Goal: Task Accomplishment & Management: Complete application form

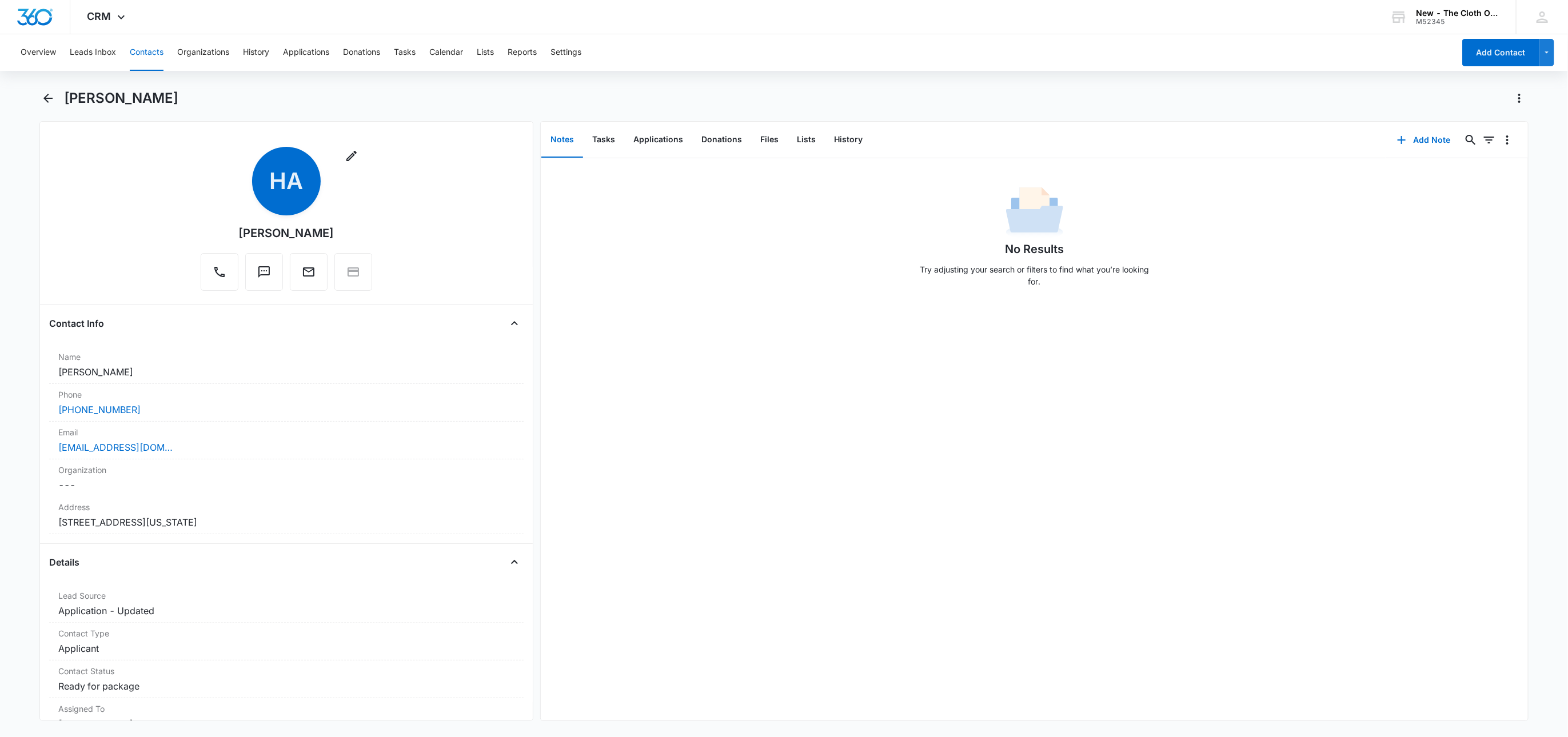
scroll to position [1285, 0]
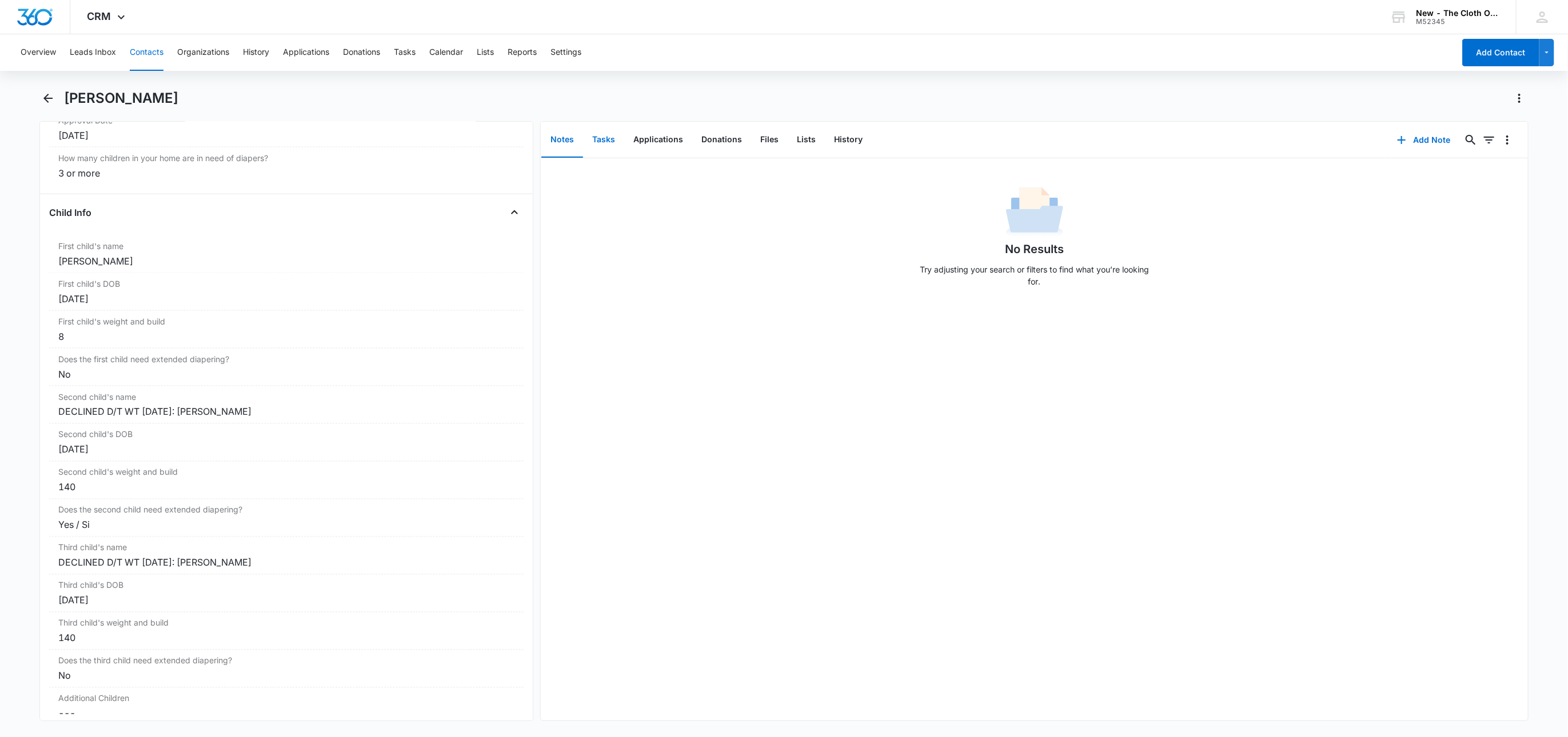
click at [609, 127] on button "Tasks" at bounding box center [603, 140] width 41 height 35
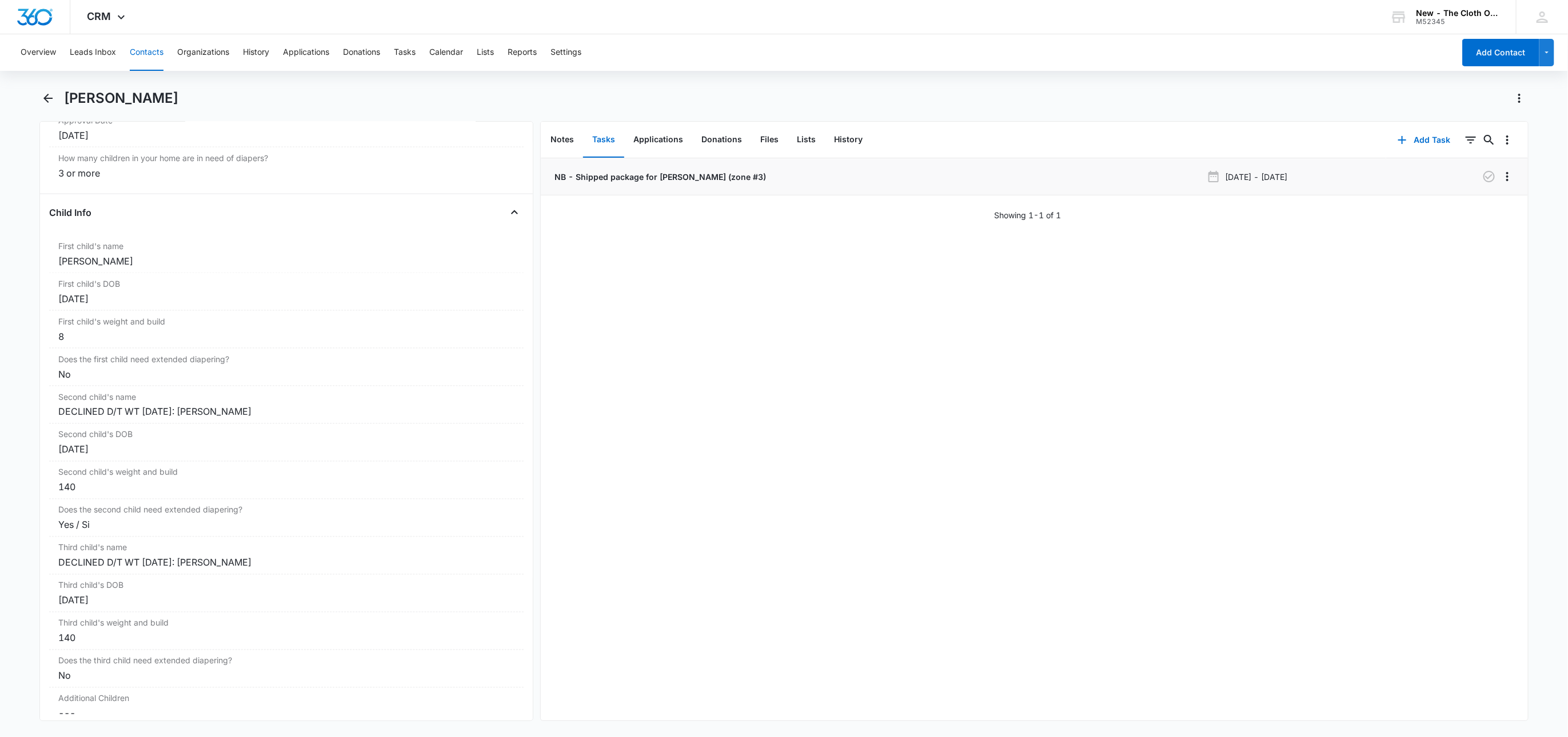
click at [654, 171] on p "NB - Shipped package for Hayah Abusaid (zone #3)" at bounding box center [659, 177] width 214 height 12
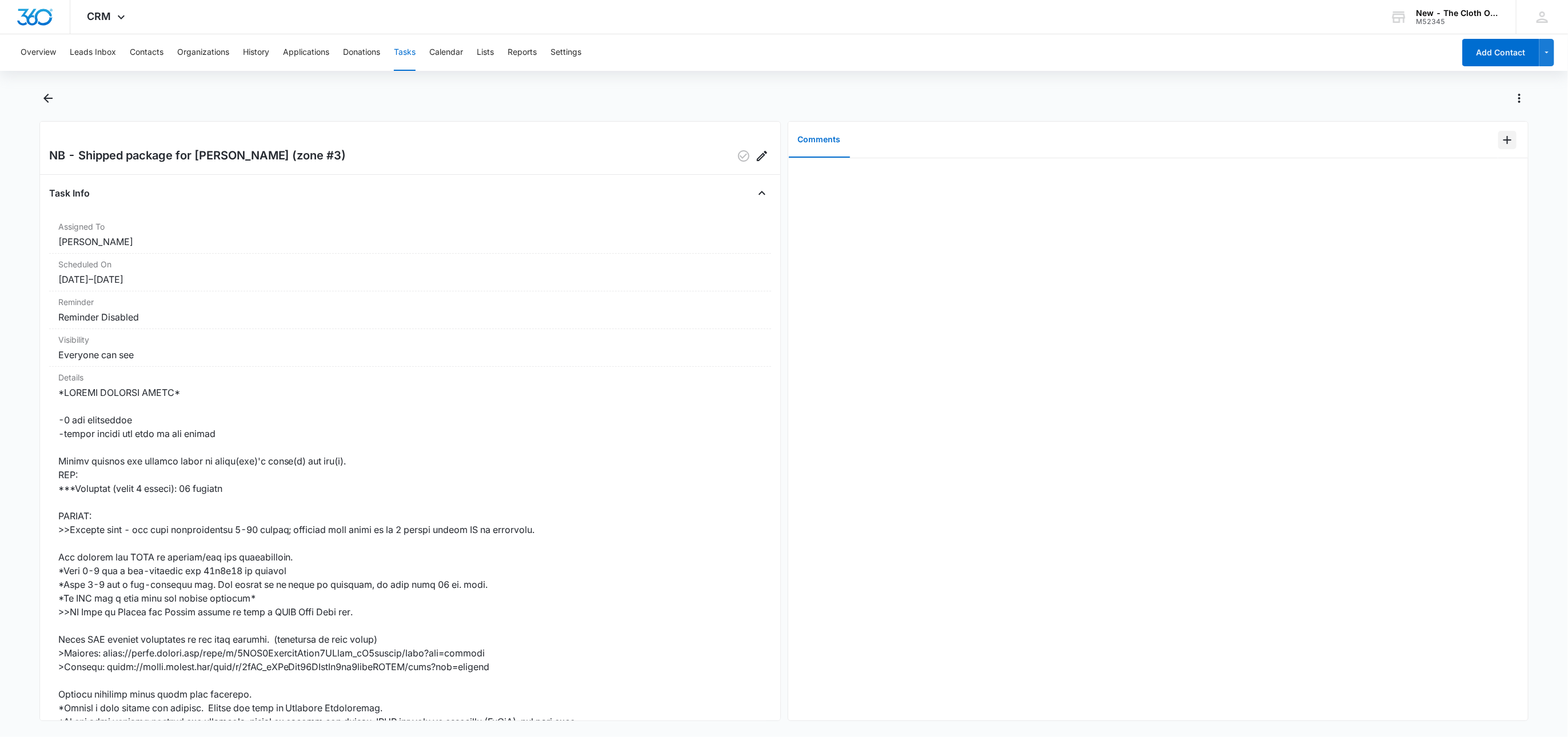
click at [1501, 144] on icon "Add Comment" at bounding box center [1507, 140] width 14 height 14
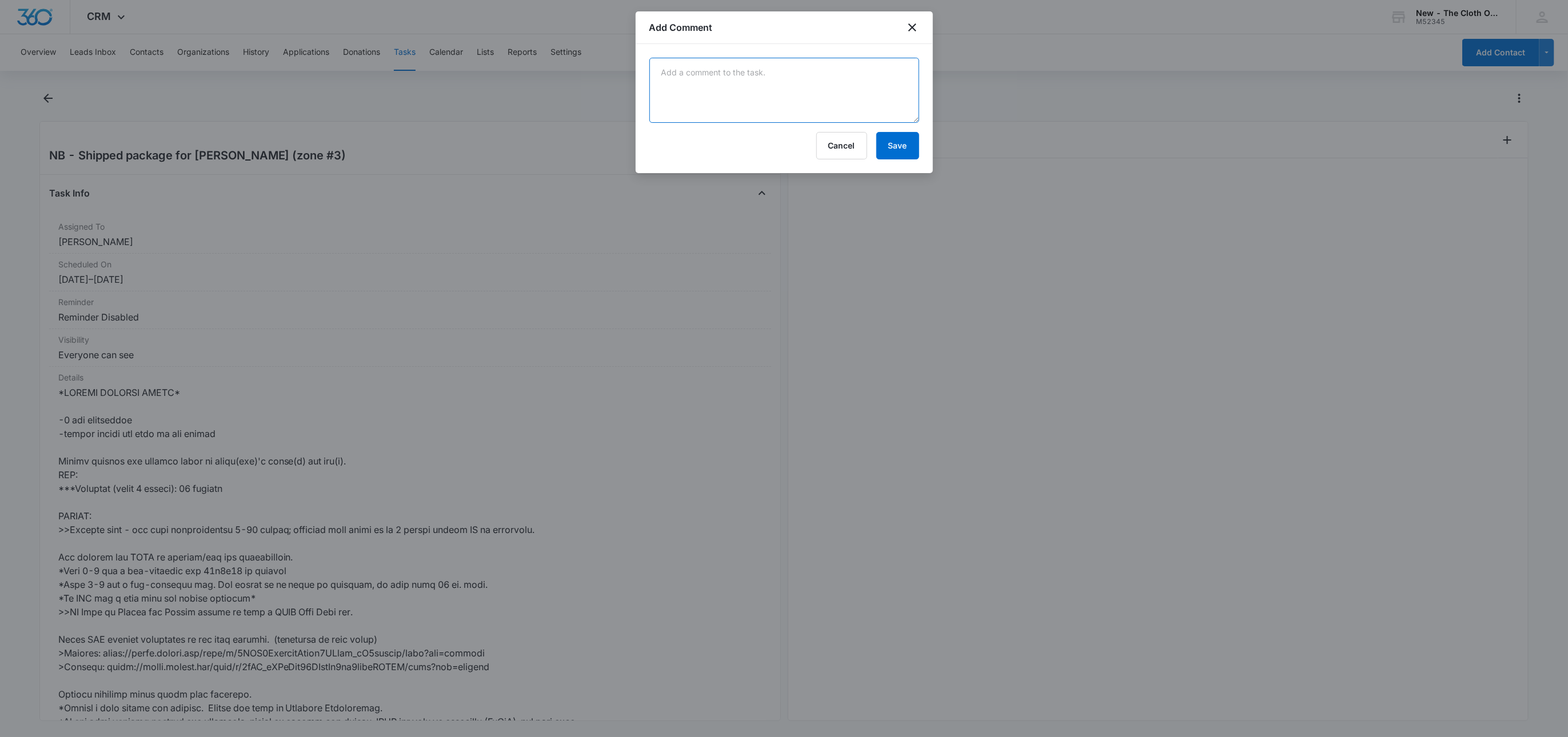
click at [714, 76] on textarea at bounding box center [784, 91] width 270 height 65
type textarea "5 lb 7 oz, 12x8x10"
click at [910, 142] on button "Save" at bounding box center [897, 146] width 43 height 27
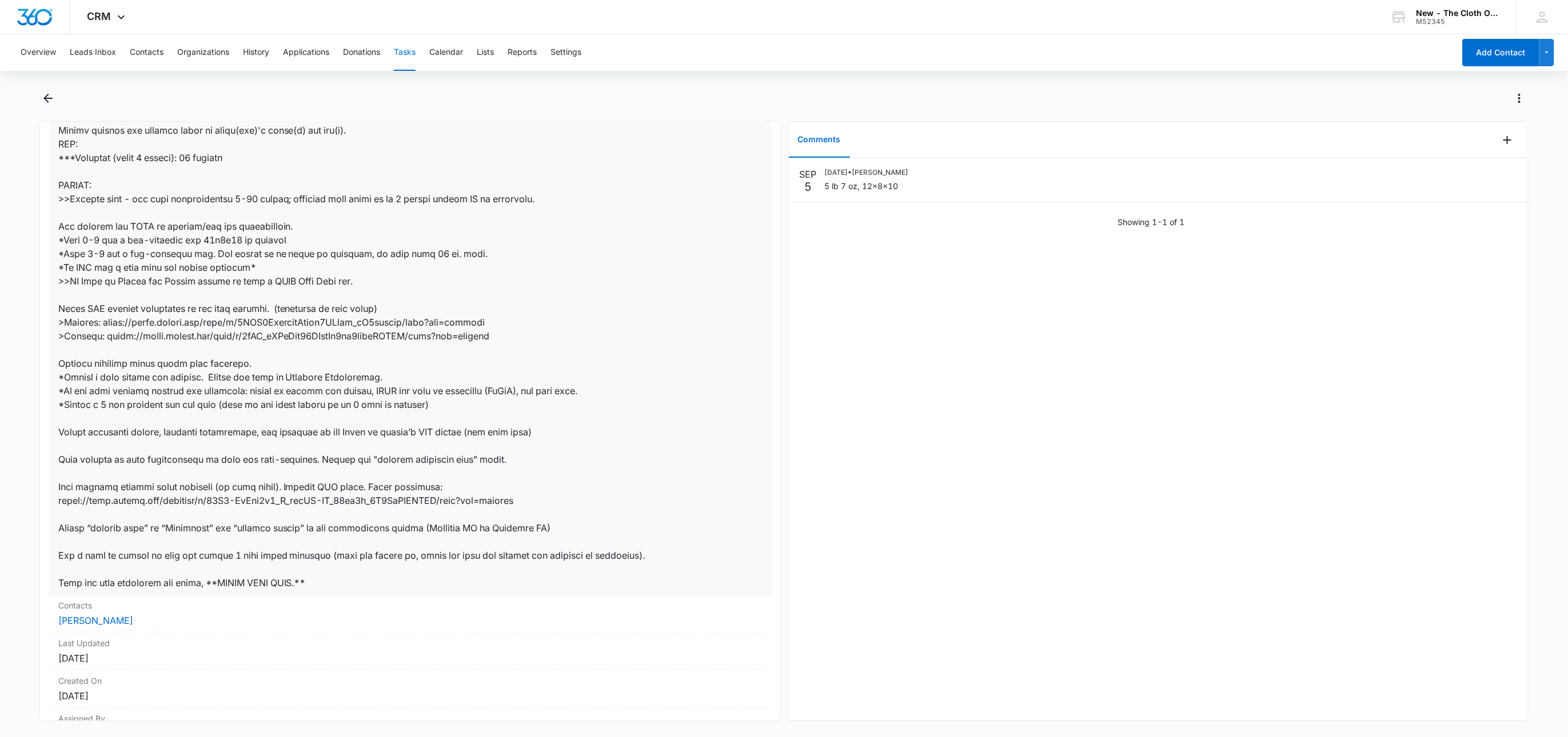
scroll to position [404, 0]
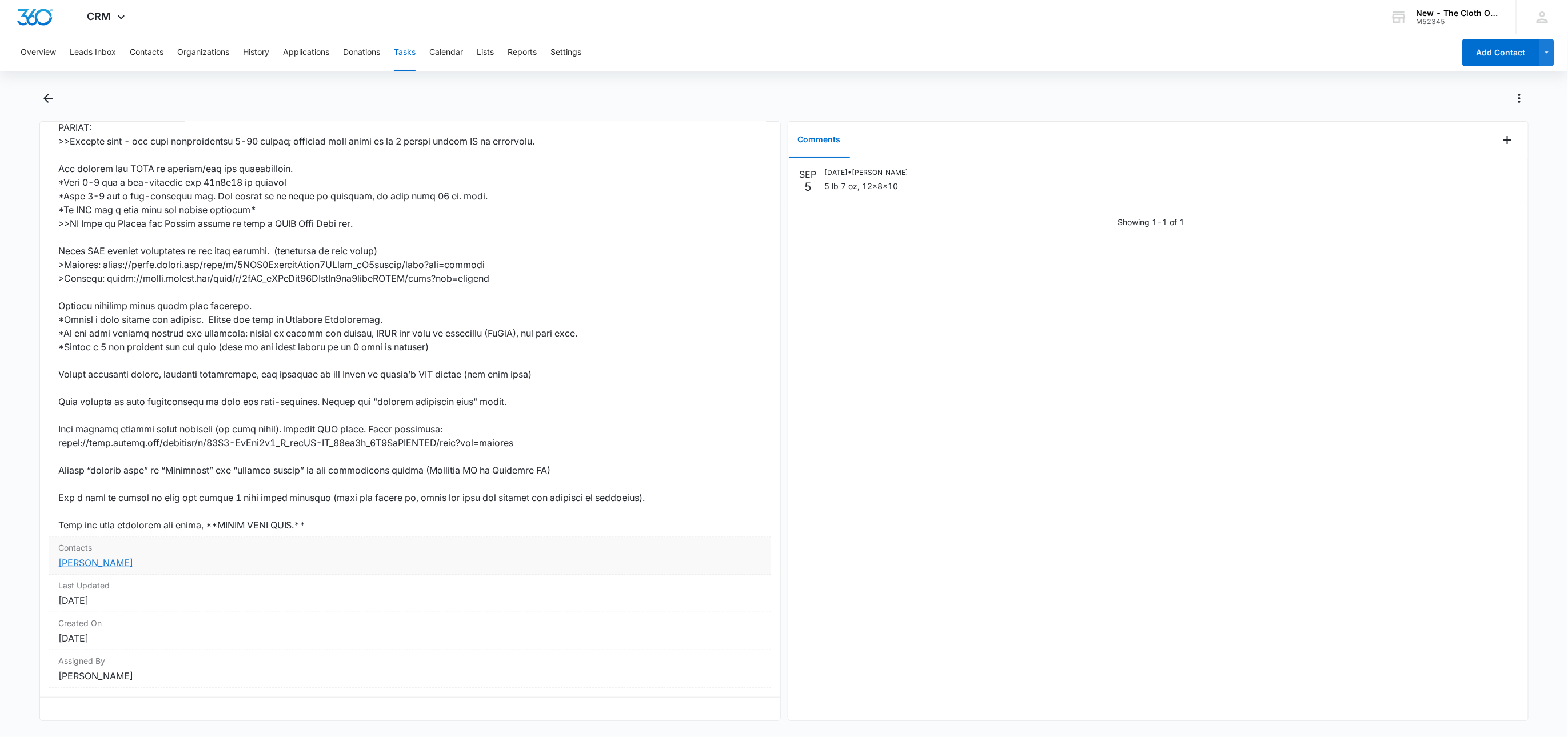
click at [116, 557] on link "Hayah Abusaid" at bounding box center [96, 563] width 75 height 12
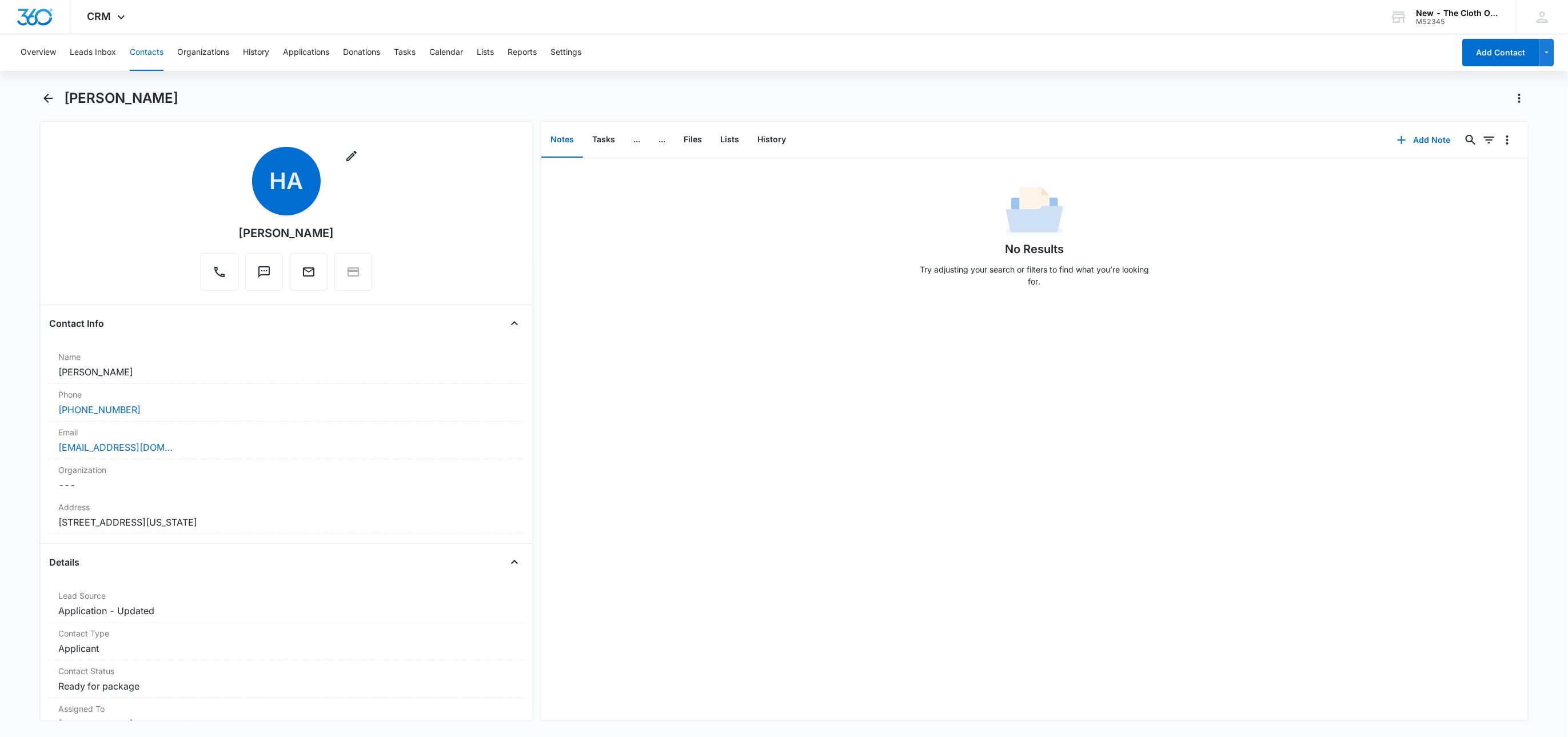
click at [105, 105] on h1 "Hayah Abusaid" at bounding box center [121, 98] width 114 height 17
copy div "Hayah Abusaid Remove"
drag, startPoint x: 185, startPoint y: 451, endPoint x: 37, endPoint y: 443, distance: 148.2
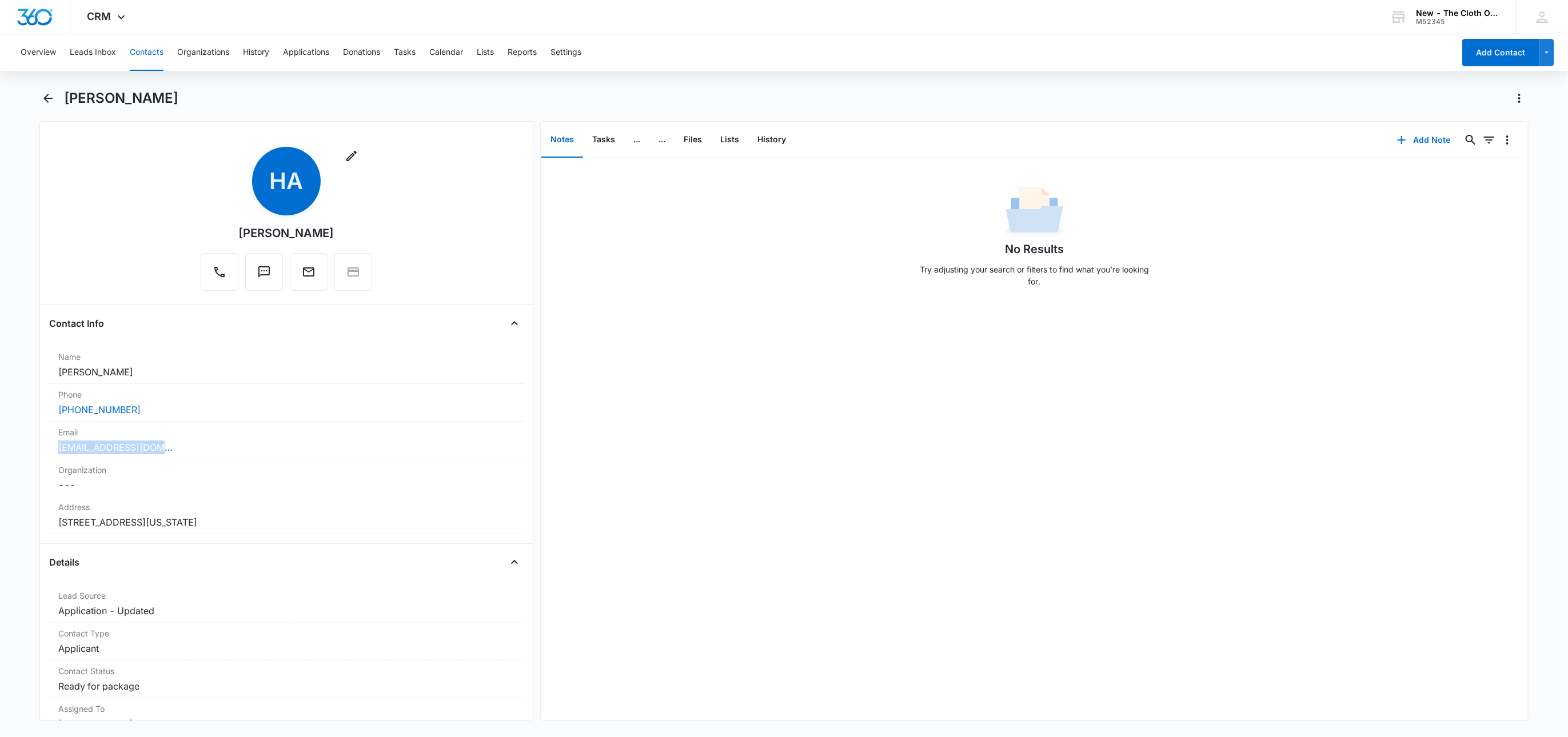
click at [37, 443] on main "Hayah Abusaid Remove HA Hayah Abusaid Contact Info Name Cancel Save Changes Hay…" at bounding box center [784, 412] width 1568 height 646
copy link "hayah1991@yahoo.com"
drag, startPoint x: 313, startPoint y: 531, endPoint x: 44, endPoint y: 525, distance: 269.1
click at [44, 525] on div "Remove HA Hayah Abusaid Contact Info Name Cancel Save Changes Hayah Abusaid Pho…" at bounding box center [287, 421] width 494 height 600
copy dd "8538 Walnut Avenue Orland Park Illinois 60462"
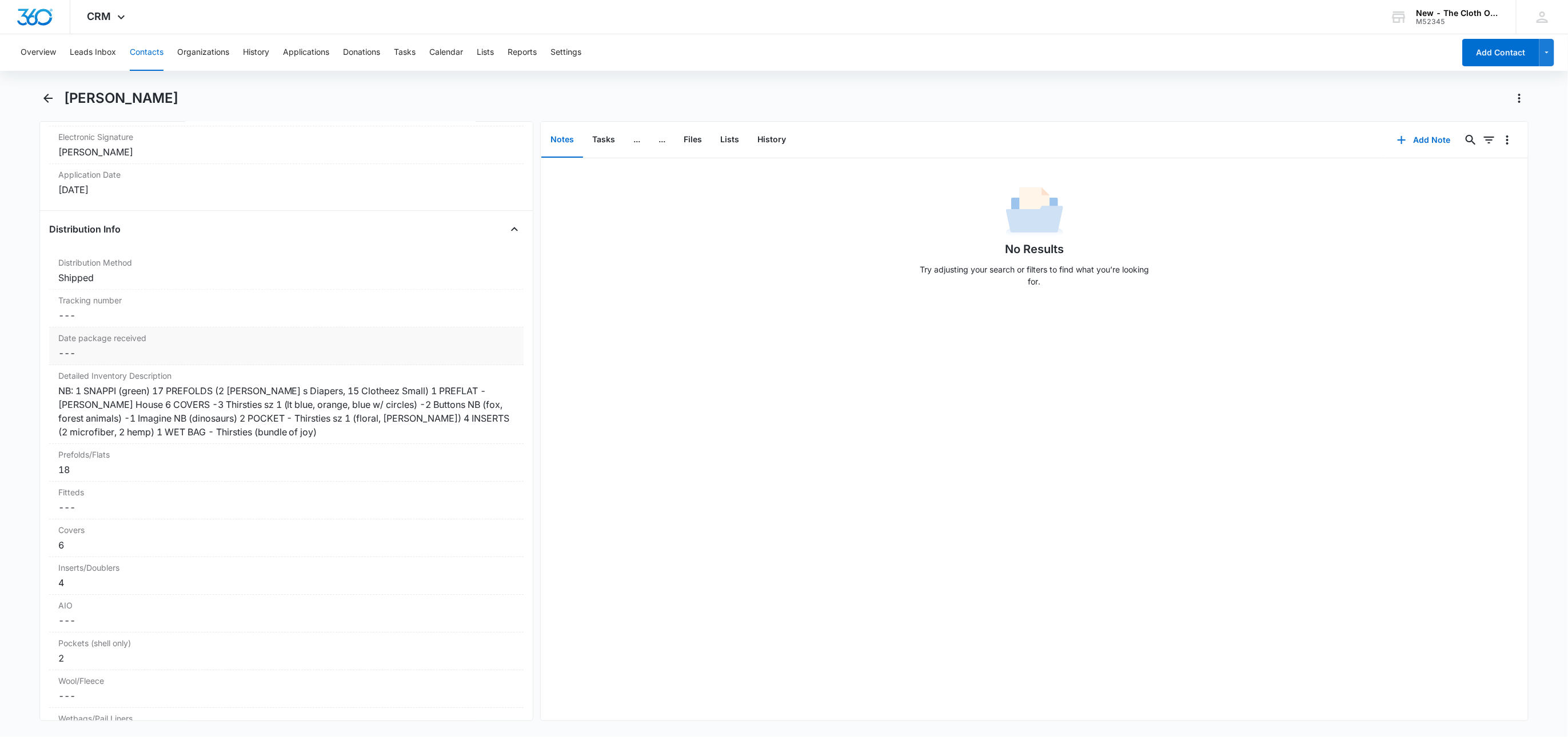
scroll to position [2571, 0]
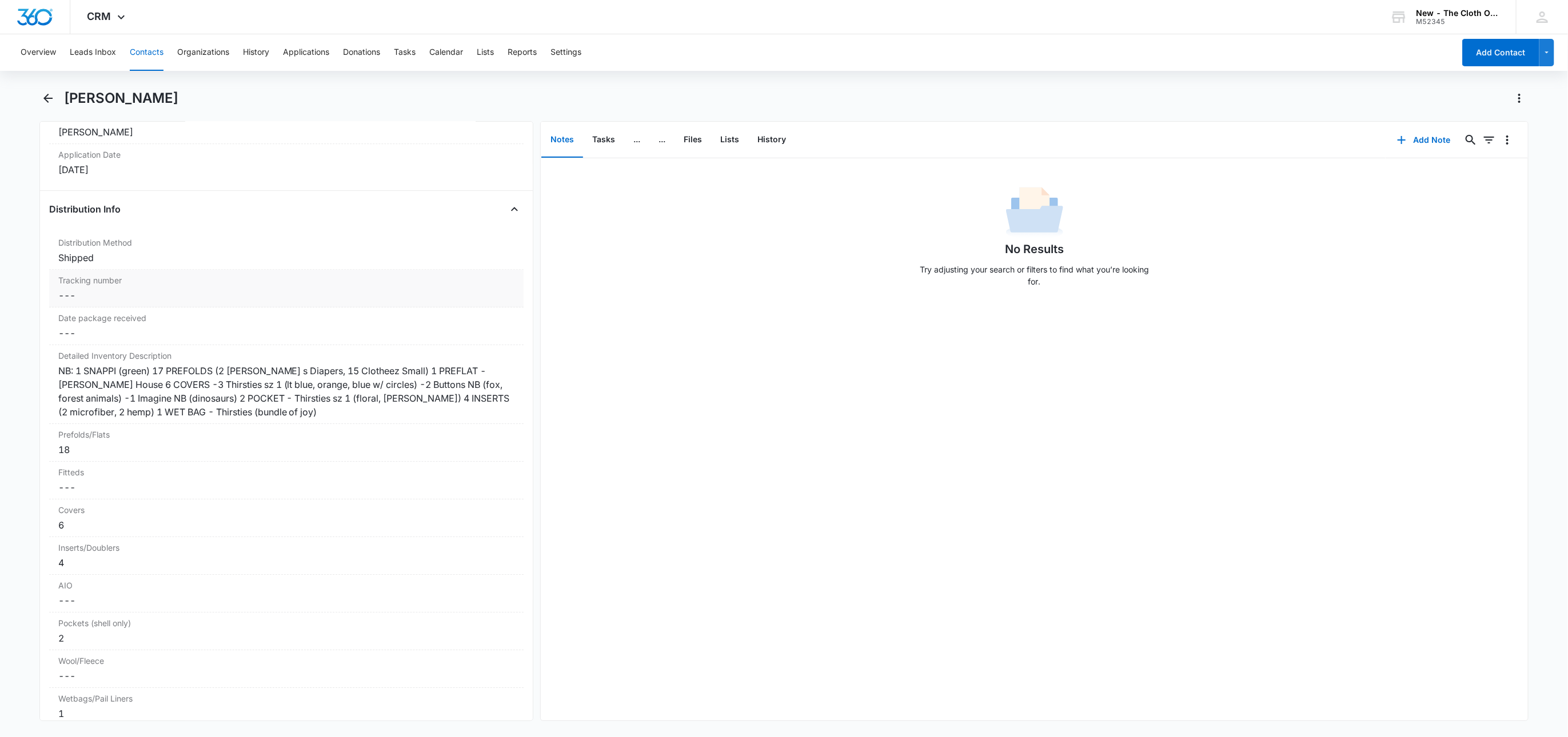
click at [69, 302] on dd "Cancel Save Changes ---" at bounding box center [287, 295] width 457 height 14
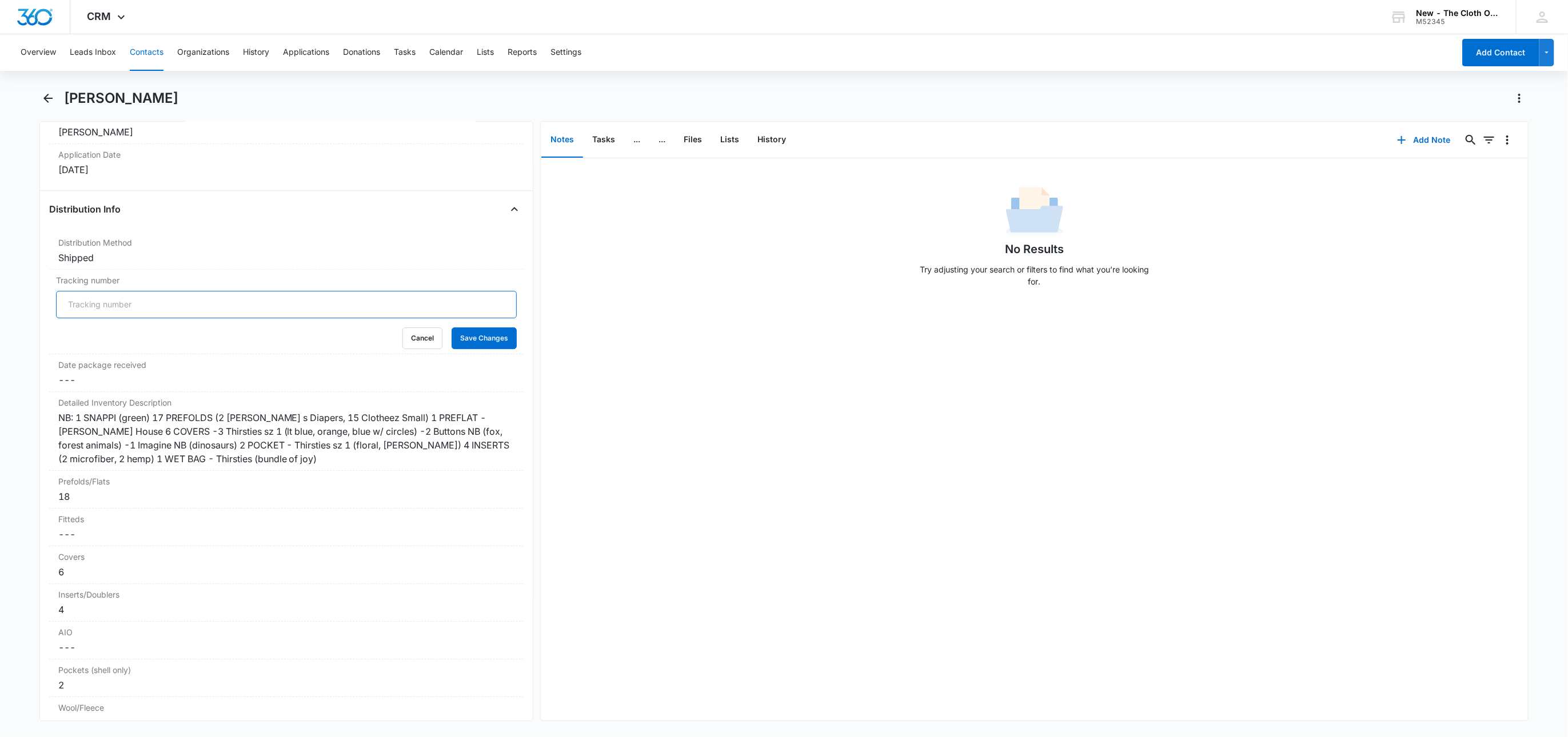
click at [69, 315] on input "Tracking number" at bounding box center [286, 304] width 461 height 27
paste input "9434636106194295876027"
type input "NB: USPS 9434636106194295876027"
click at [470, 349] on button "Save Changes" at bounding box center [484, 338] width 65 height 22
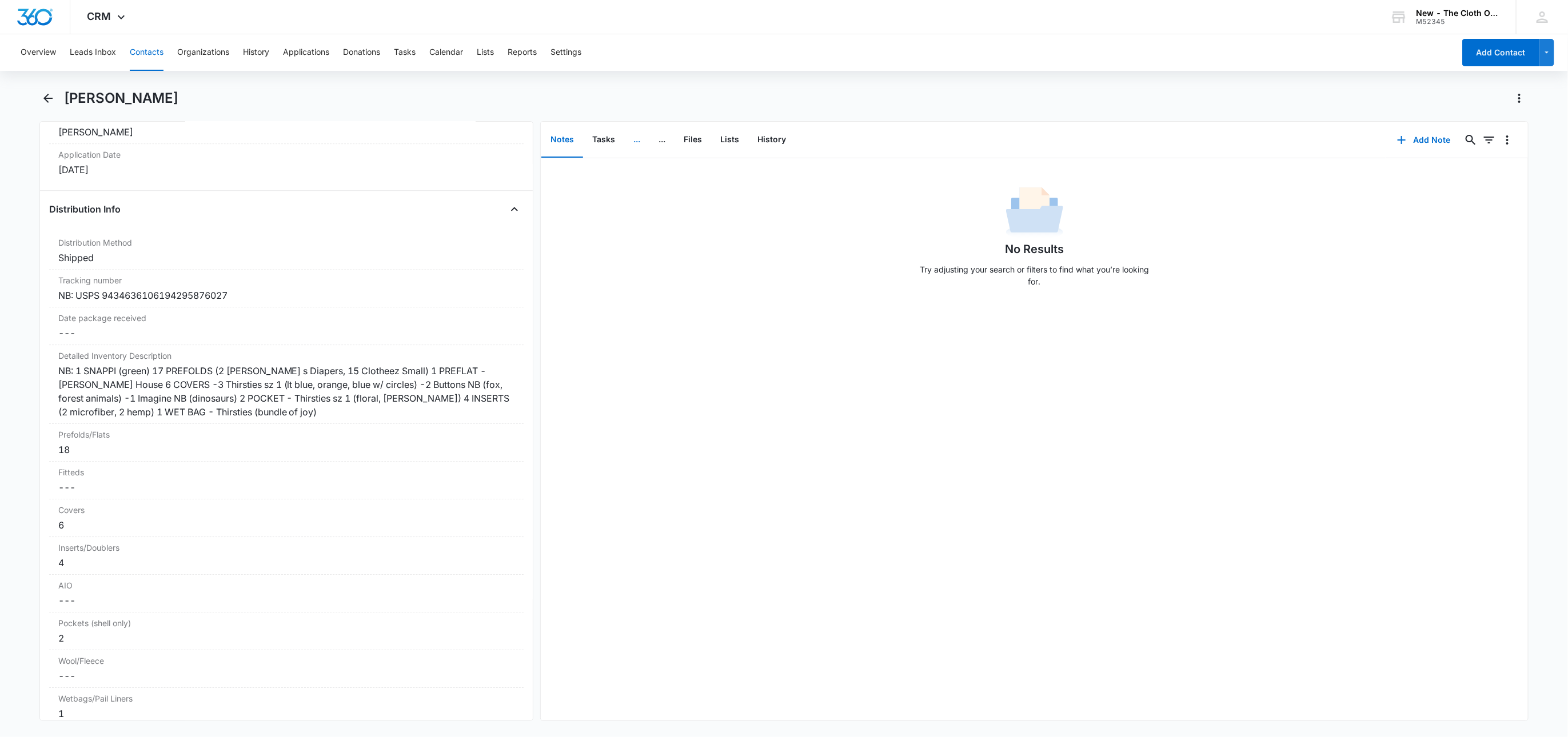
click at [643, 137] on button "..." at bounding box center [637, 140] width 25 height 35
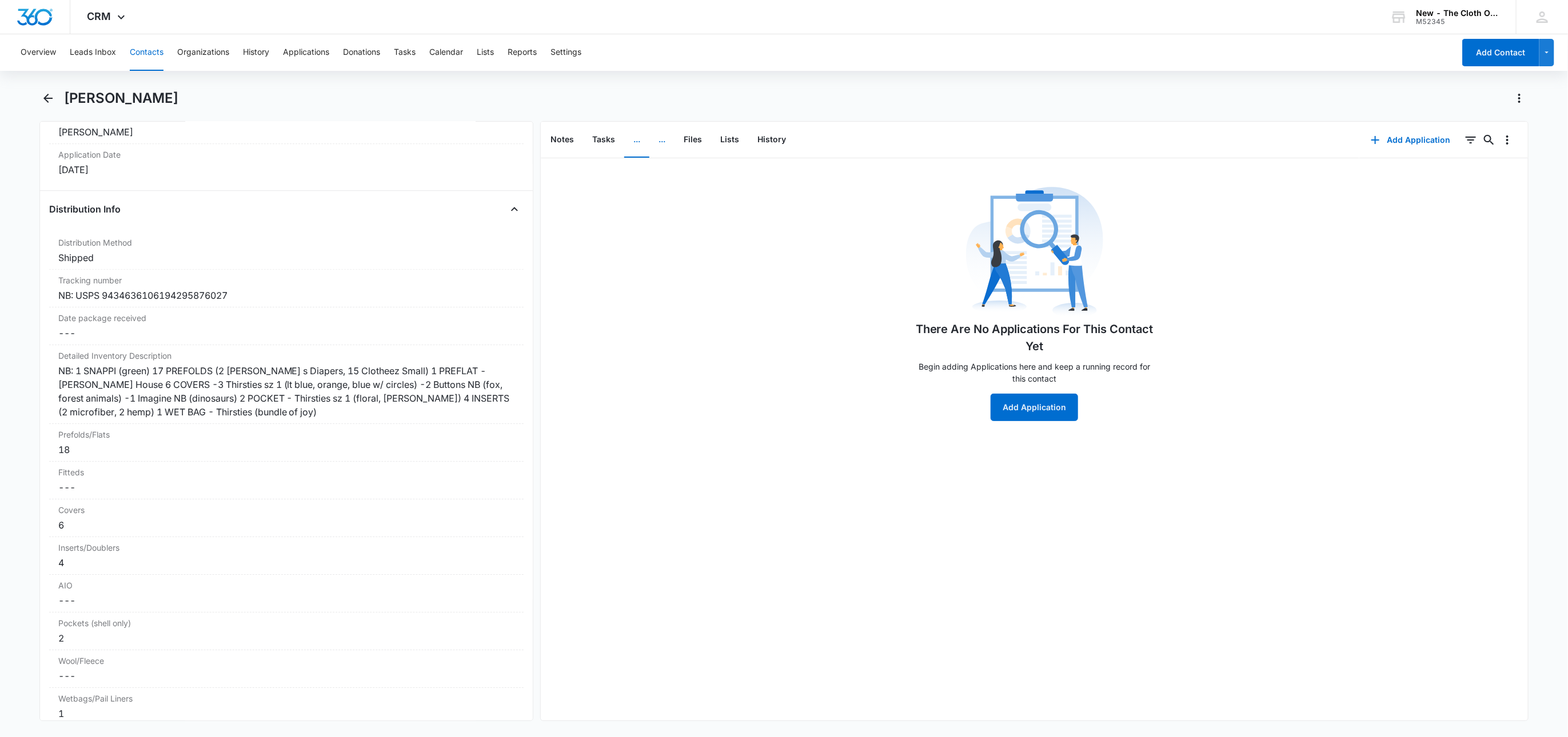
click at [656, 142] on button "..." at bounding box center [662, 140] width 25 height 35
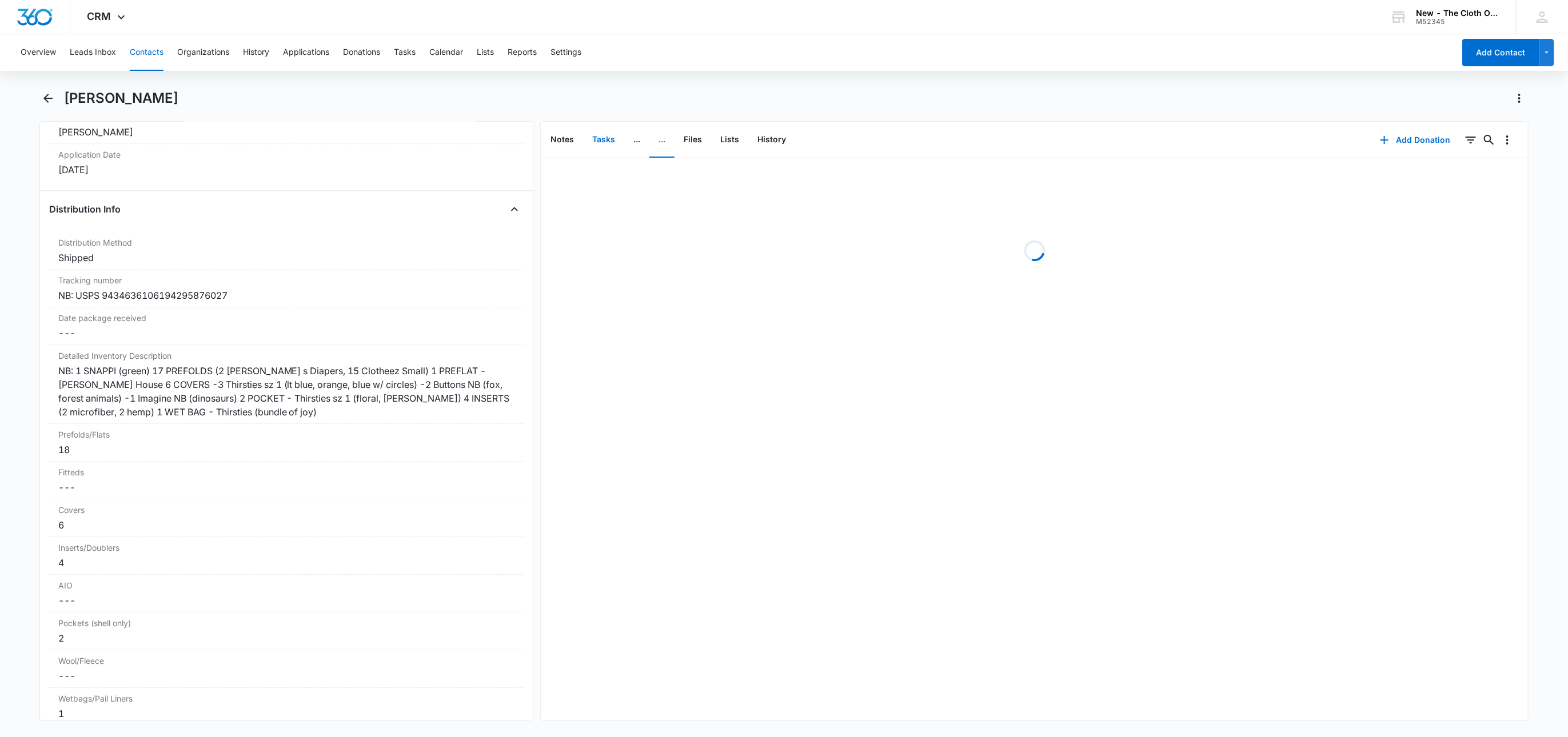
click at [594, 133] on button "Tasks" at bounding box center [603, 140] width 41 height 35
click at [593, 169] on li "NB - Shipped package for Hayah Abusaid (zone #3) Aug 30, 2025 - Sep 6, 2025" at bounding box center [1034, 177] width 987 height 37
click at [595, 176] on p "NB - Shipped package for Hayah Abusaid (zone #3)" at bounding box center [659, 177] width 214 height 12
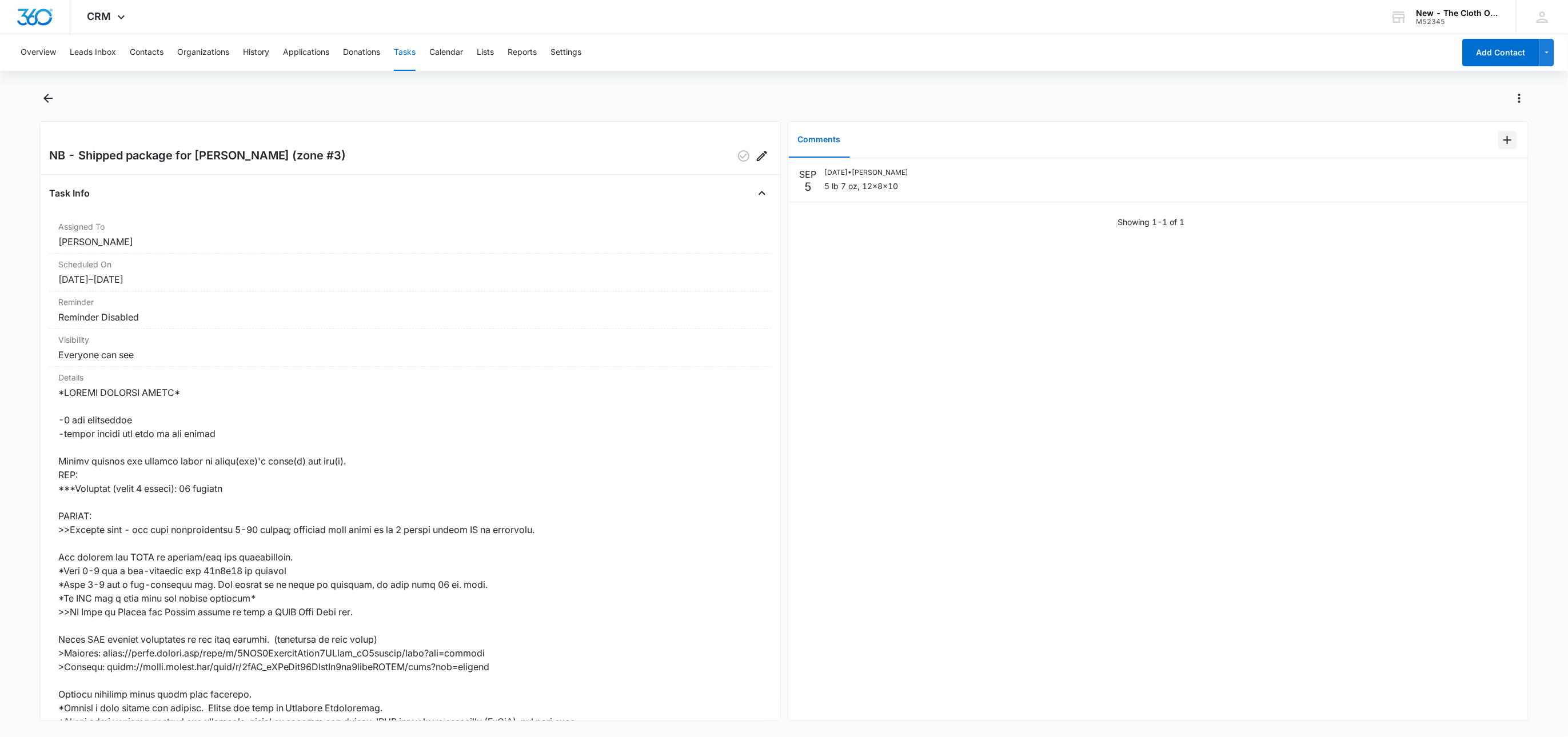
click at [1503, 137] on icon "Add Comment" at bounding box center [1507, 140] width 8 height 8
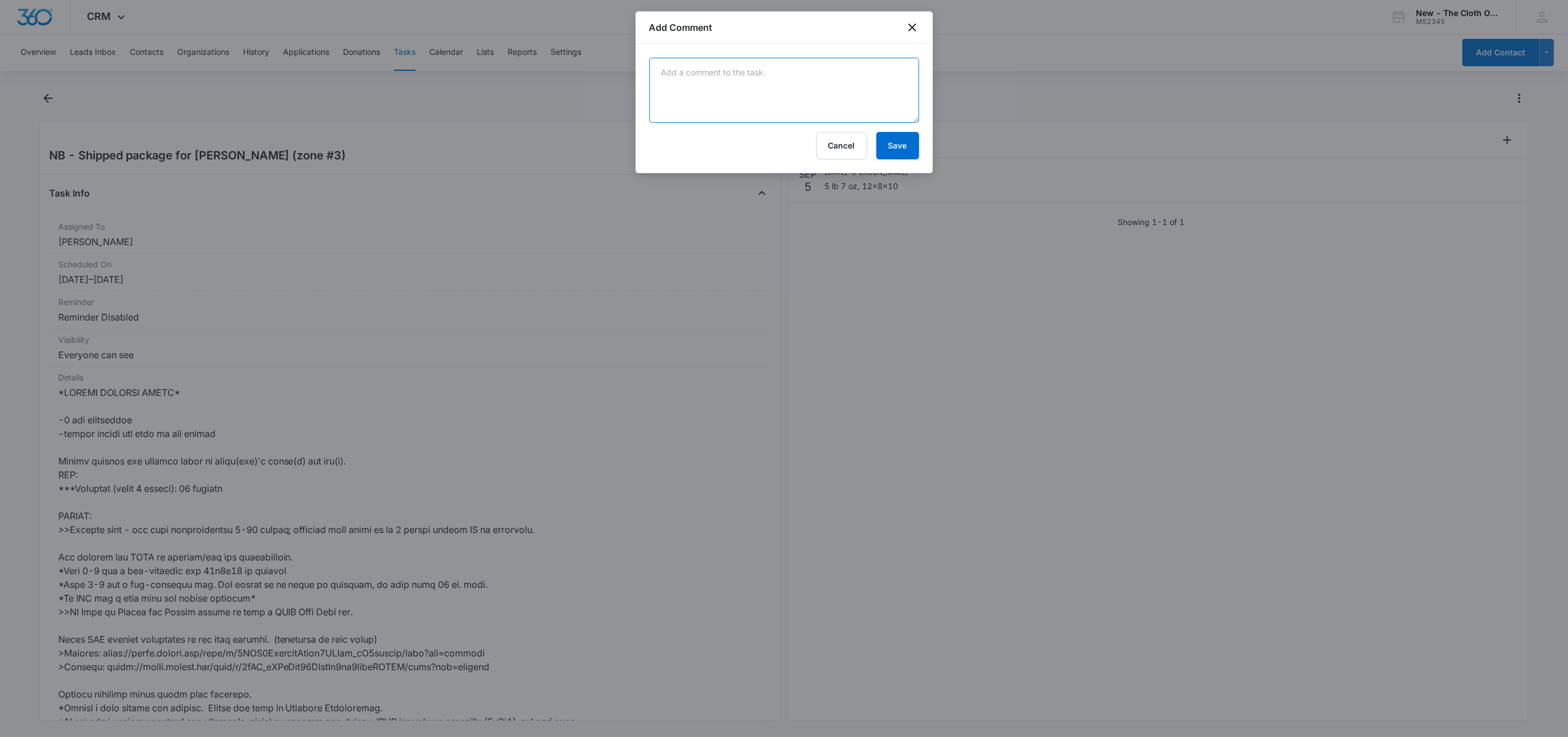
click at [912, 101] on textarea at bounding box center [784, 91] width 270 height 65
paste textarea "9434636106194295876027"
type textarea "9434636106194295876027"
click at [920, 165] on div "9434636106194295876027 Cancel Save" at bounding box center [784, 109] width 298 height 129
click at [913, 158] on button "Save" at bounding box center [897, 146] width 43 height 27
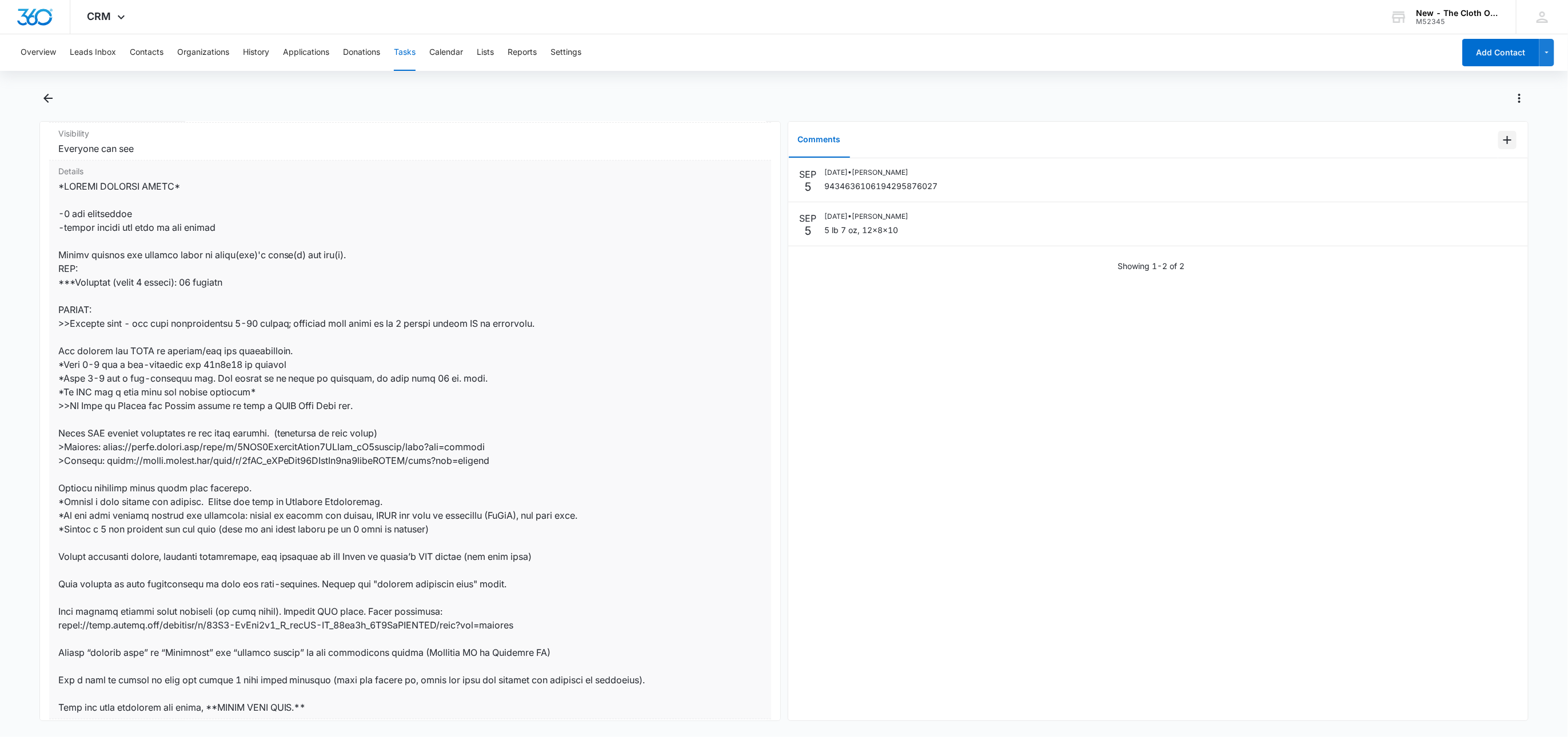
scroll to position [404, 0]
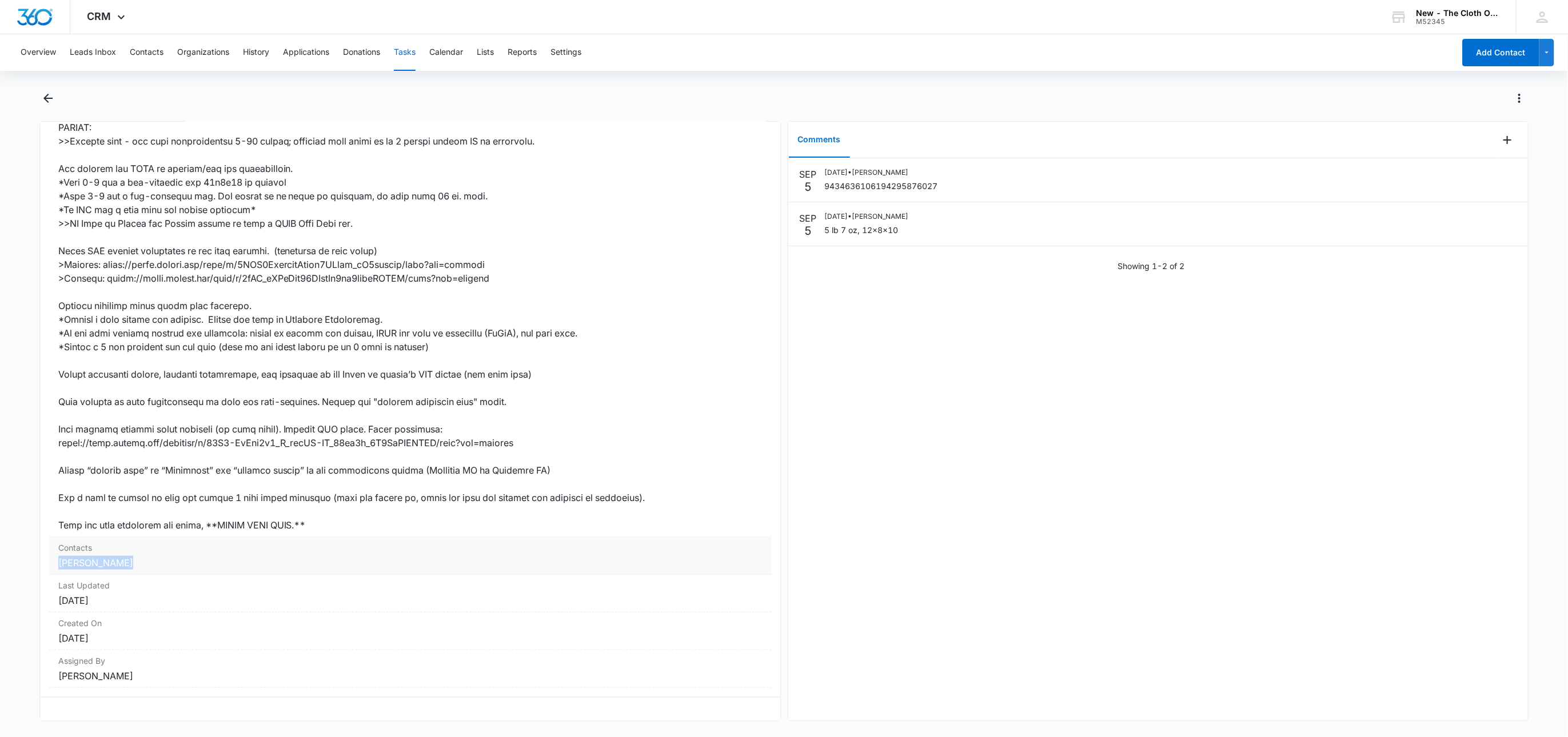
drag, startPoint x: 133, startPoint y: 548, endPoint x: 50, endPoint y: 544, distance: 83.1
click at [50, 549] on div "Contacts Hayah Abusaid" at bounding box center [410, 555] width 722 height 37
copy link "[PERSON_NAME]"
click at [112, 557] on link "[PERSON_NAME]" at bounding box center [96, 563] width 75 height 12
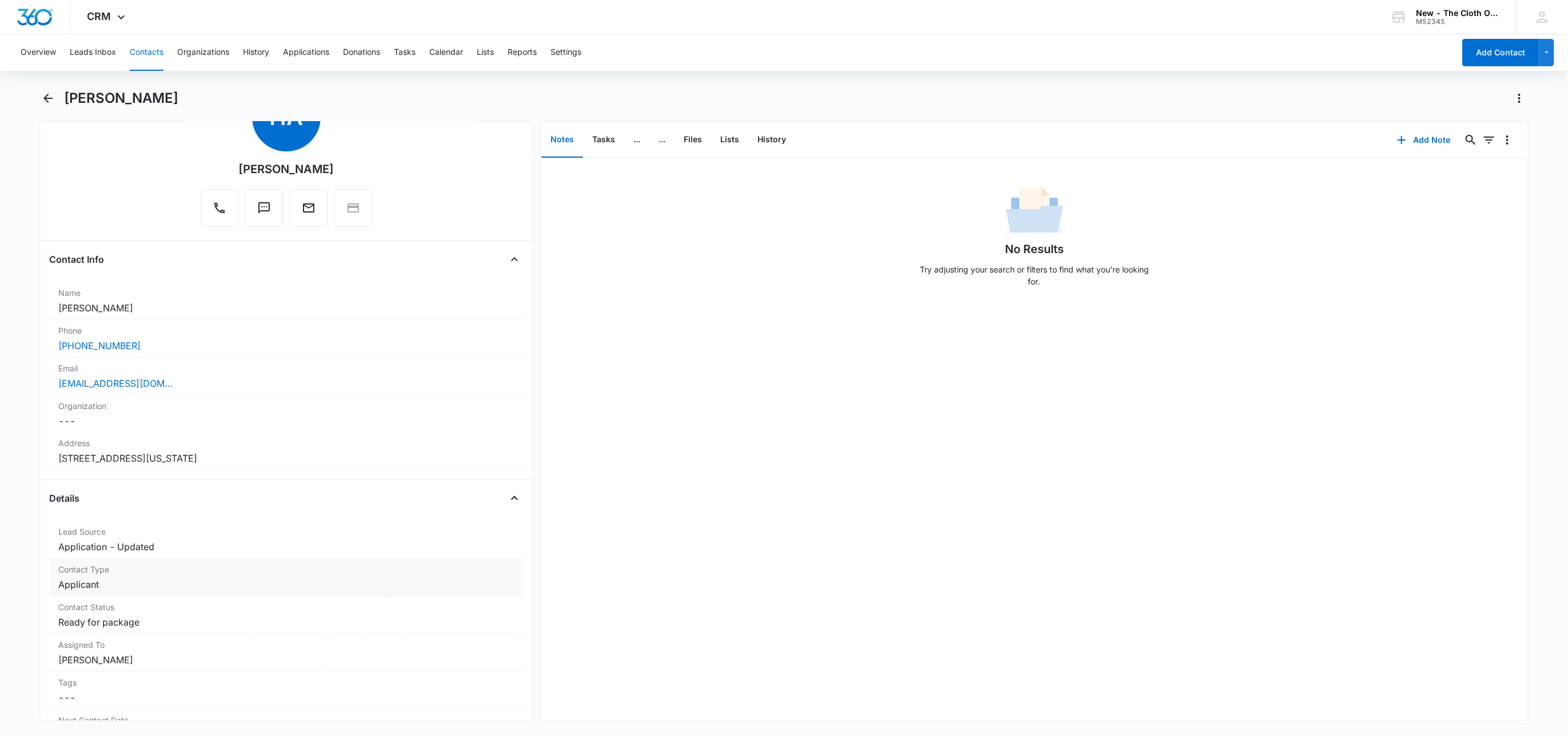
scroll to position [171, 0]
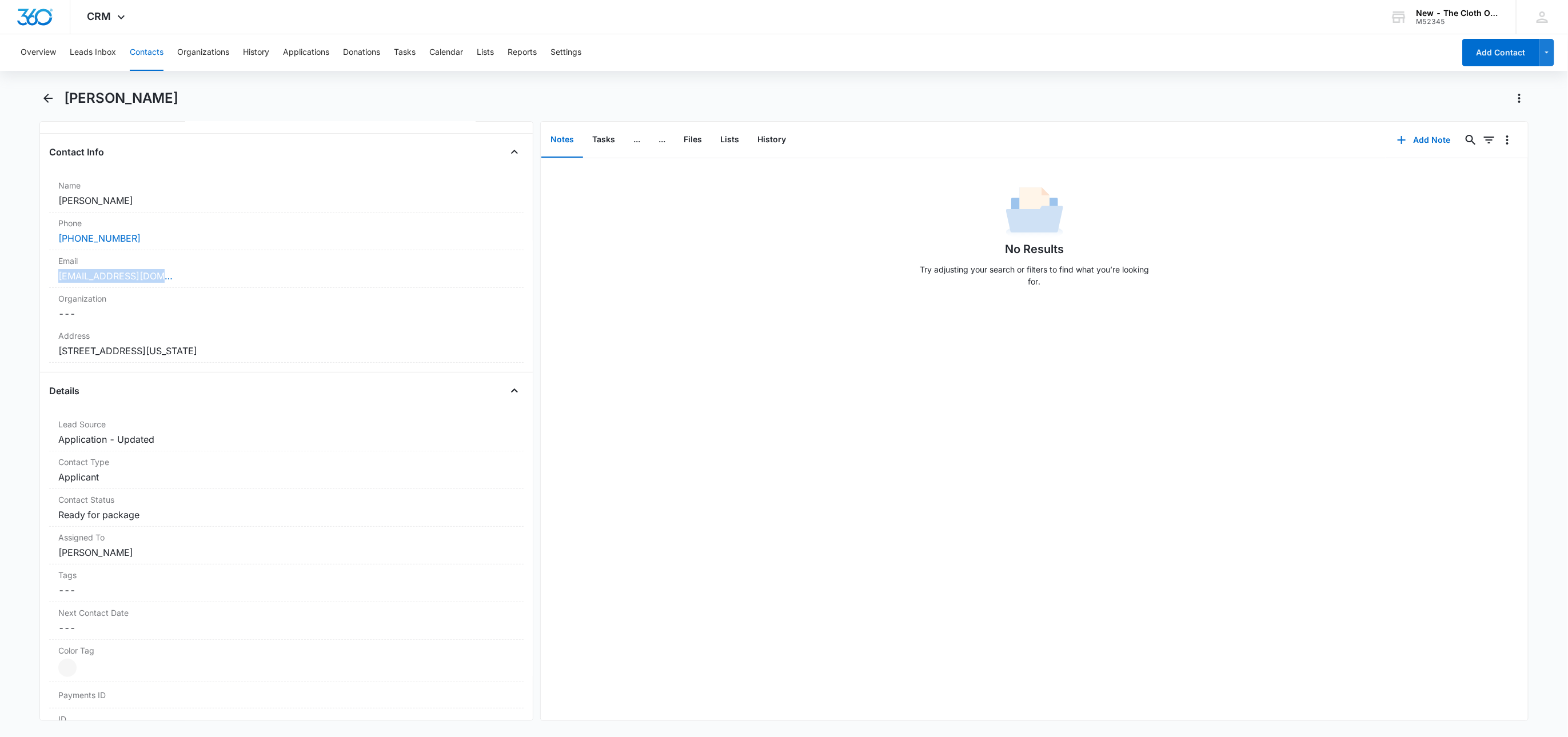
drag, startPoint x: 208, startPoint y: 278, endPoint x: -5, endPoint y: 283, distance: 213.1
click at [0, 283] on html "CRM Apps Reputation Websites Forms CRM Email Social Shop Payments POS Ads Intel…" at bounding box center [784, 368] width 1568 height 737
copy link "hayah1991@yahoo.com"
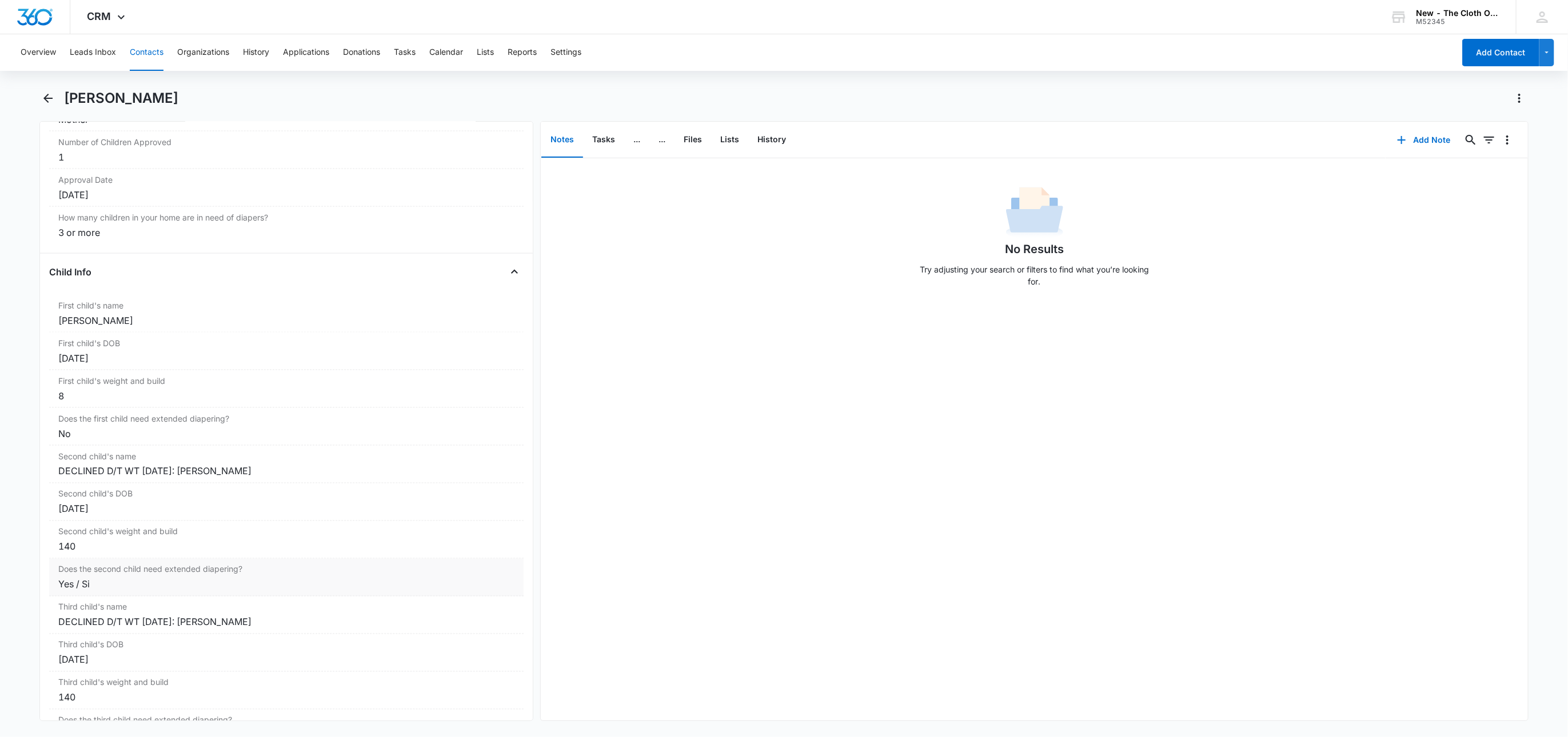
scroll to position [1200, 0]
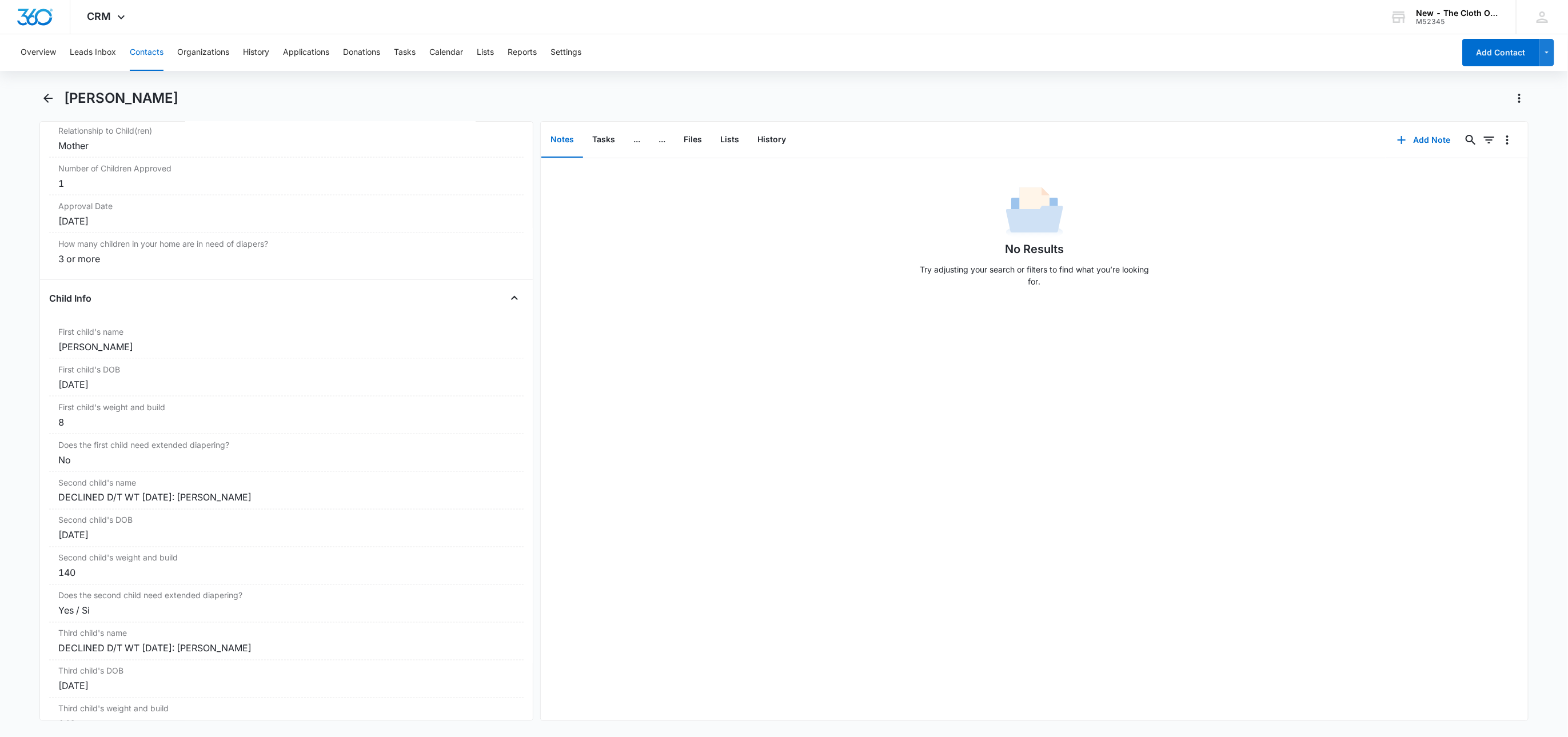
click at [151, 50] on button "Contacts" at bounding box center [147, 52] width 34 height 37
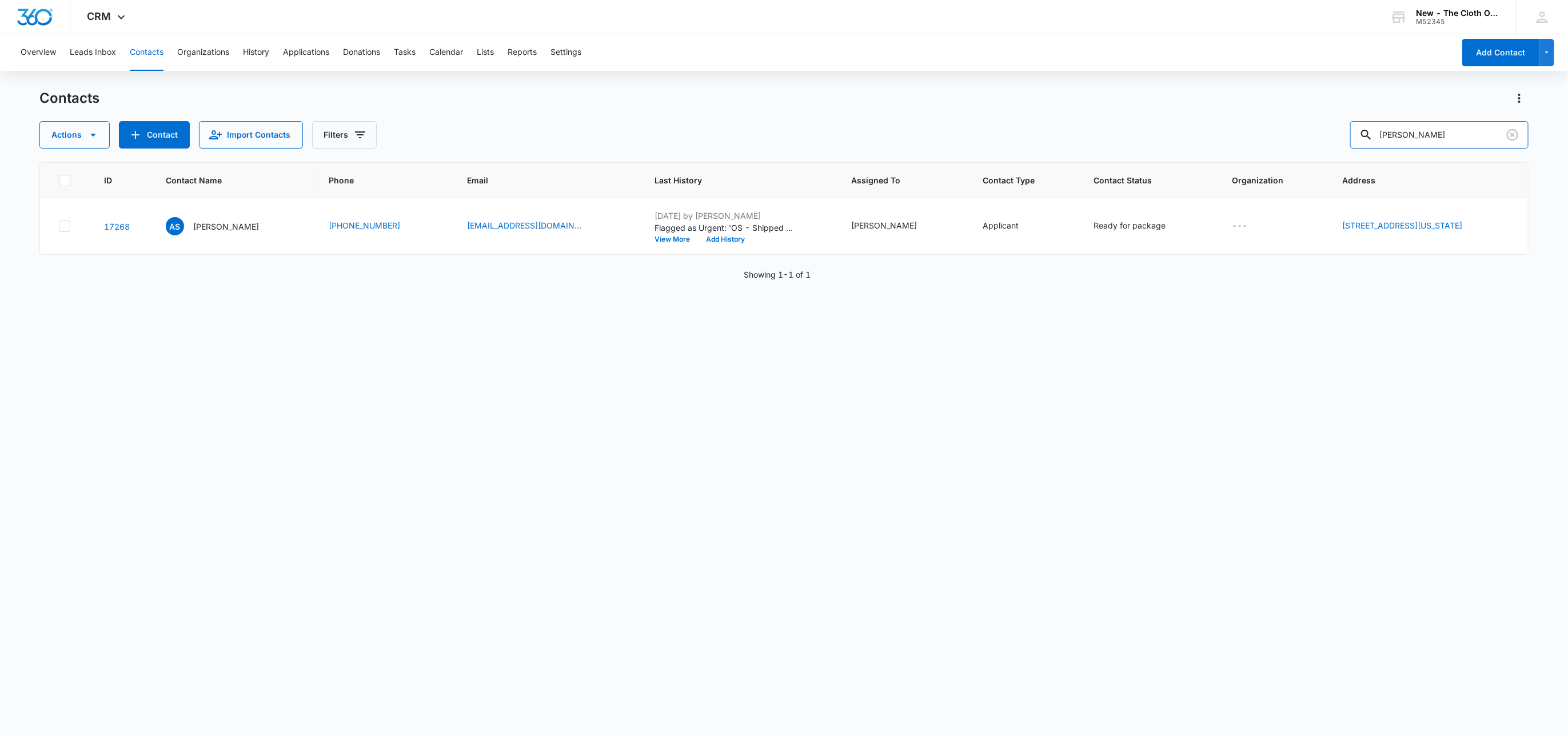
drag, startPoint x: 1479, startPoint y: 133, endPoint x: 1102, endPoint y: 130, distance: 377.0
click at [1106, 129] on div "Actions Contact Import Contacts Filters Ashley Simmons" at bounding box center [784, 135] width 1490 height 27
paste input "Shatiera Andrew"
type input "Shatiera Andrews"
click at [208, 233] on div "SA Shatiera Andrews" at bounding box center [212, 226] width 93 height 18
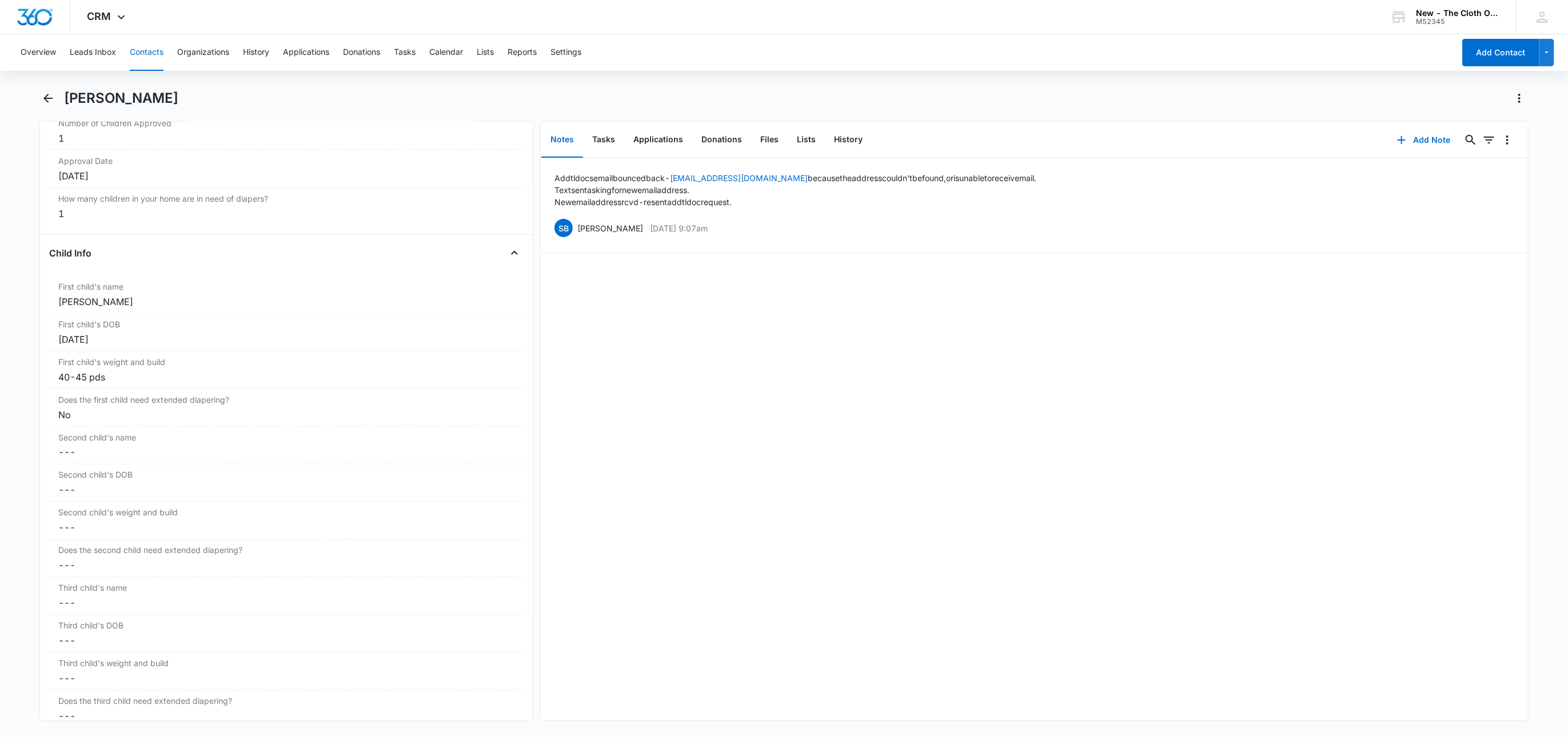
scroll to position [1285, 0]
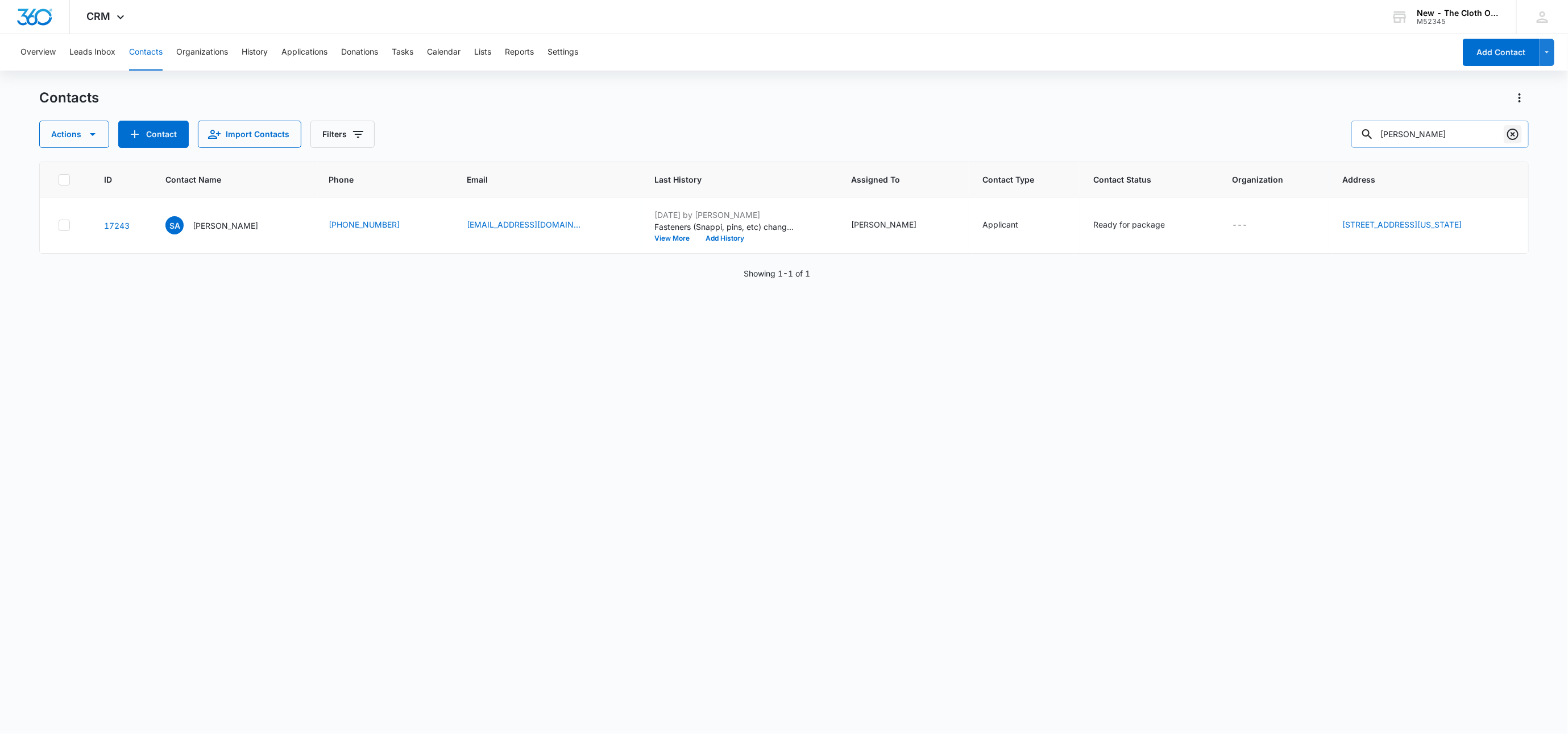
click at [1513, 132] on icon "Clear" at bounding box center [1513, 134] width 14 height 14
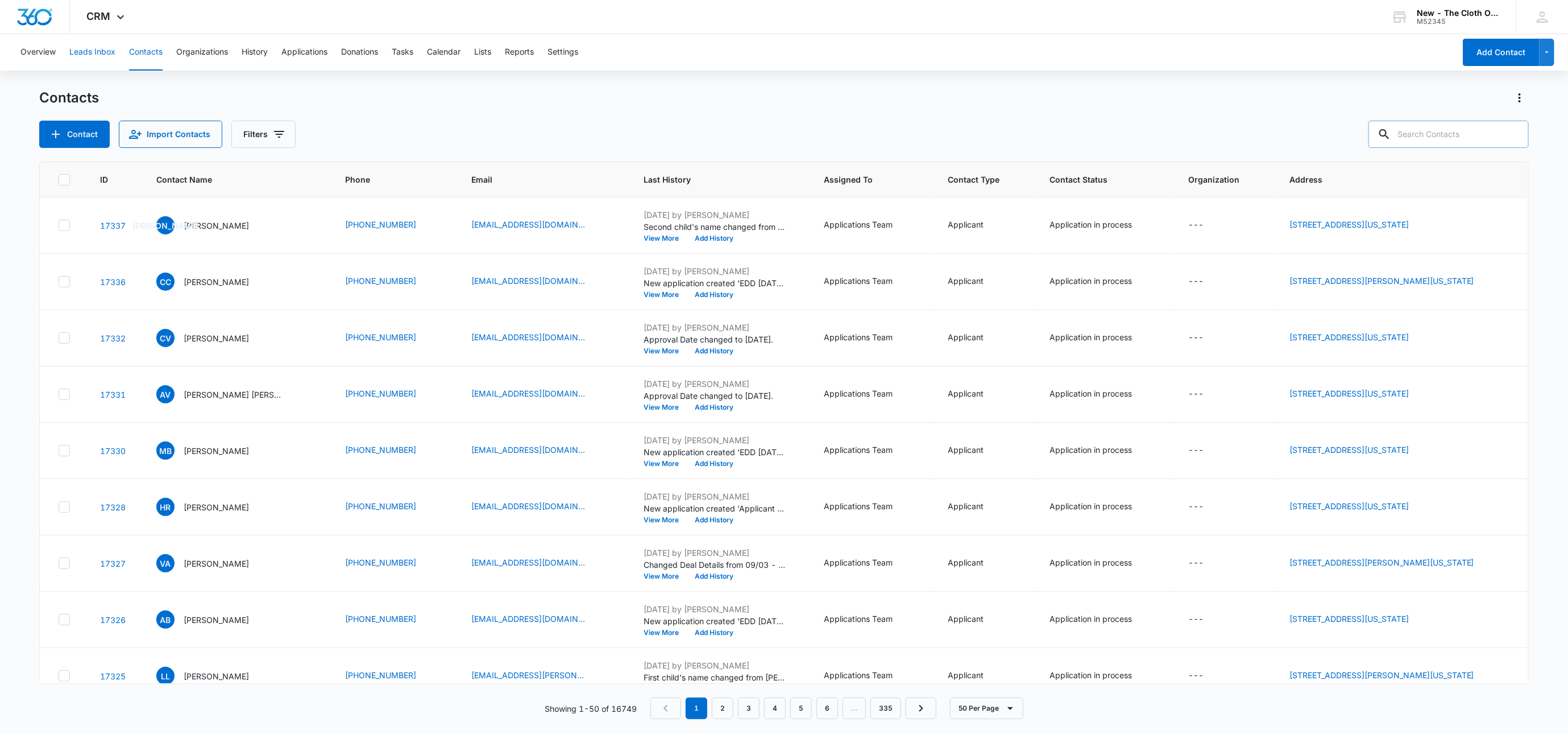
click at [103, 52] on button "Leads Inbox" at bounding box center [92, 52] width 46 height 37
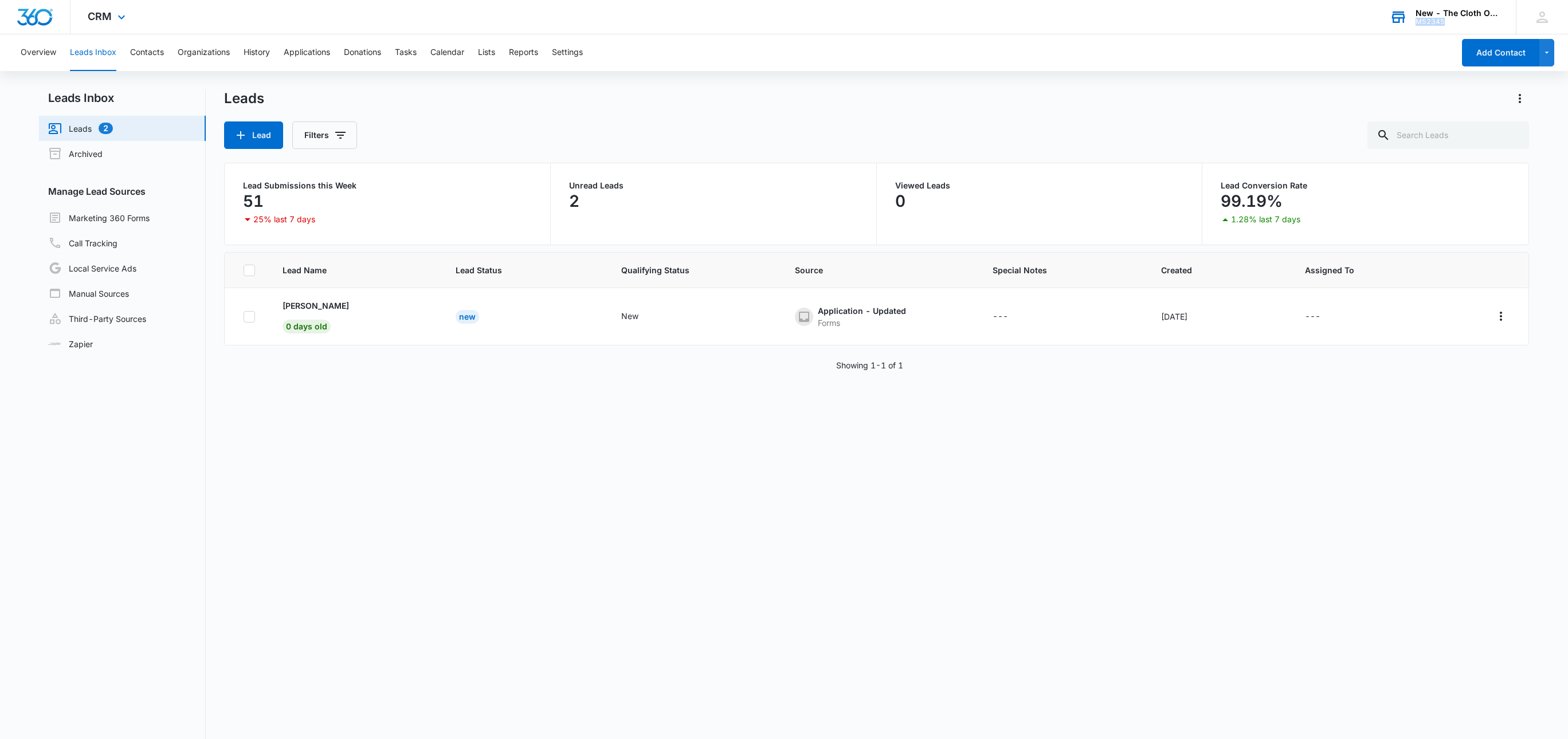
drag, startPoint x: 1462, startPoint y: 25, endPoint x: 1416, endPoint y: 20, distance: 46.3
click at [1416, 20] on div "M52345" at bounding box center [1457, 22] width 84 height 8
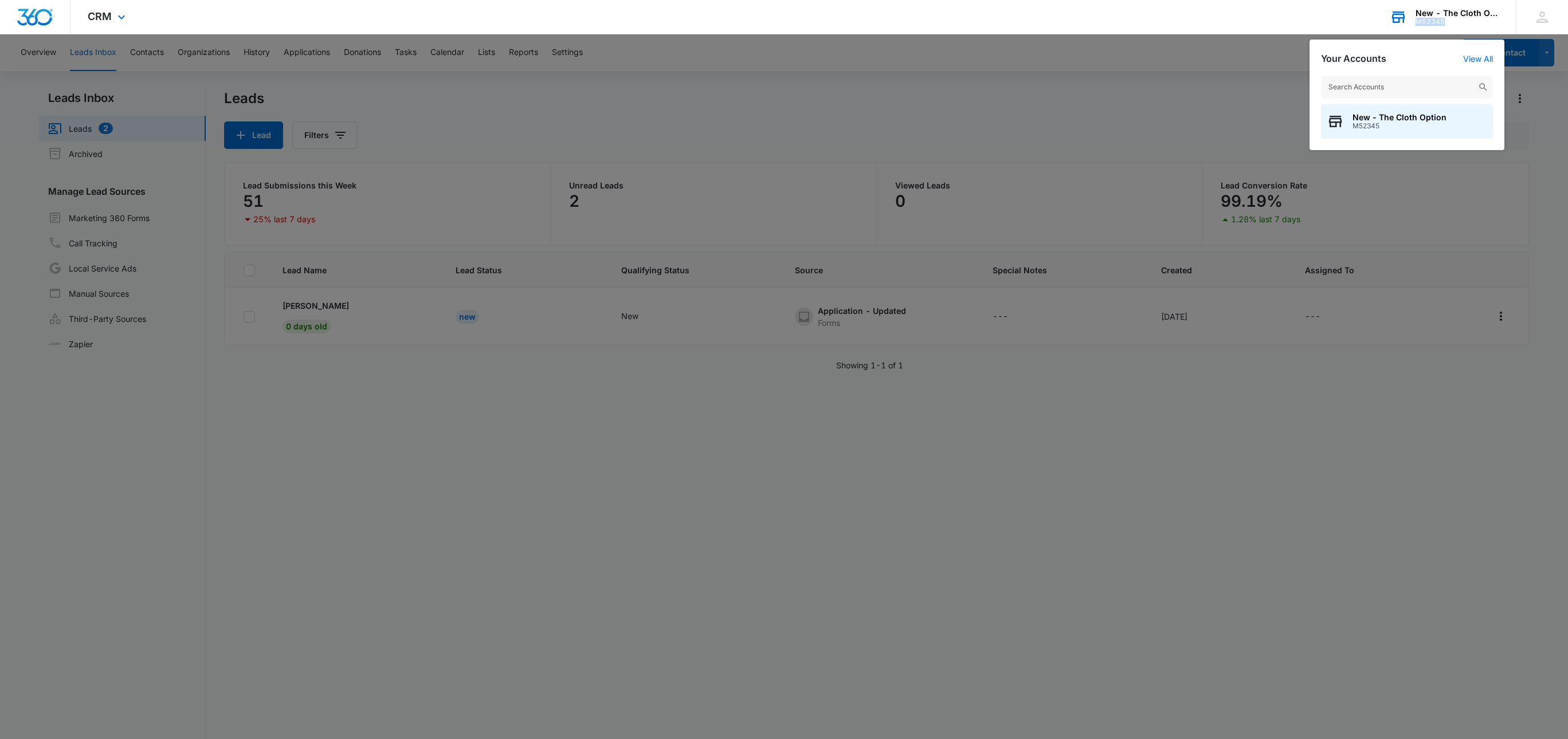
copy div "M52345"
drag, startPoint x: 1412, startPoint y: 24, endPoint x: 1446, endPoint y: 28, distance: 34.2
click at [1446, 28] on div "New - The Cloth Option M52345 Your Accounts View All New - The Cloth Option M52…" at bounding box center [1444, 17] width 143 height 34
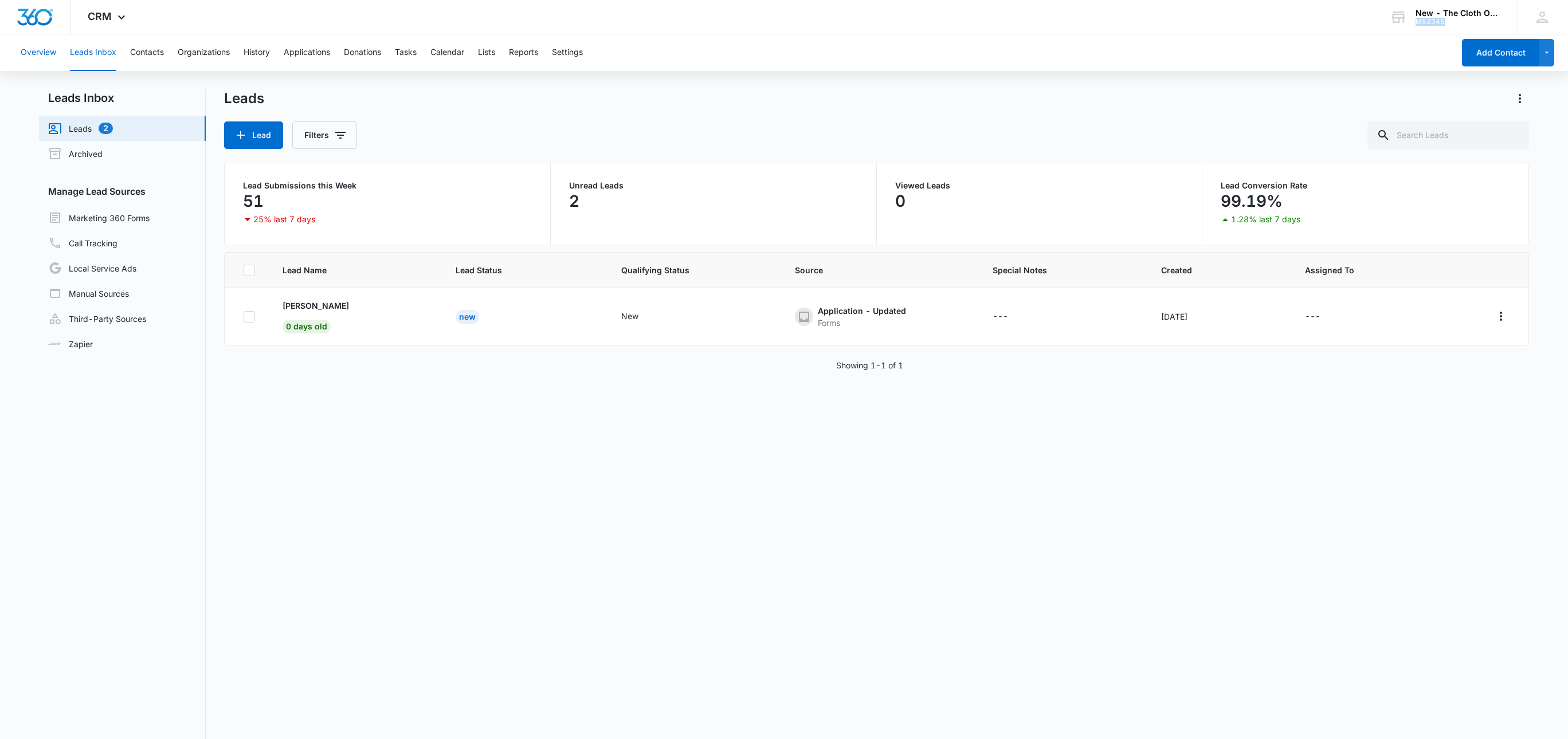
click at [27, 52] on button "Overview" at bounding box center [38, 53] width 35 height 37
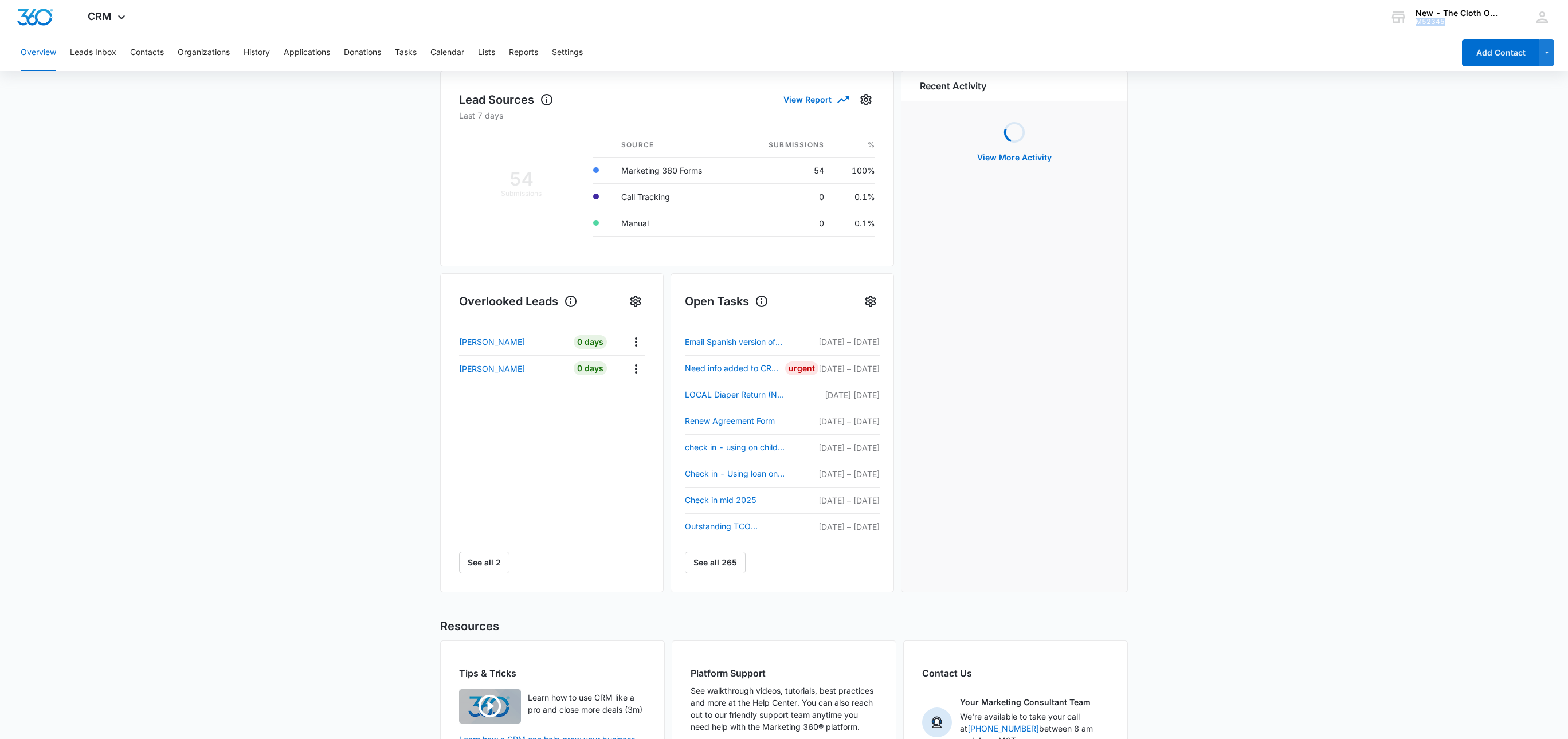
scroll to position [251, 0]
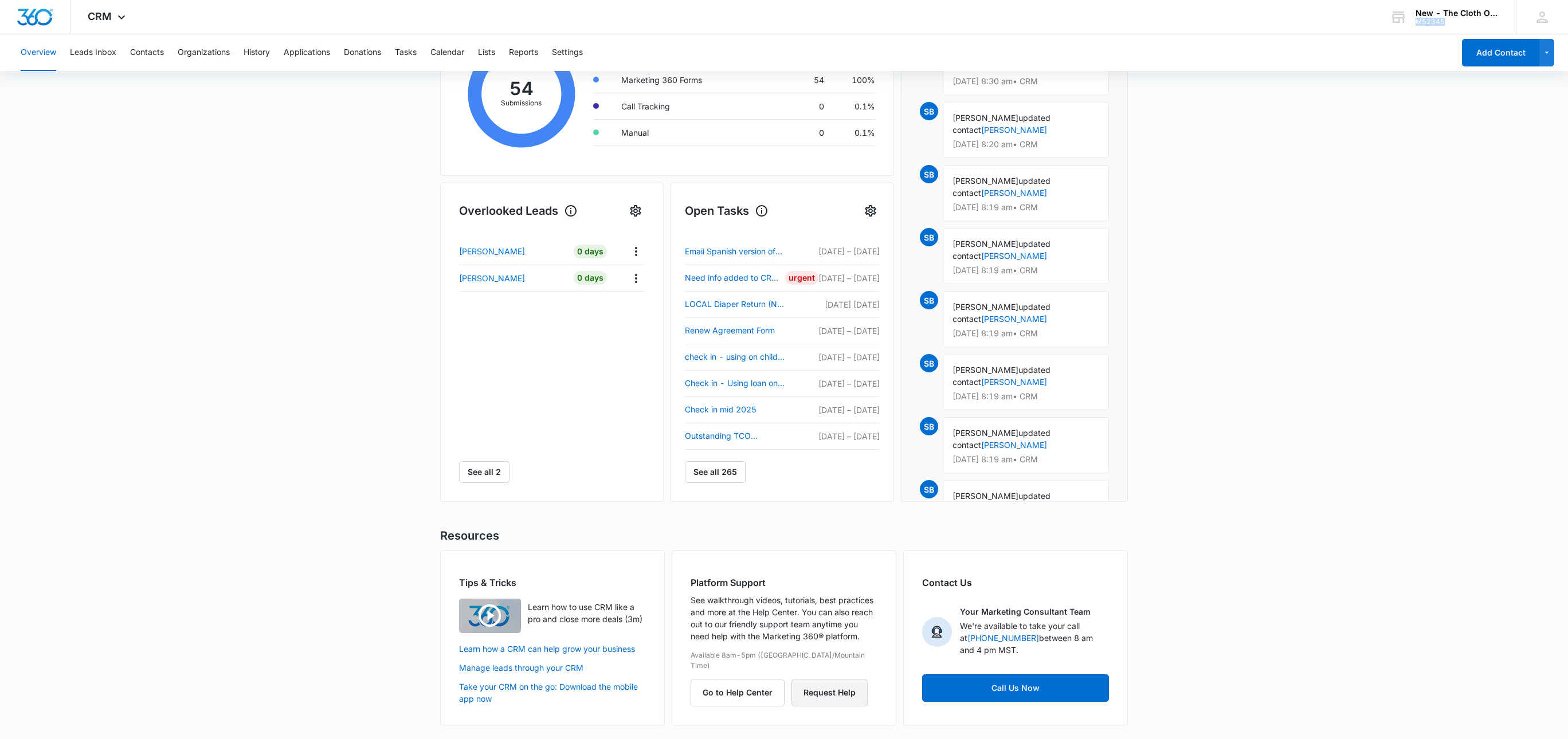
click at [830, 684] on button "Request Help" at bounding box center [829, 693] width 76 height 27
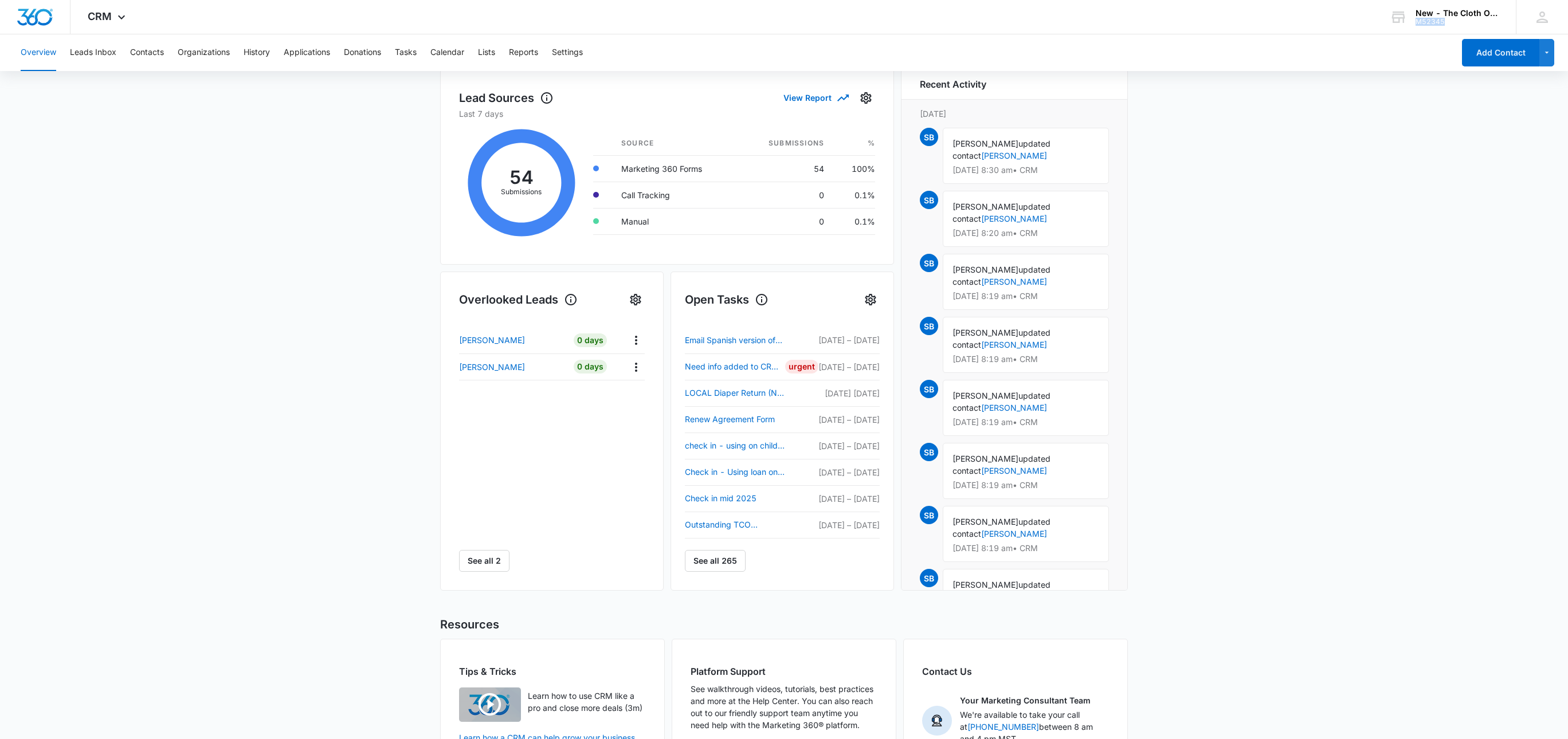
scroll to position [79, 0]
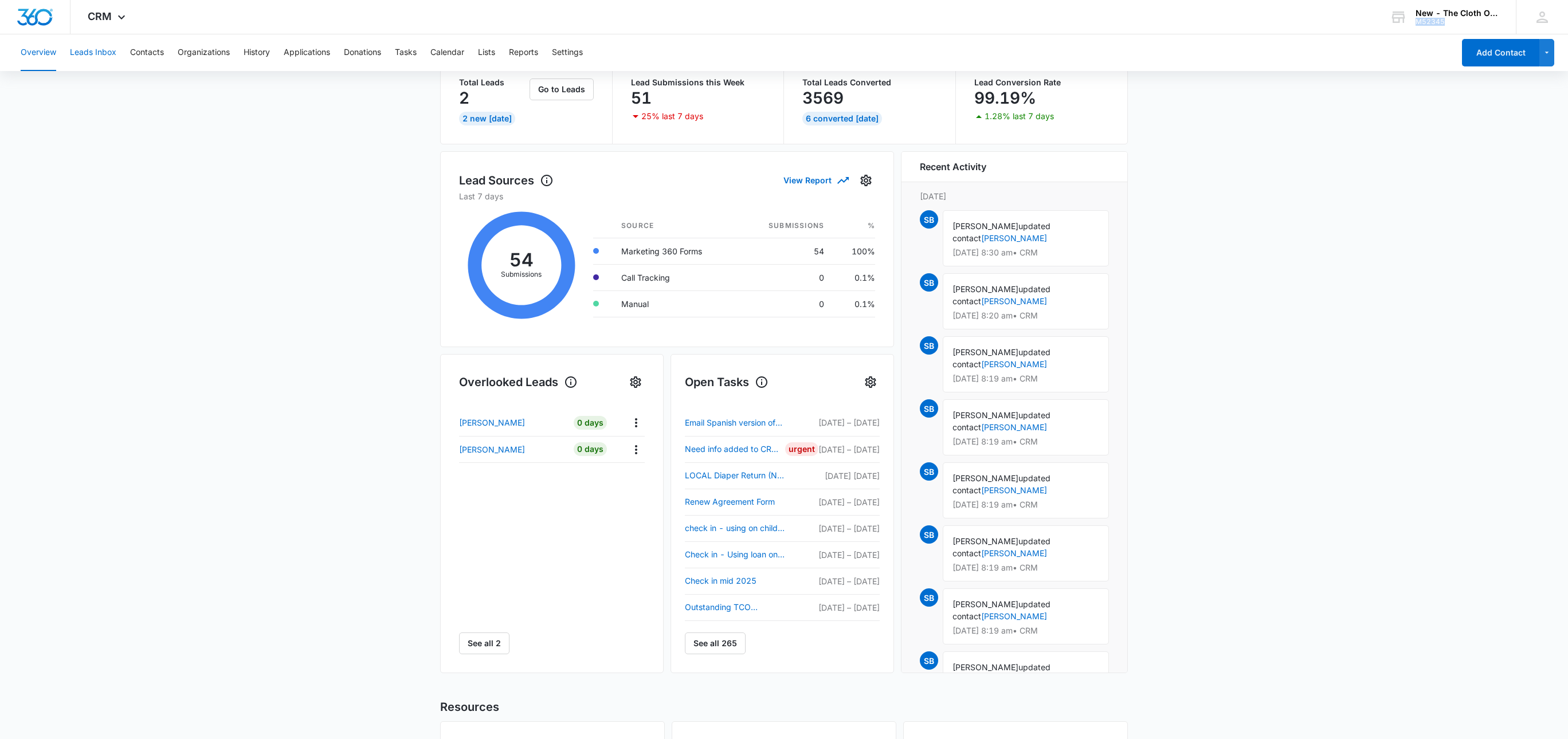
click at [95, 48] on button "Leads Inbox" at bounding box center [93, 53] width 46 height 37
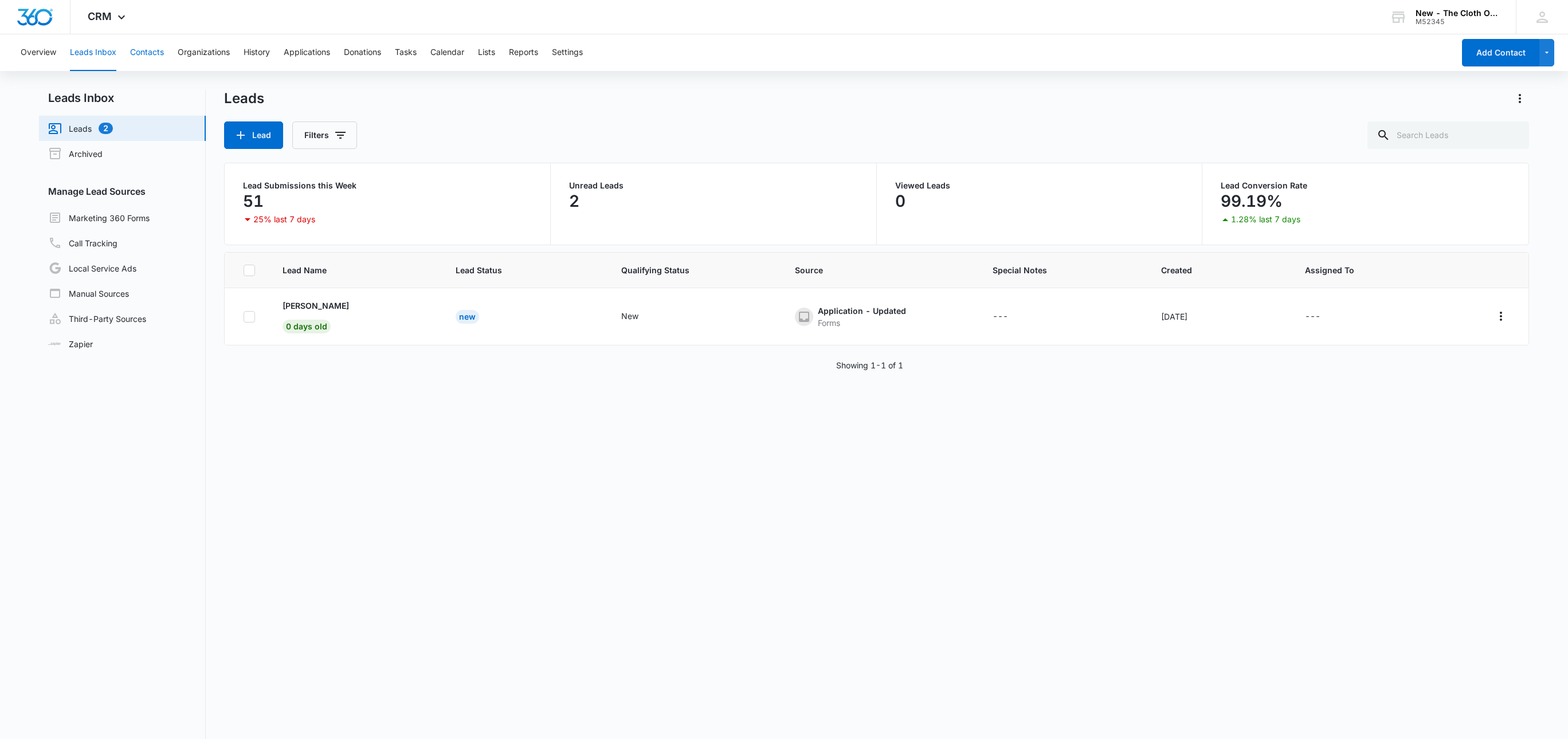
click at [159, 48] on button "Contacts" at bounding box center [147, 53] width 34 height 37
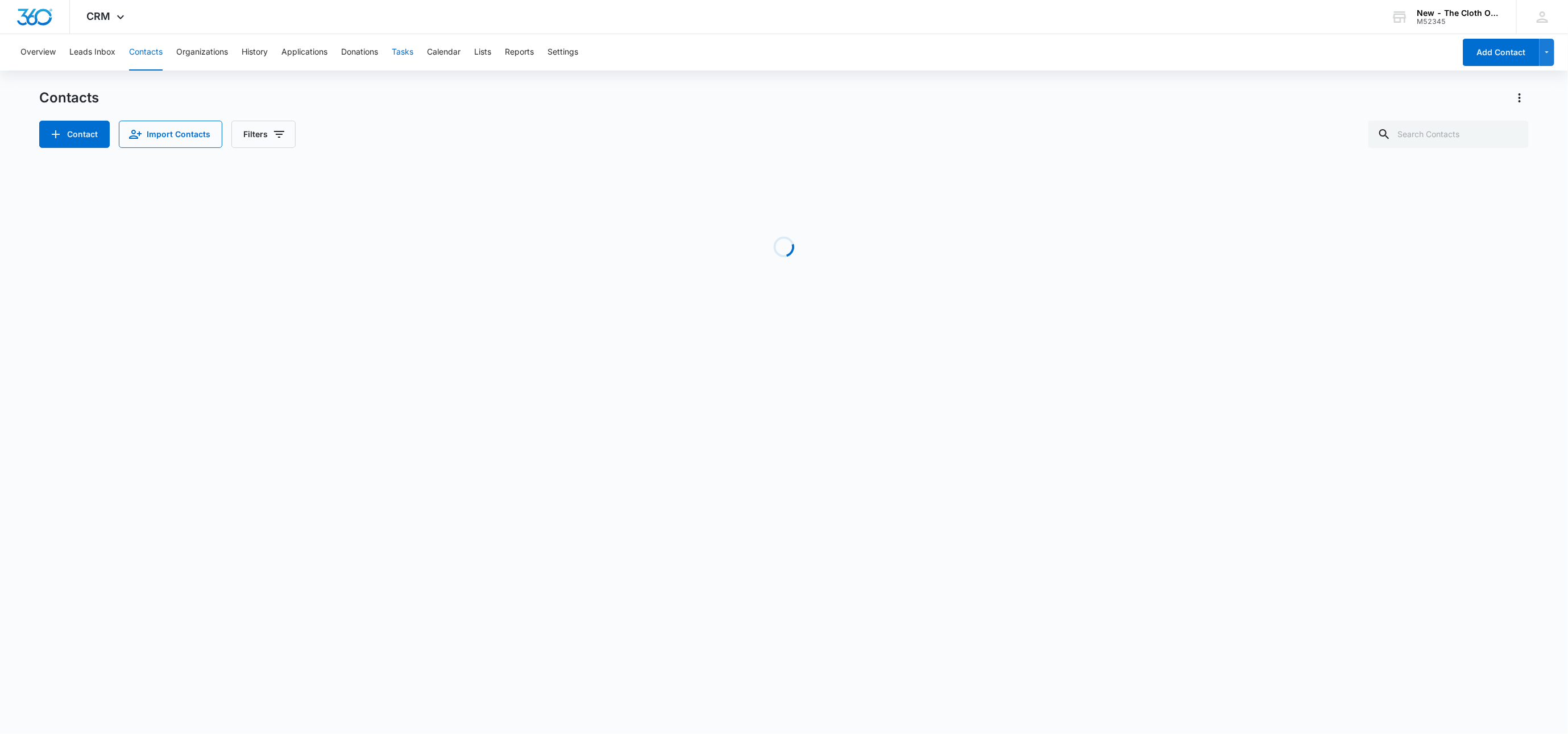
click at [396, 55] on button "Tasks" at bounding box center [402, 52] width 22 height 37
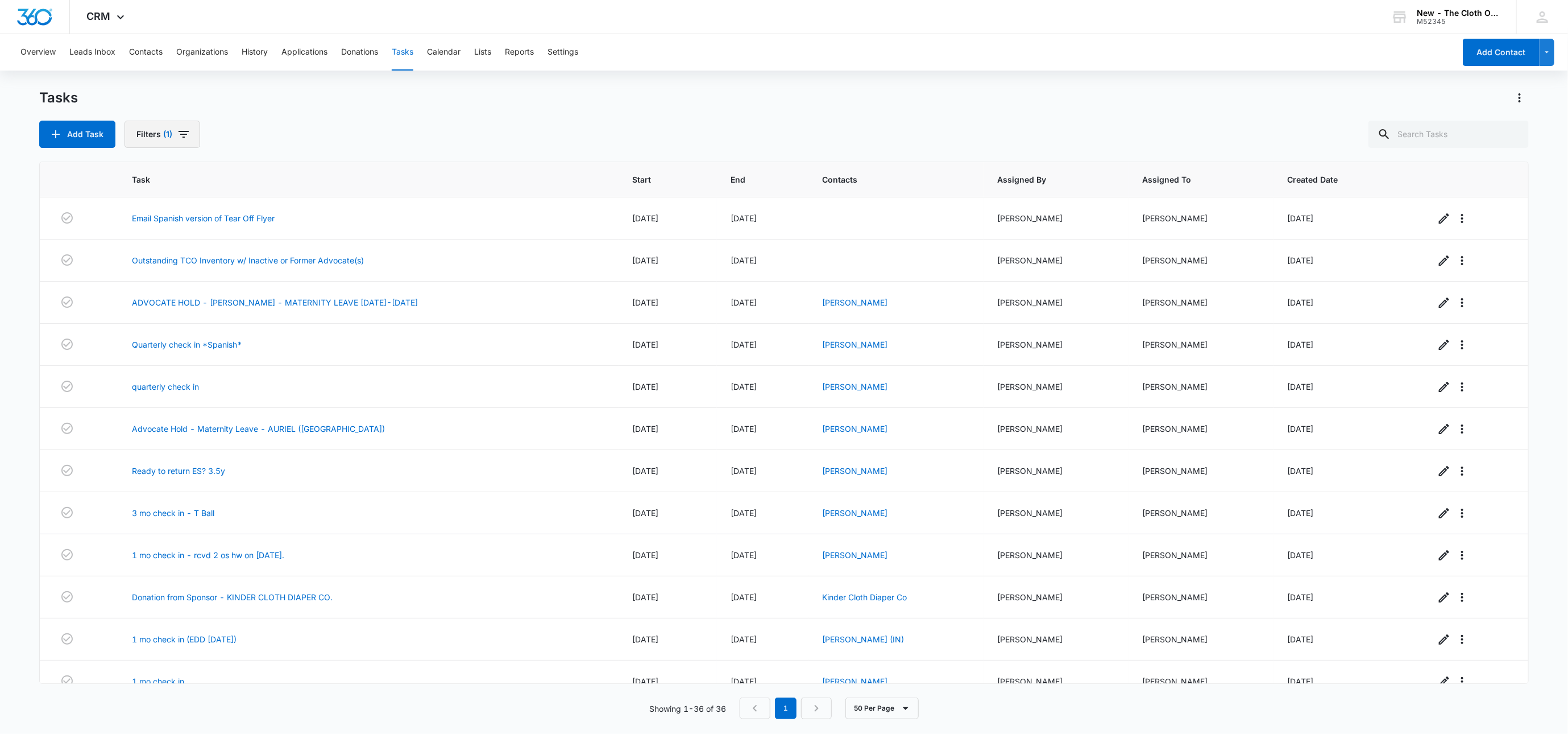
click at [175, 135] on button "Filters (1)" at bounding box center [163, 134] width 76 height 27
click at [259, 325] on button "Clear All" at bounding box center [204, 316] width 131 height 22
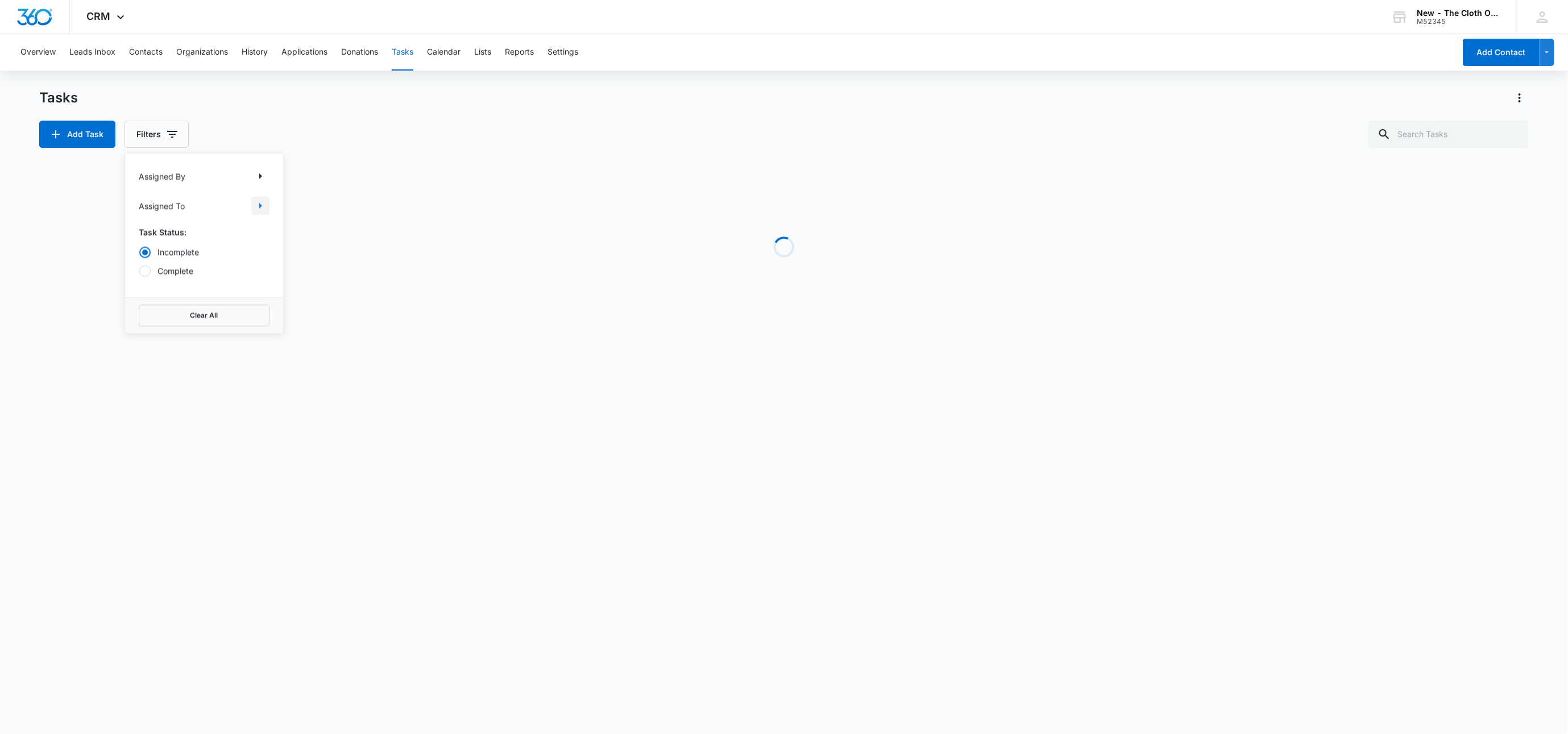
click at [258, 203] on icon "Show Assigned To filters" at bounding box center [260, 206] width 14 height 14
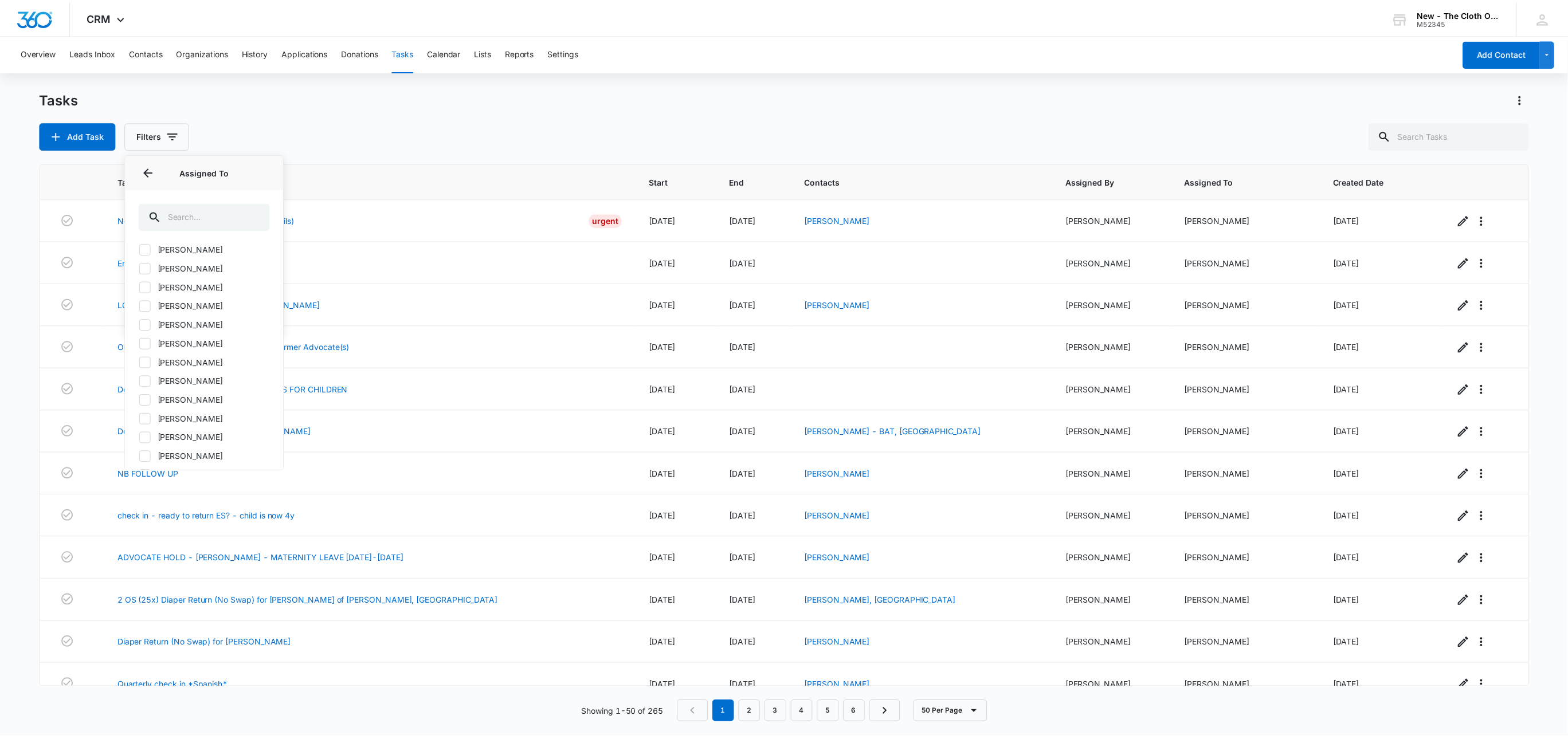
scroll to position [680, 0]
click at [227, 372] on label "Shipping Coordinator" at bounding box center [205, 369] width 132 height 12
click at [141, 369] on input "Shipping Coordinator" at bounding box center [140, 369] width 1 height 1
checkbox input "true"
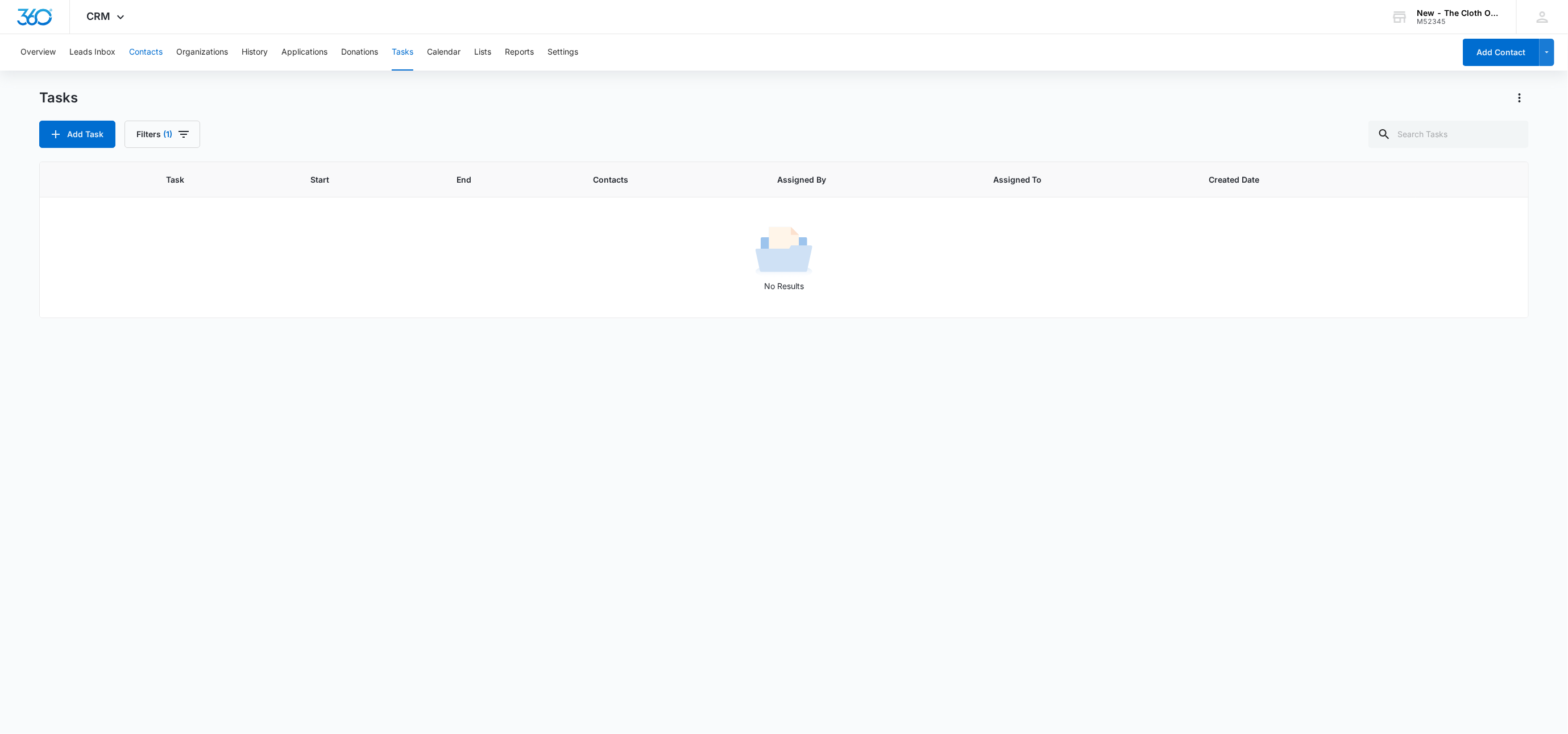
click at [152, 48] on button "Contacts" at bounding box center [146, 52] width 34 height 37
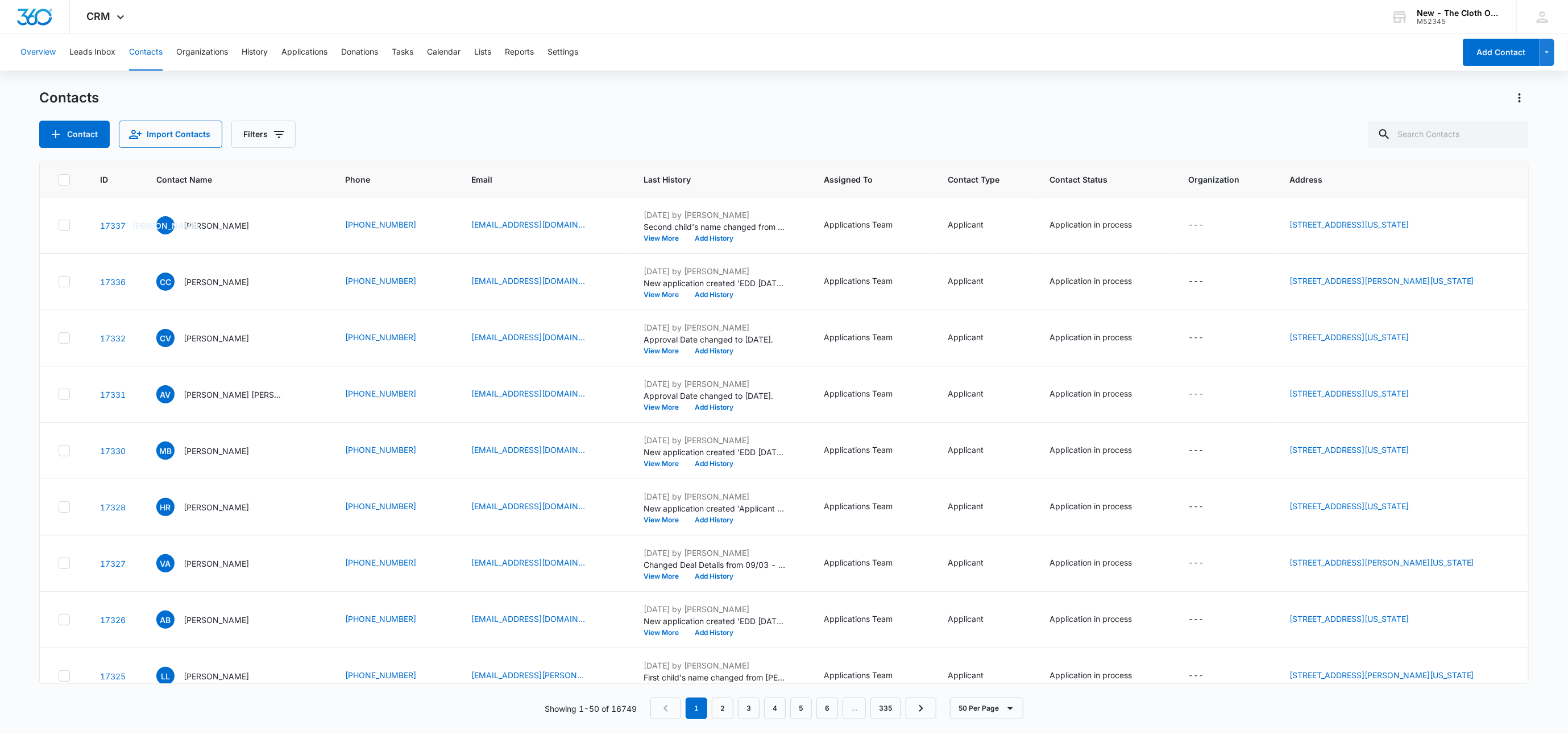
click at [41, 53] on button "Overview" at bounding box center [38, 52] width 35 height 37
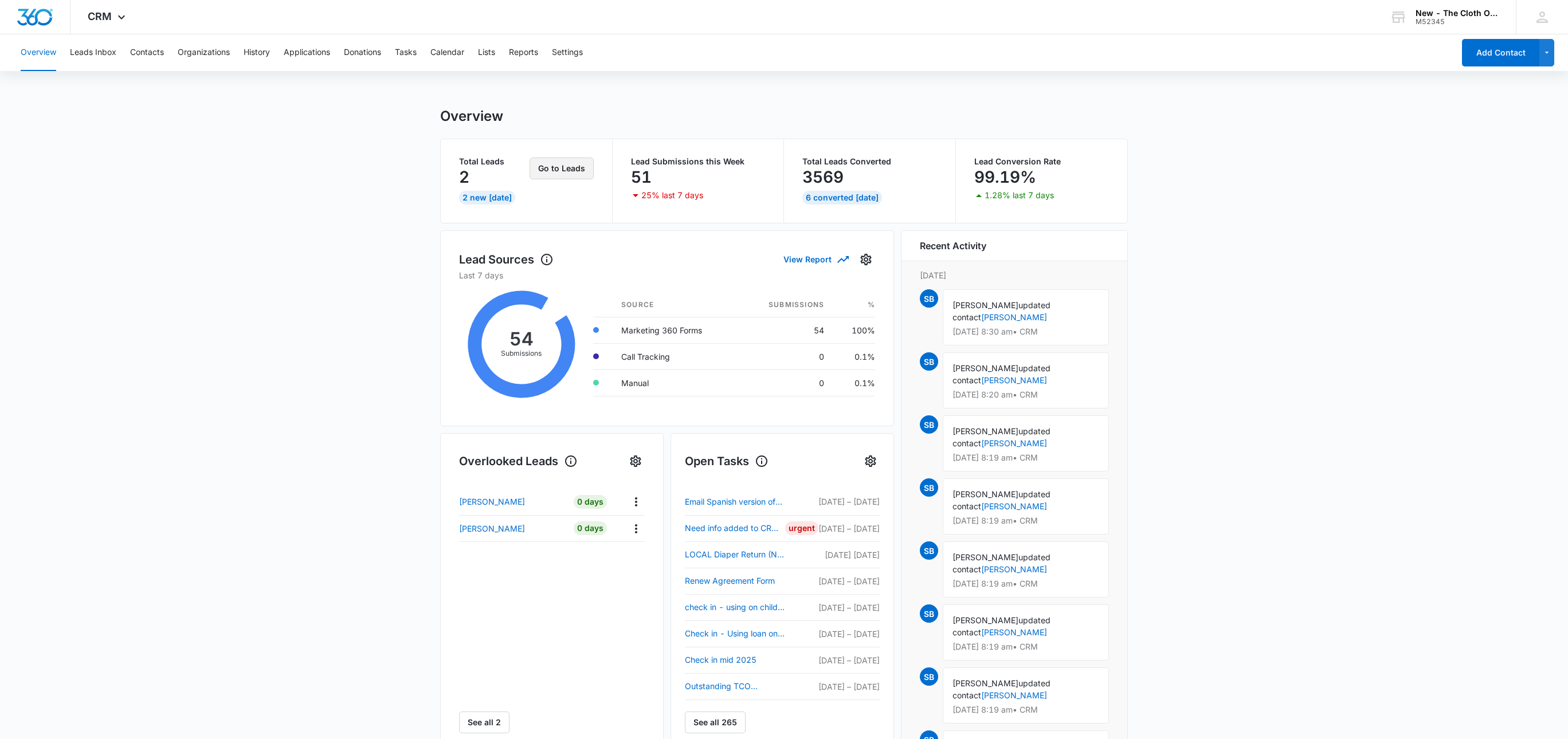
click at [576, 176] on button "Go to Leads" at bounding box center [562, 169] width 64 height 22
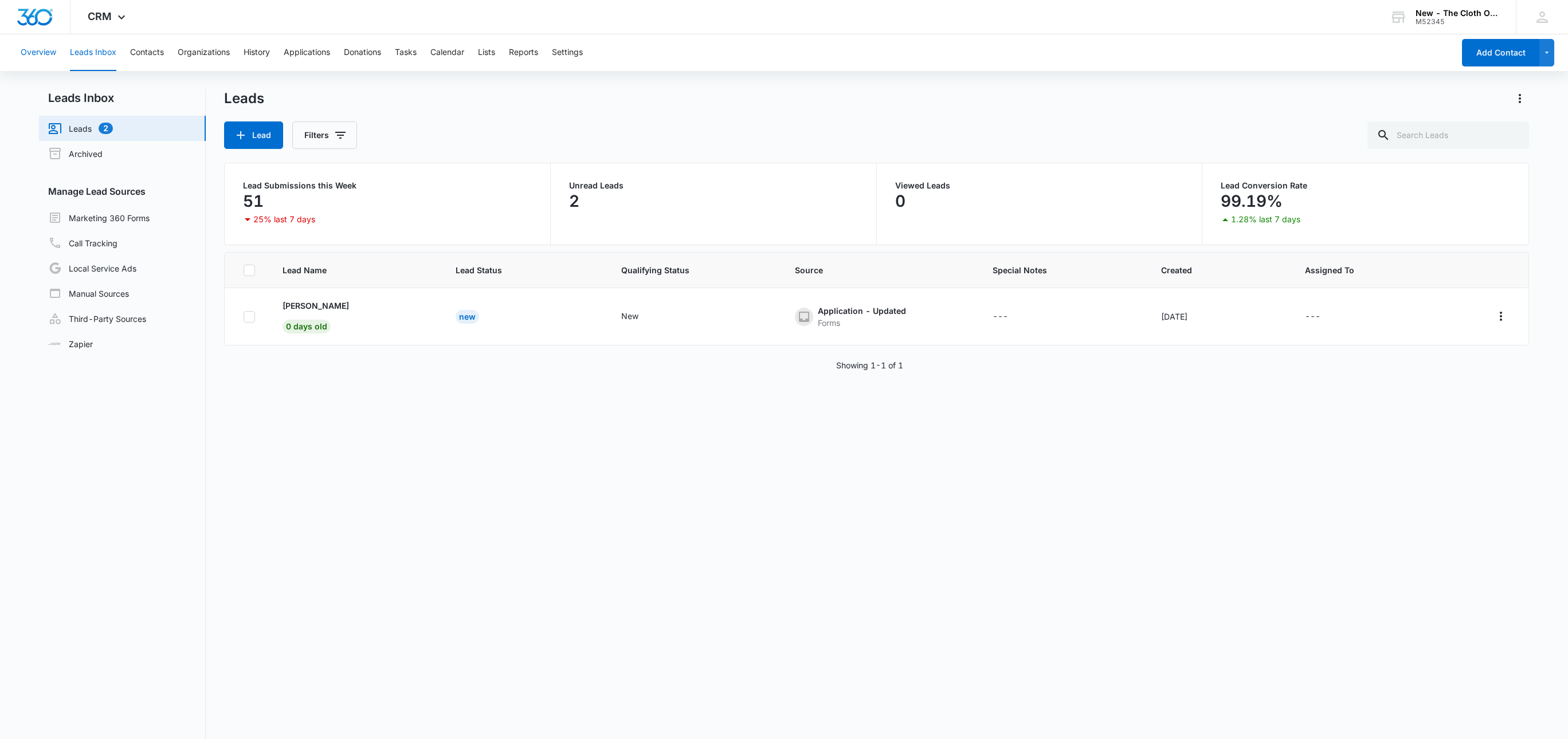
click at [50, 48] on button "Overview" at bounding box center [38, 53] width 35 height 37
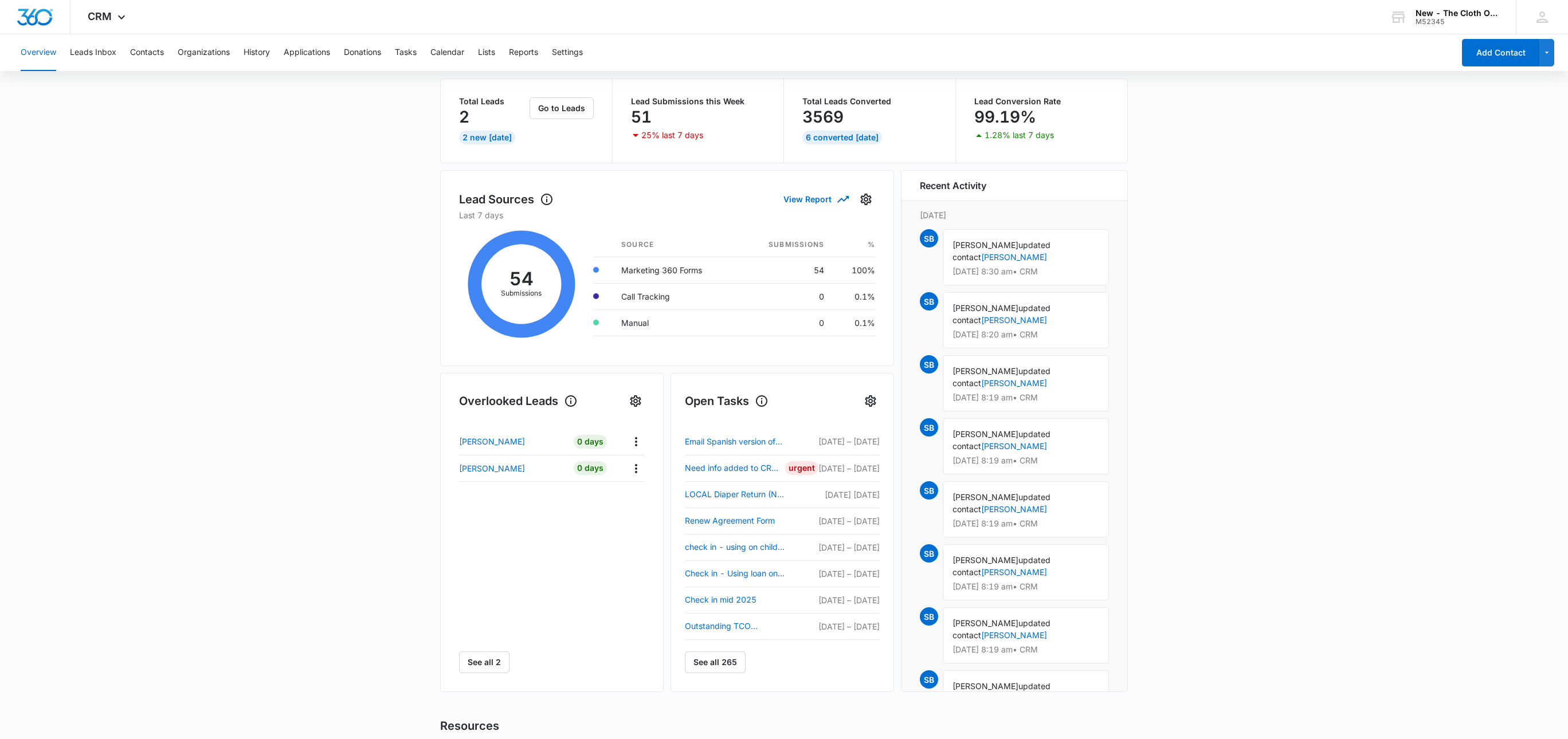
scroll to position [86, 0]
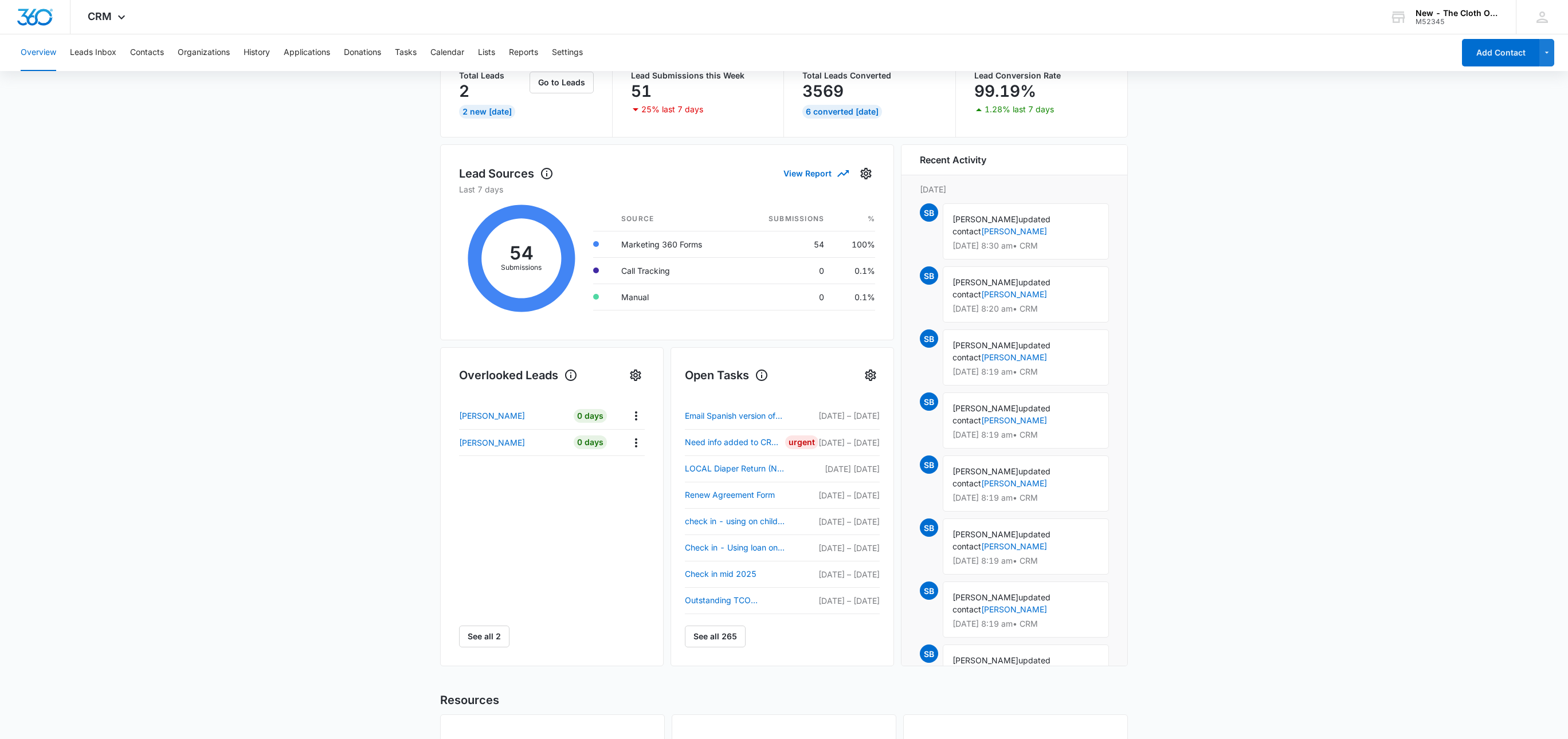
click at [371, 498] on main "Overview Total Leads 2 2 New Today Go to Leads Lead Submissions this Week 51 25…" at bounding box center [784, 463] width 1568 height 882
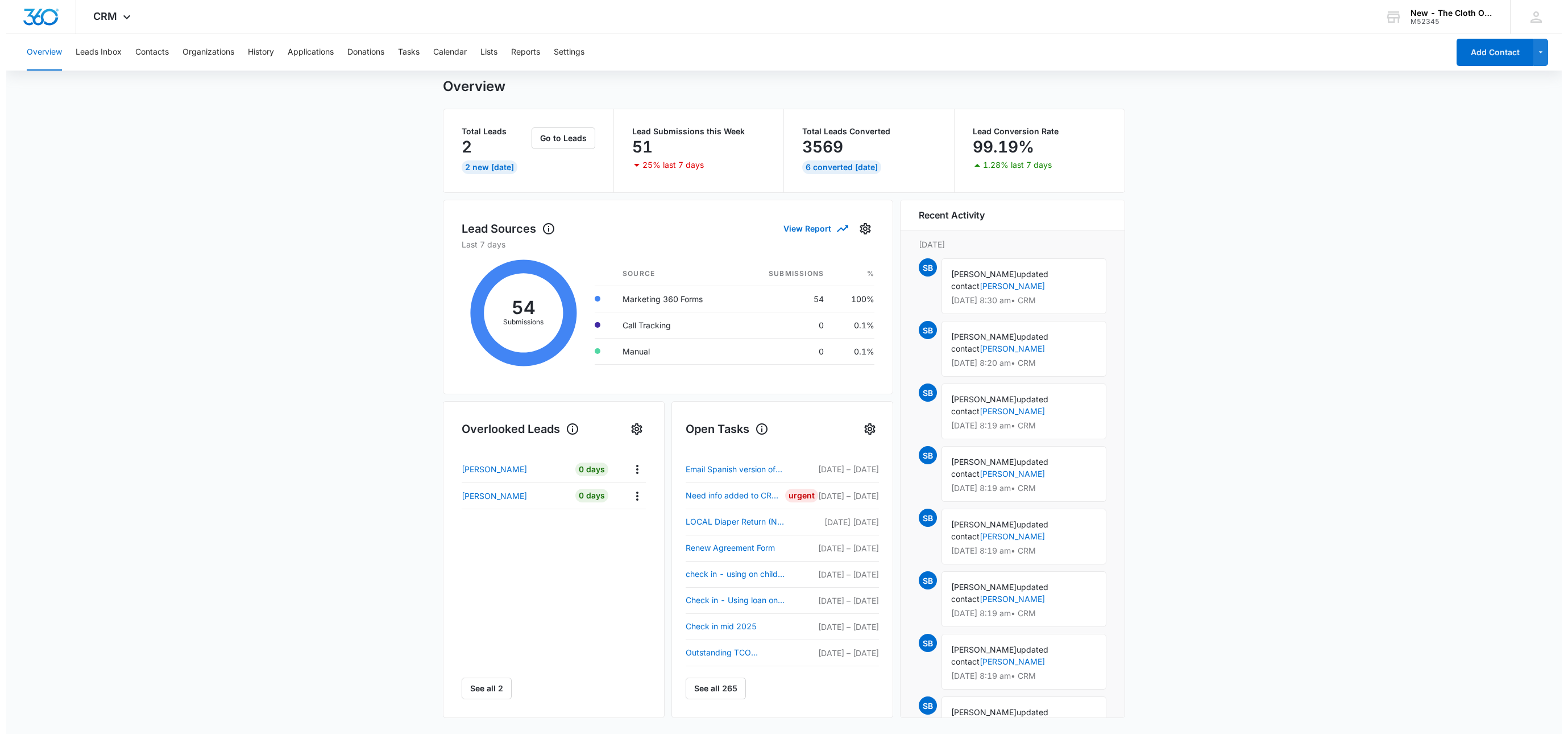
scroll to position [0, 0]
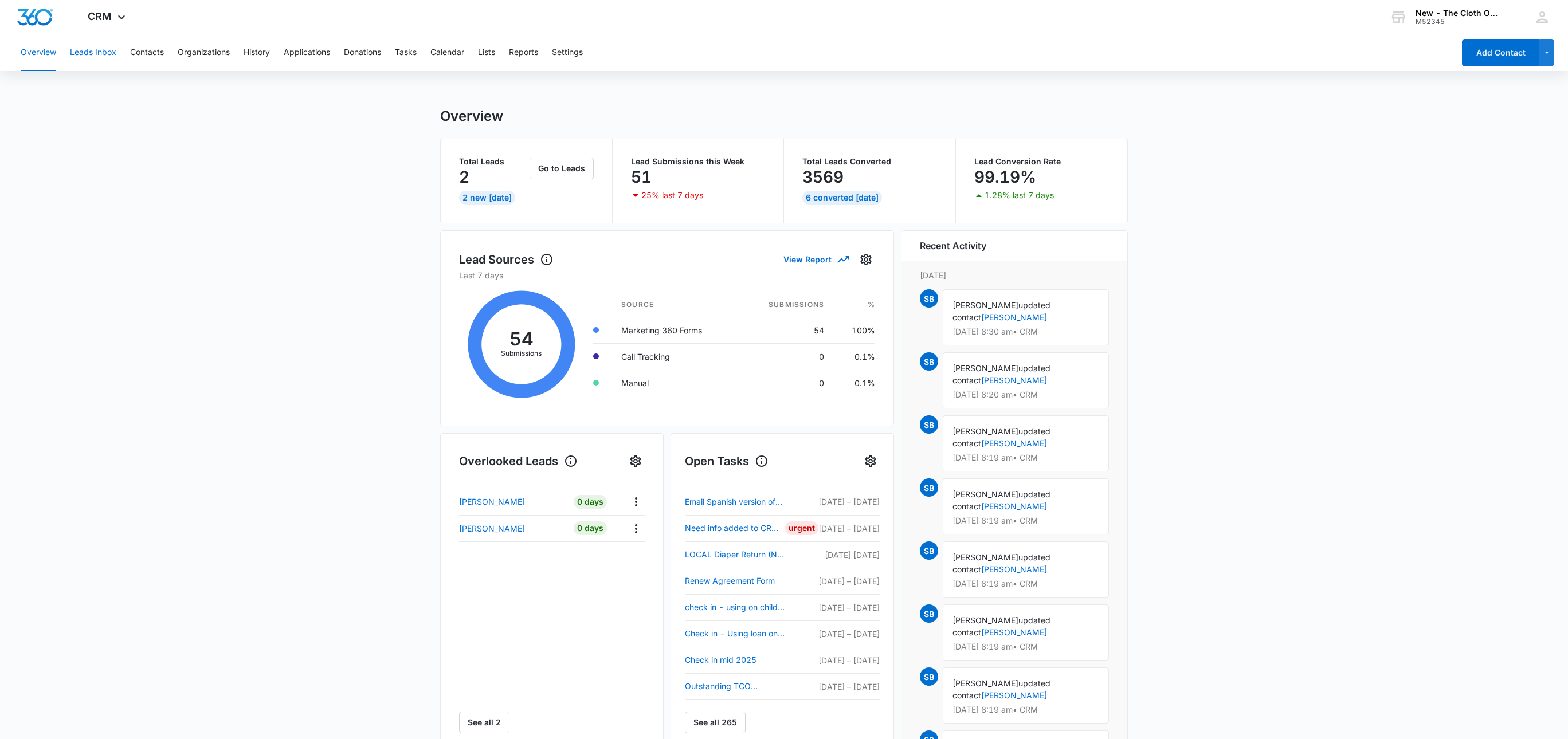
click at [74, 55] on button "Leads Inbox" at bounding box center [93, 53] width 46 height 37
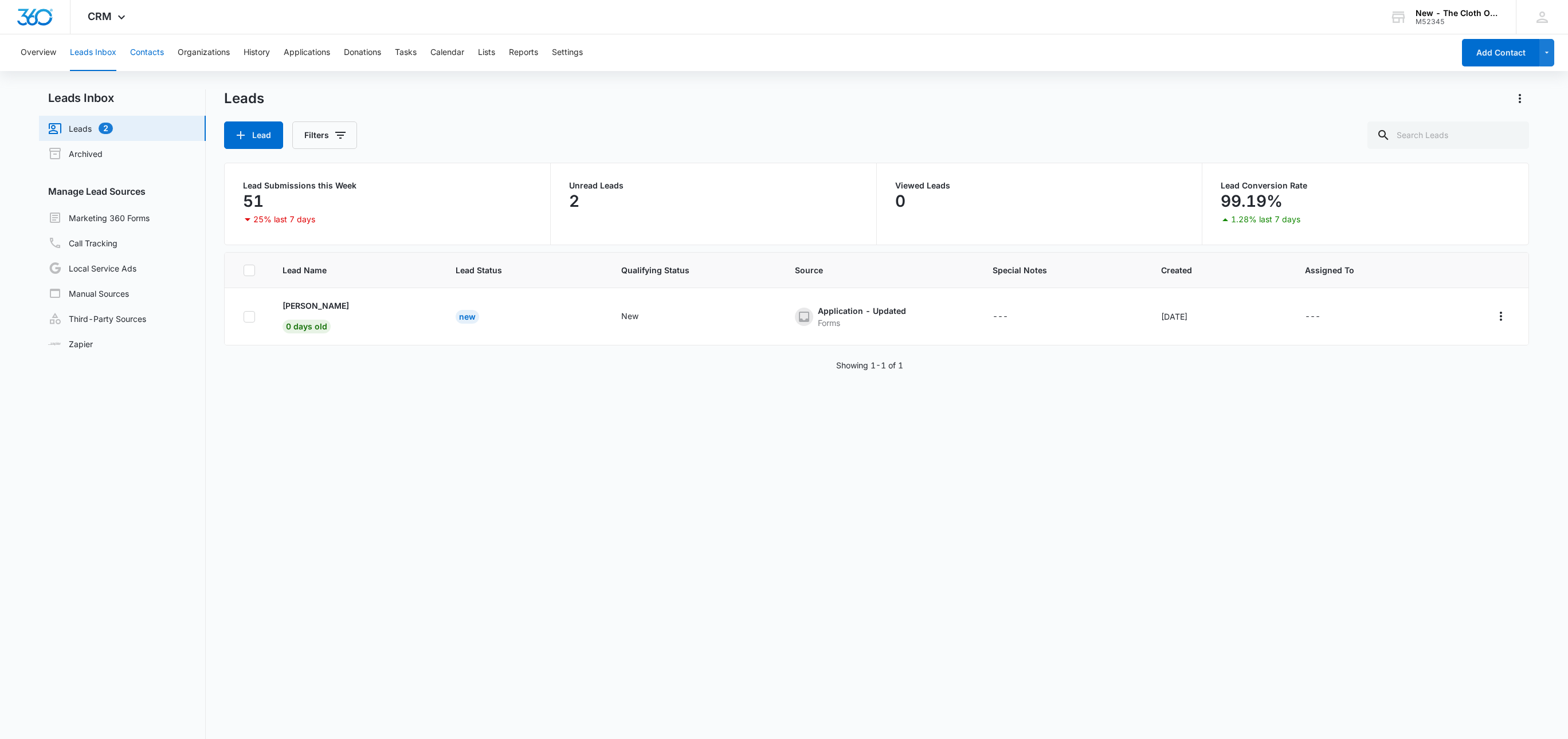
click at [152, 48] on button "Contacts" at bounding box center [147, 53] width 34 height 37
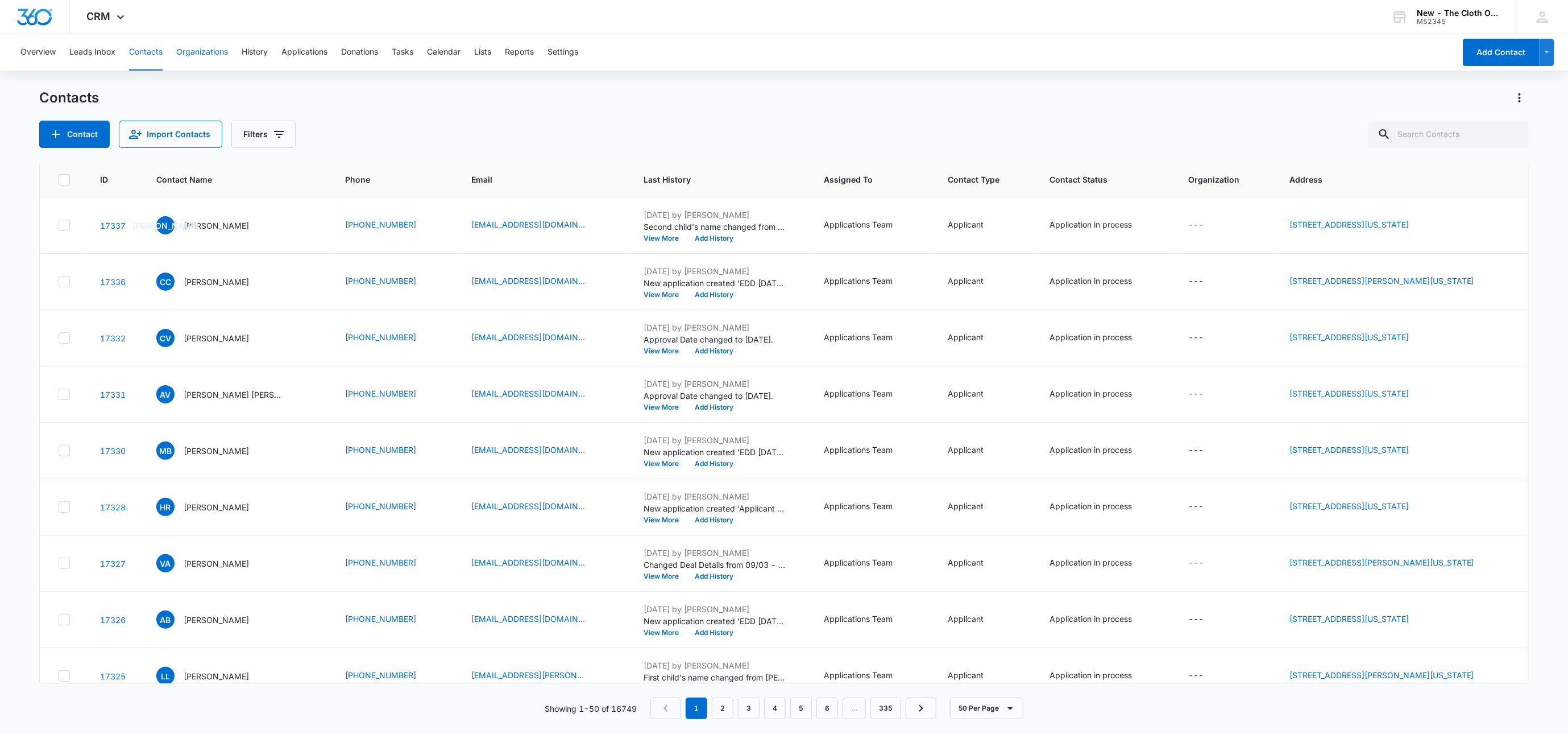
click at [202, 53] on button "Organizations" at bounding box center [202, 52] width 51 height 37
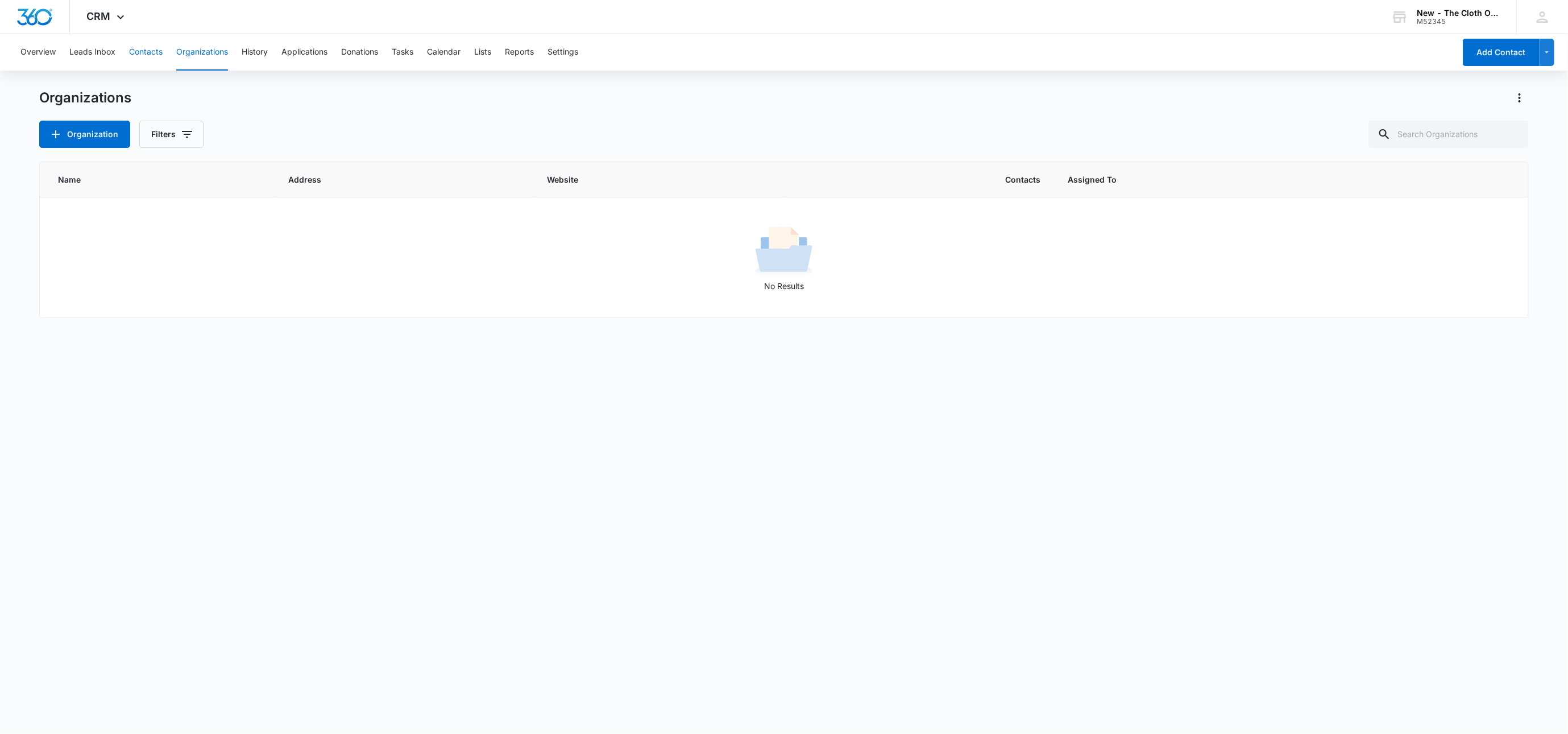
click at [142, 55] on button "Contacts" at bounding box center [146, 52] width 34 height 37
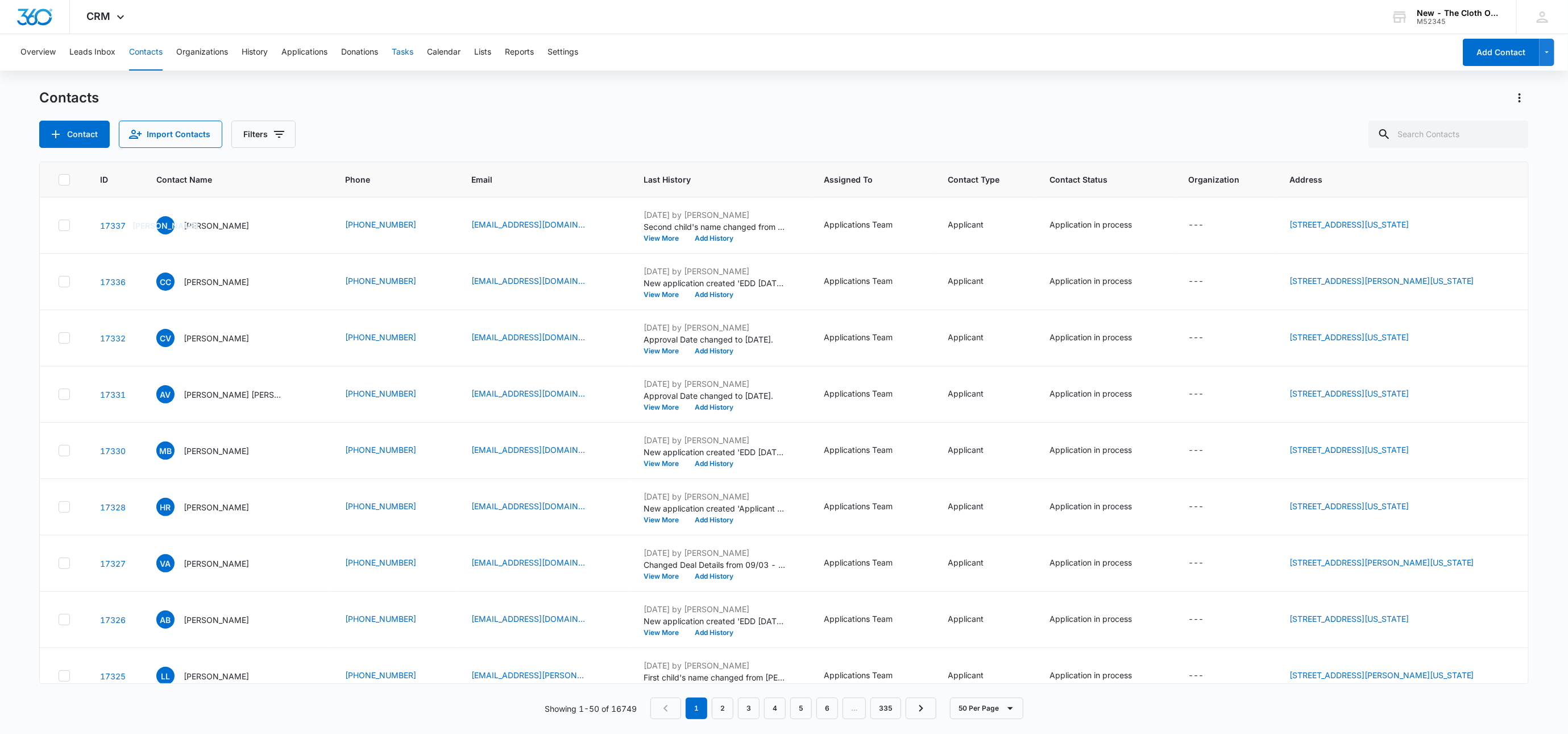
click at [409, 47] on button "Tasks" at bounding box center [402, 52] width 22 height 37
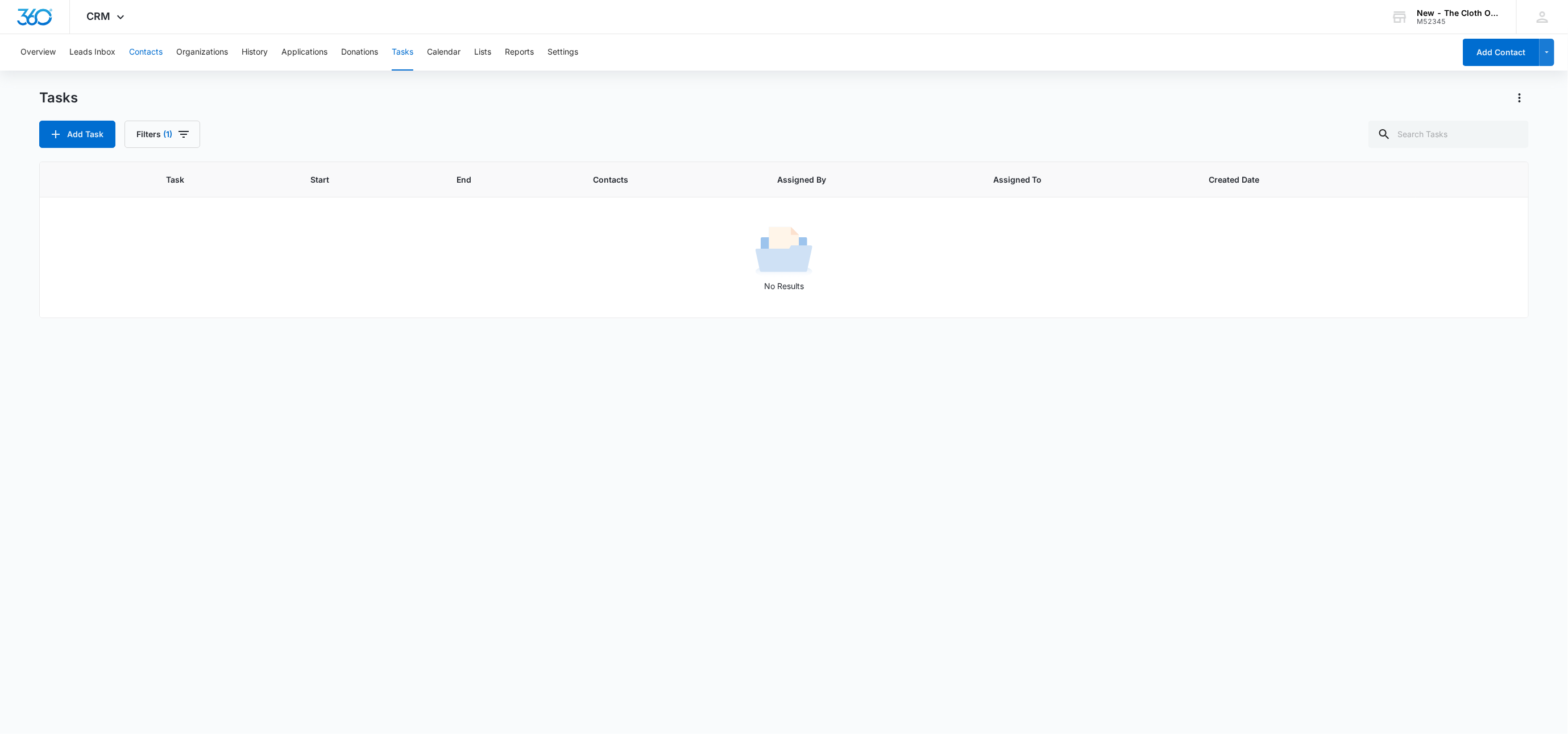
click at [155, 50] on button "Contacts" at bounding box center [146, 52] width 34 height 37
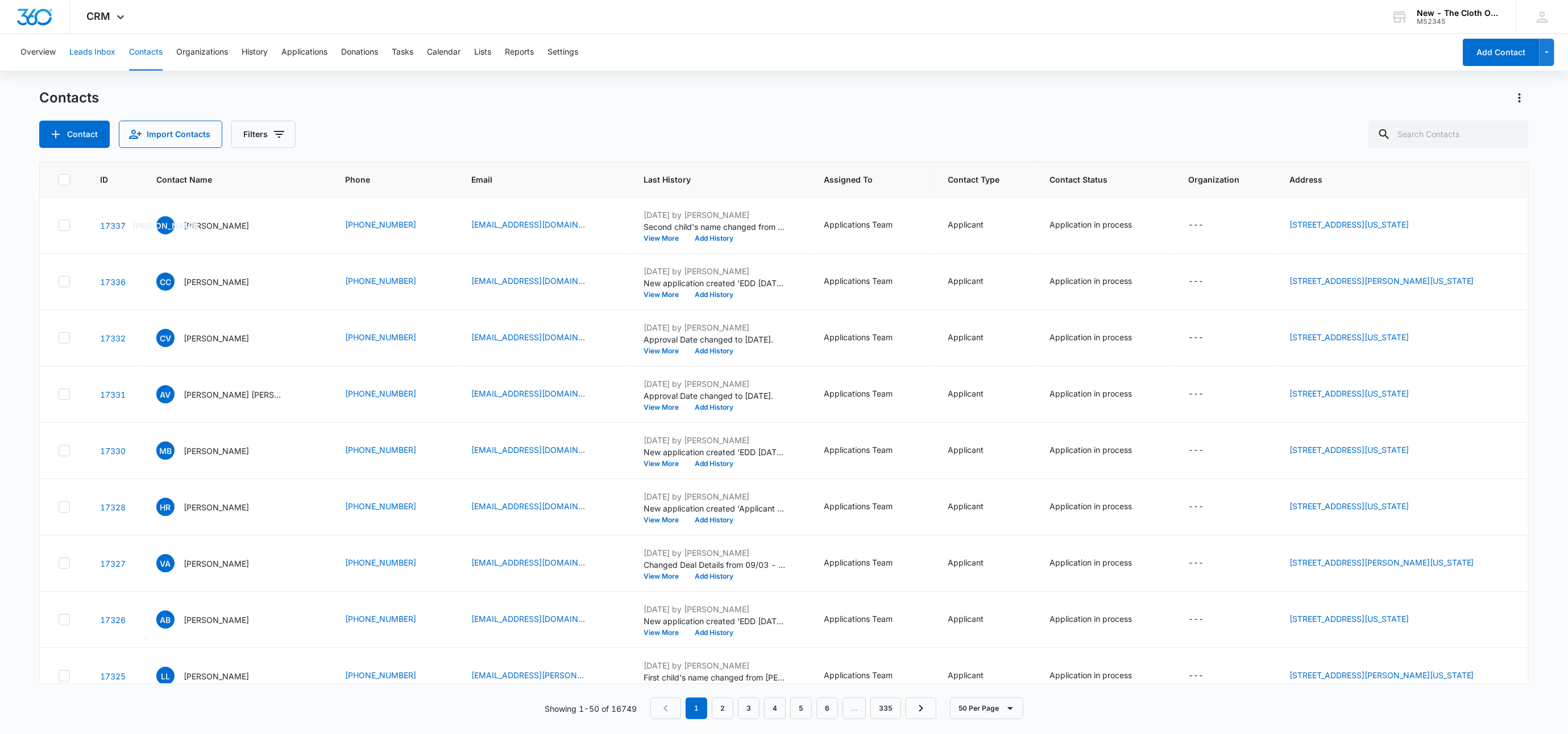
click at [91, 52] on button "Leads Inbox" at bounding box center [92, 52] width 46 height 37
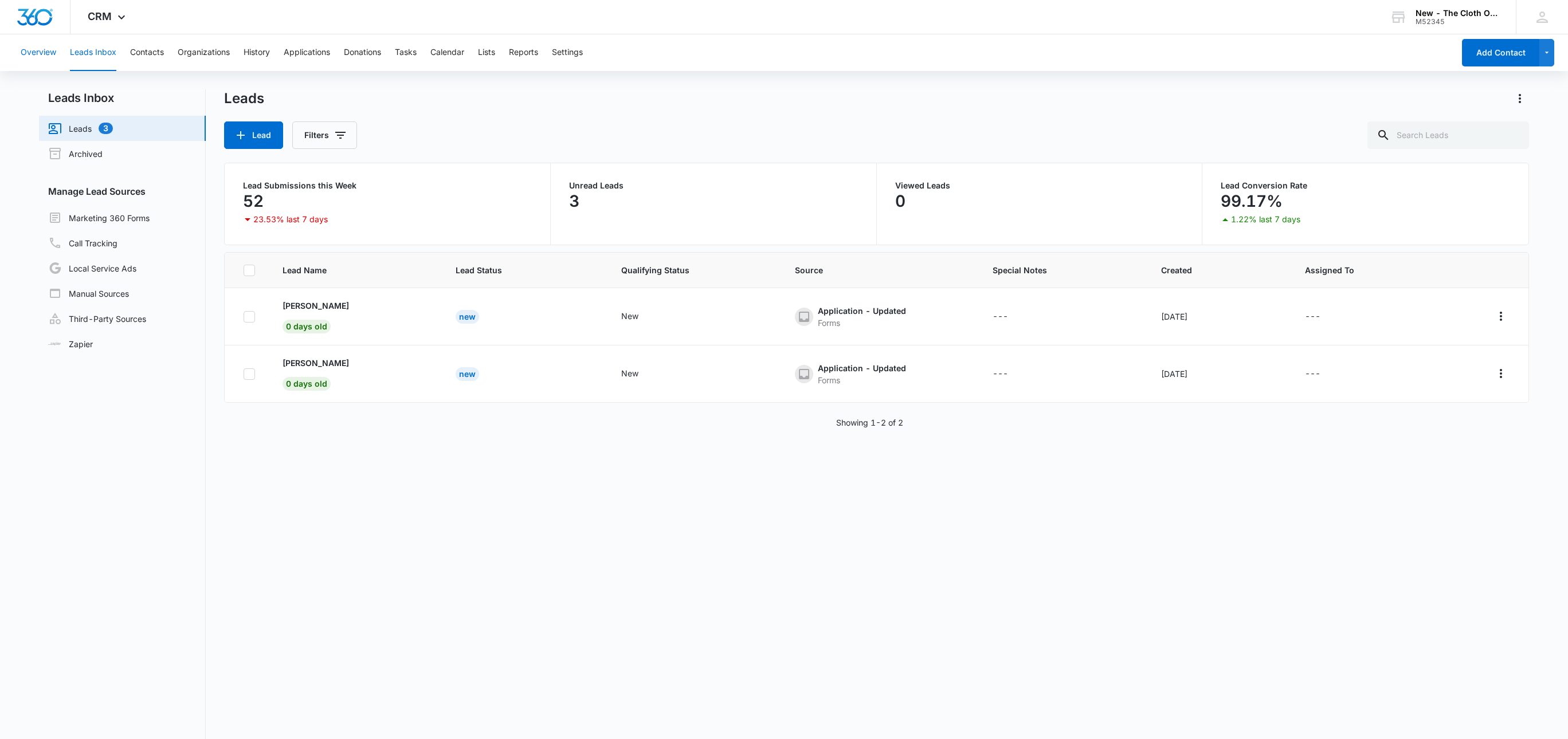
click at [38, 47] on button "Overview" at bounding box center [38, 53] width 35 height 37
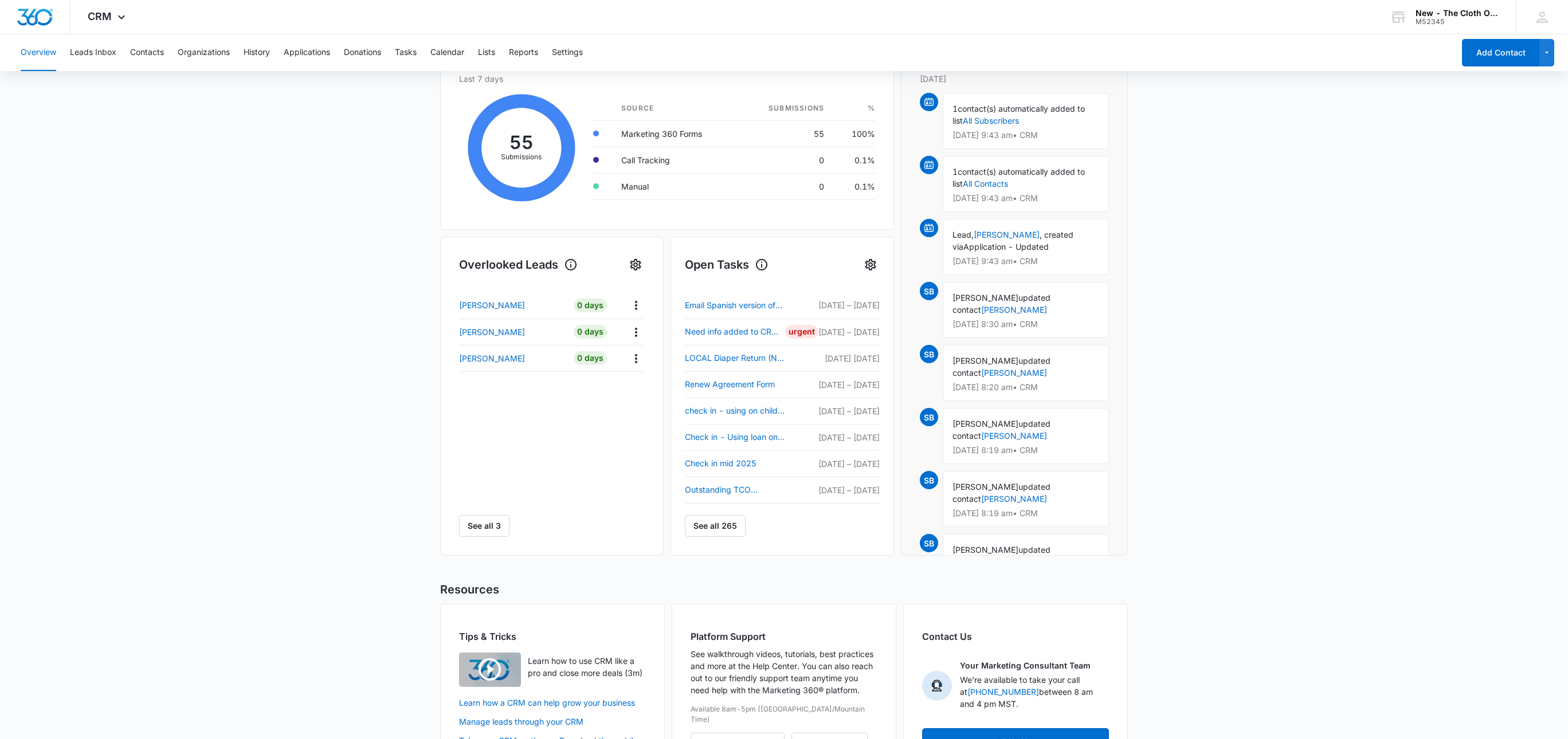
scroll to position [251, 0]
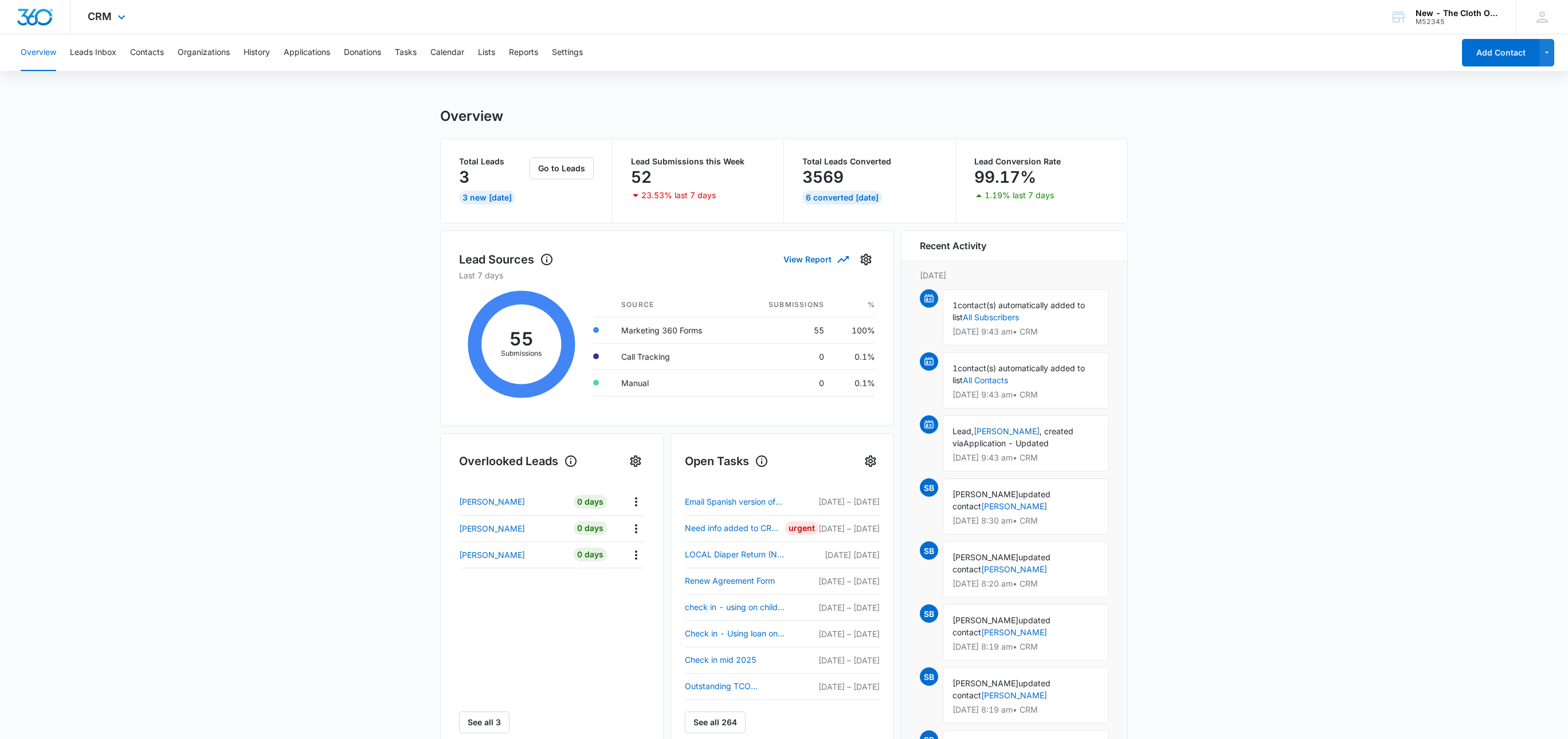
click at [146, 31] on div "CRM Apps Reputation Websites Forms CRM Email Social Shop Payments POS Ads Intel…" at bounding box center [784, 17] width 1568 height 34
click at [141, 52] on button "Contacts" at bounding box center [147, 53] width 34 height 37
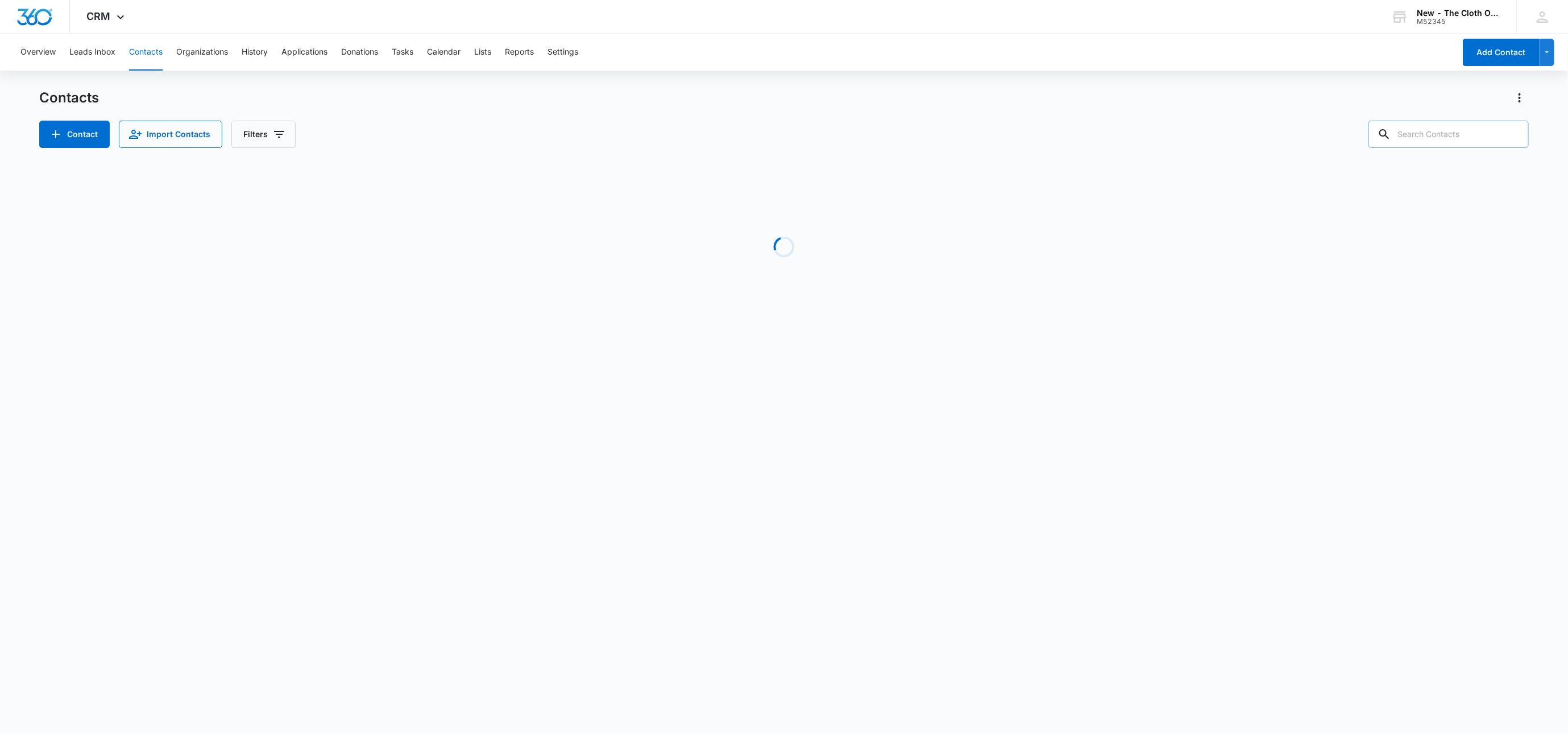
click at [1464, 136] on input "text" at bounding box center [1449, 134] width 161 height 27
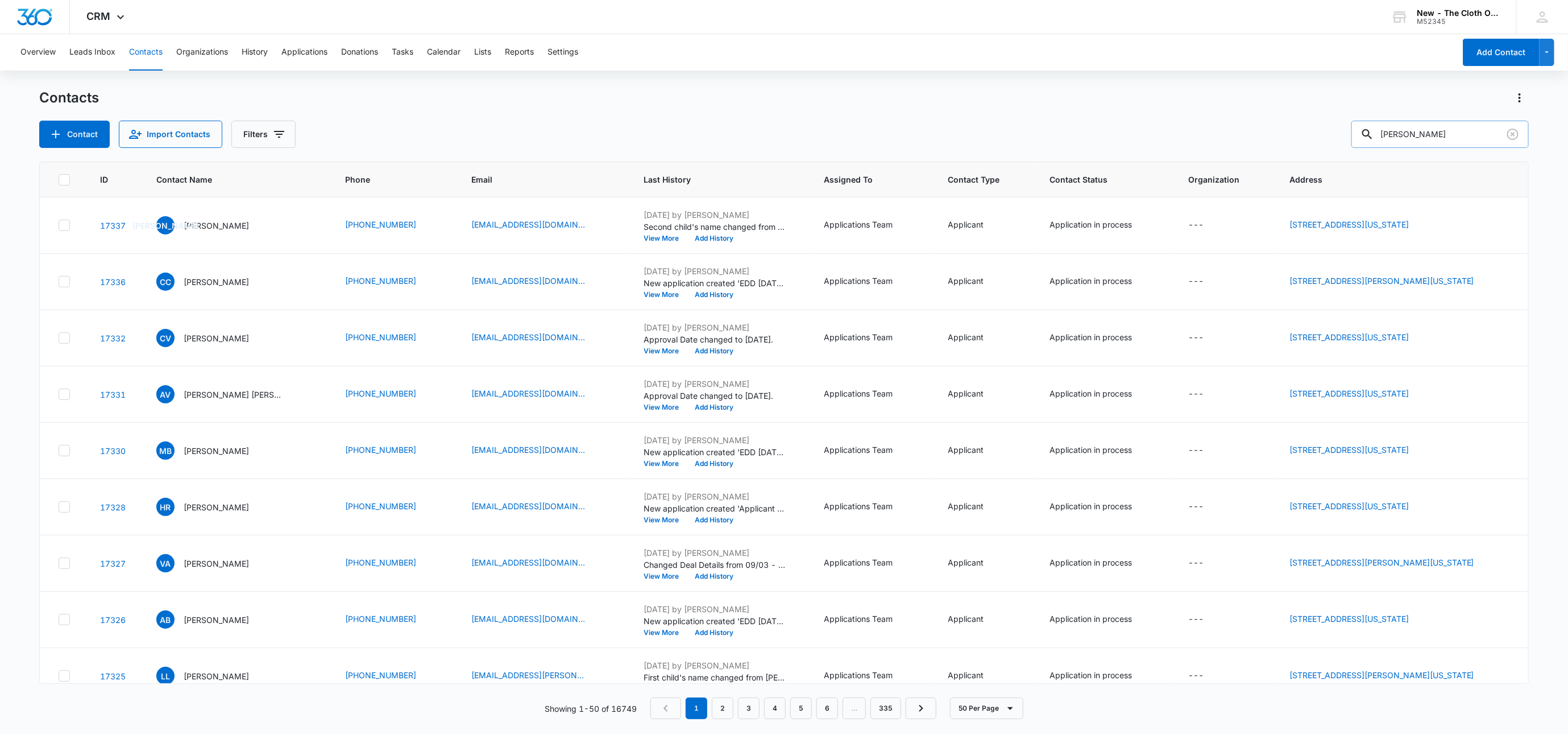
type input "harley harrison"
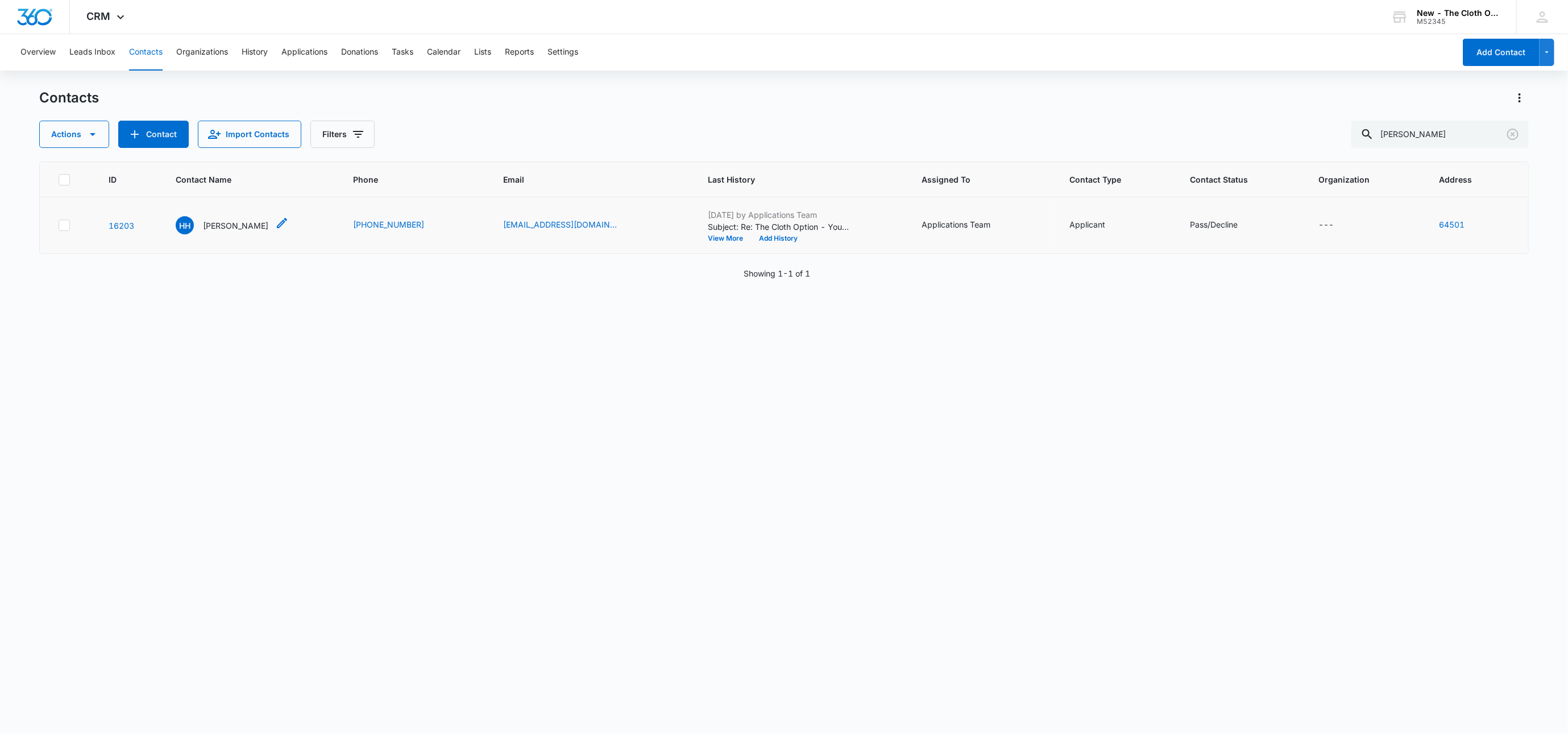
click at [240, 224] on p "Harley Harrison" at bounding box center [236, 226] width 66 height 12
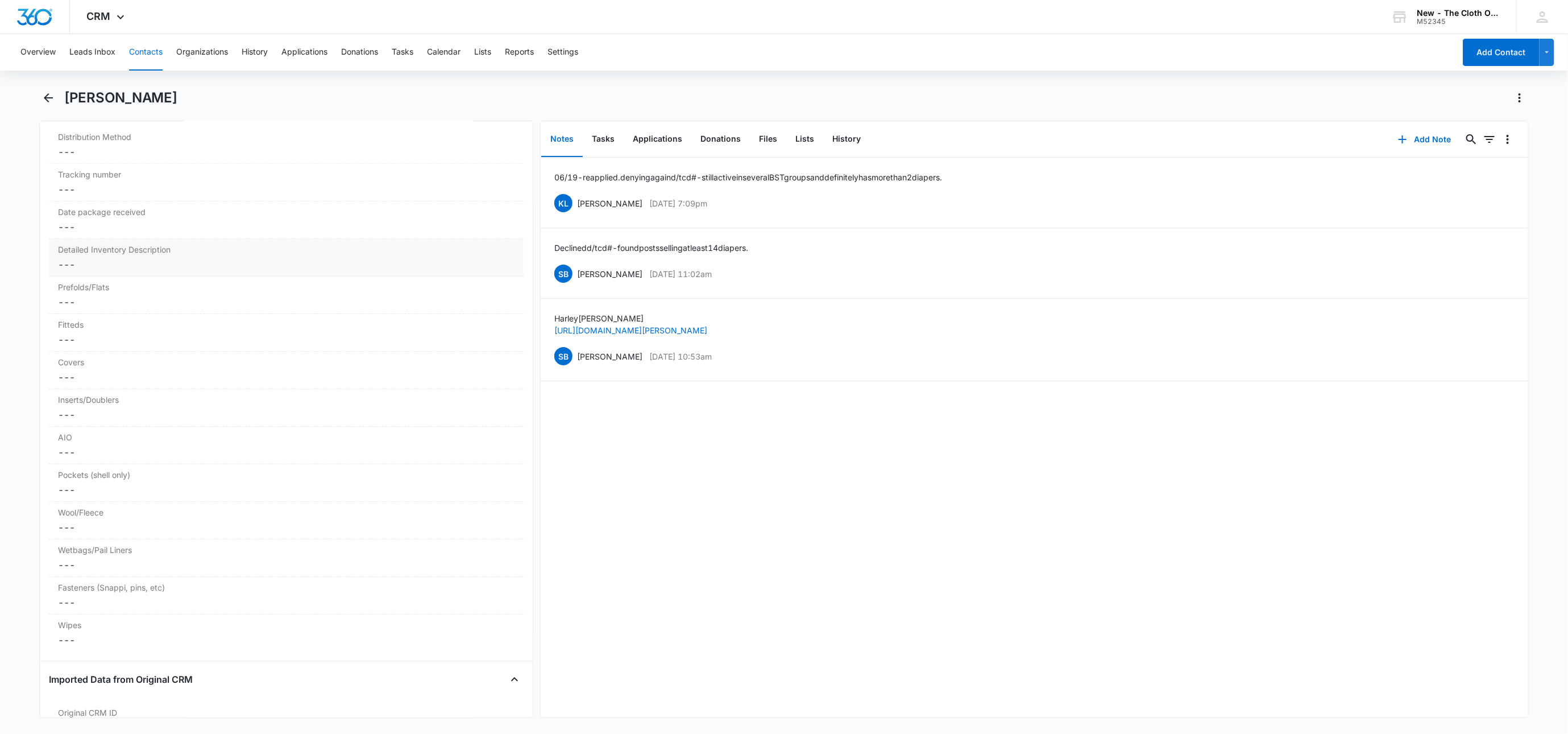
scroll to position [2418, 0]
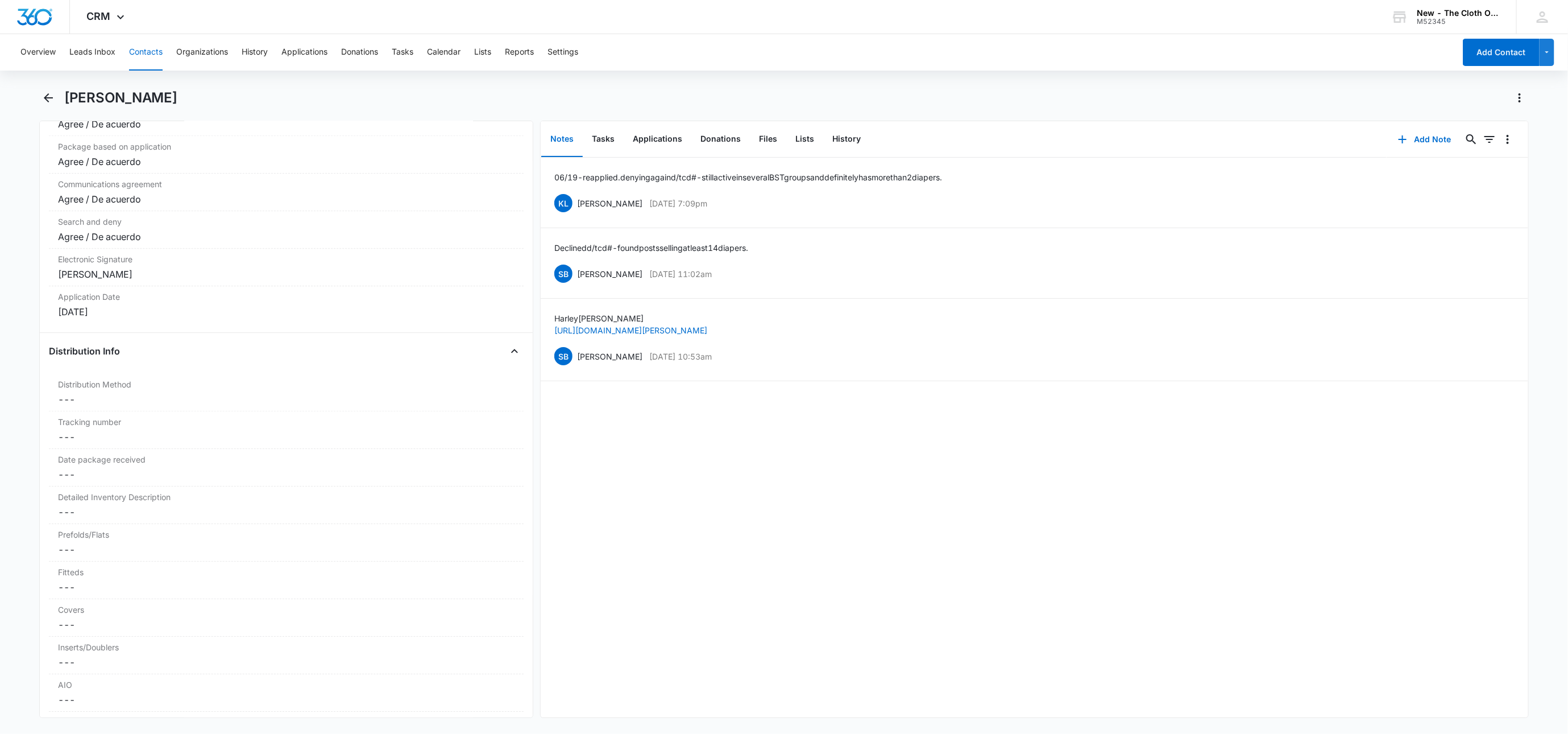
click at [146, 53] on button "Contacts" at bounding box center [146, 52] width 34 height 37
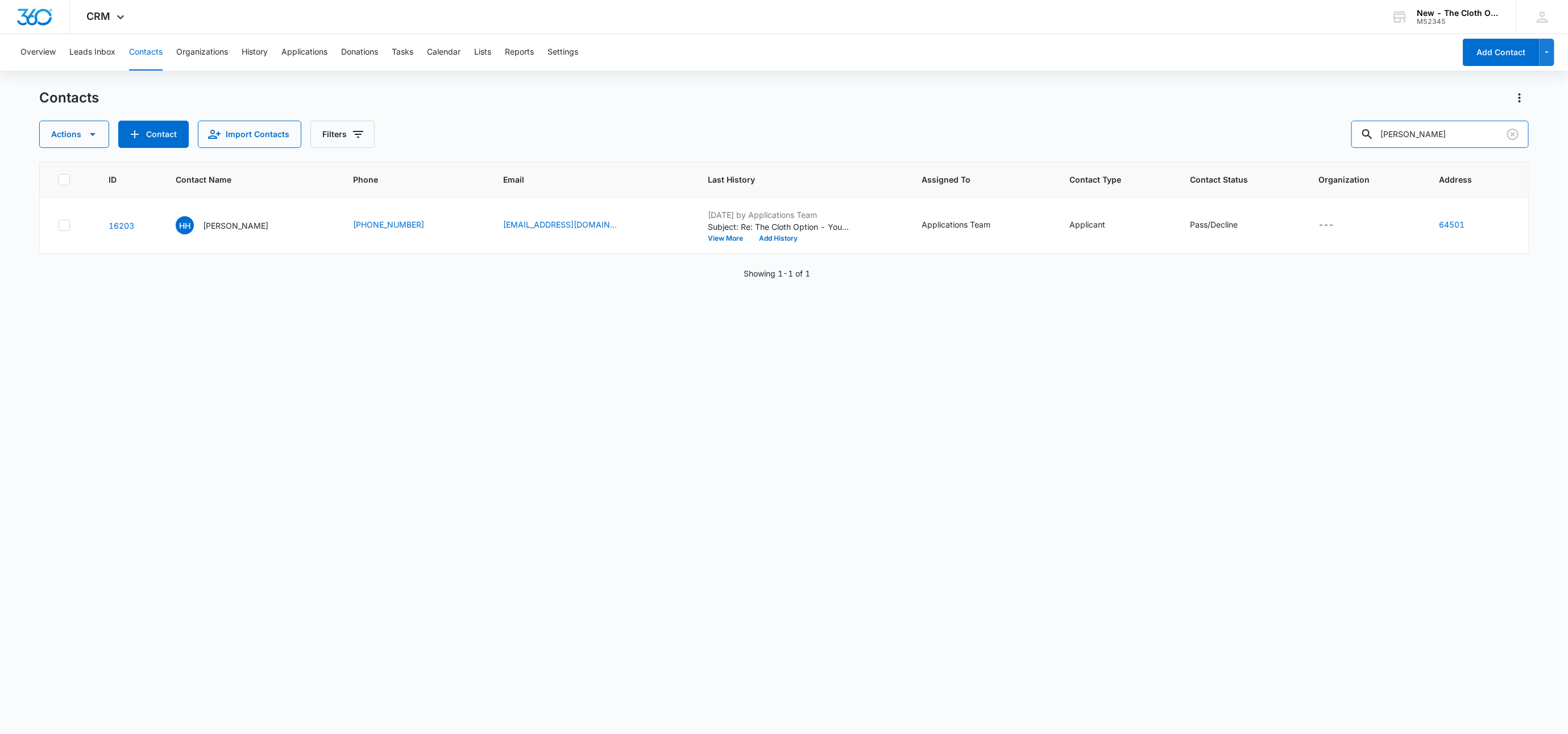
drag, startPoint x: 1360, startPoint y: 144, endPoint x: 1280, endPoint y: 152, distance: 80.4
click at [1285, 152] on div "Contacts Actions Contact Import Contacts Filters harley harrison ID Contact Nam…" at bounding box center [784, 411] width 1489 height 644
paste input "Katlyn LePore-Jourda"
type input "Katlyn LePore-Jourdan"
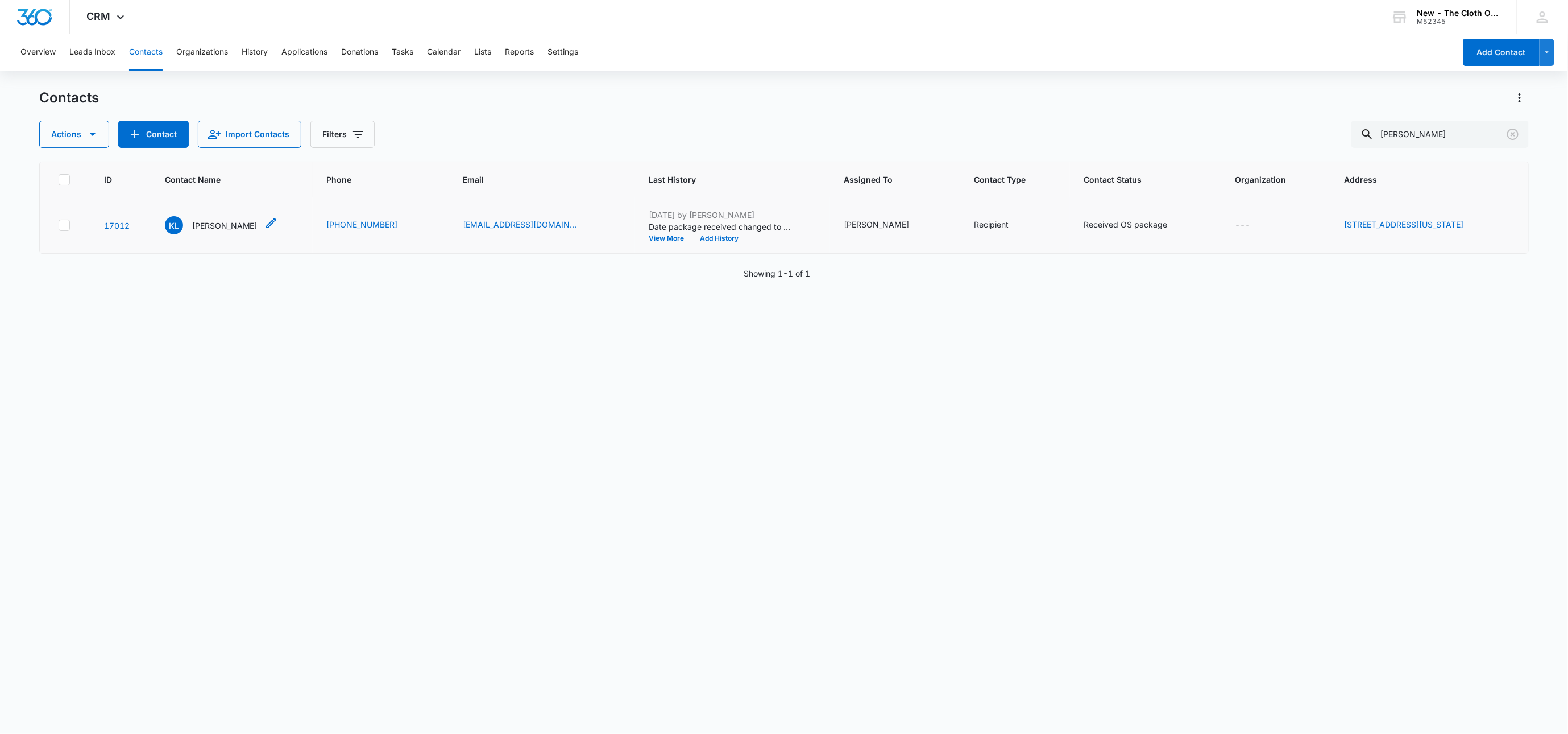
click at [211, 231] on p "Katlyn LePore-Jourdan" at bounding box center [225, 226] width 66 height 12
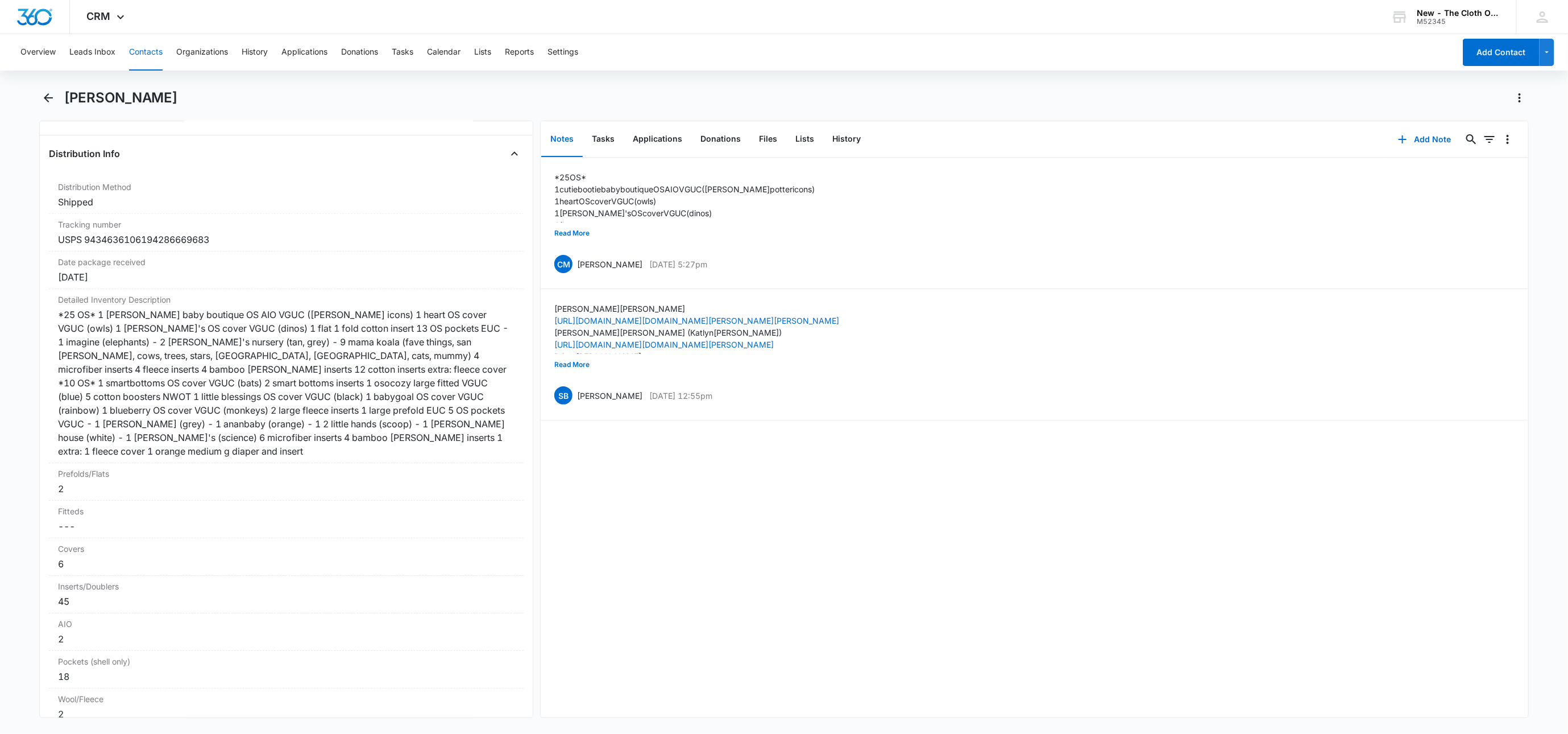
scroll to position [2646, 0]
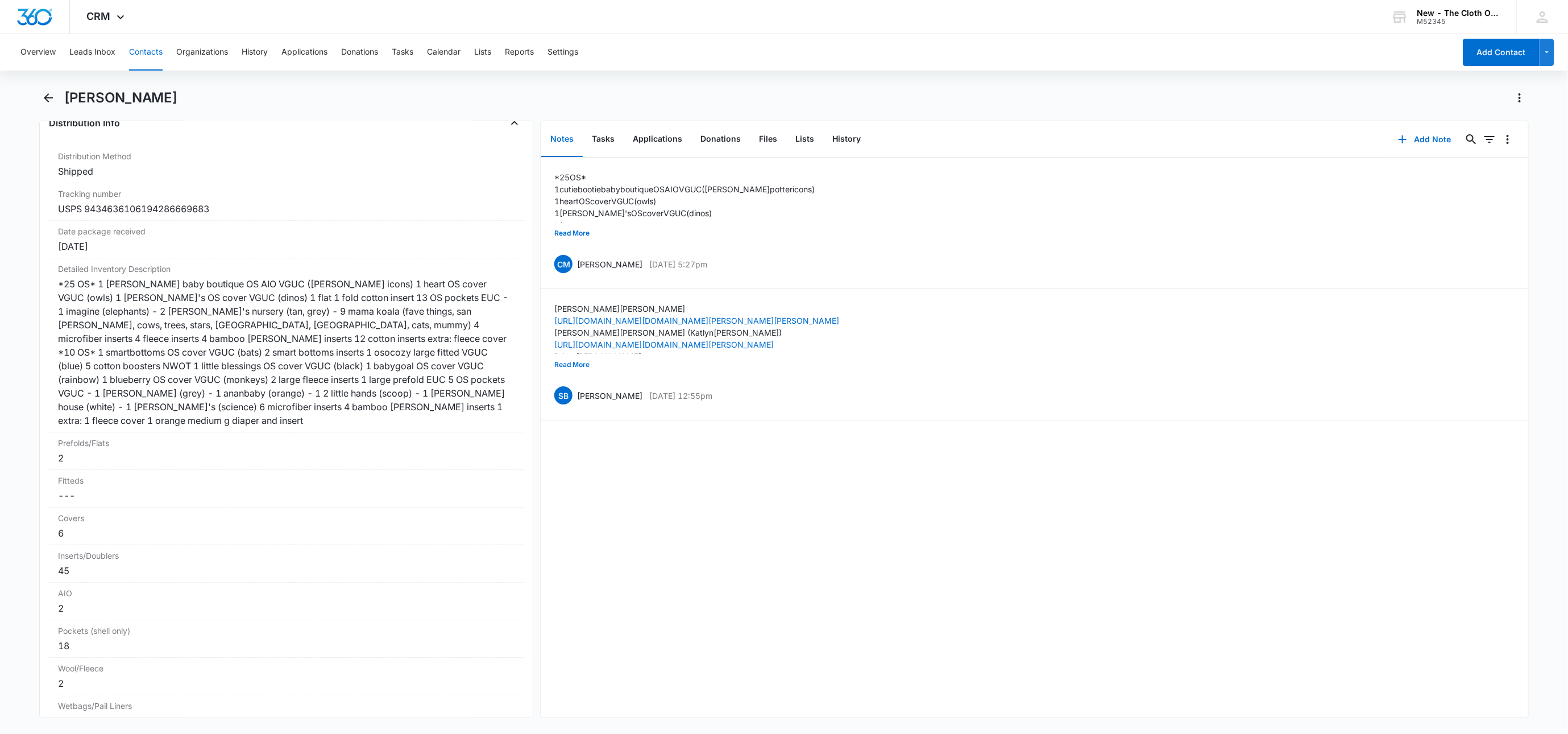
click at [144, 36] on button "Contacts" at bounding box center [146, 52] width 34 height 37
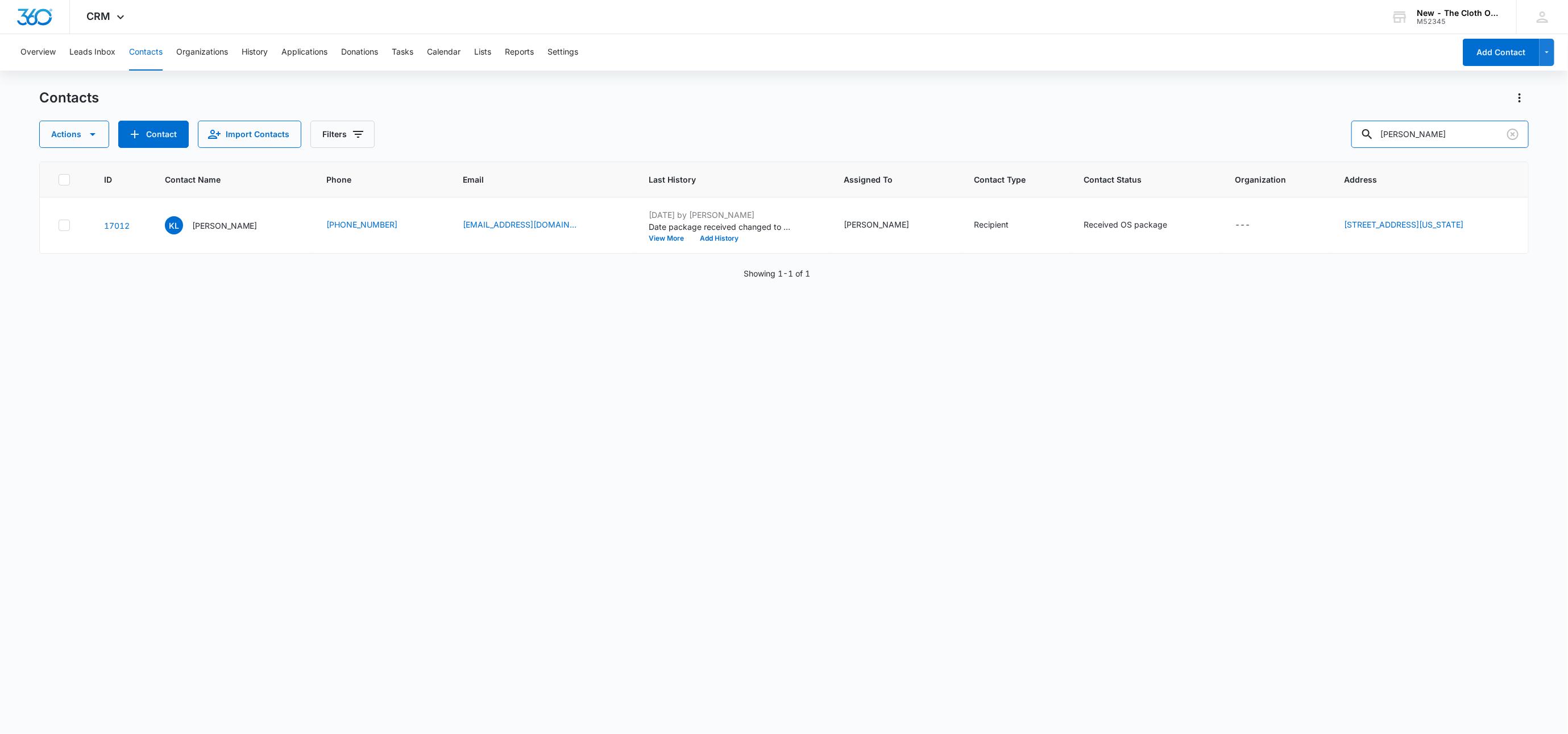
drag, startPoint x: 1496, startPoint y: 144, endPoint x: 1167, endPoint y: 154, distance: 329.2
click at [1167, 154] on div "Contacts Actions Contact Import Contacts Filters Katlyn LePore-Jourdan ID Conta…" at bounding box center [784, 411] width 1489 height 644
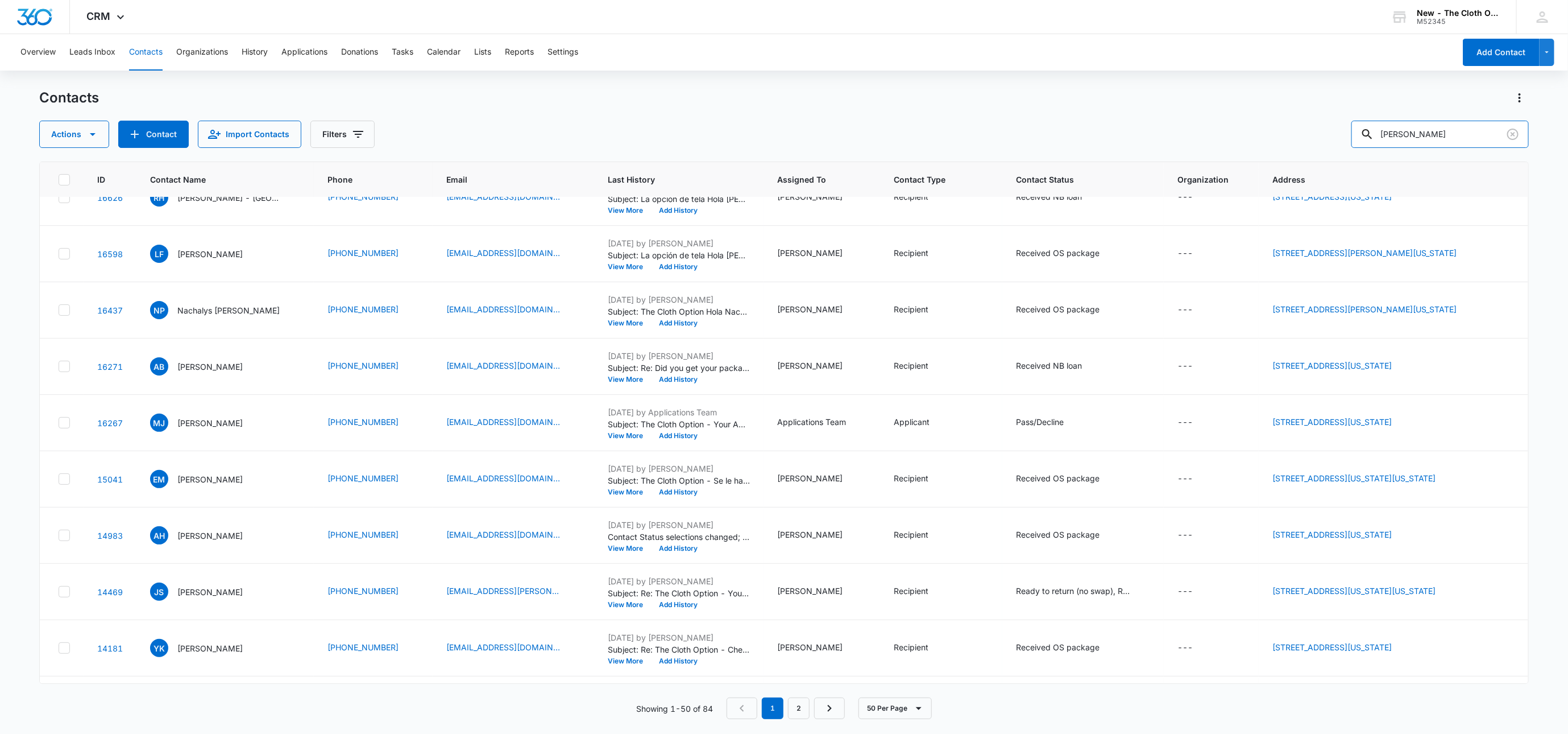
scroll to position [171, 0]
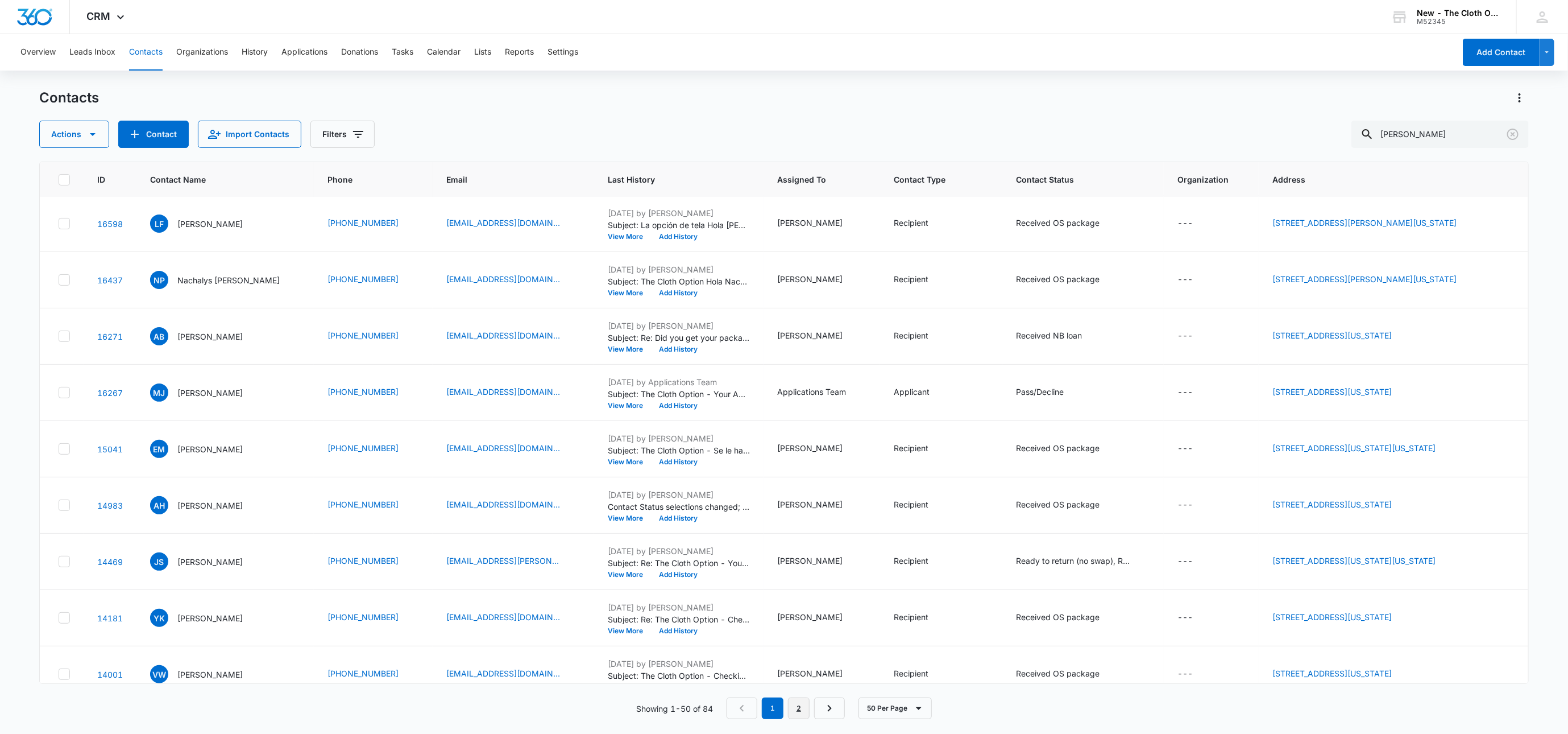
click at [809, 708] on link "2" at bounding box center [799, 708] width 22 height 22
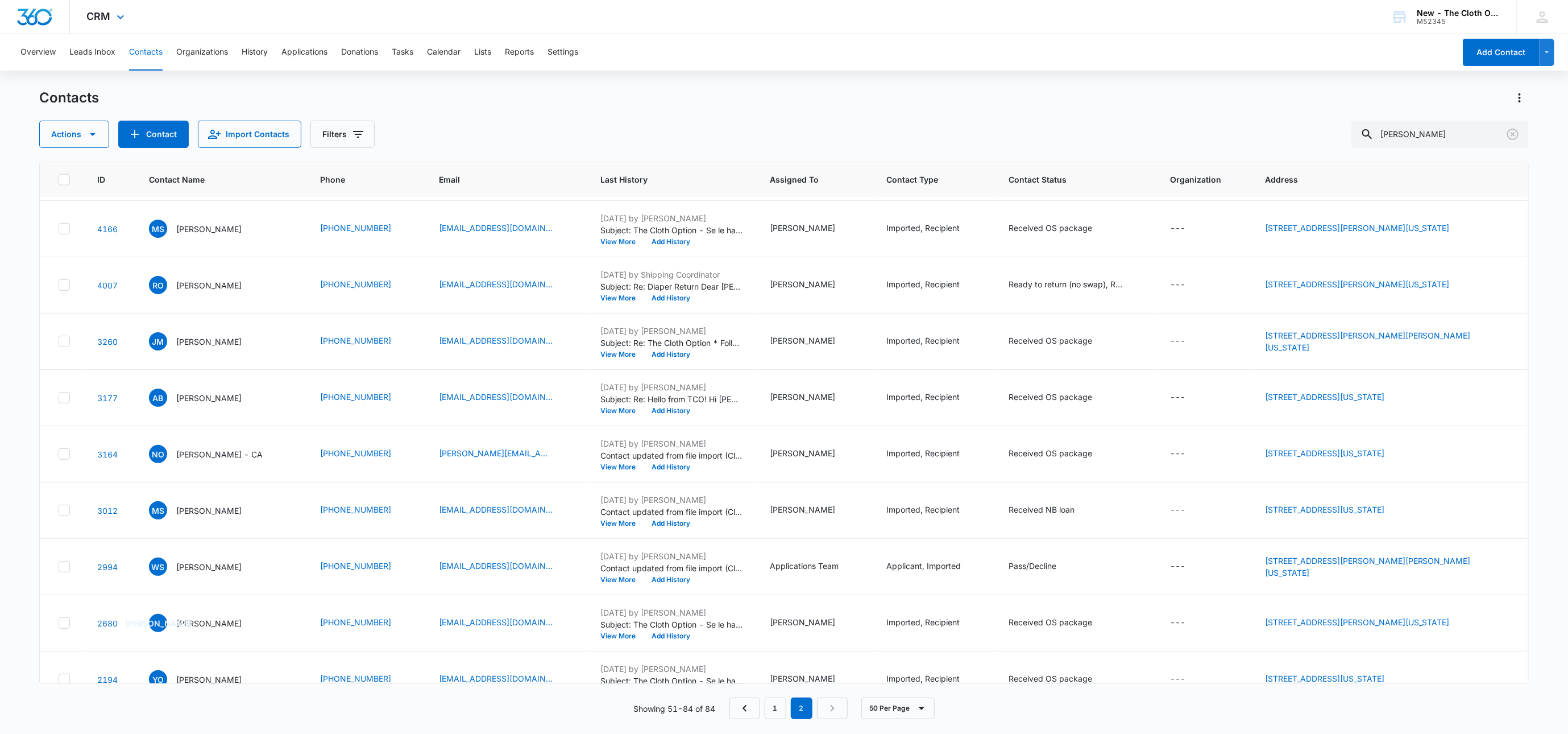
scroll to position [840, 0]
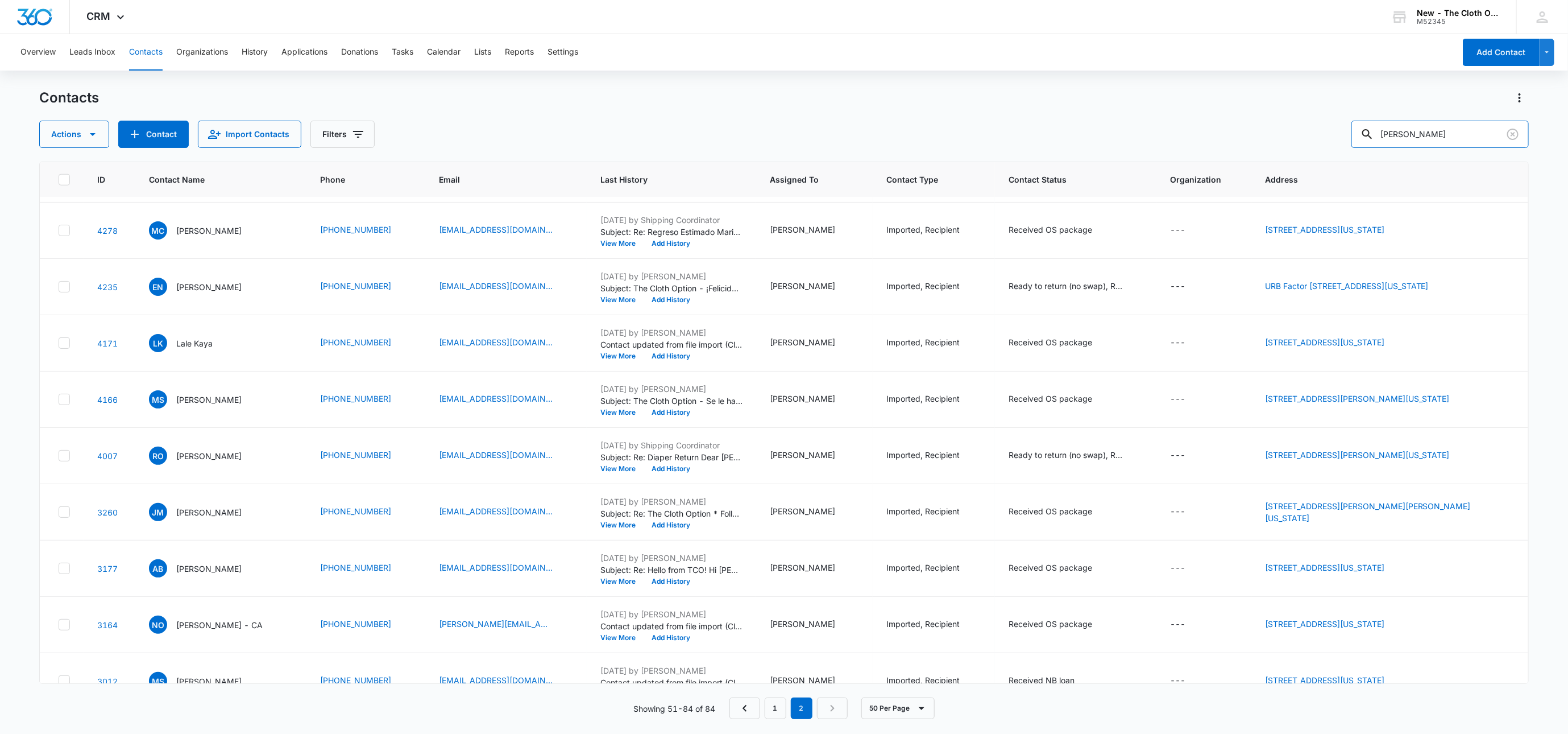
drag, startPoint x: 1454, startPoint y: 129, endPoint x: 1230, endPoint y: 155, distance: 225.5
click at [1231, 155] on div "Contacts Actions Contact Import Contacts Filters yaya manso ID Contact Name Pho…" at bounding box center [784, 411] width 1489 height 644
paste input "Jonisah Cooper"
type input "Jonisah Cooper"
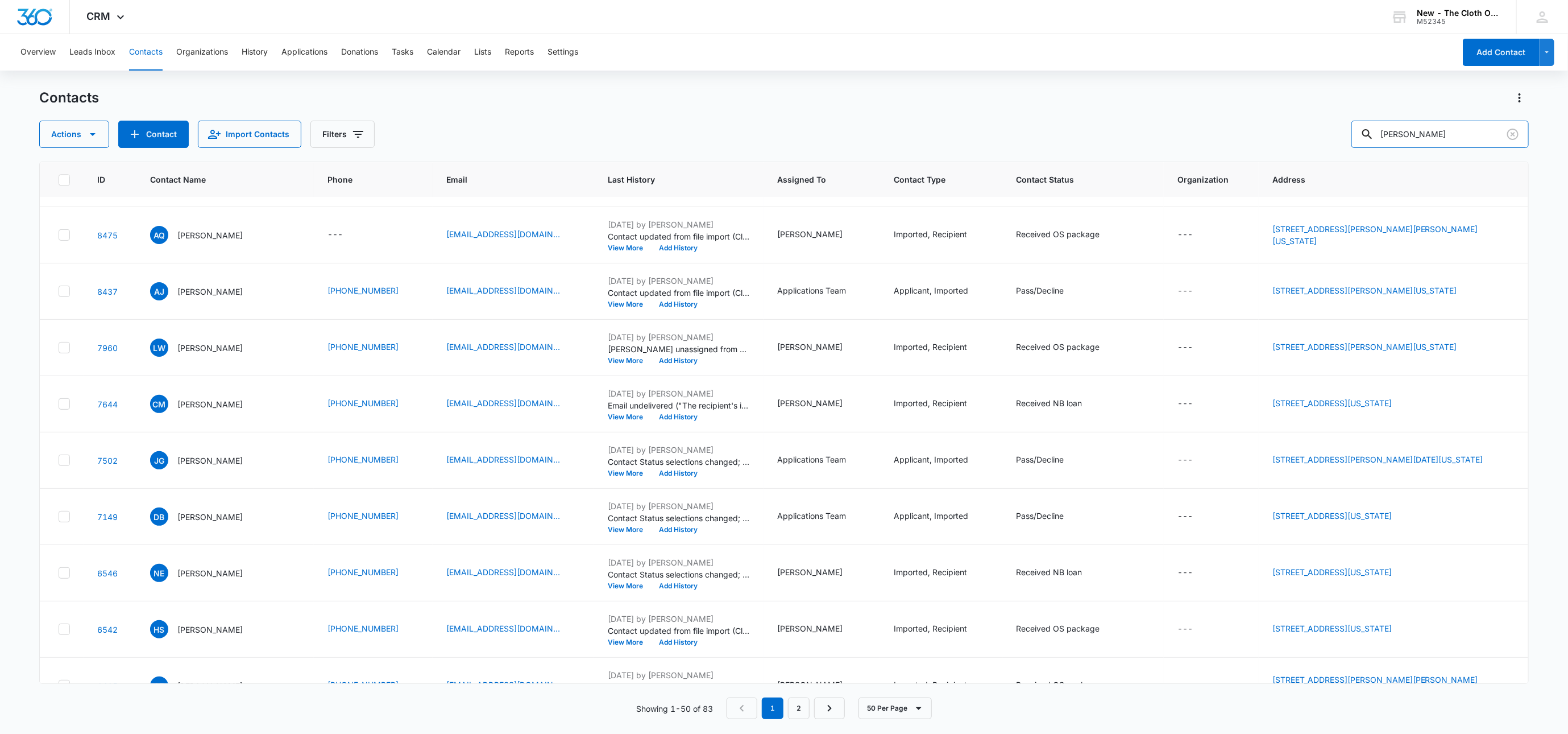
scroll to position [1963, 0]
click at [144, 52] on button "Contacts" at bounding box center [146, 52] width 34 height 37
click at [1517, 136] on icon "Clear" at bounding box center [1513, 134] width 14 height 14
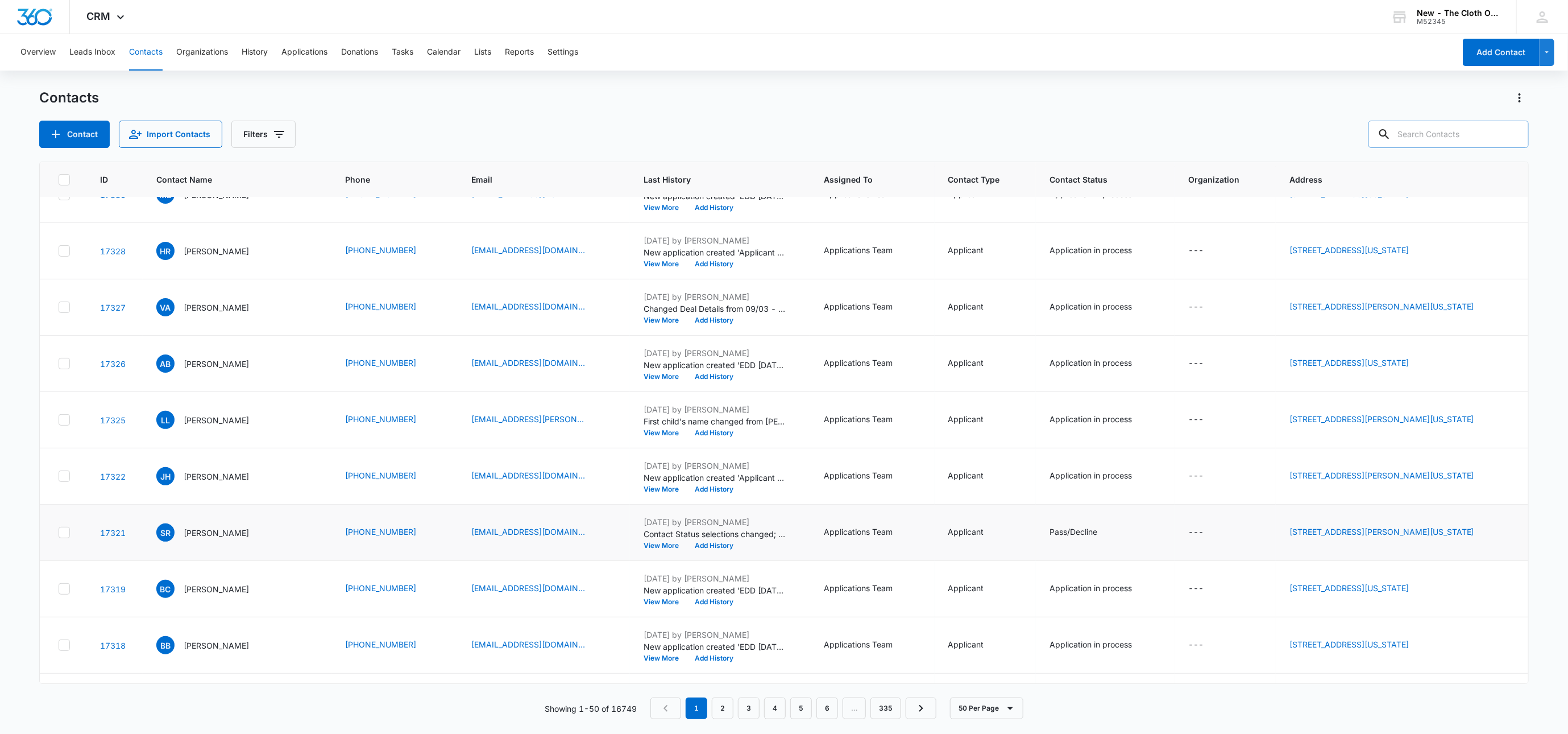
scroll to position [0, 0]
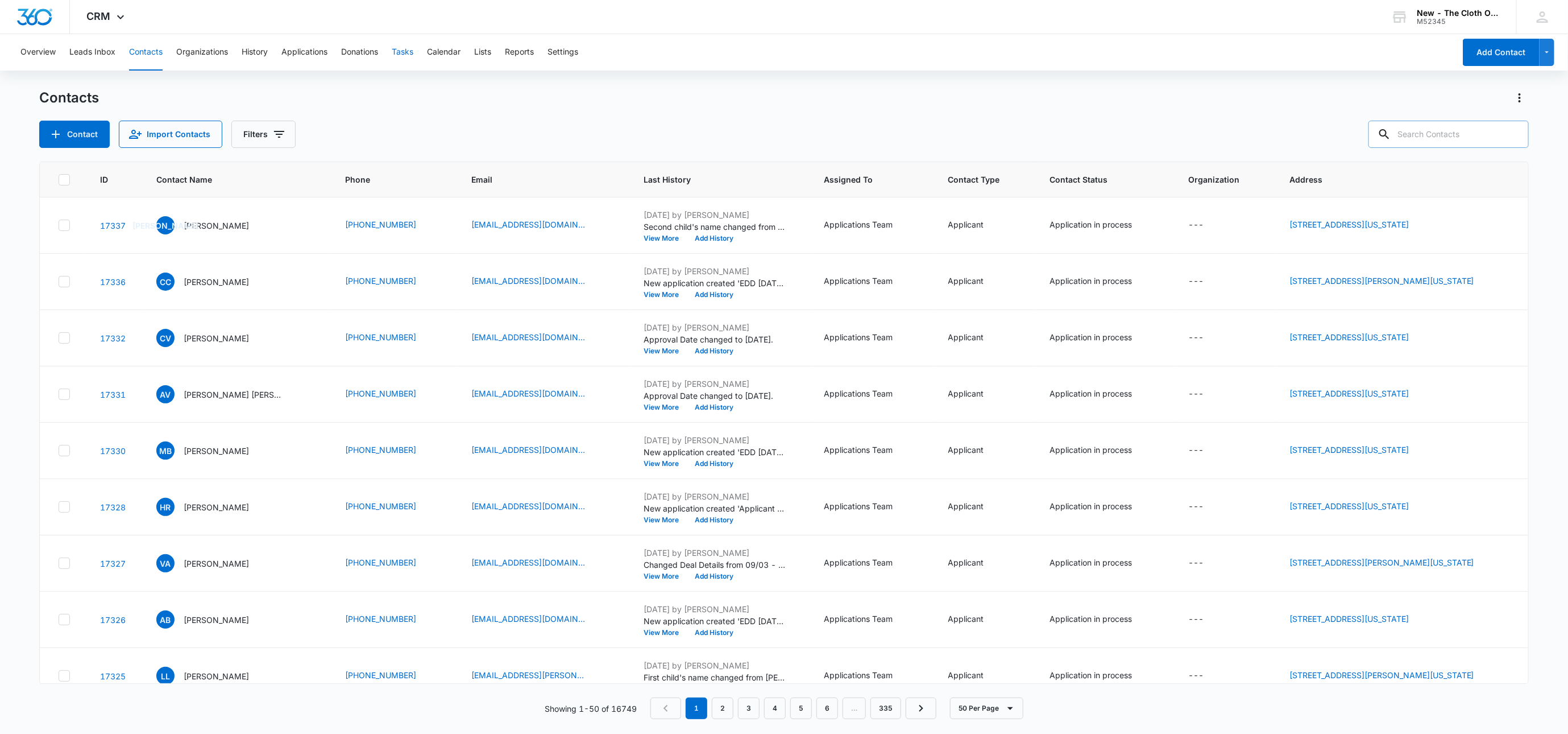
click at [408, 49] on button "Tasks" at bounding box center [402, 52] width 22 height 37
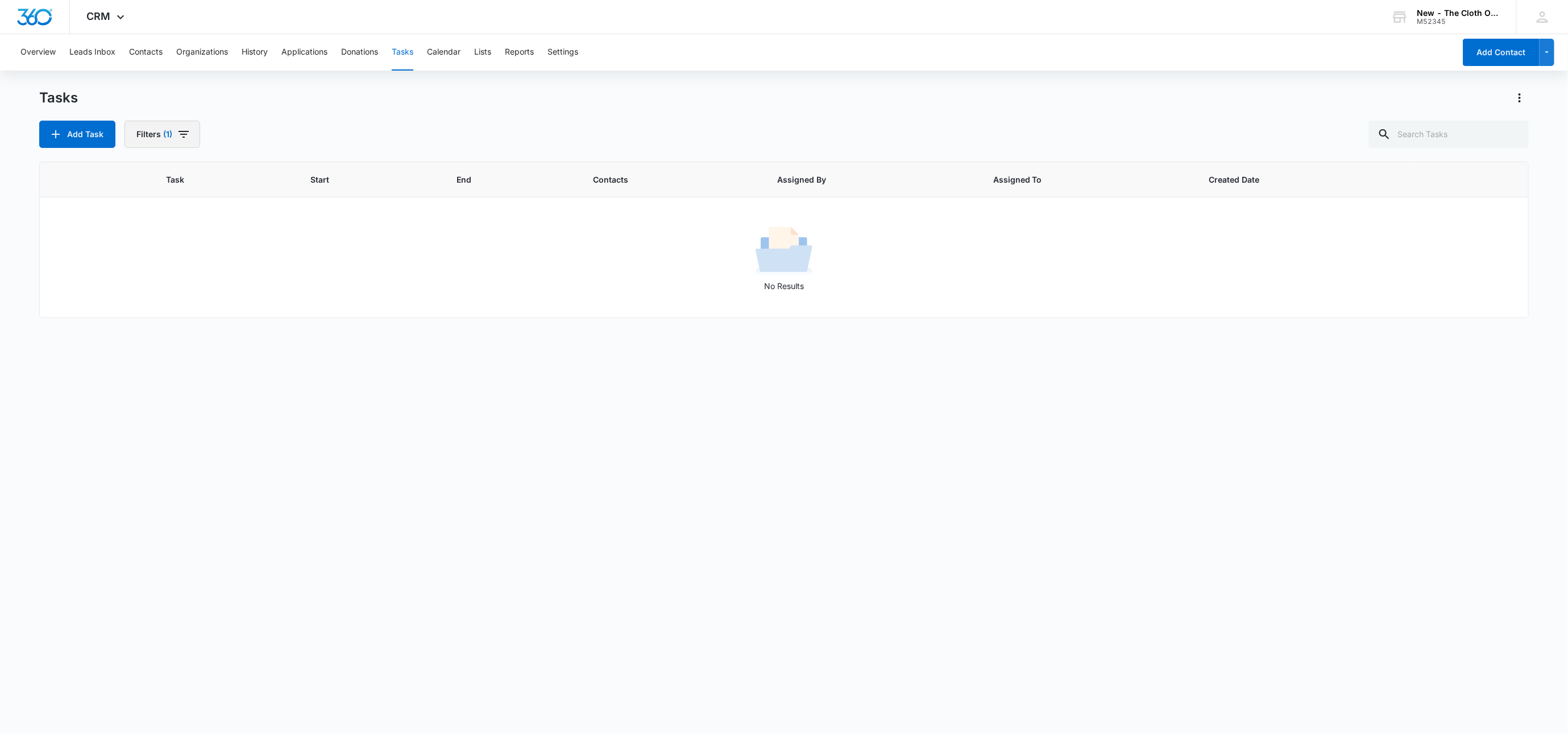
click at [171, 138] on span "(1)" at bounding box center [167, 134] width 9 height 8
click at [225, 325] on button "Clear All" at bounding box center [204, 316] width 131 height 22
click at [1484, 130] on input "text" at bounding box center [1449, 134] width 161 height 27
paste input "[PERSON_NAME]"
type input "[PERSON_NAME]"
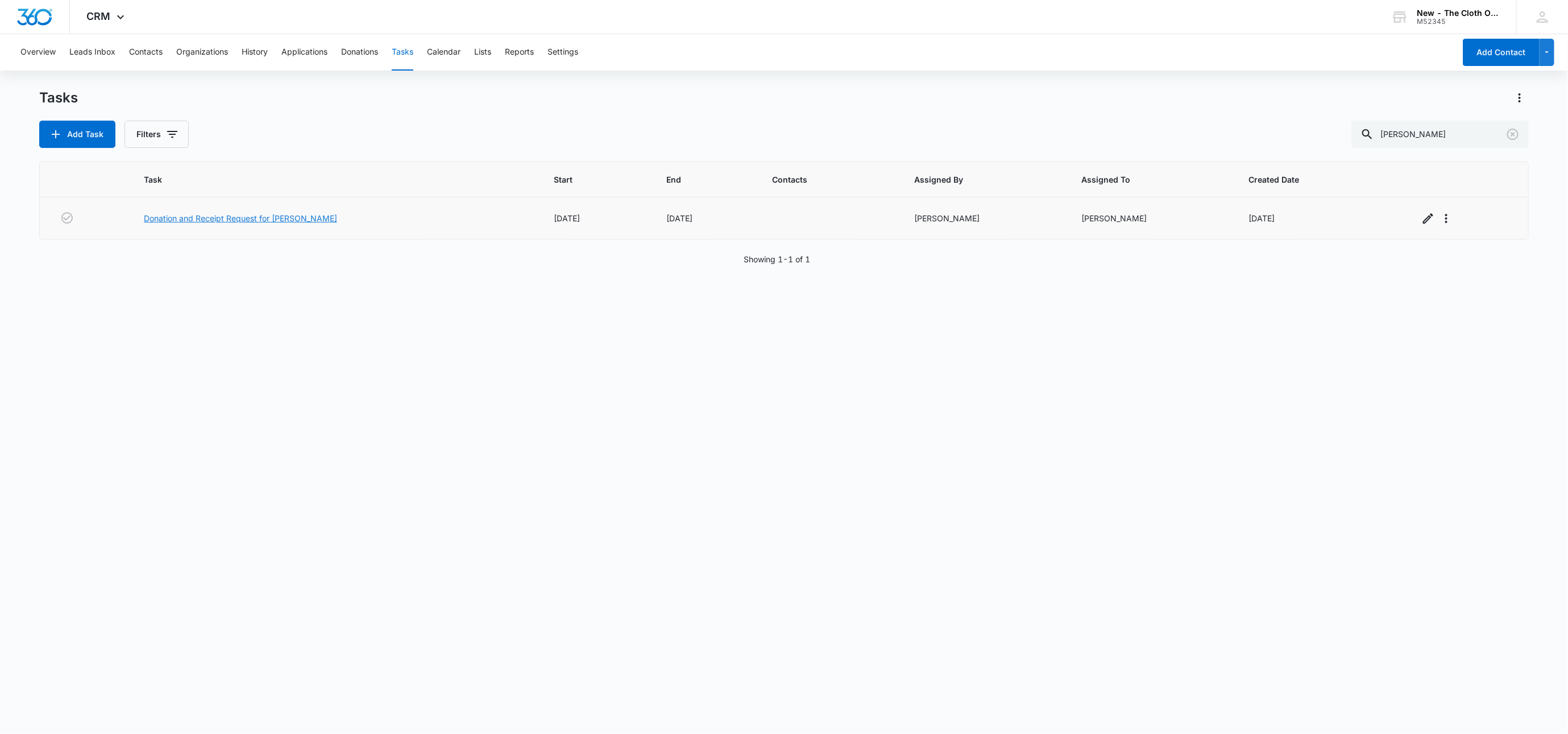
click at [162, 218] on link "Donation and Receipt Request for [PERSON_NAME]" at bounding box center [240, 218] width 193 height 12
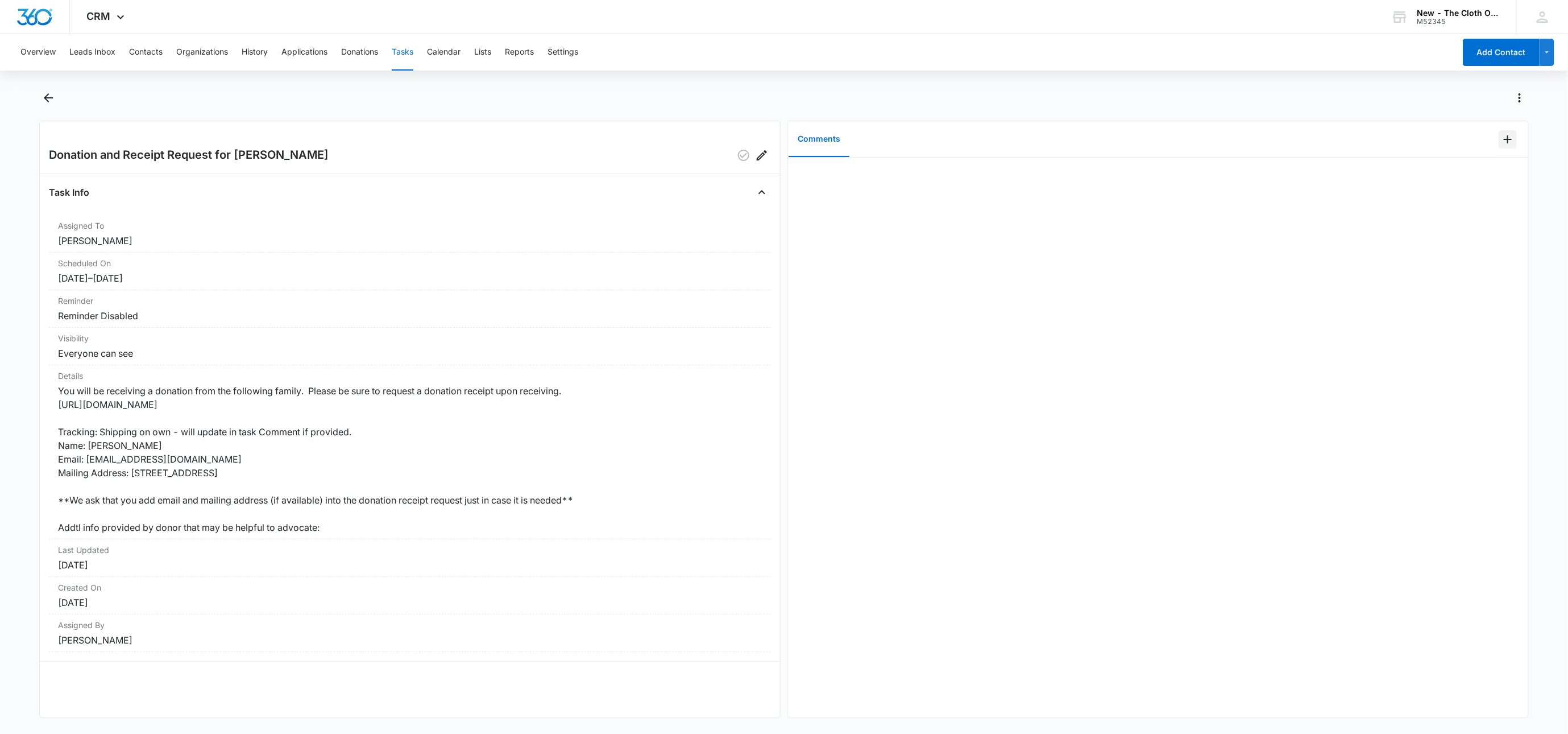
click at [1501, 136] on icon "Add Comment" at bounding box center [1508, 140] width 14 height 14
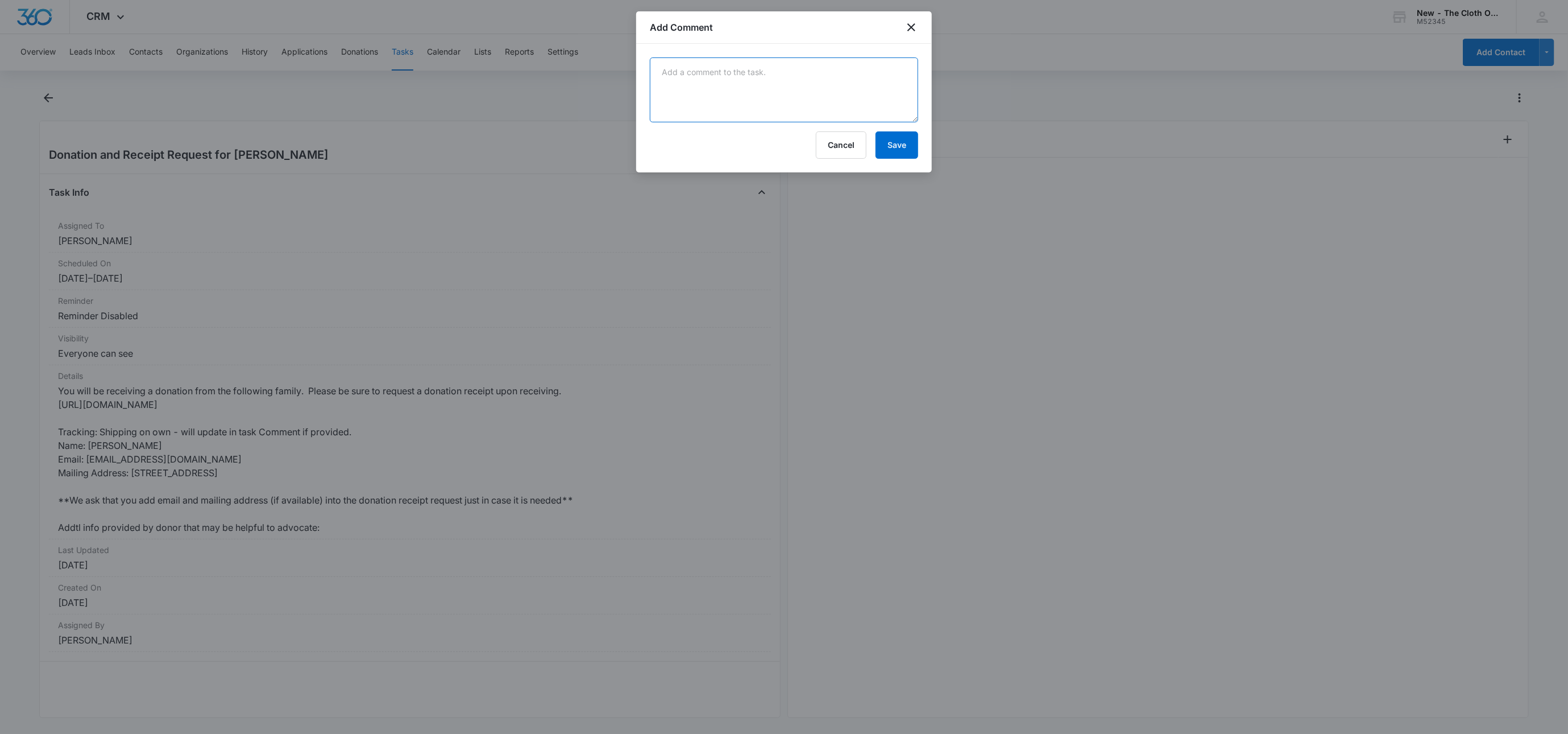
click at [739, 74] on textarea at bounding box center [784, 90] width 268 height 65
paste textarea "9434636106194288069023"
type textarea "9434636106194288069023"
click at [906, 140] on button "Save" at bounding box center [897, 145] width 43 height 27
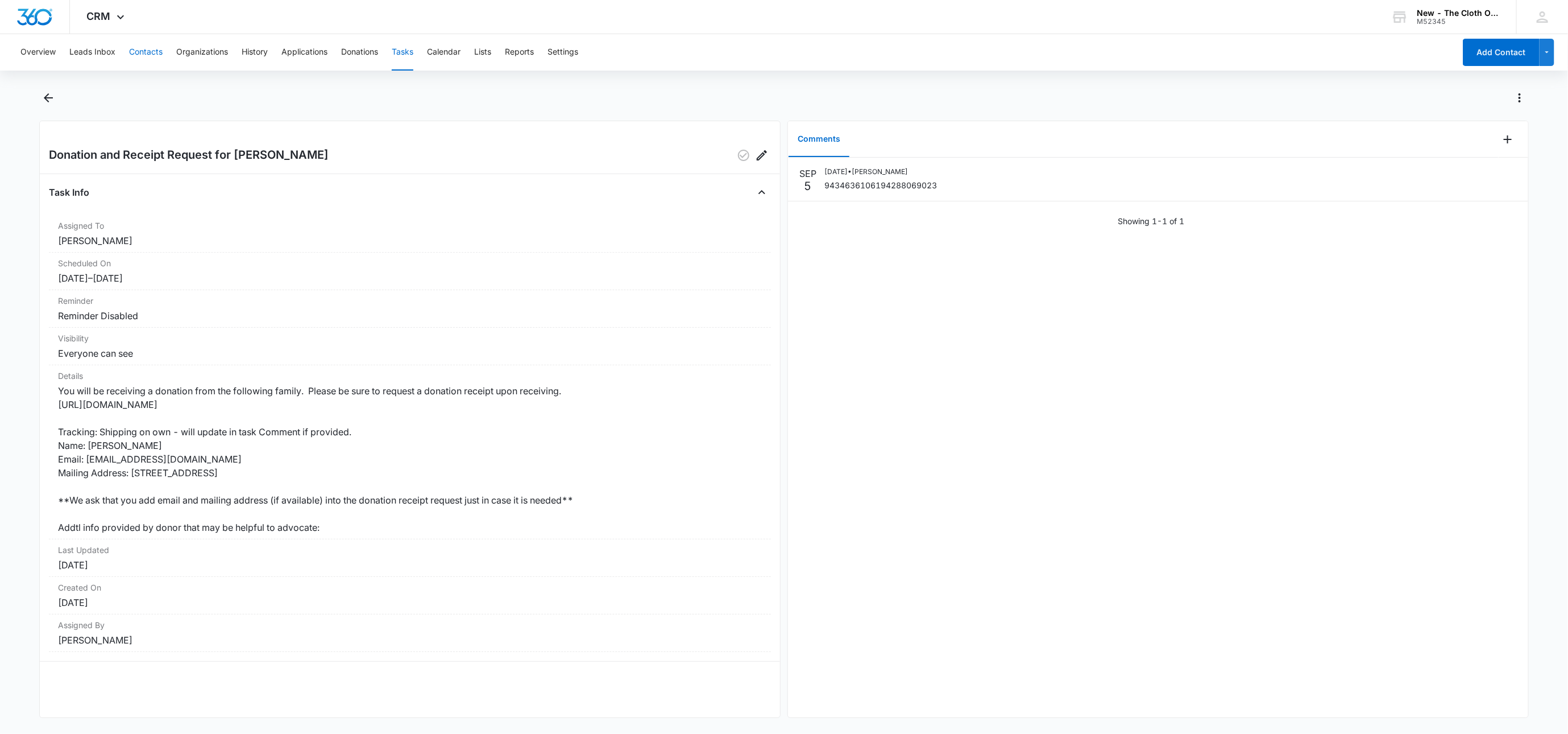
click at [148, 55] on button "Contacts" at bounding box center [146, 52] width 34 height 37
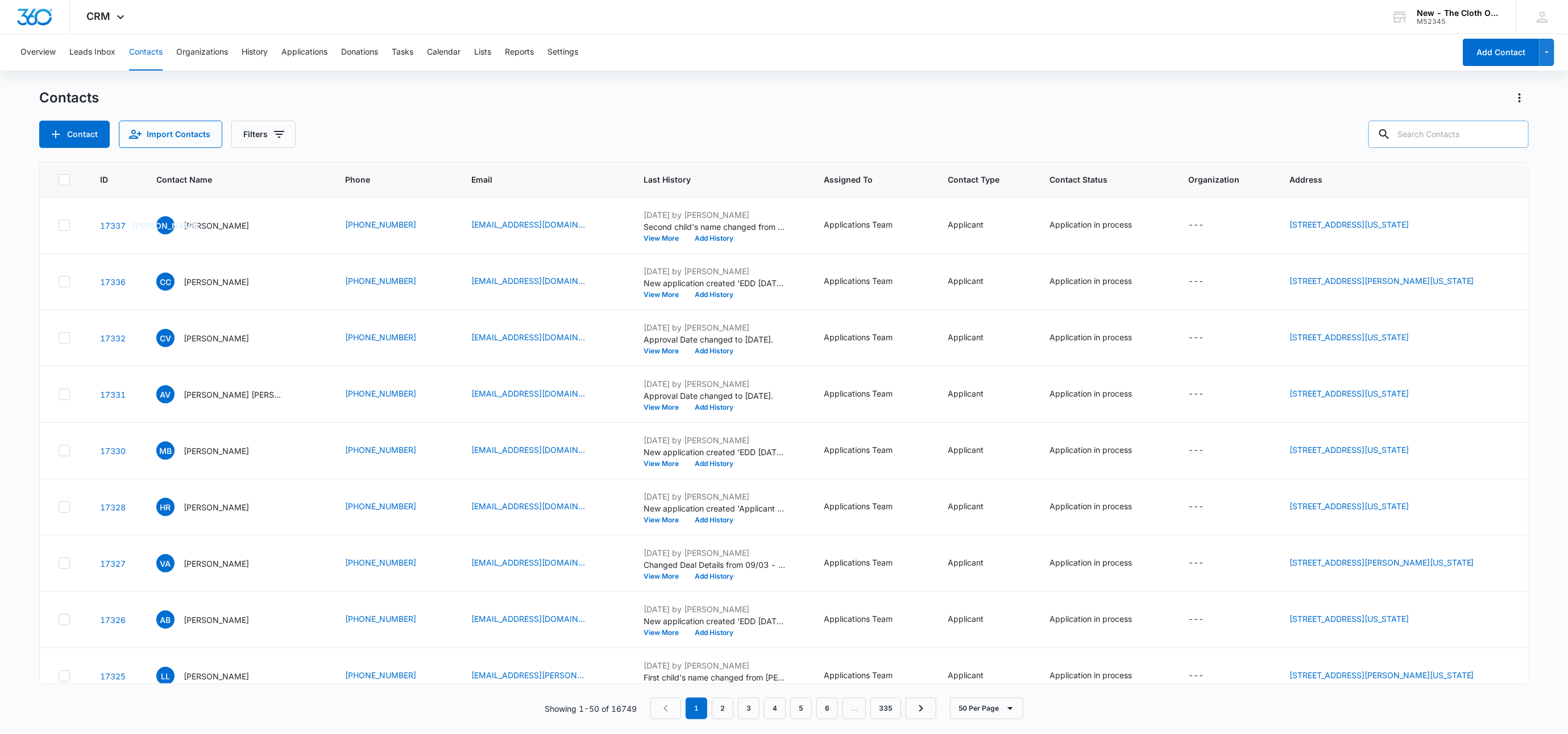
click at [1458, 133] on input "text" at bounding box center [1449, 134] width 161 height 27
paste input "[EMAIL_ADDRESS][DOMAIN_NAME]"
type input "[EMAIL_ADDRESS][DOMAIN_NAME]"
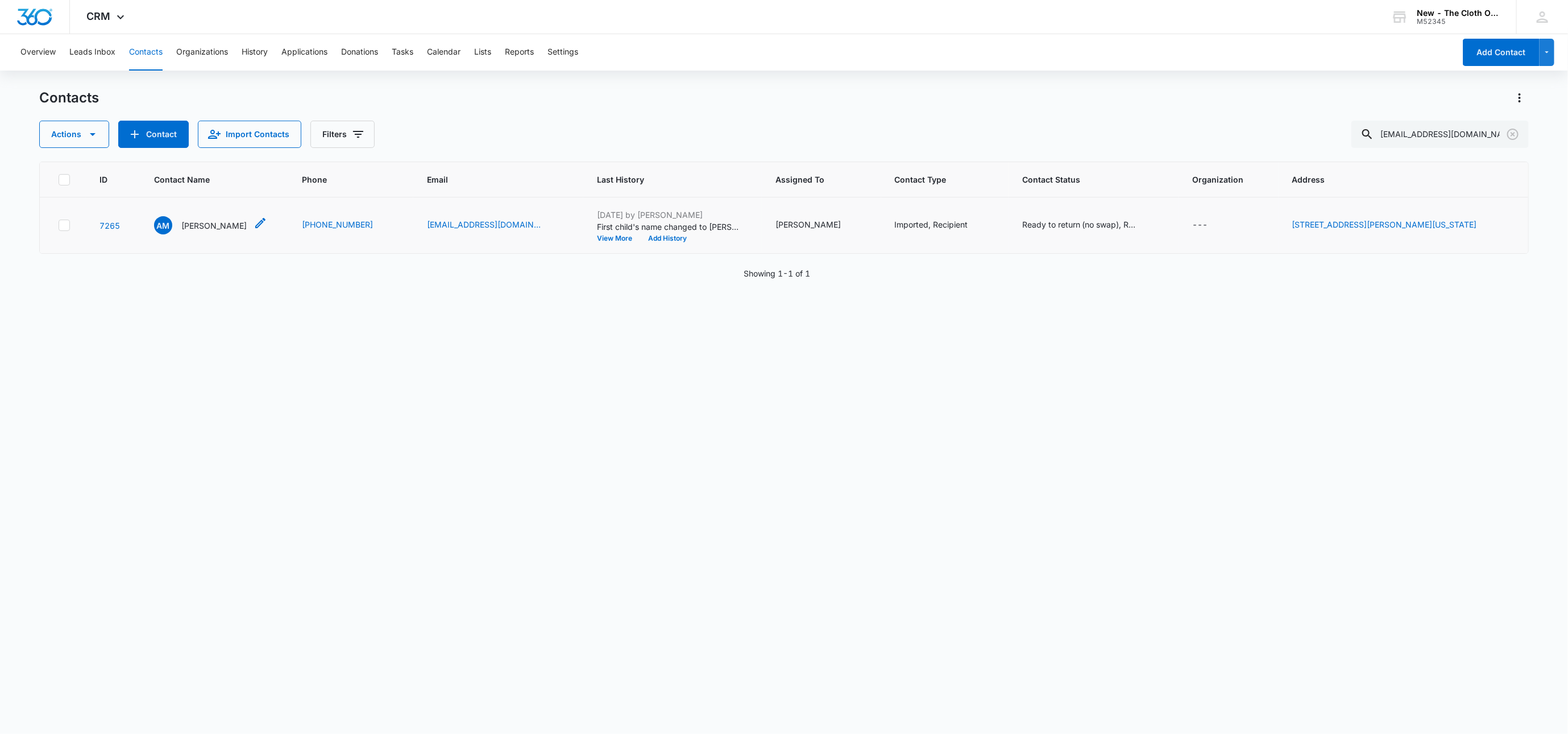
click at [190, 225] on p "[PERSON_NAME]" at bounding box center [214, 226] width 66 height 12
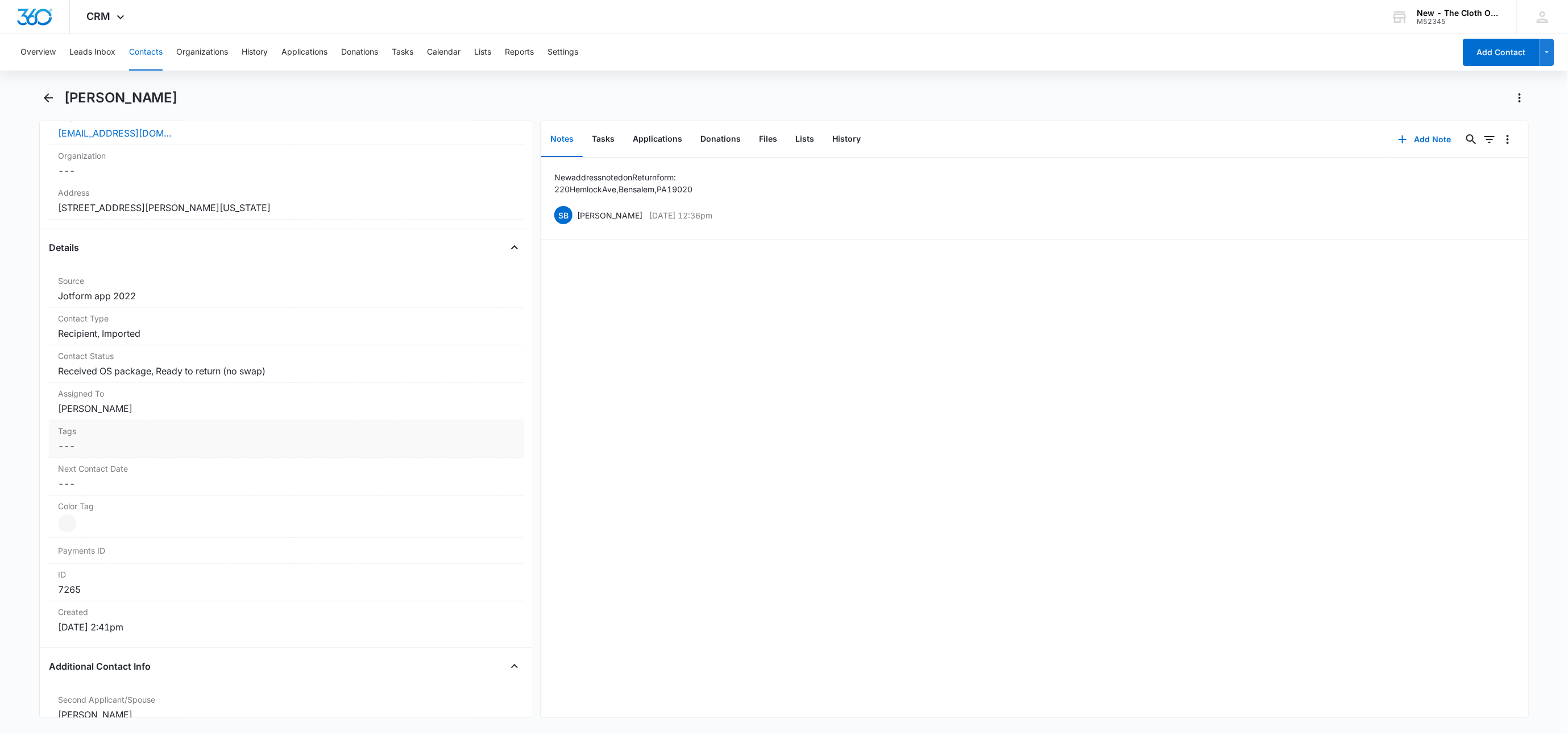
scroll to position [342, 0]
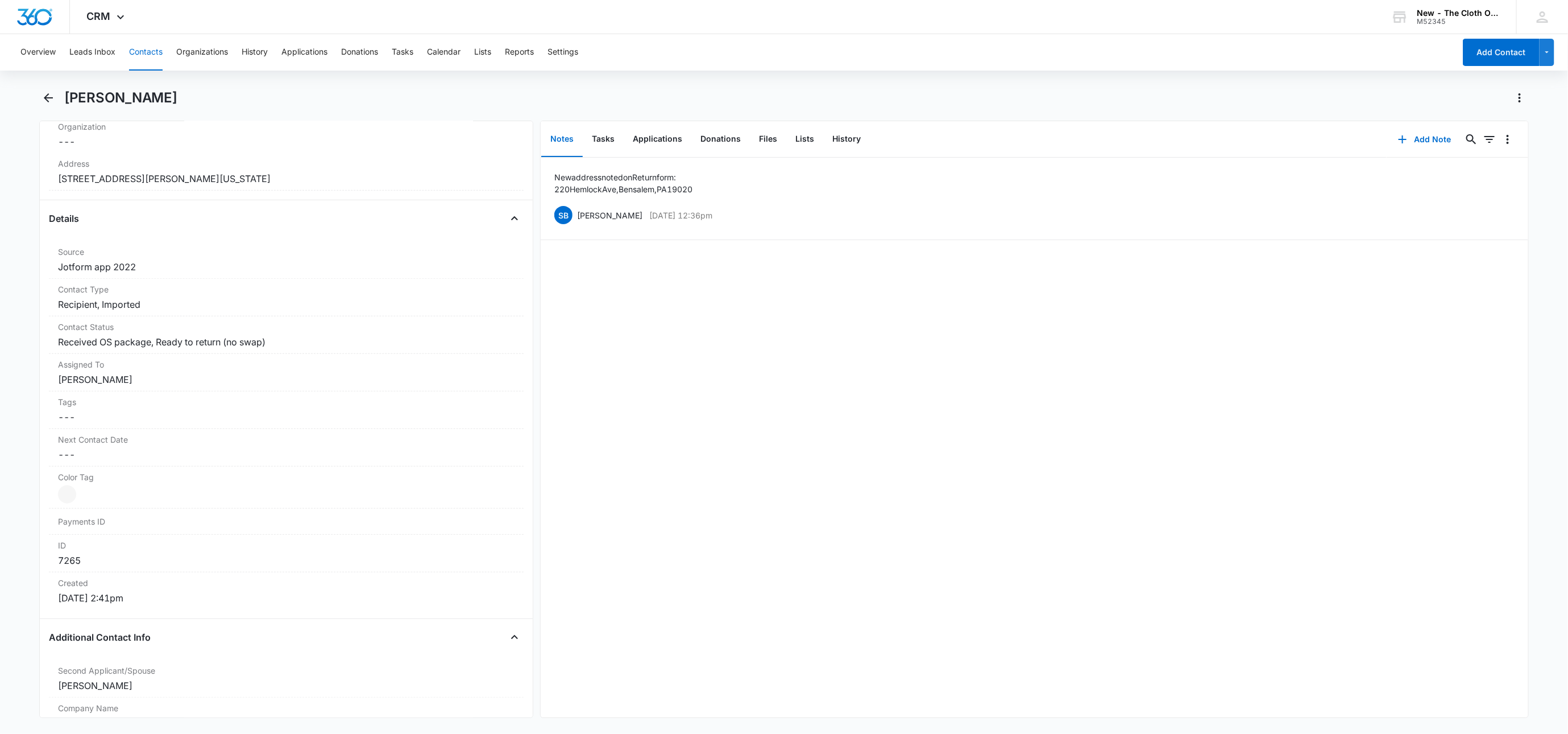
click at [133, 46] on button "Contacts" at bounding box center [146, 52] width 34 height 37
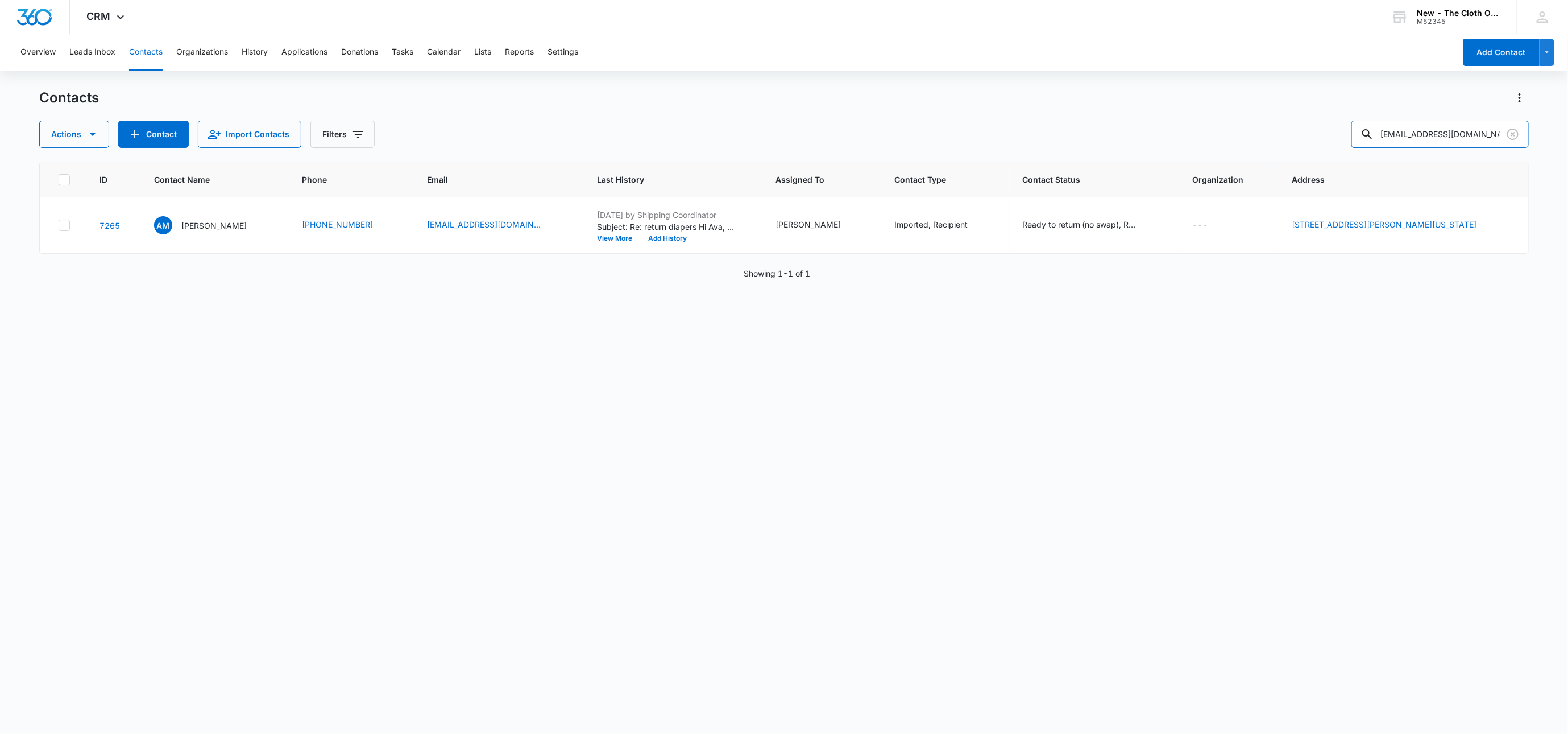
drag, startPoint x: 1487, startPoint y: 129, endPoint x: 1210, endPoint y: 125, distance: 277.0
click at [1210, 125] on div "Actions Contact Import Contacts Filters [EMAIL_ADDRESS][DOMAIN_NAME]" at bounding box center [784, 134] width 1489 height 27
paste input "[EMAIL_ADDRESS]"
type input "[PERSON_NAME][EMAIL_ADDRESS][DOMAIN_NAME]"
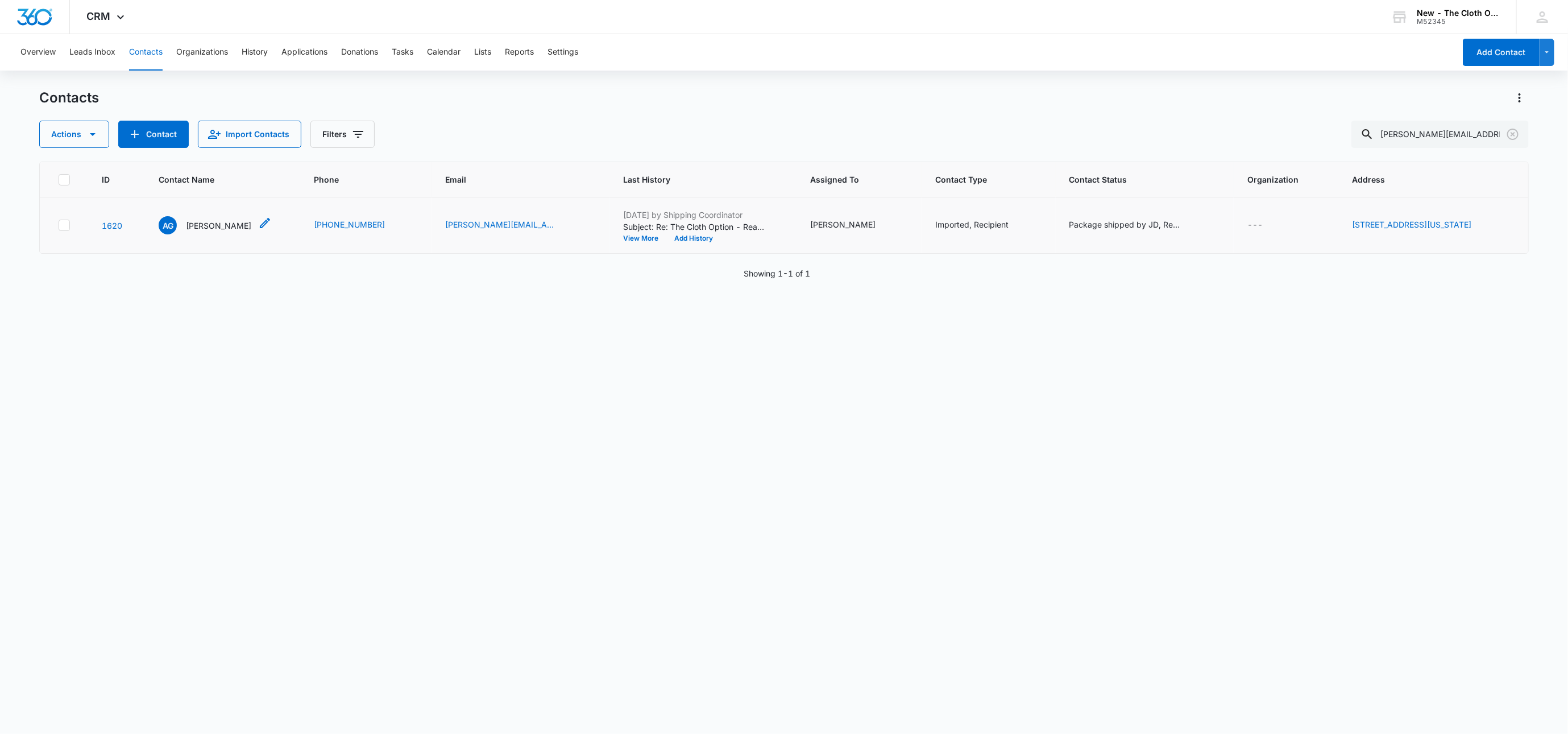
click at [191, 222] on p "[PERSON_NAME]" at bounding box center [219, 226] width 66 height 12
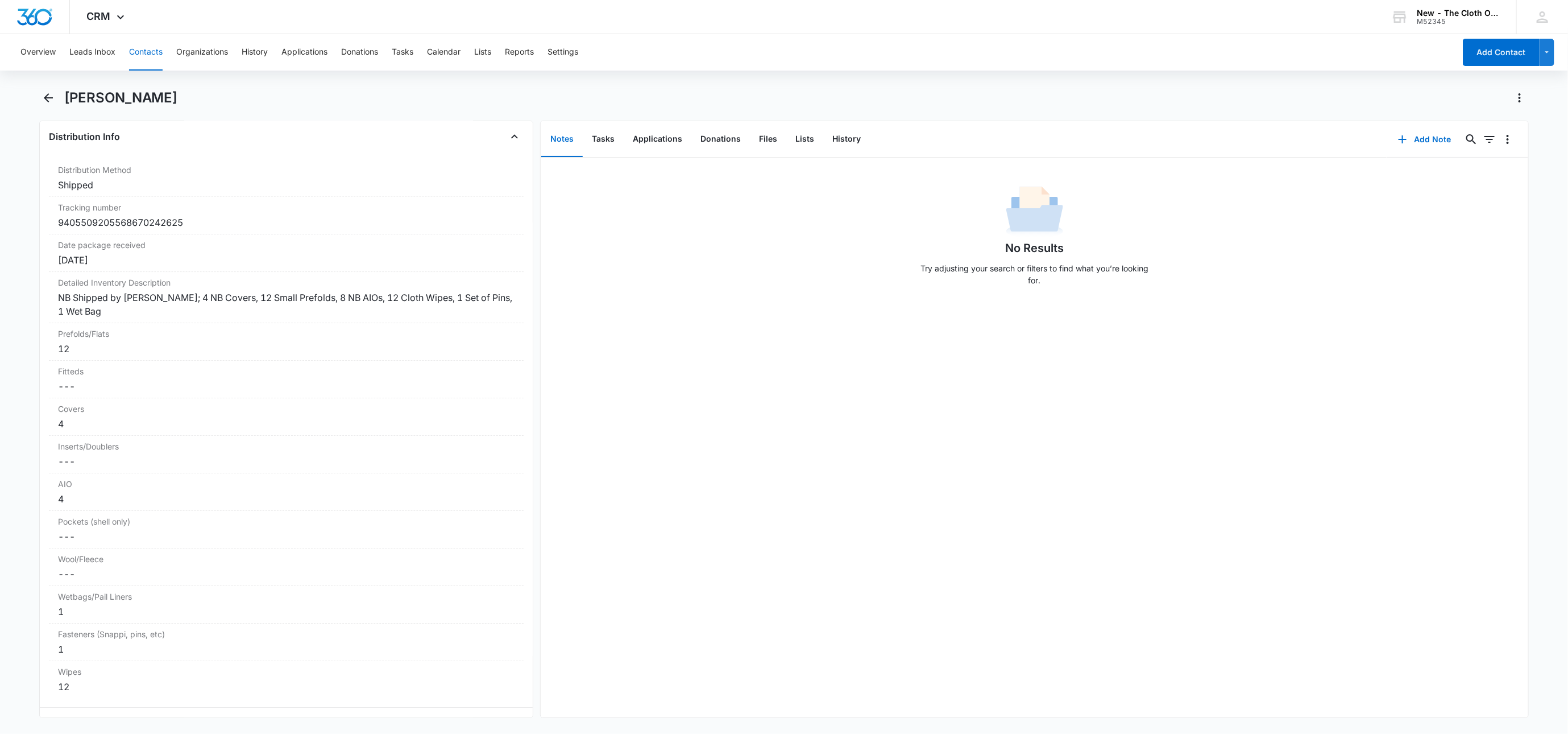
scroll to position [2437, 0]
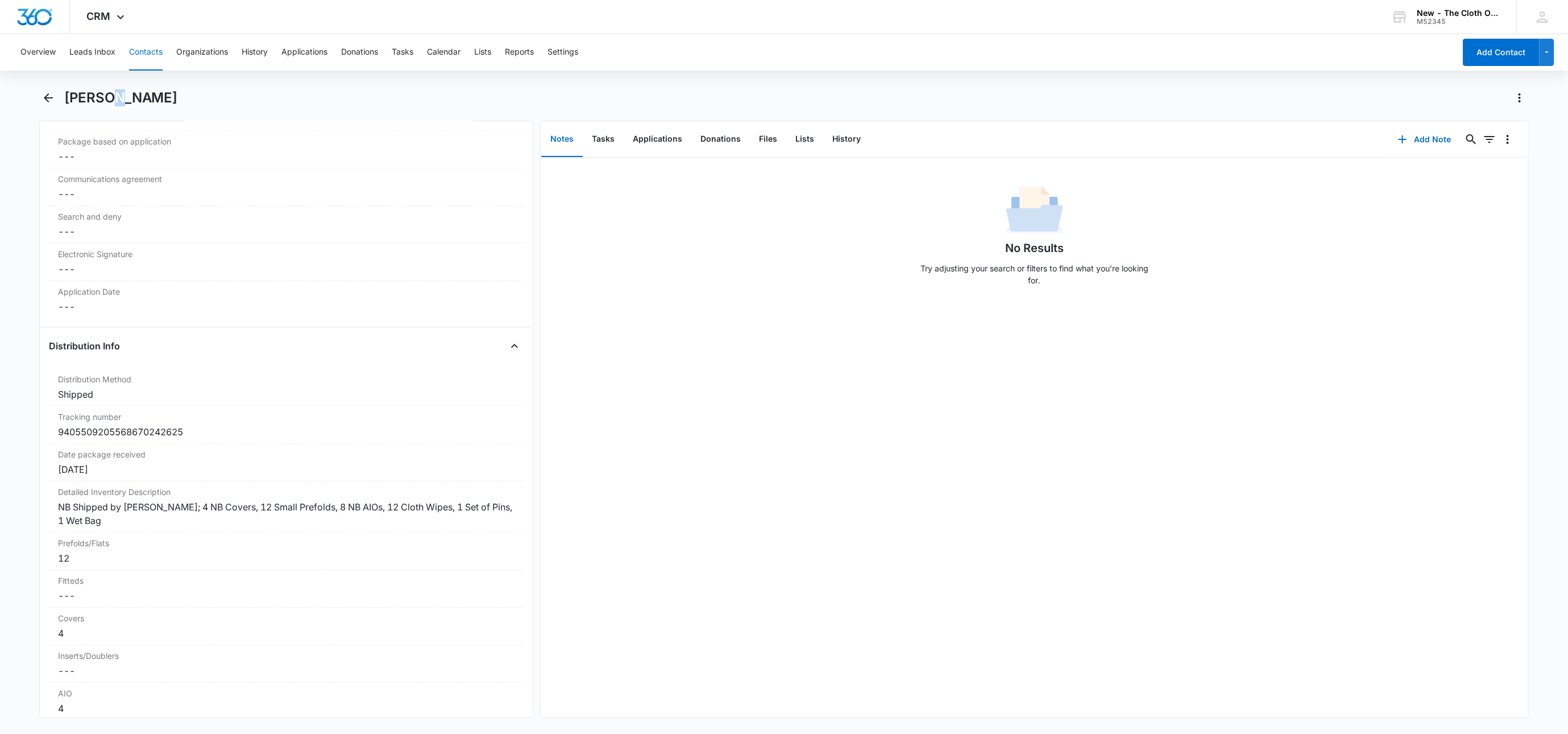
click at [120, 93] on h1 "[PERSON_NAME]" at bounding box center [121, 98] width 114 height 17
click at [150, 41] on button "Contacts" at bounding box center [146, 52] width 34 height 37
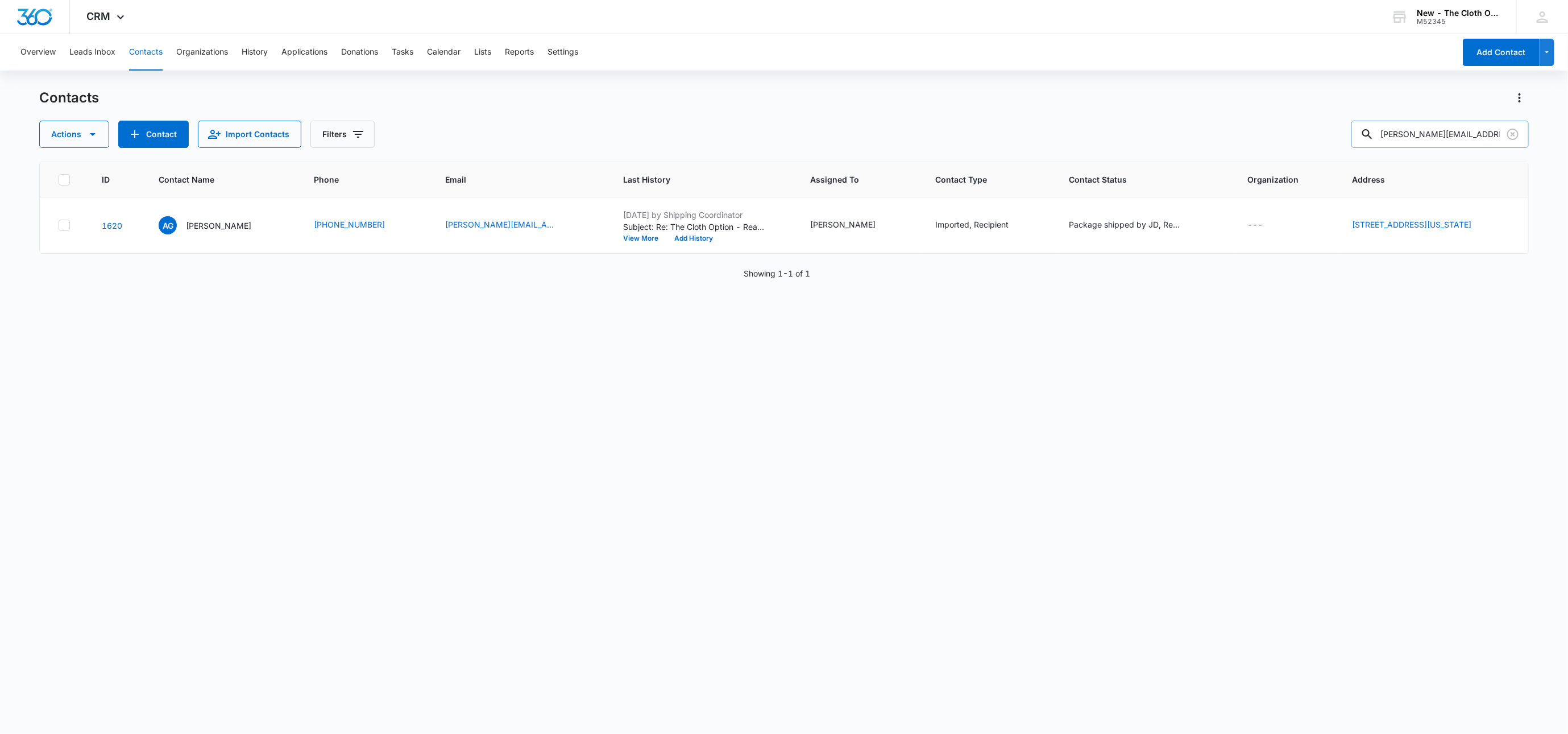
click at [1460, 135] on input "[PERSON_NAME][EMAIL_ADDRESS][DOMAIN_NAME]" at bounding box center [1440, 134] width 177 height 27
click at [1459, 134] on input "[PERSON_NAME][EMAIL_ADDRESS][DOMAIN_NAME]" at bounding box center [1440, 134] width 177 height 27
paste input "[PERSON_NAME]"
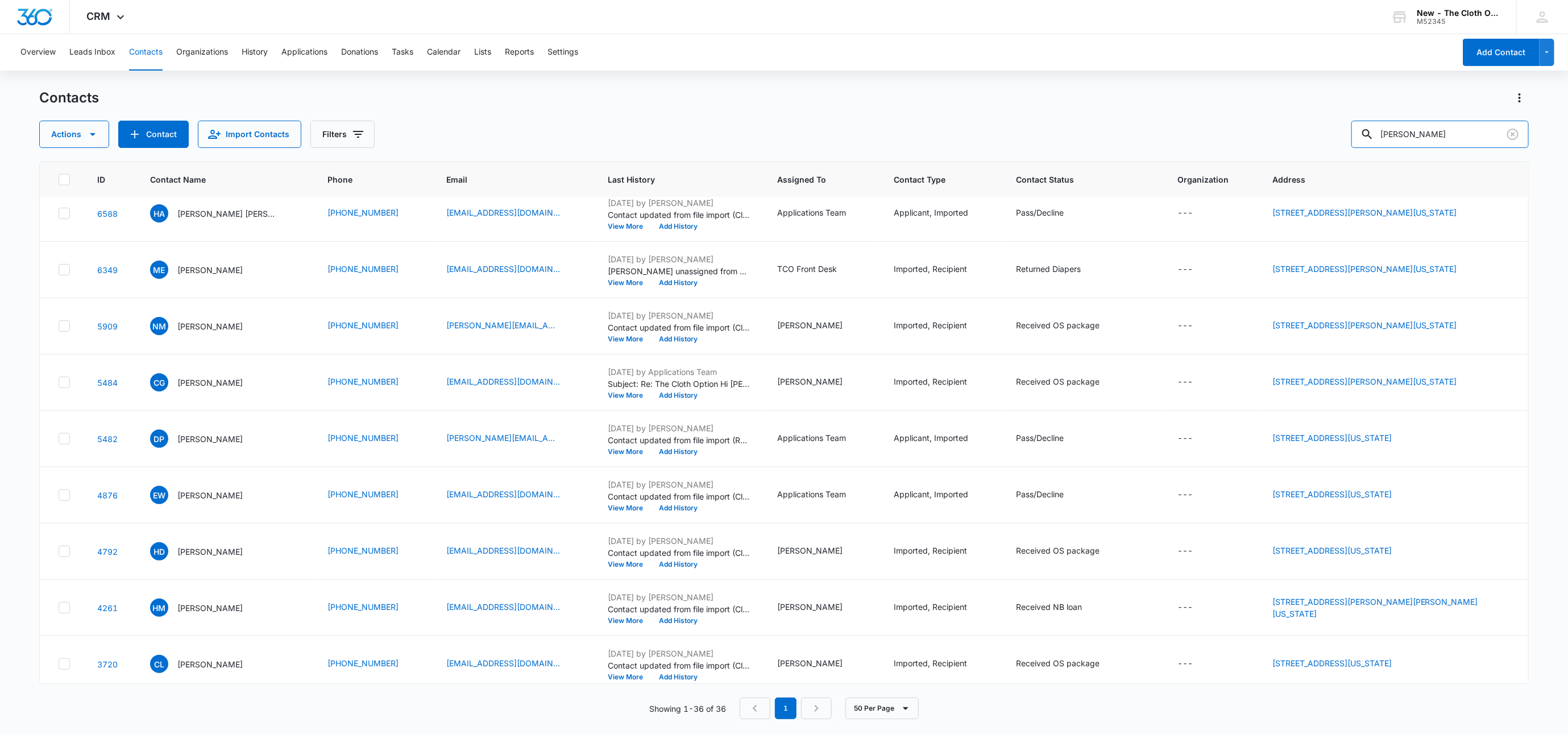
scroll to position [1280, 0]
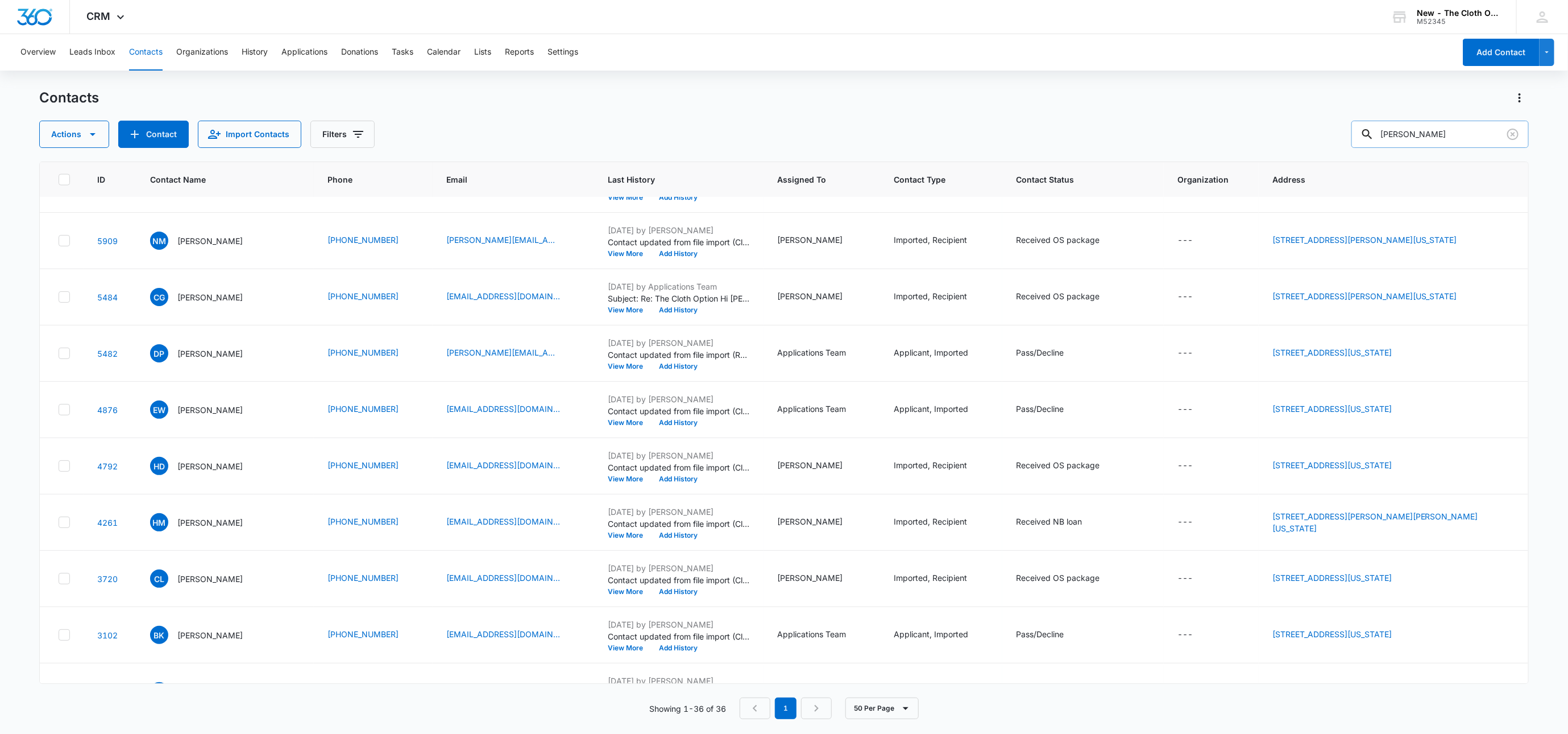
click at [1422, 132] on input "[PERSON_NAME]" at bounding box center [1440, 134] width 177 height 27
type input "[PERSON_NAME]"
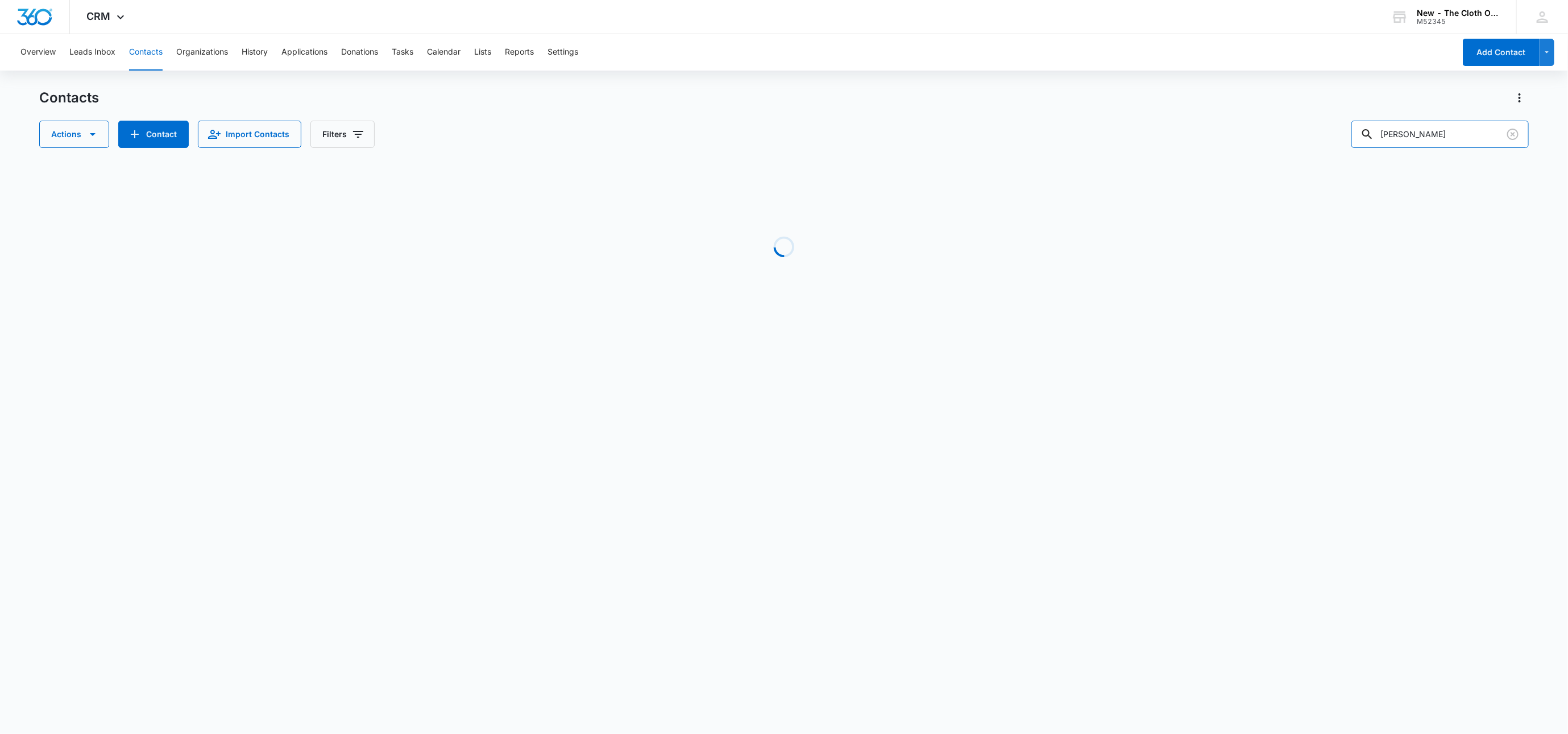
scroll to position [0, 0]
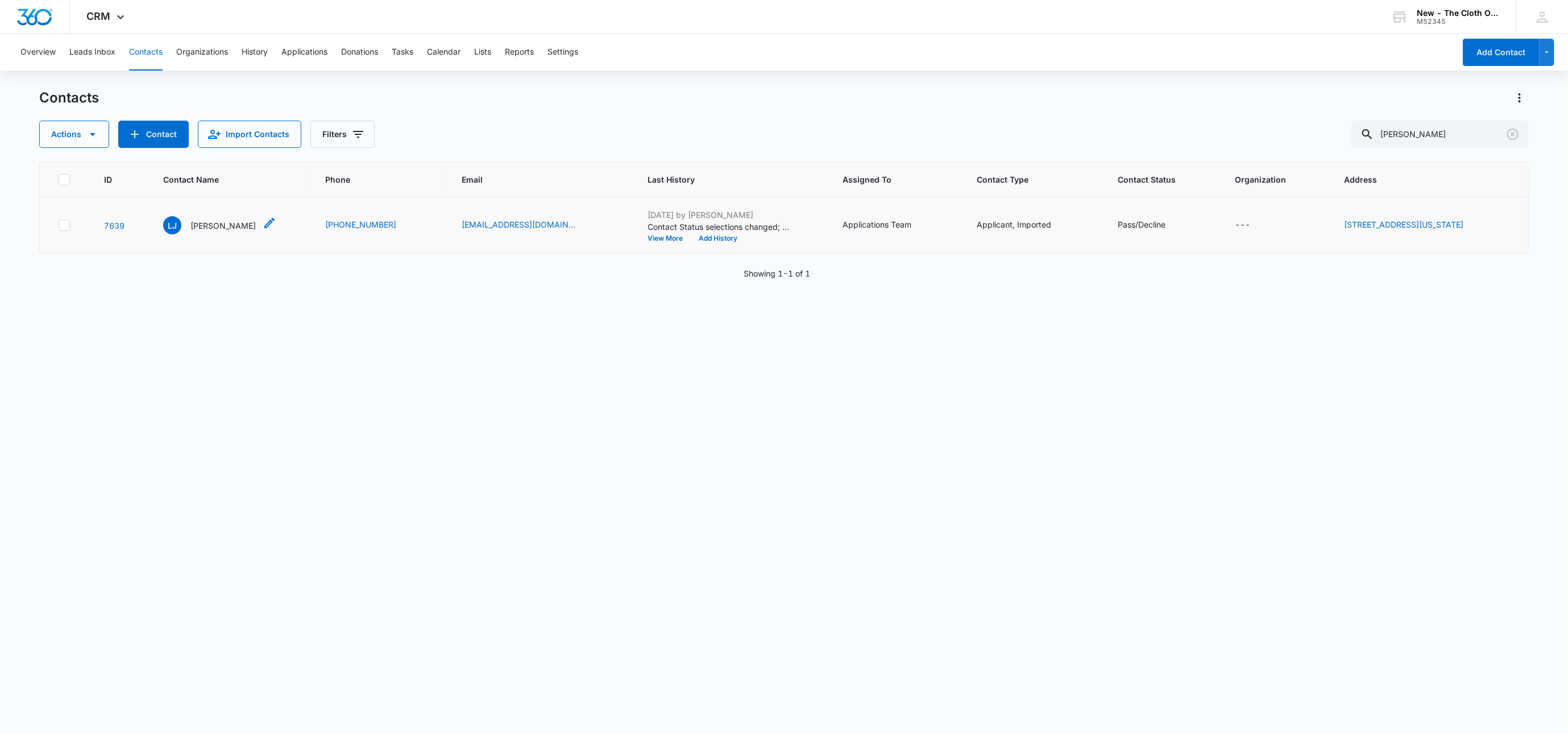
click at [228, 226] on p "[PERSON_NAME]" at bounding box center [223, 226] width 66 height 12
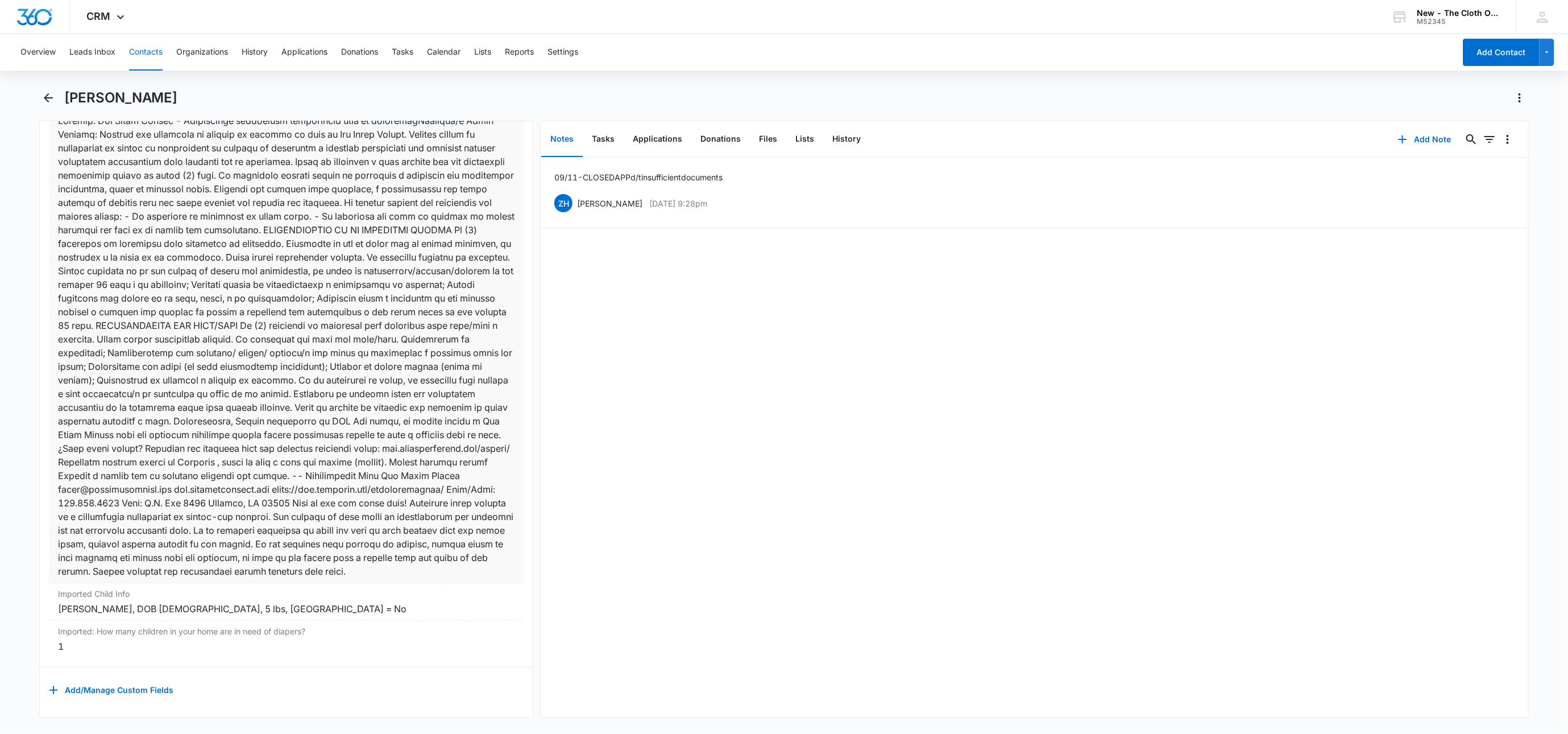
scroll to position [3393, 0]
click at [147, 49] on button "Contacts" at bounding box center [146, 52] width 34 height 37
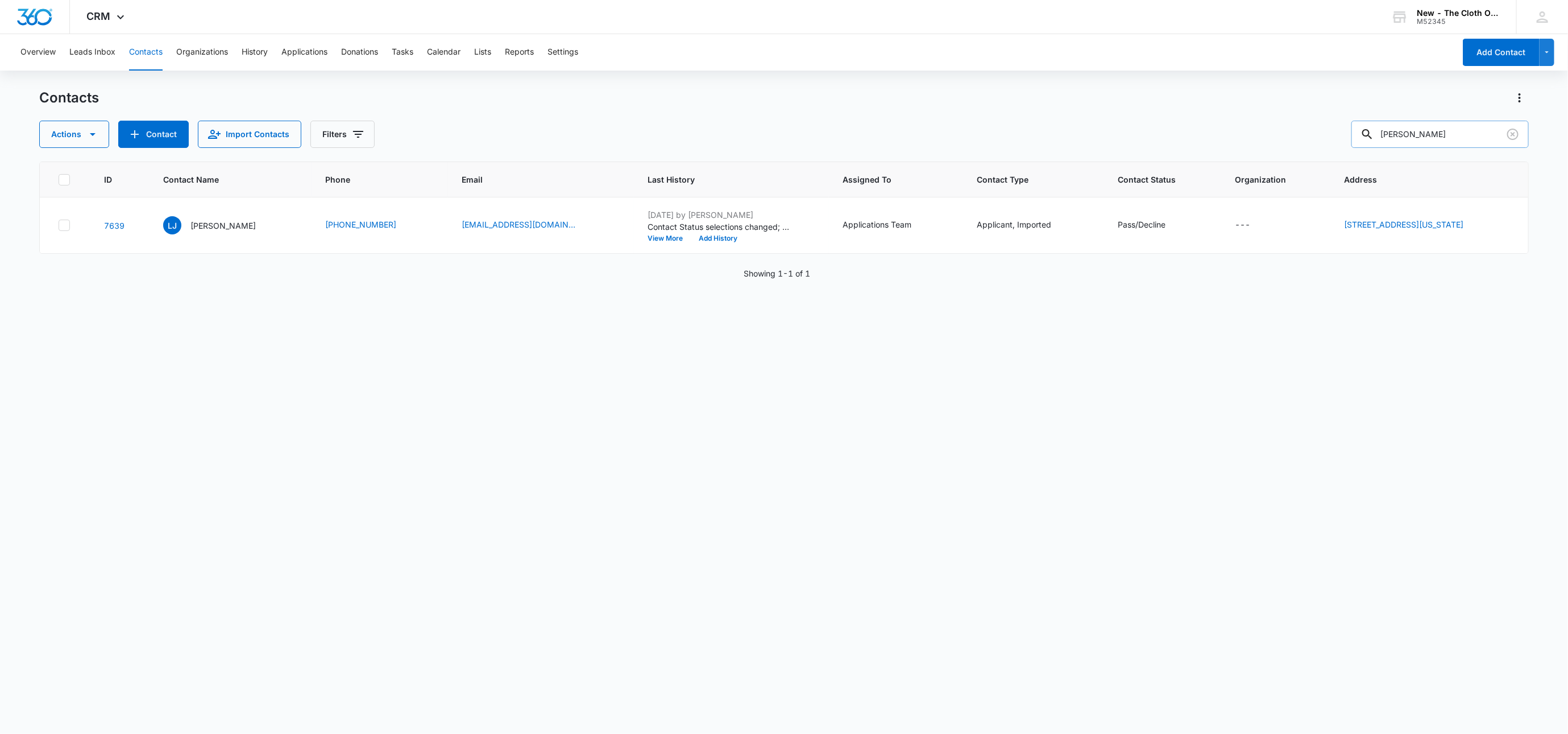
click at [1449, 140] on input "[PERSON_NAME]" at bounding box center [1440, 134] width 177 height 27
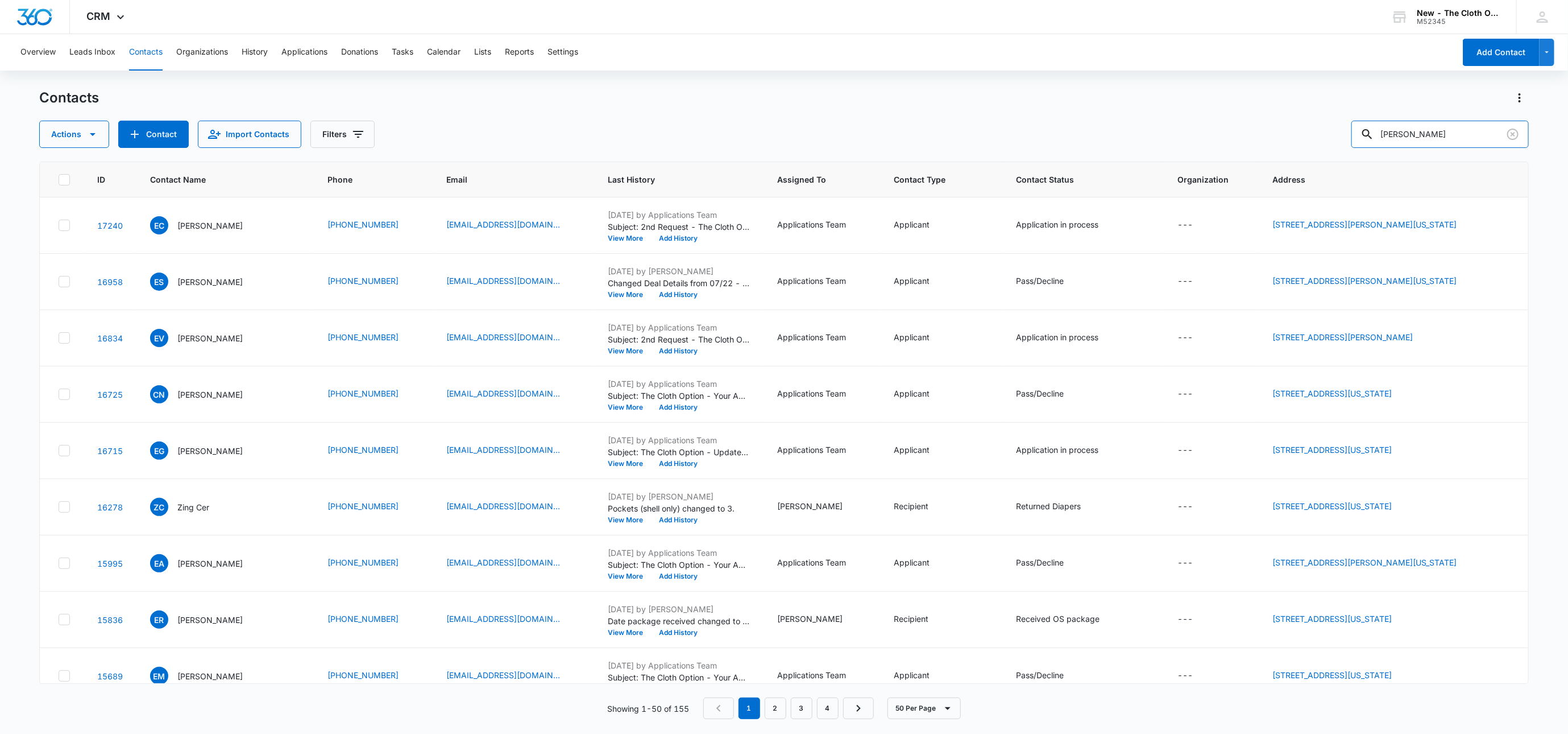
drag, startPoint x: 1457, startPoint y: 136, endPoint x: 1269, endPoint y: 148, distance: 188.4
click at [1269, 148] on div "Contacts Actions Contact Import Contacts Filters [PERSON_NAME] ID Contact Name …" at bounding box center [784, 411] width 1489 height 644
type input "rachel hicks"
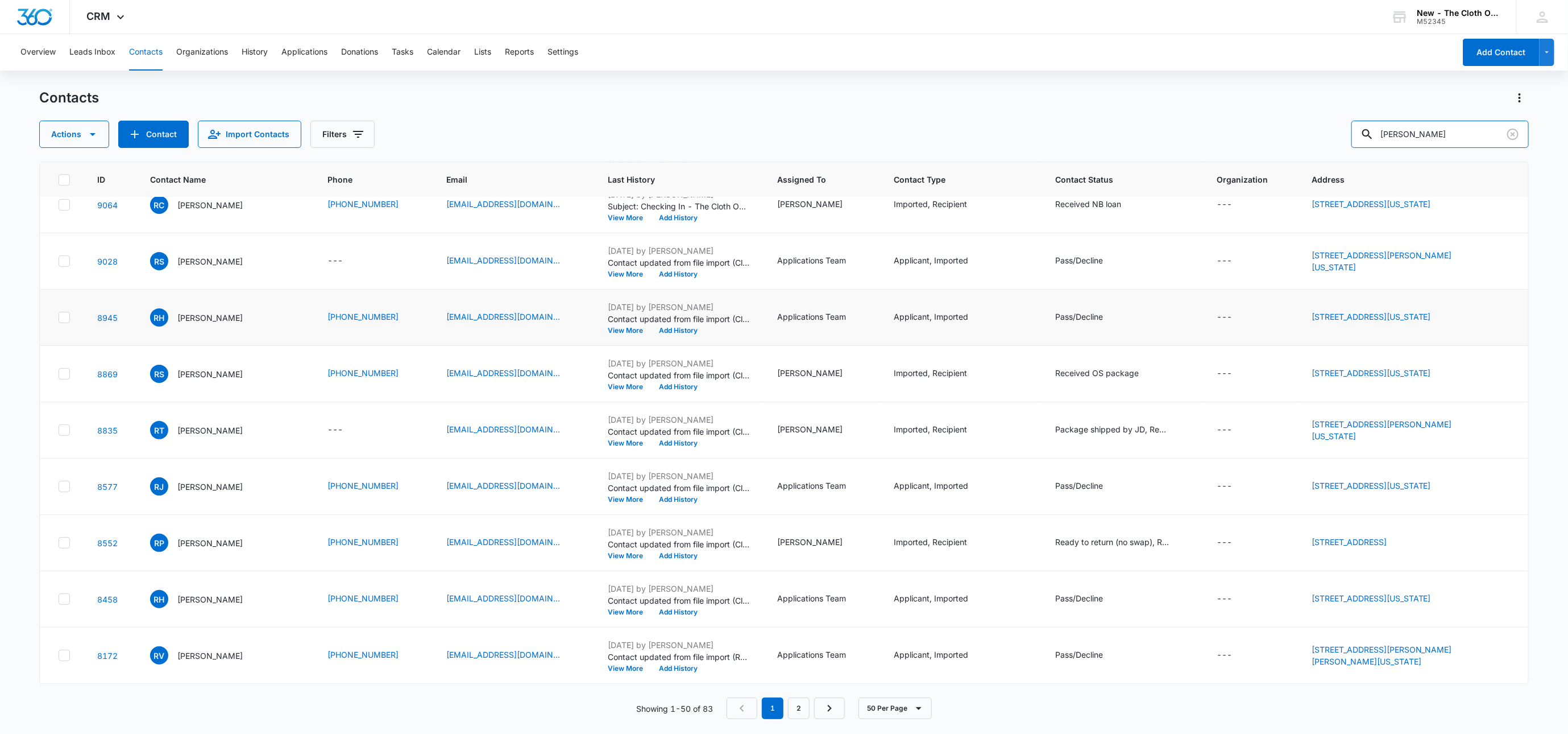
scroll to position [2342, 0]
click at [402, 49] on button "Tasks" at bounding box center [402, 52] width 22 height 37
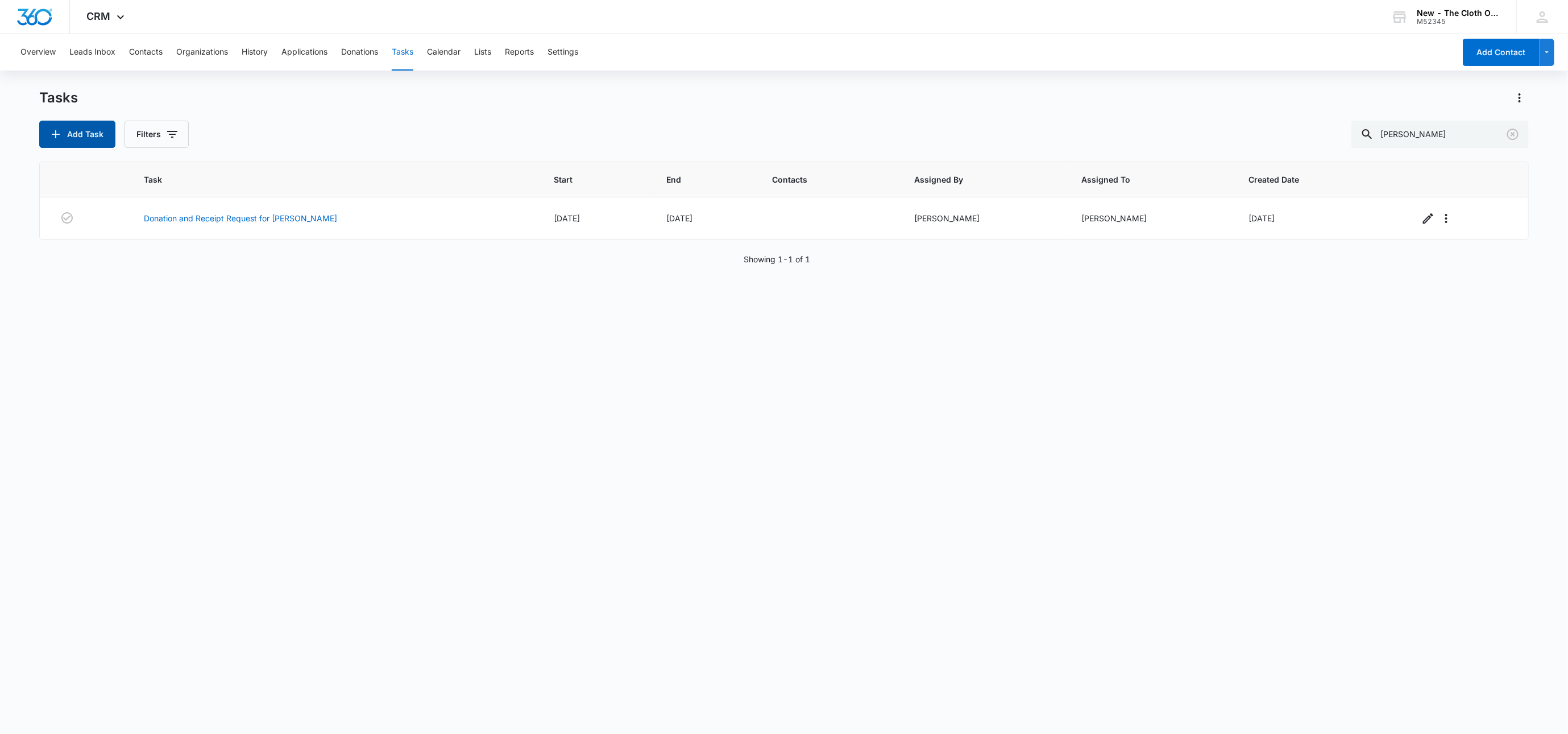
click at [90, 138] on button "Add Task" at bounding box center [77, 134] width 76 height 27
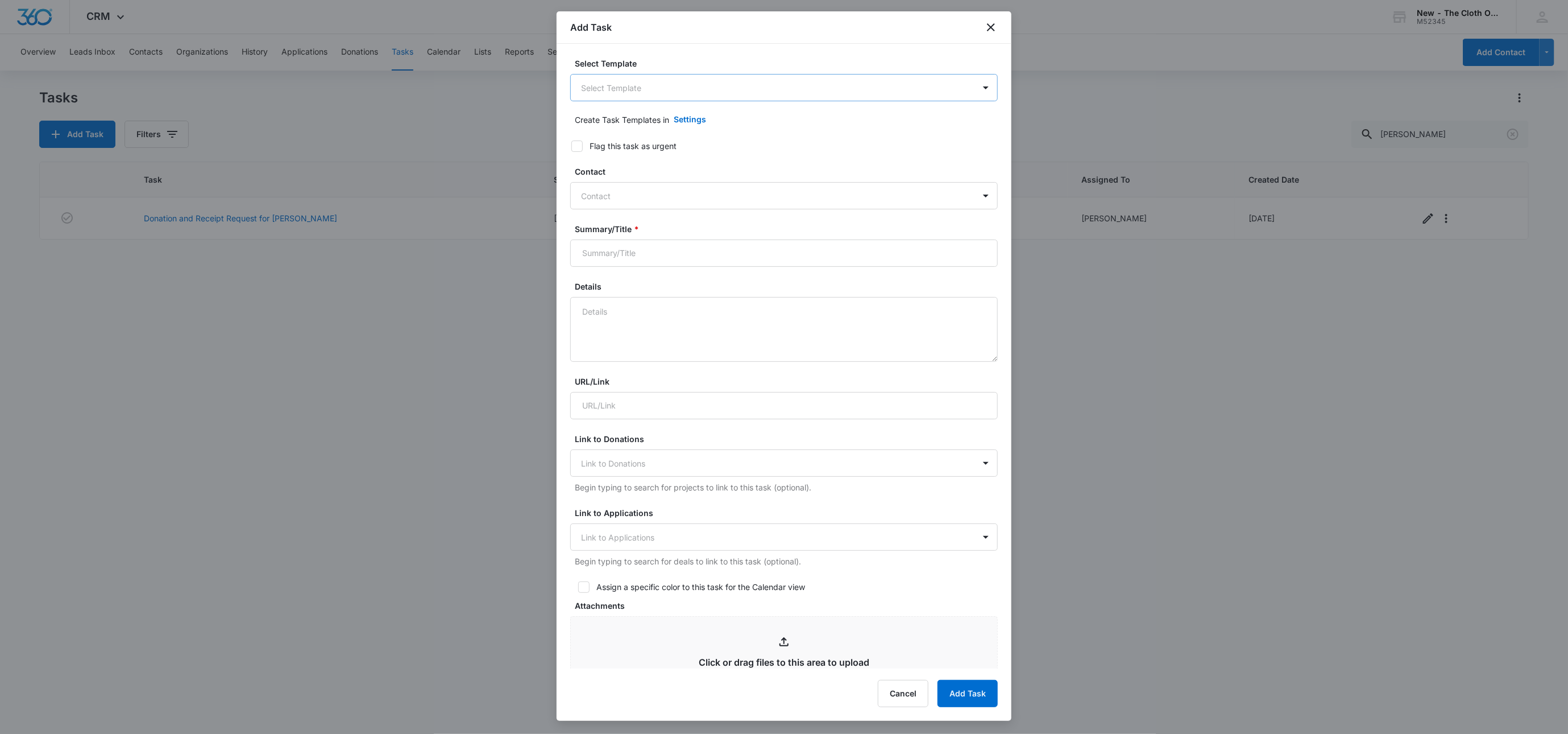
click at [645, 98] on body "CRM Apps Reputation Websites Forms CRM Email Social Shop Payments POS Ads Intel…" at bounding box center [784, 367] width 1568 height 734
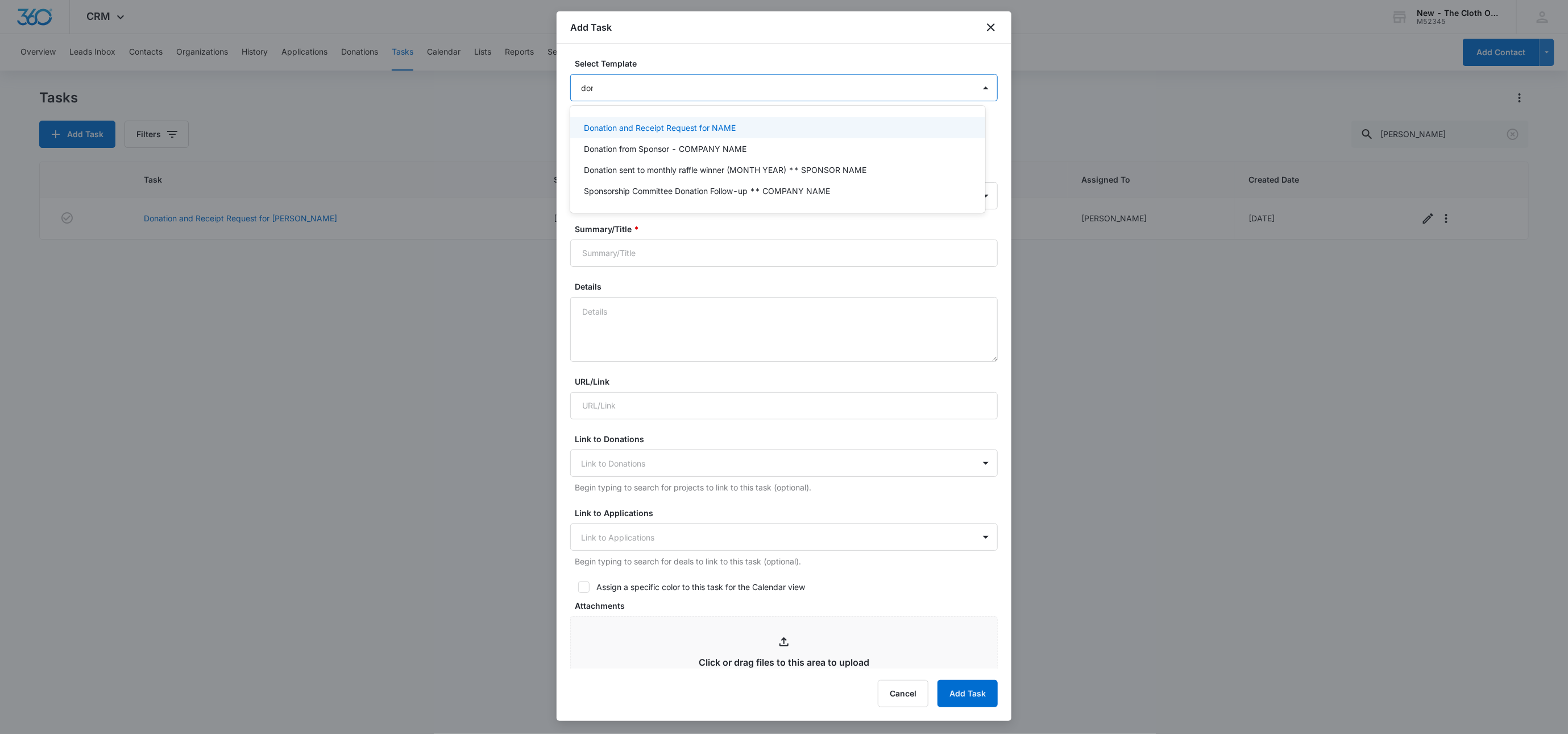
type input "dona"
click at [732, 122] on p "Donation and Receipt Request for NAME" at bounding box center [660, 128] width 152 height 12
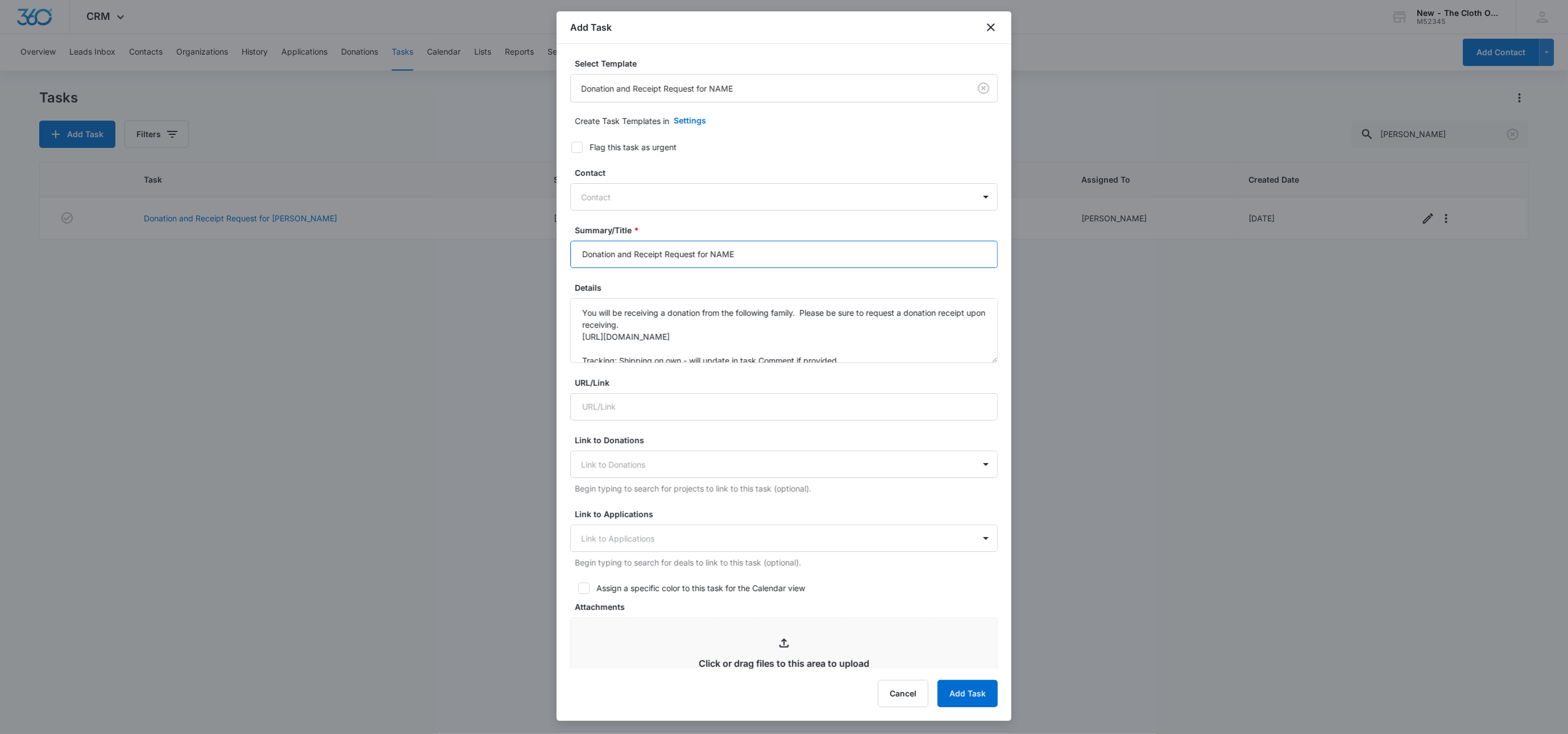
drag, startPoint x: 711, startPoint y: 251, endPoint x: 769, endPoint y: 256, distance: 58.2
click at [769, 256] on input "Donation and Receipt Request for NAME" at bounding box center [784, 254] width 427 height 27
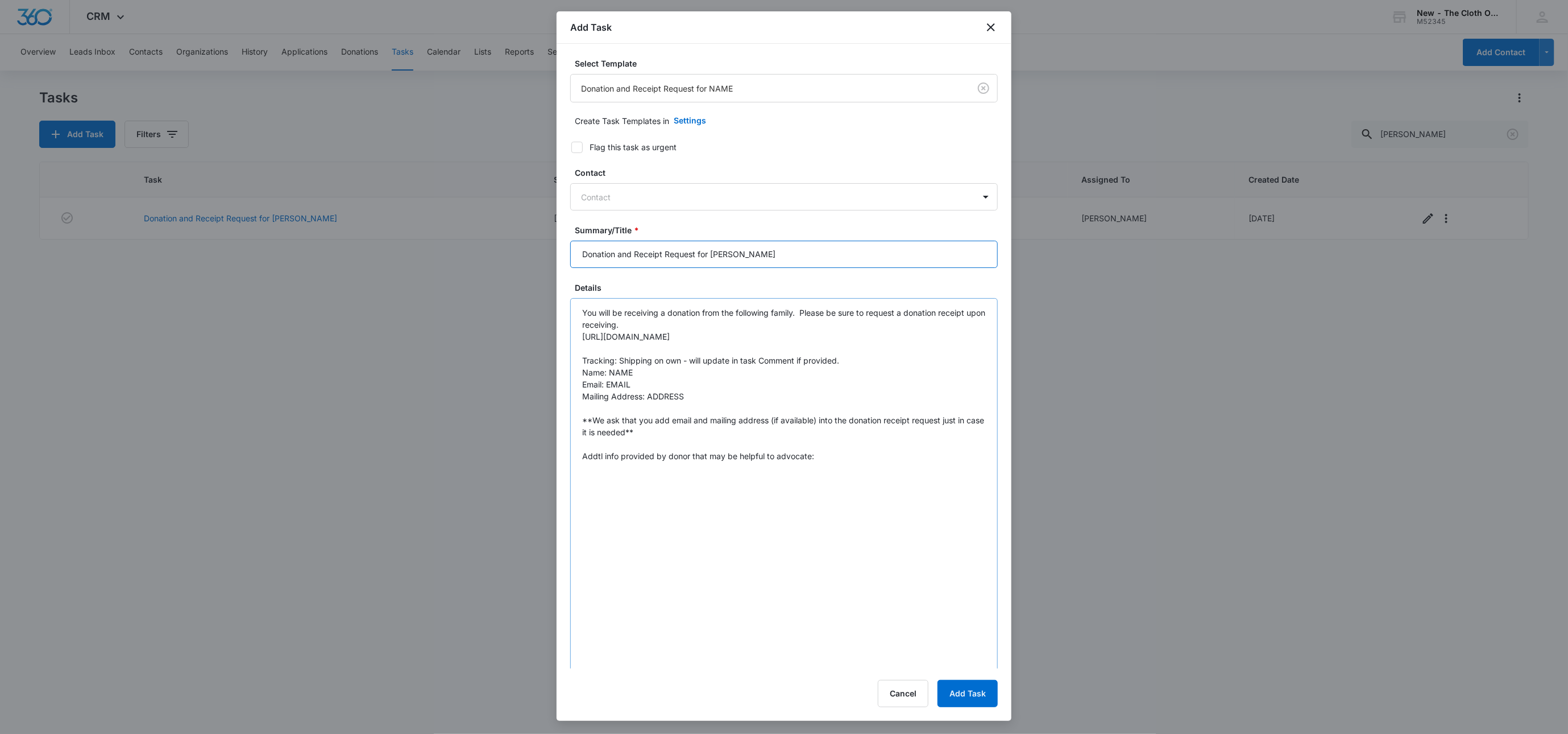
drag, startPoint x: 983, startPoint y: 357, endPoint x: 804, endPoint y: 521, distance: 242.8
click at [942, 714] on div "Add Task Select Template Donation and Receipt Request for NAME Create Task Temp…" at bounding box center [784, 366] width 455 height 710
type input "Donation and Receipt Request for LAPLACA"
drag, startPoint x: 609, startPoint y: 371, endPoint x: 645, endPoint y: 375, distance: 36.2
click at [645, 375] on textarea "You will be receiving a donation from the following family. Please be sure to r…" at bounding box center [784, 509] width 427 height 422
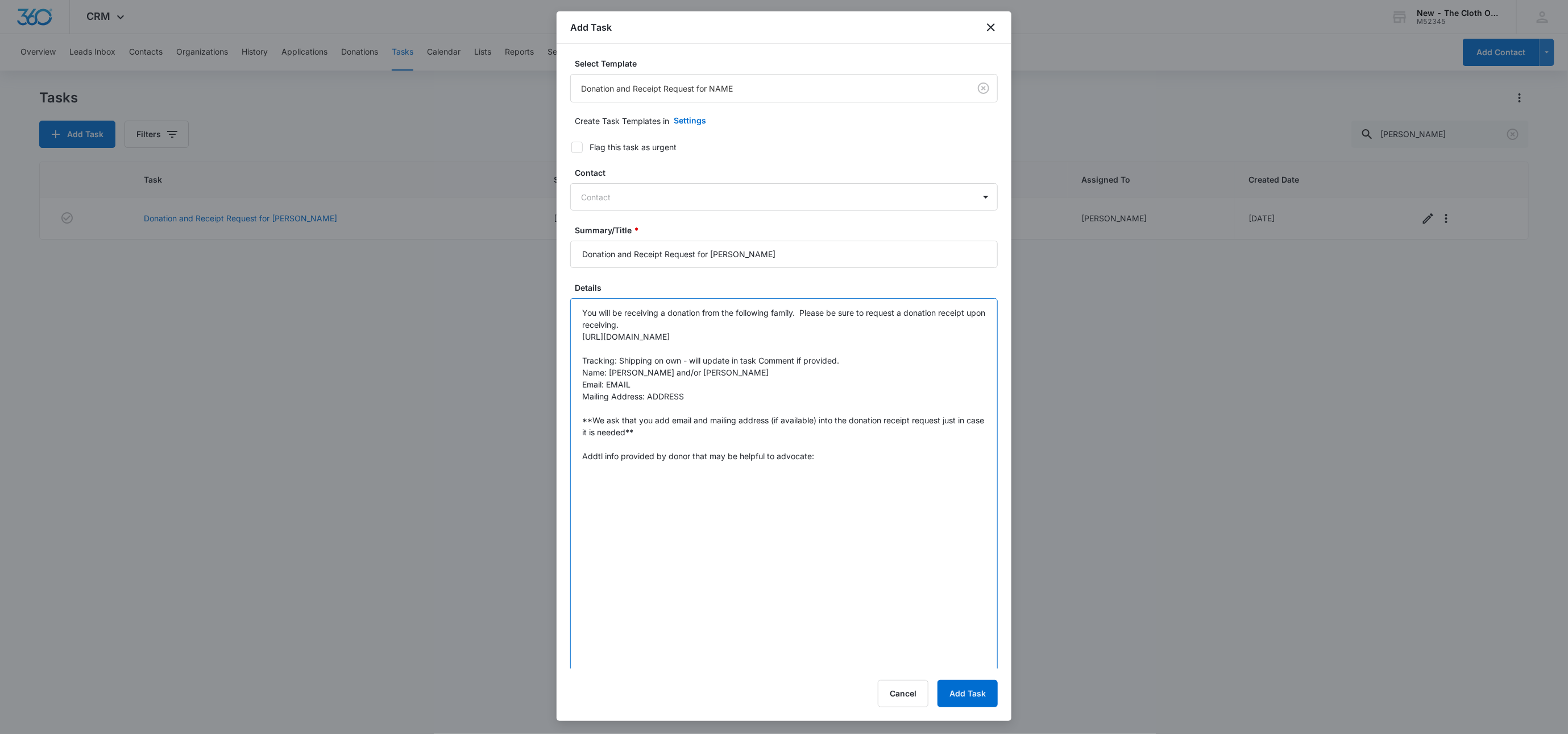
drag, startPoint x: 608, startPoint y: 384, endPoint x: 639, endPoint y: 384, distance: 31.0
click at [639, 384] on textarea "You will be receiving a donation from the following family. Please be sure to r…" at bounding box center [784, 509] width 427 height 422
paste textarea "AdamLaPlaca@me.com"
drag, startPoint x: 648, startPoint y: 396, endPoint x: 711, endPoint y: 403, distance: 63.4
click at [711, 403] on textarea "You will be receiving a donation from the following family. Please be sure to r…" at bounding box center [784, 509] width 427 height 422
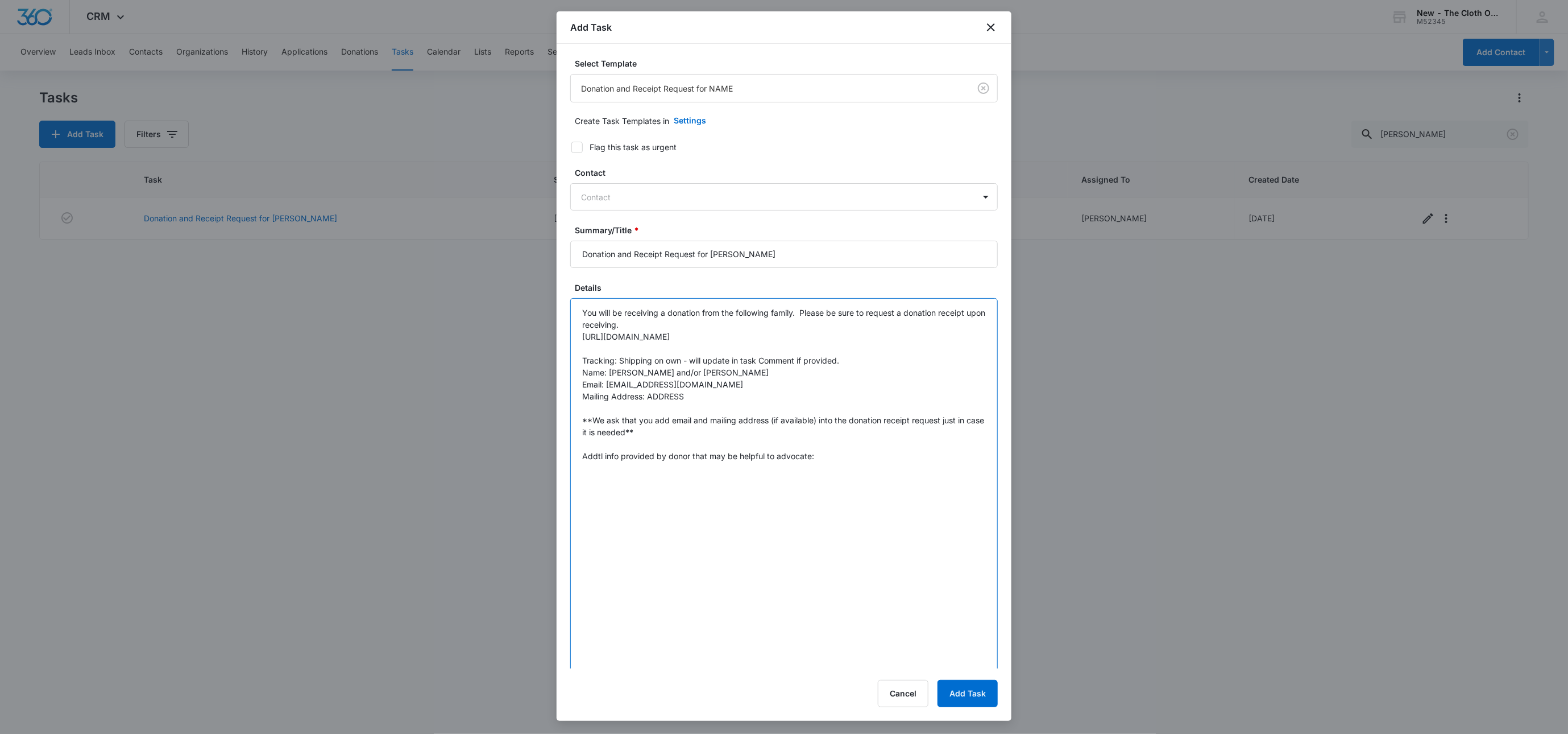
paste textarea "172 Watson Road Fanwood NJ 07023"
click at [714, 396] on textarea "You will be receiving a donation from the following family. Please be sure to r…" at bounding box center [784, 509] width 427 height 422
type textarea "You will be receiving a donation from the following family. Please be sure to r…"
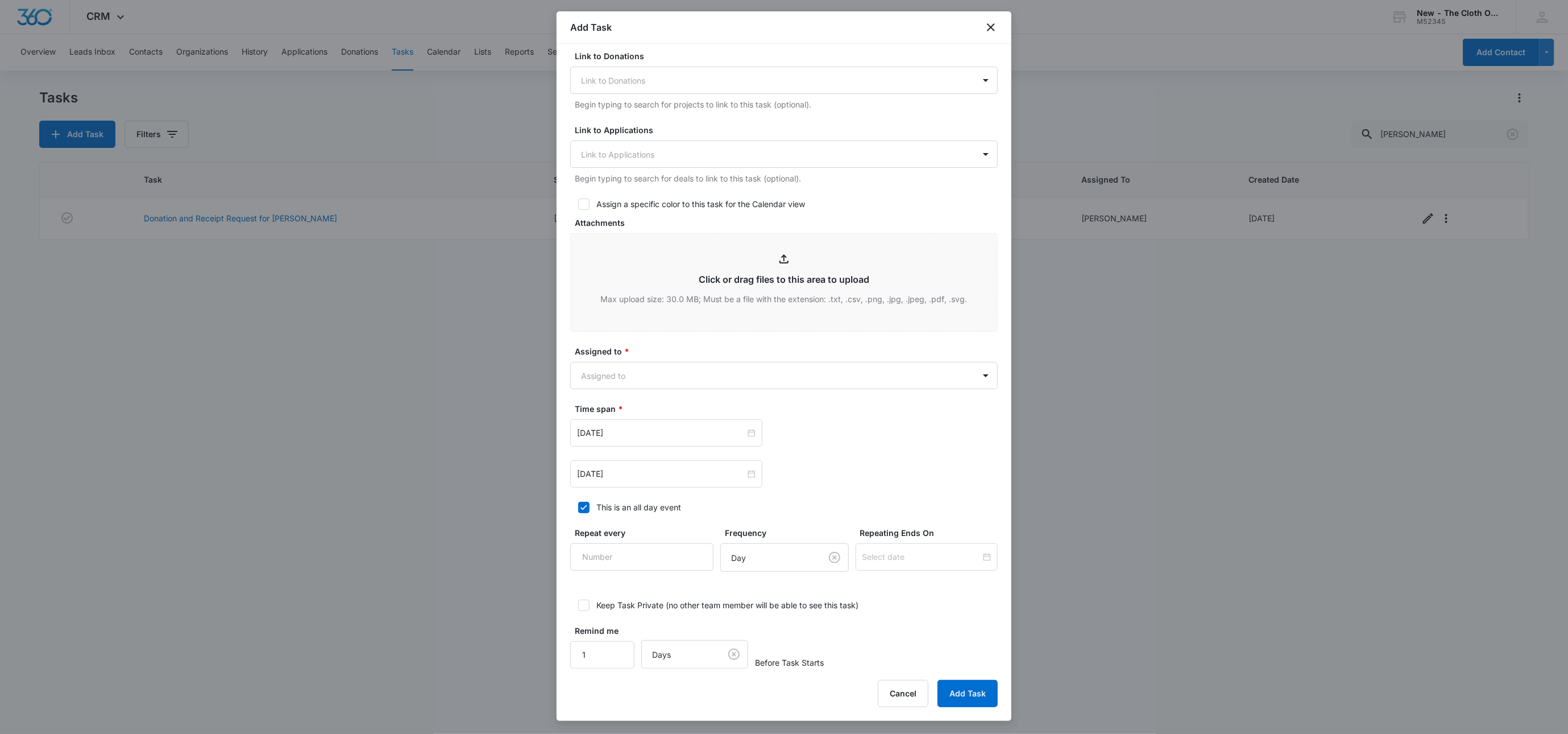
scroll to position [755, 0]
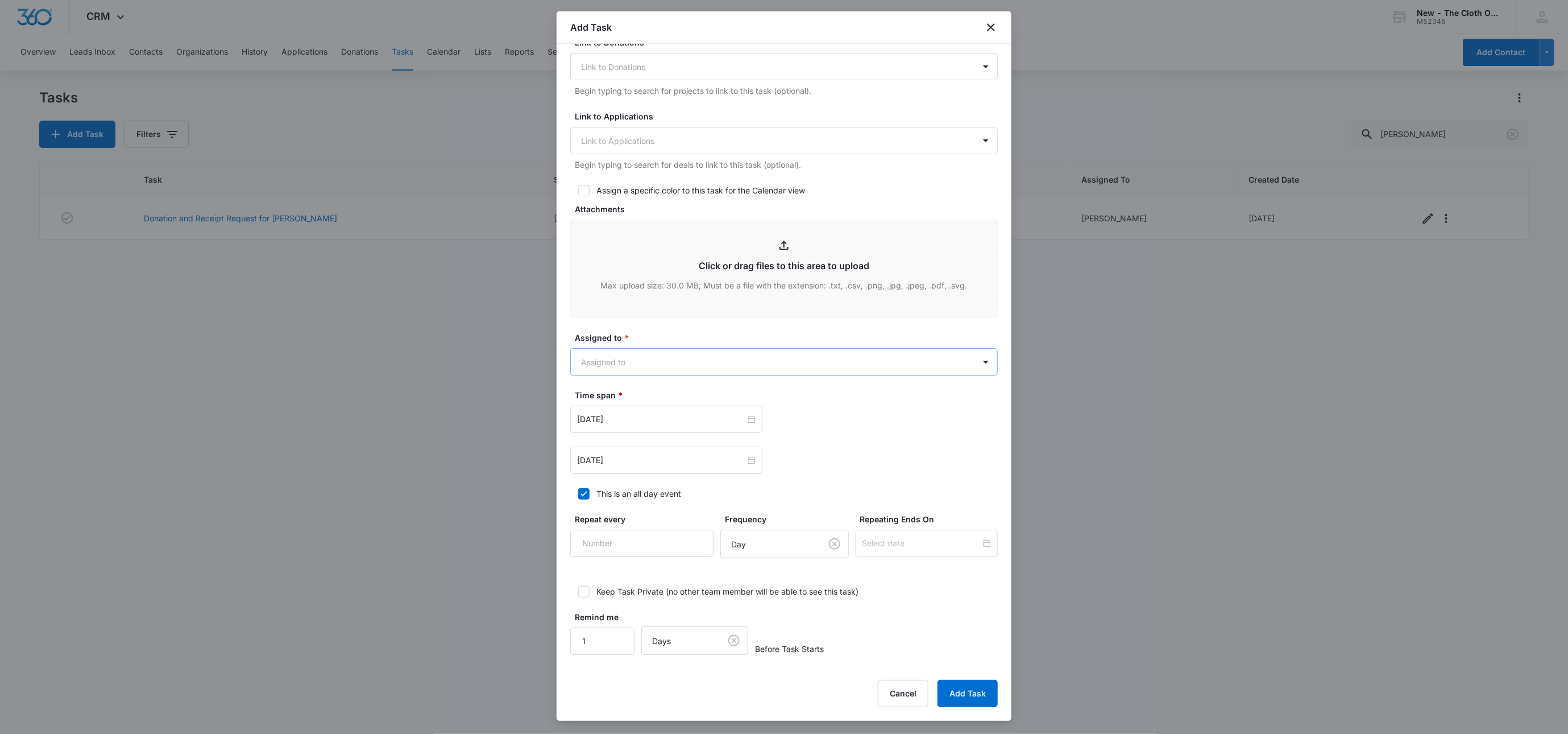
click at [641, 360] on body "CRM Apps Reputation Websites Forms CRM Email Social Shop Payments POS Ads Intel…" at bounding box center [784, 367] width 1568 height 734
type input "cour"
click at [665, 323] on div at bounding box center [784, 367] width 1568 height 734
click at [744, 422] on div at bounding box center [666, 420] width 179 height 12
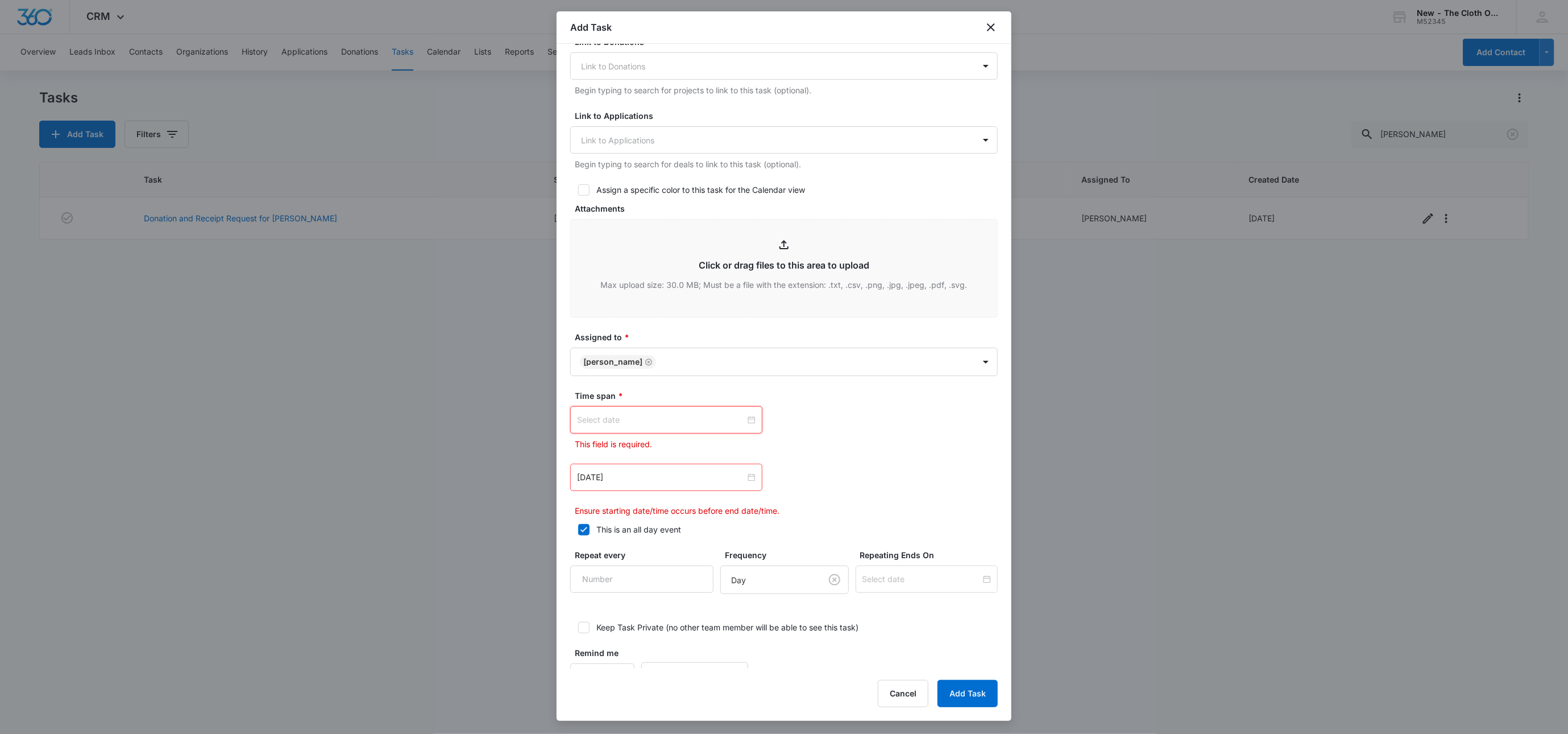
type input "Oct 11, 2025"
click at [648, 600] on link "[DATE]" at bounding box center [650, 602] width 26 height 9
type input "[DATE]"
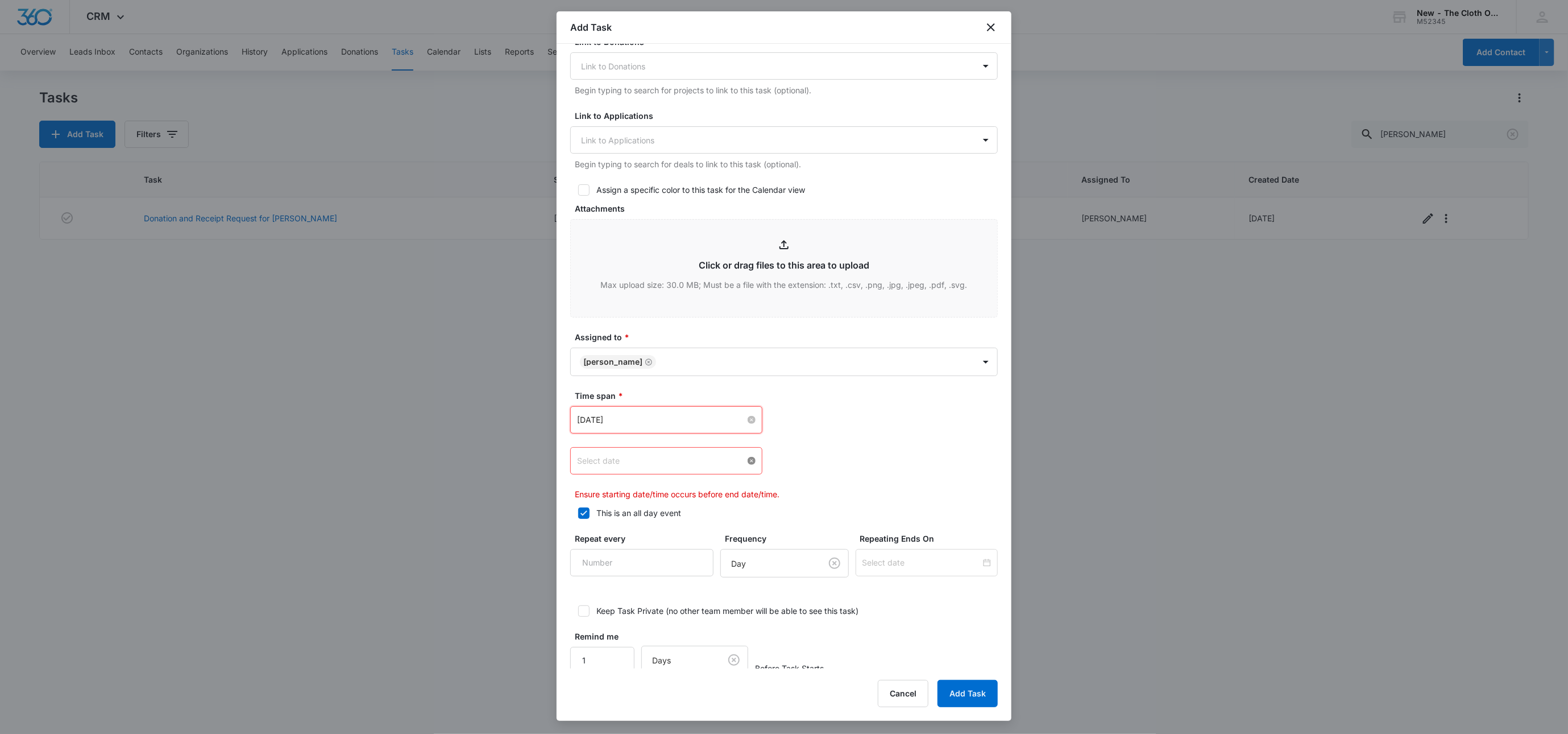
click at [744, 463] on div at bounding box center [666, 461] width 179 height 12
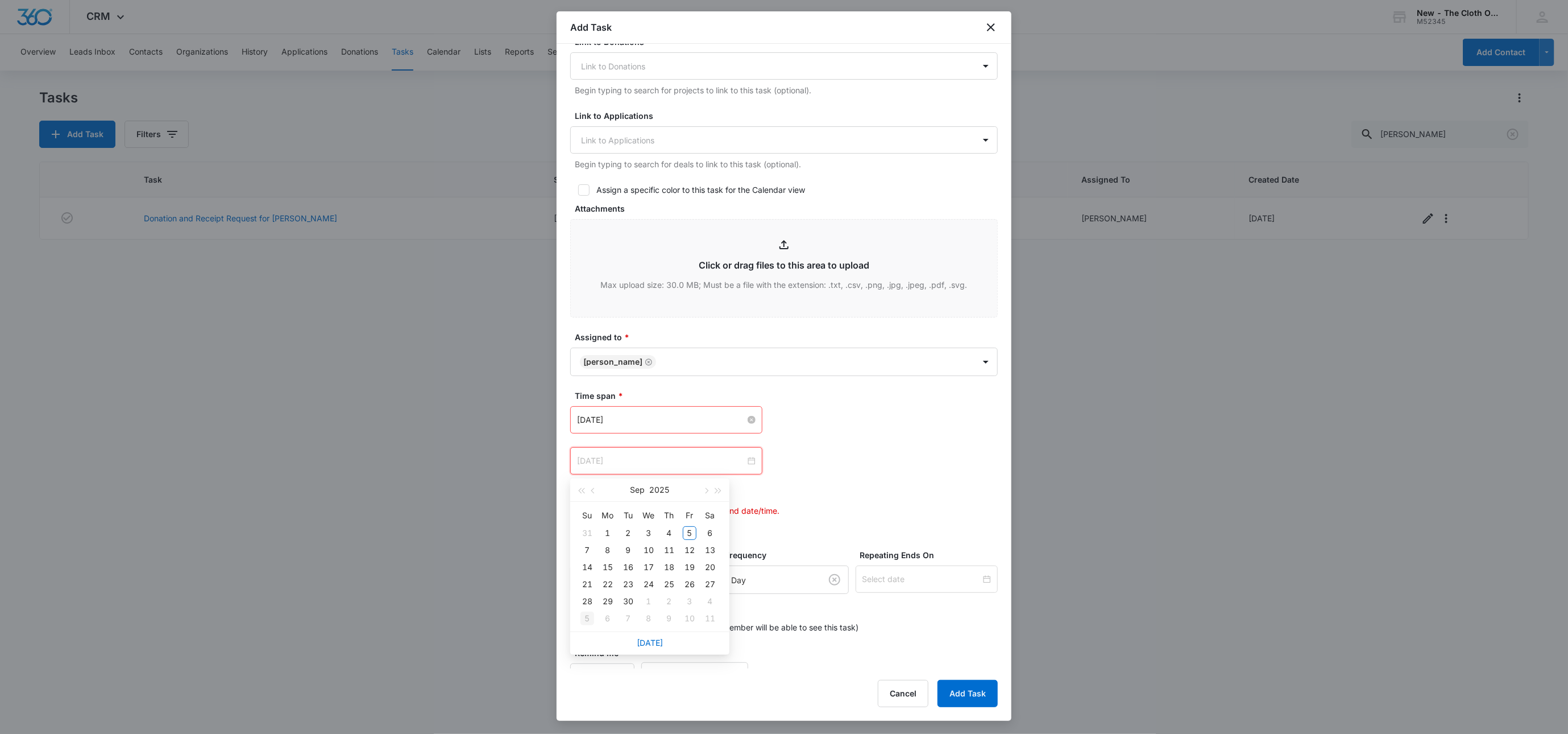
type input "[DATE]"
click at [583, 622] on div "5" at bounding box center [587, 618] width 14 height 14
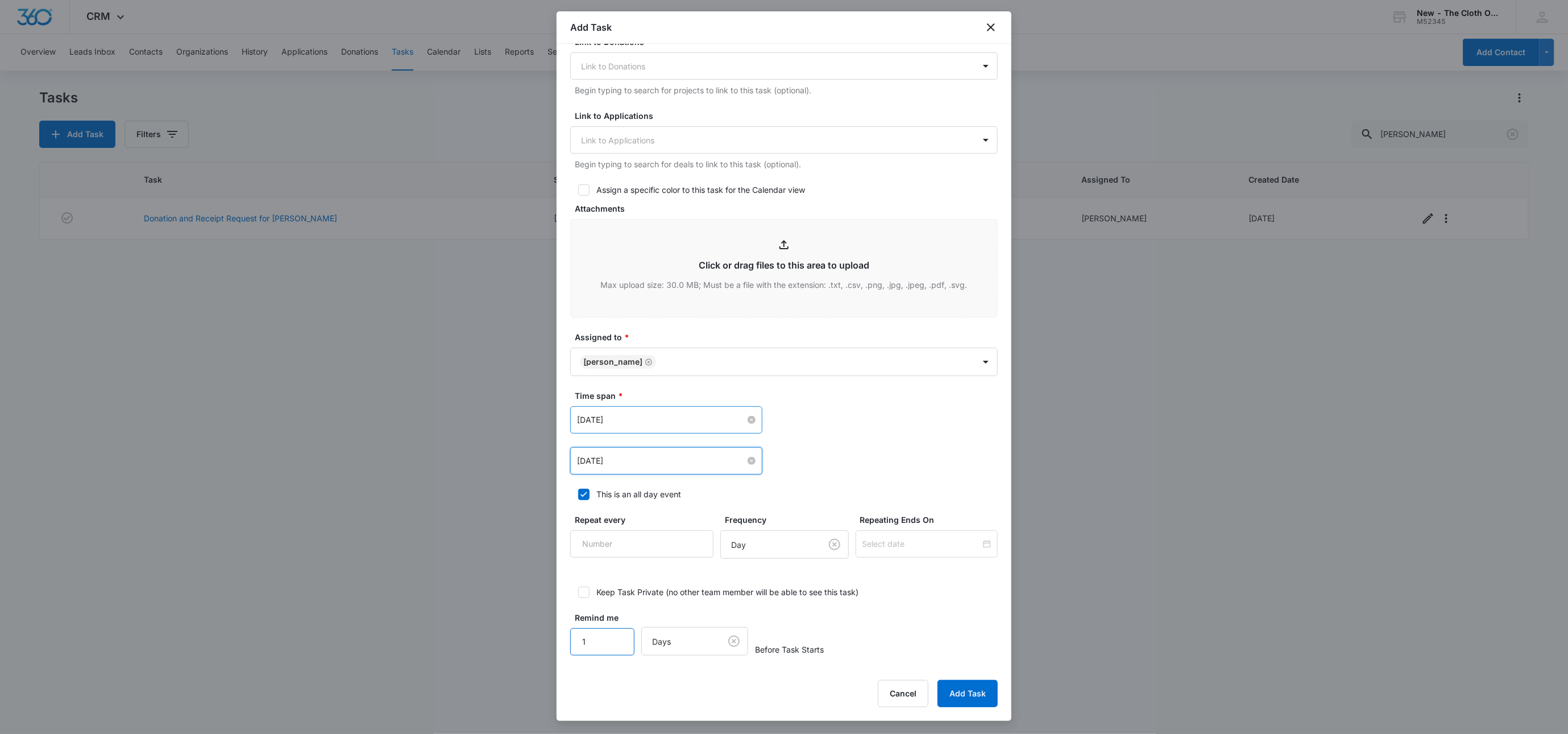
drag, startPoint x: 589, startPoint y: 657, endPoint x: 527, endPoint y: 649, distance: 62.5
click at [534, 649] on body "CRM Apps Reputation Websites Forms CRM Email Social Shop Payments POS Ads Intel…" at bounding box center [784, 367] width 1568 height 734
click at [561, 702] on div "Add Task Select Template Donation and Receipt Request for NAME Create Task Temp…" at bounding box center [784, 366] width 455 height 710
click at [975, 693] on button "Add Task" at bounding box center [967, 693] width 60 height 27
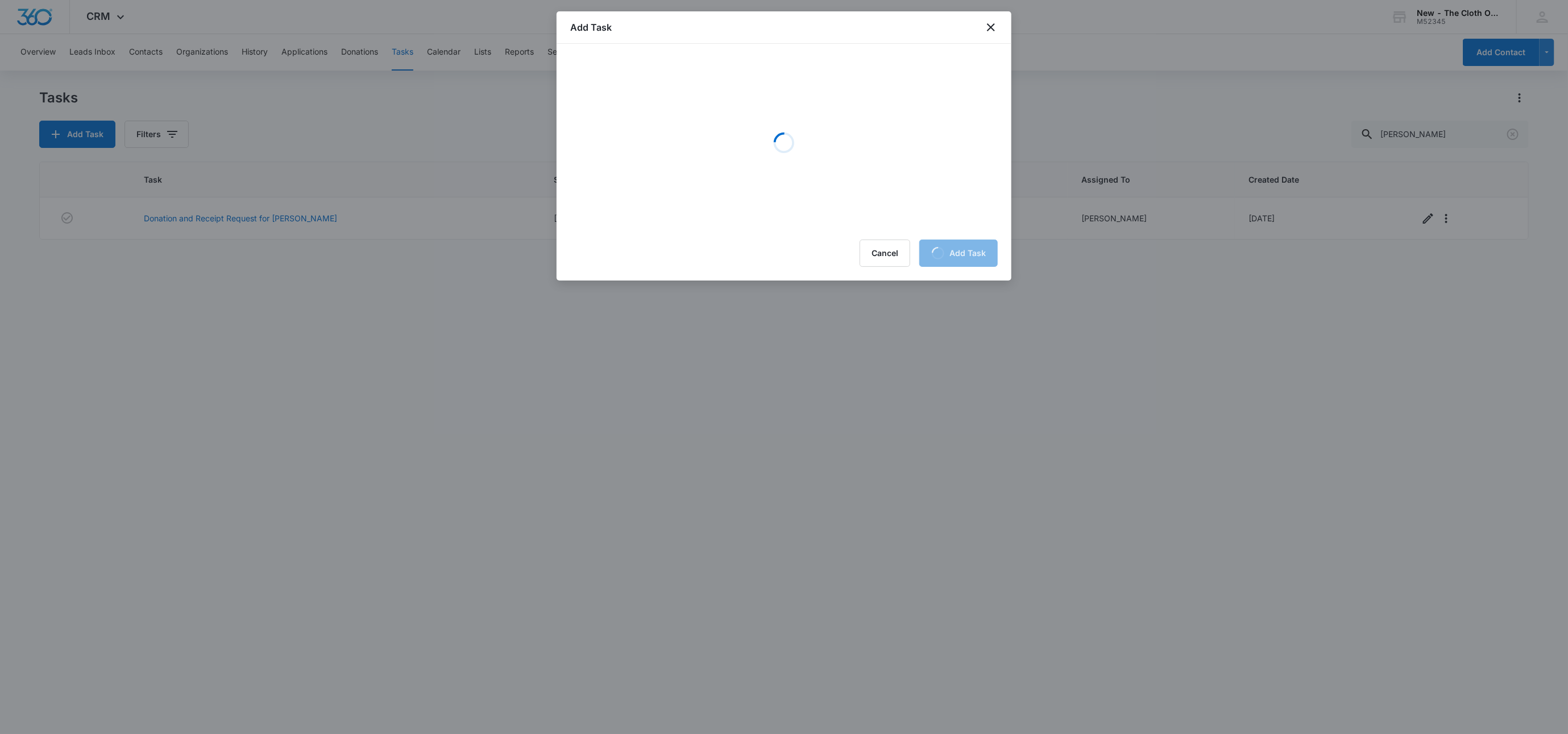
scroll to position [0, 0]
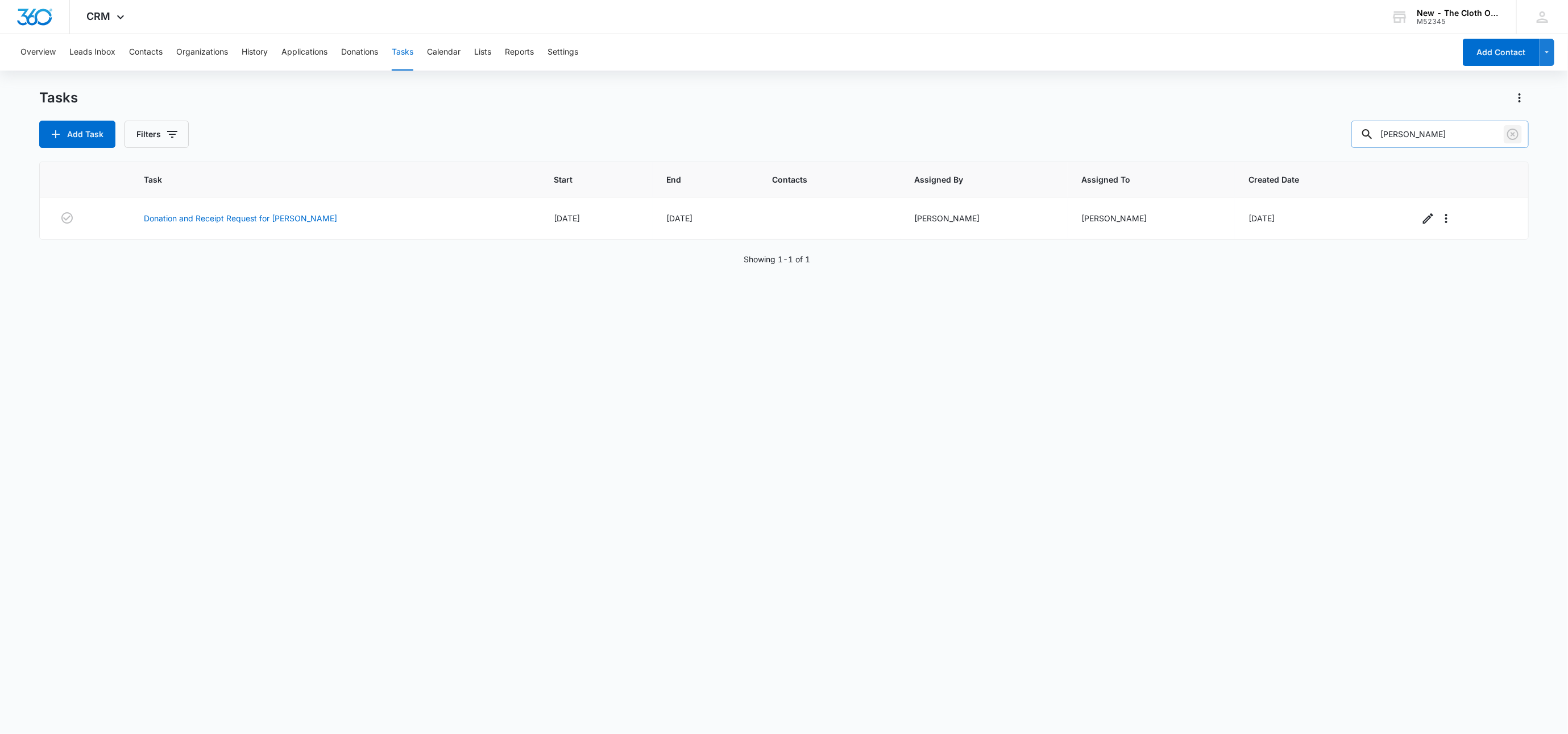
drag, startPoint x: 1517, startPoint y: 135, endPoint x: 1508, endPoint y: 138, distance: 9.5
click at [1517, 135] on icon "Clear" at bounding box center [1513, 134] width 14 height 14
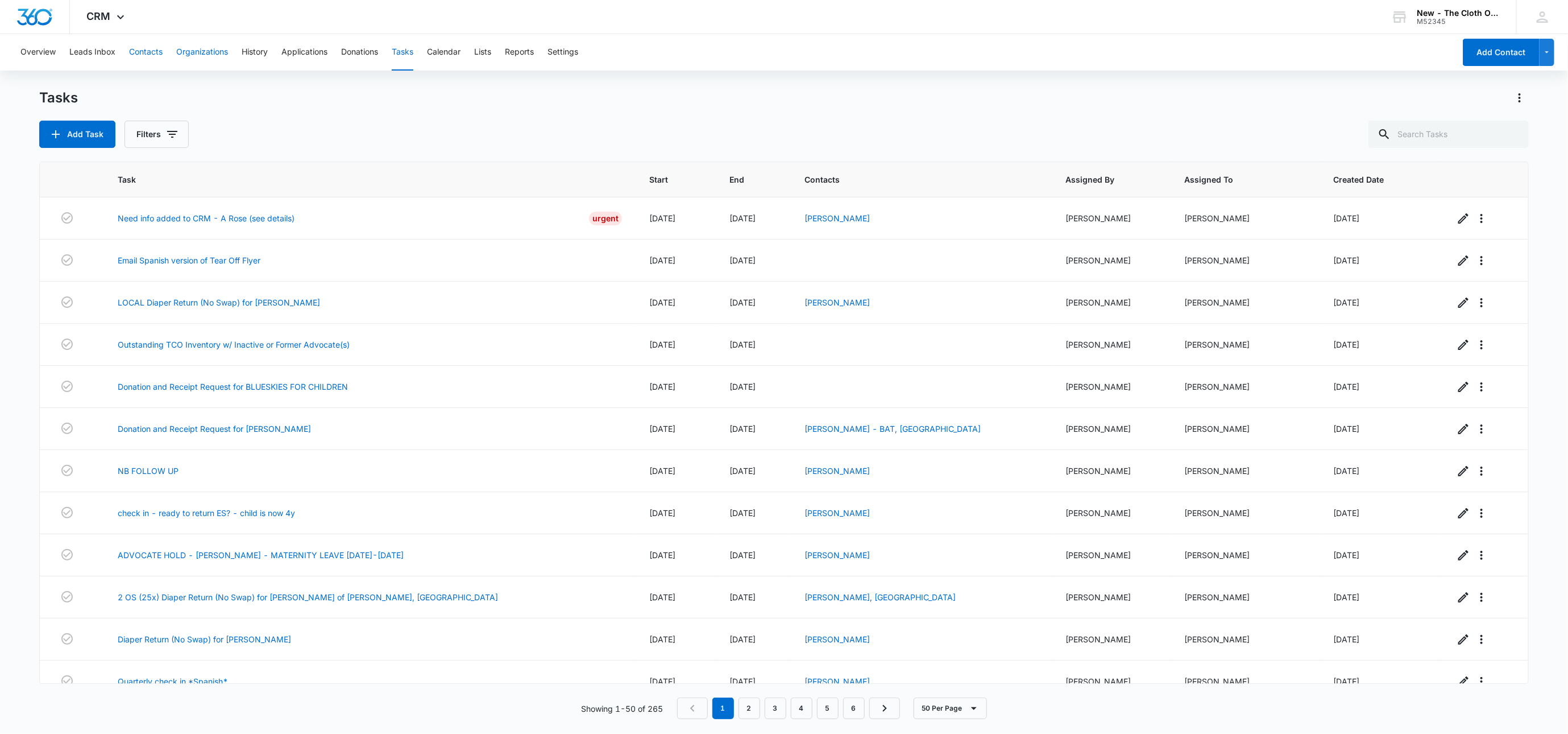
click at [158, 57] on button "Contacts" at bounding box center [146, 52] width 34 height 37
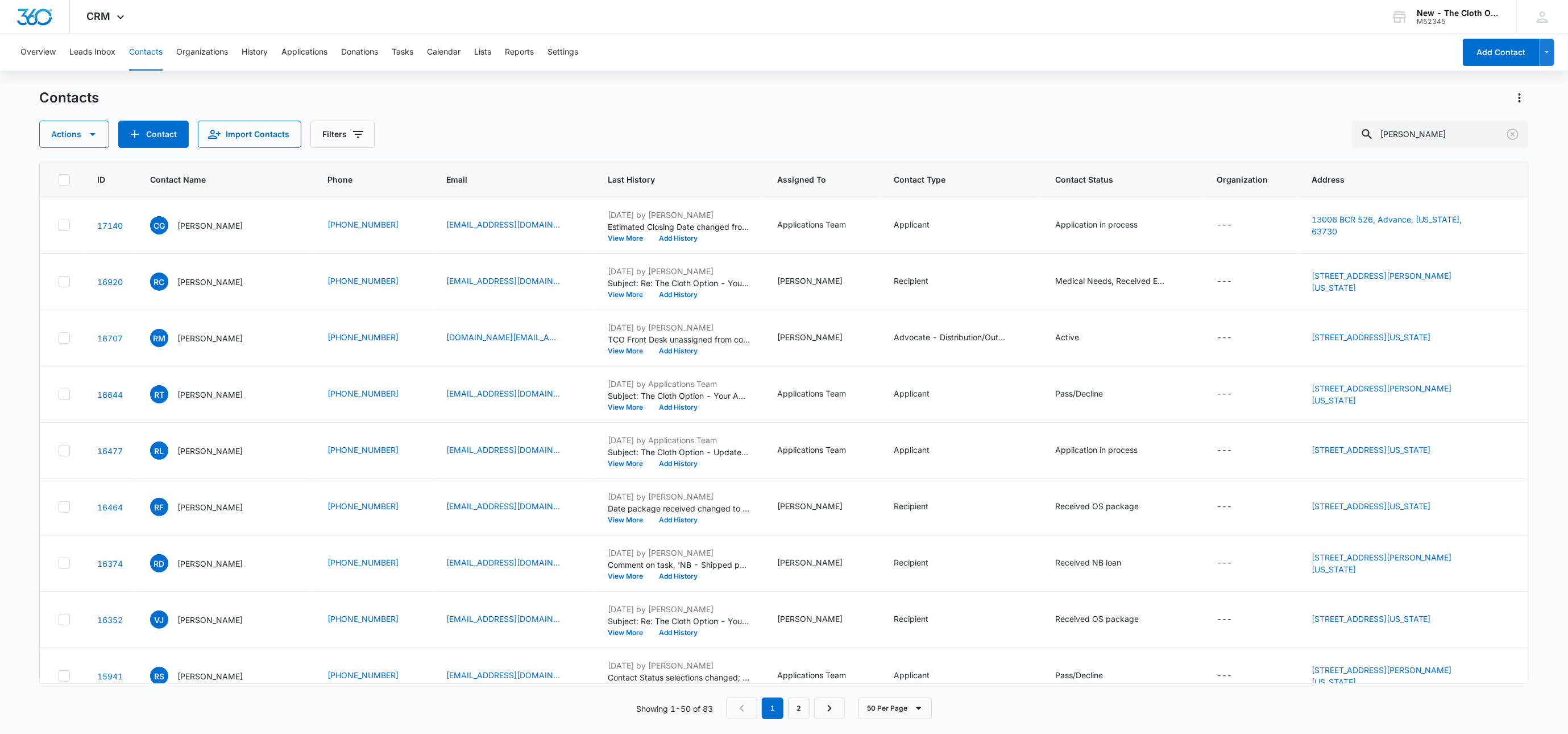
click at [1450, 106] on div "Contacts" at bounding box center [784, 98] width 1489 height 18
drag, startPoint x: 1313, startPoint y: 138, endPoint x: 1234, endPoint y: 134, distance: 79.1
click at [1239, 136] on div "Actions Contact Import Contacts Filters rachel hicks" at bounding box center [784, 134] width 1489 height 27
paste input "Valerie Kutter"
type input "Valerie Kutter"
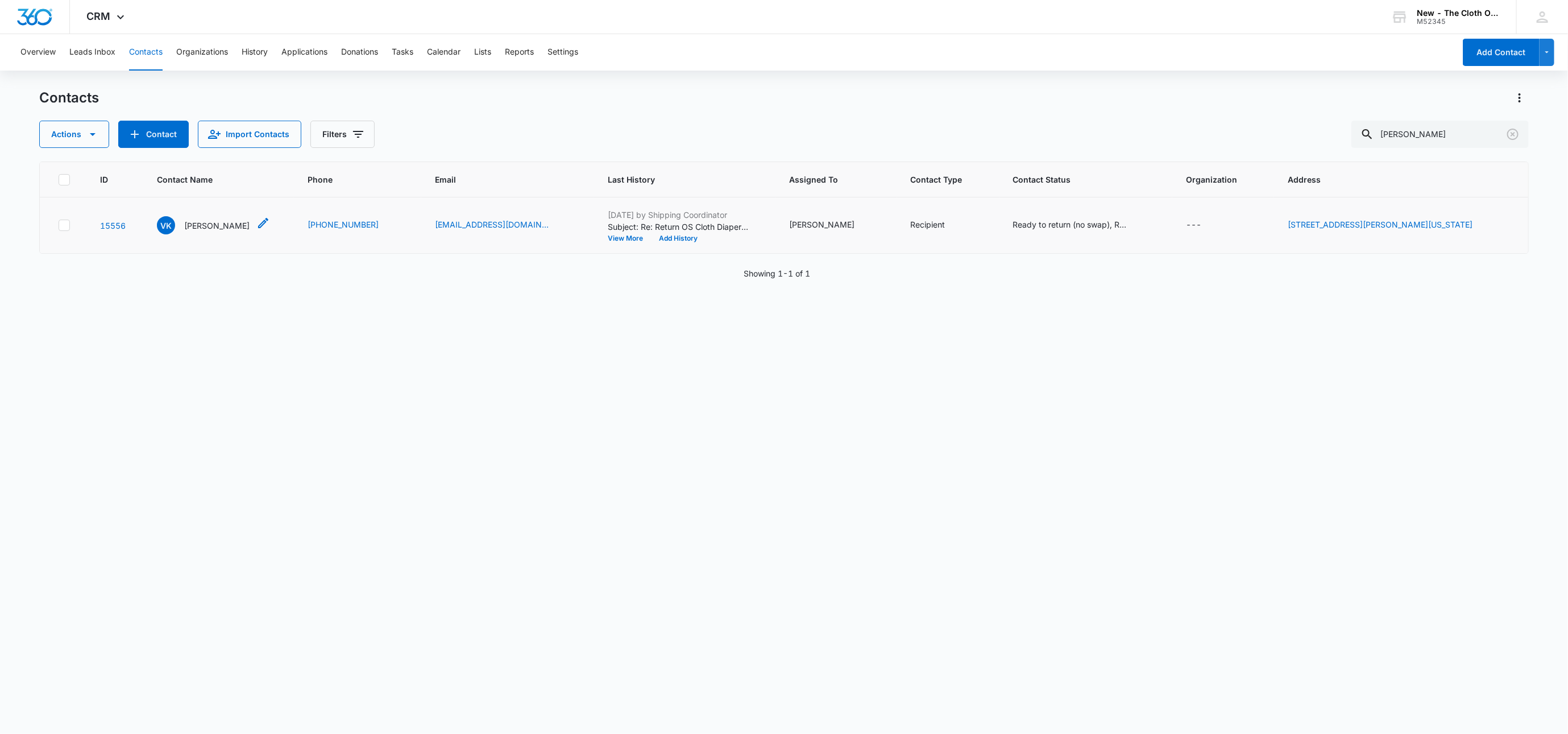
click at [219, 224] on p "Valerie Kutter" at bounding box center [217, 226] width 66 height 12
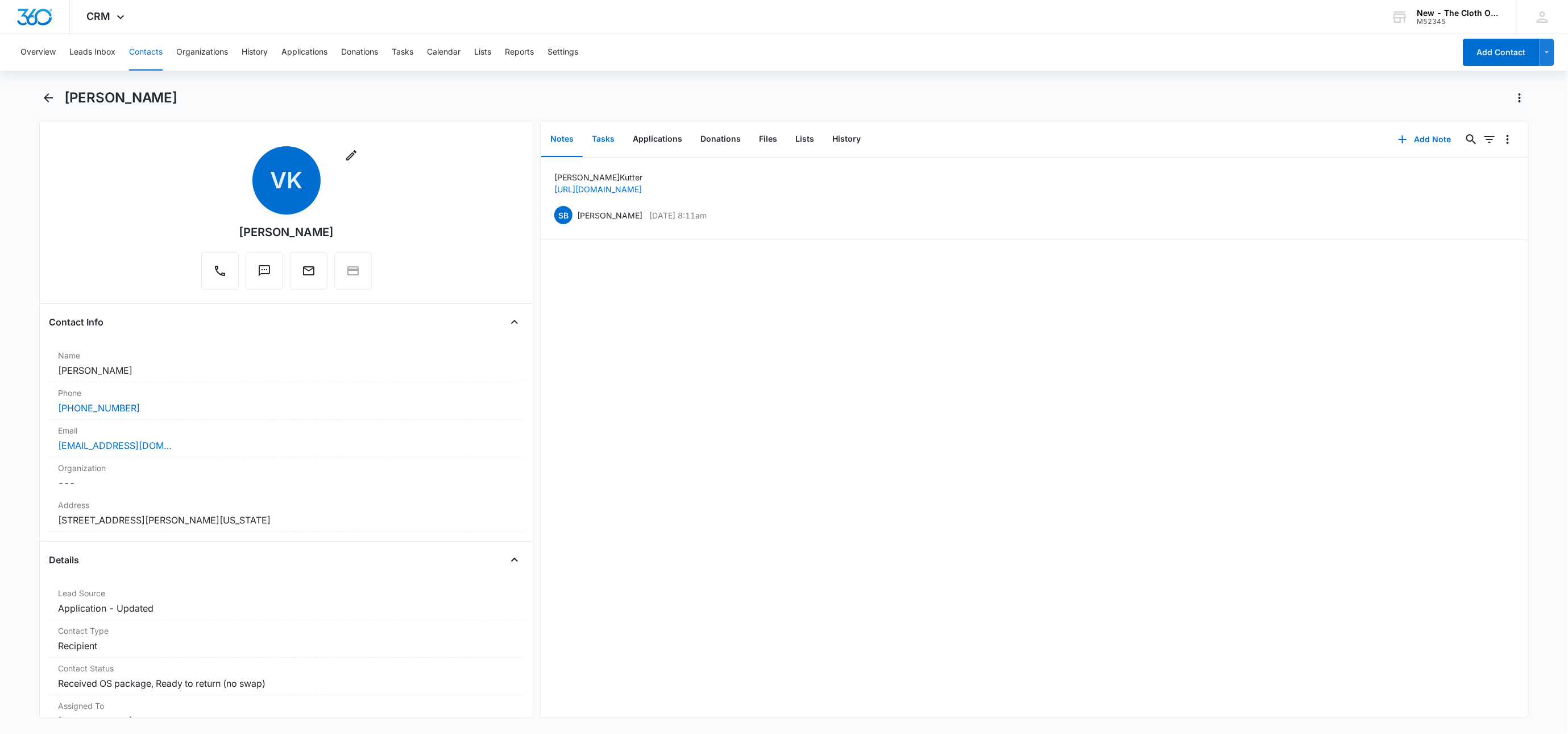
click at [604, 136] on button "Tasks" at bounding box center [603, 140] width 41 height 35
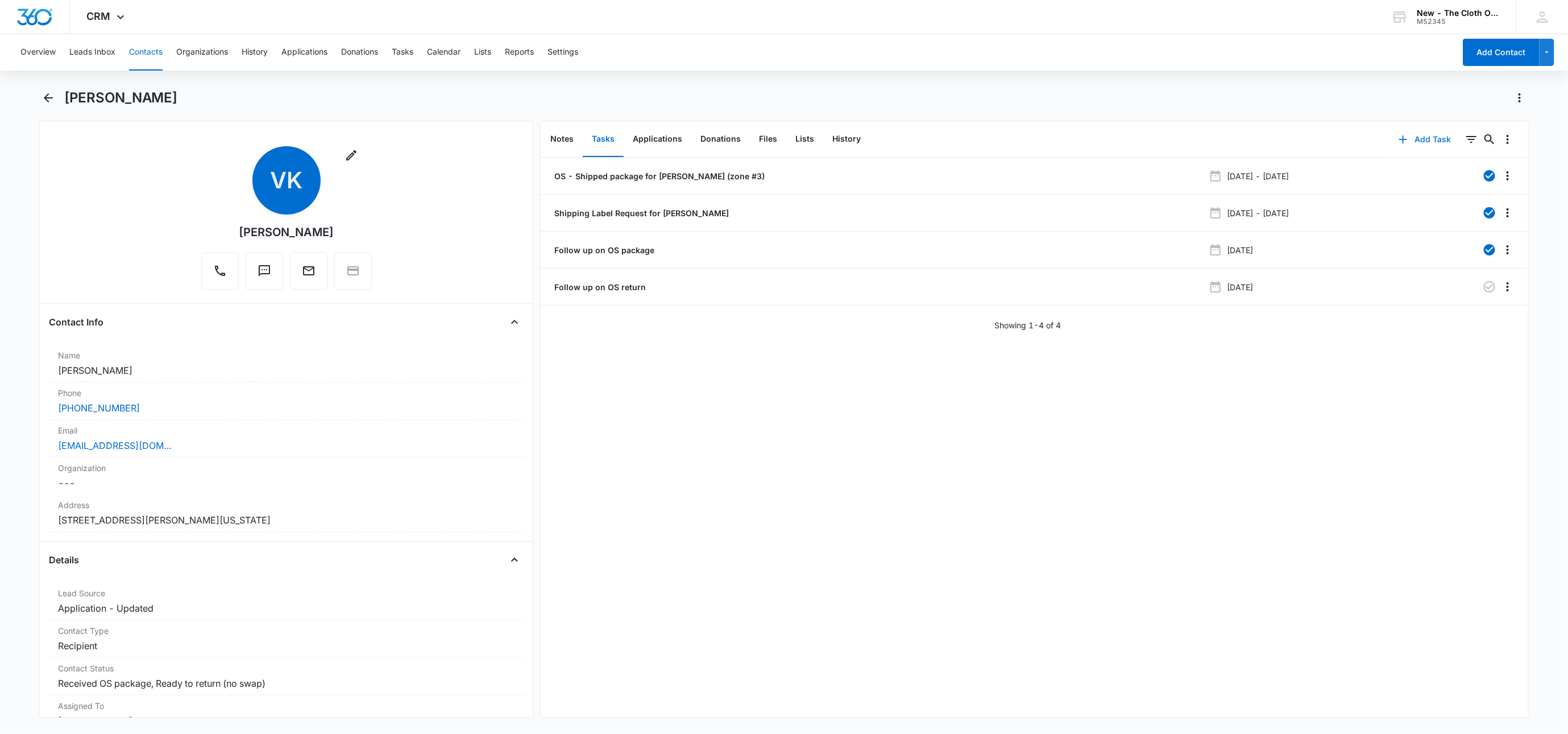
click at [1419, 137] on button "Add Task" at bounding box center [1424, 140] width 75 height 27
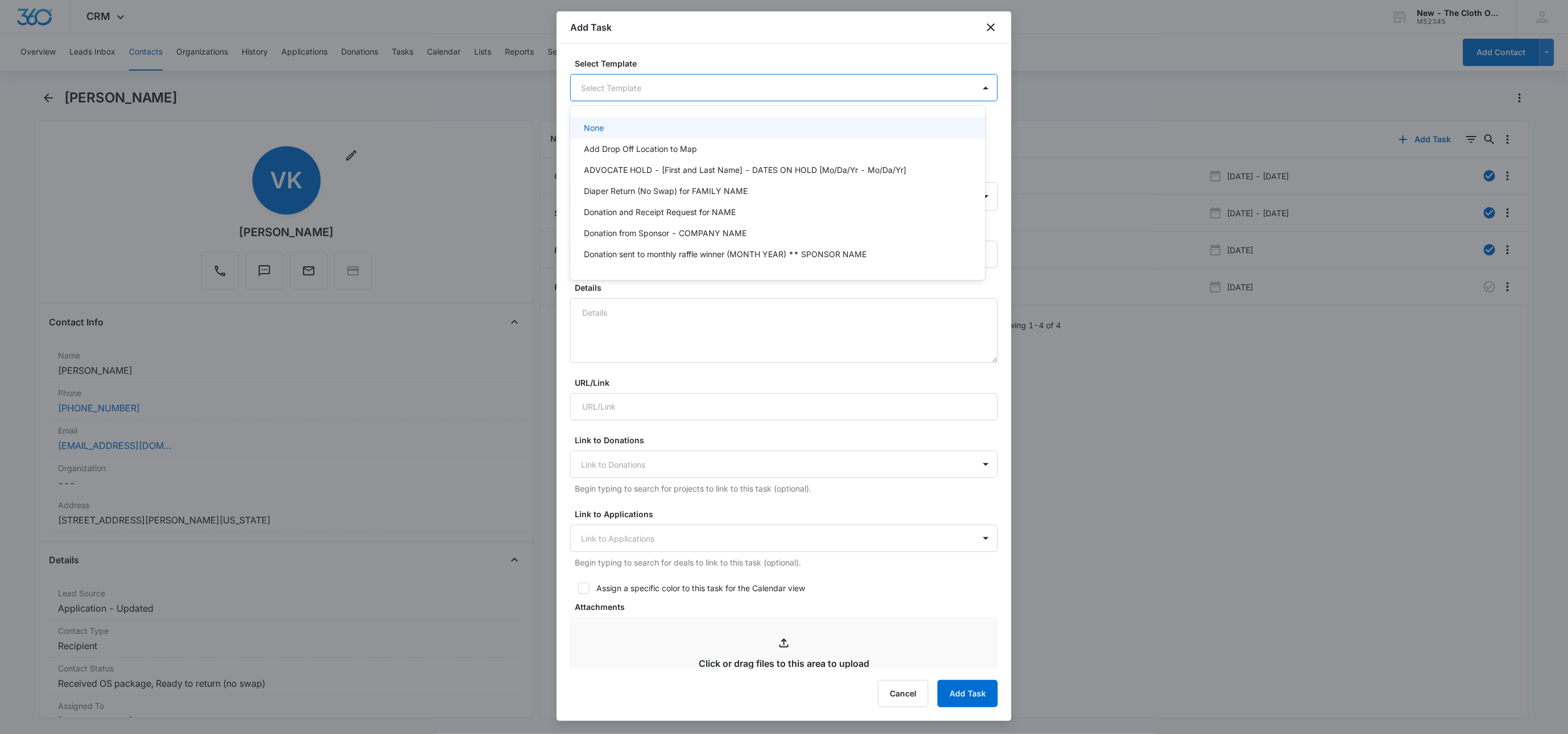
click at [657, 85] on body "CRM Apps Reputation Websites Forms CRM Email Social Shop Payments POS Ads Intel…" at bounding box center [784, 367] width 1568 height 734
type input "ret"
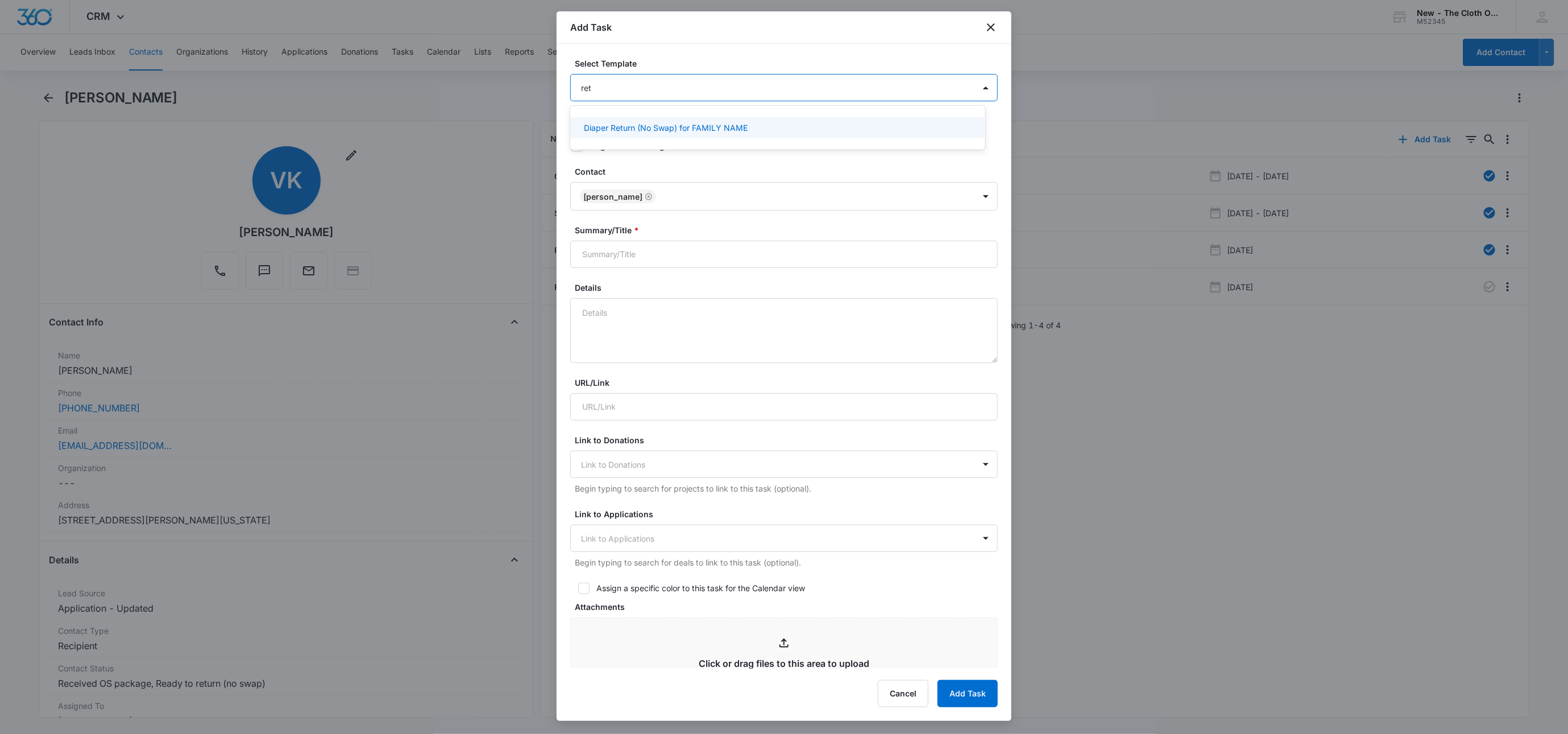
click at [628, 131] on p "Diaper Return (No Swap) for FAMILY NAME" at bounding box center [666, 128] width 164 height 12
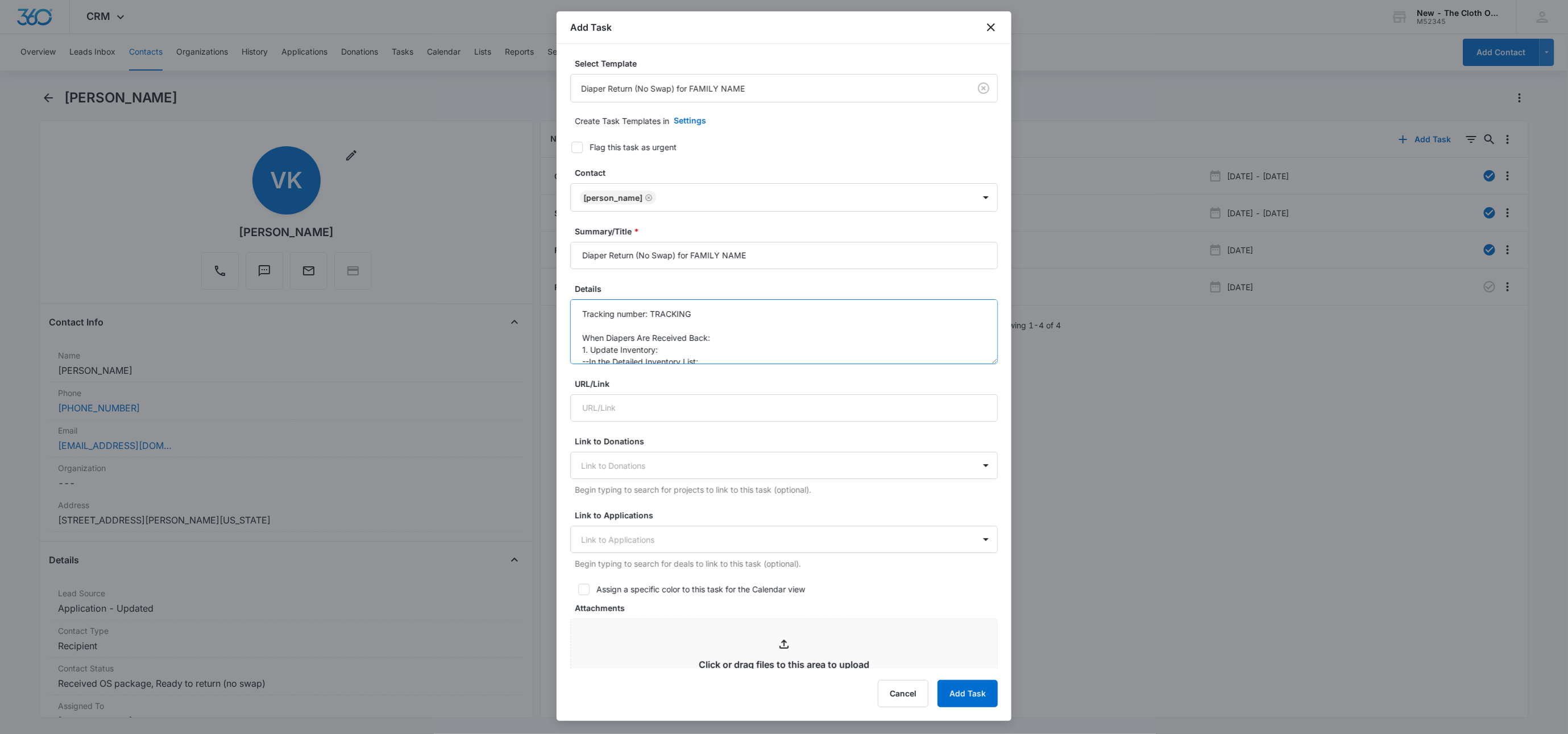
drag, startPoint x: 698, startPoint y: 313, endPoint x: 654, endPoint y: 313, distance: 44.0
click at [654, 313] on textarea "Tracking number: TRACKING When Diapers Are Received Back: 1. Update Inventory: …" at bounding box center [784, 332] width 427 height 65
paste textarea "9434636106194295950765"
type textarea "Tracking number: 9434636106194295950765 When Diapers Are Received Back: 1. Upda…"
drag, startPoint x: 691, startPoint y: 257, endPoint x: 884, endPoint y: 243, distance: 193.5
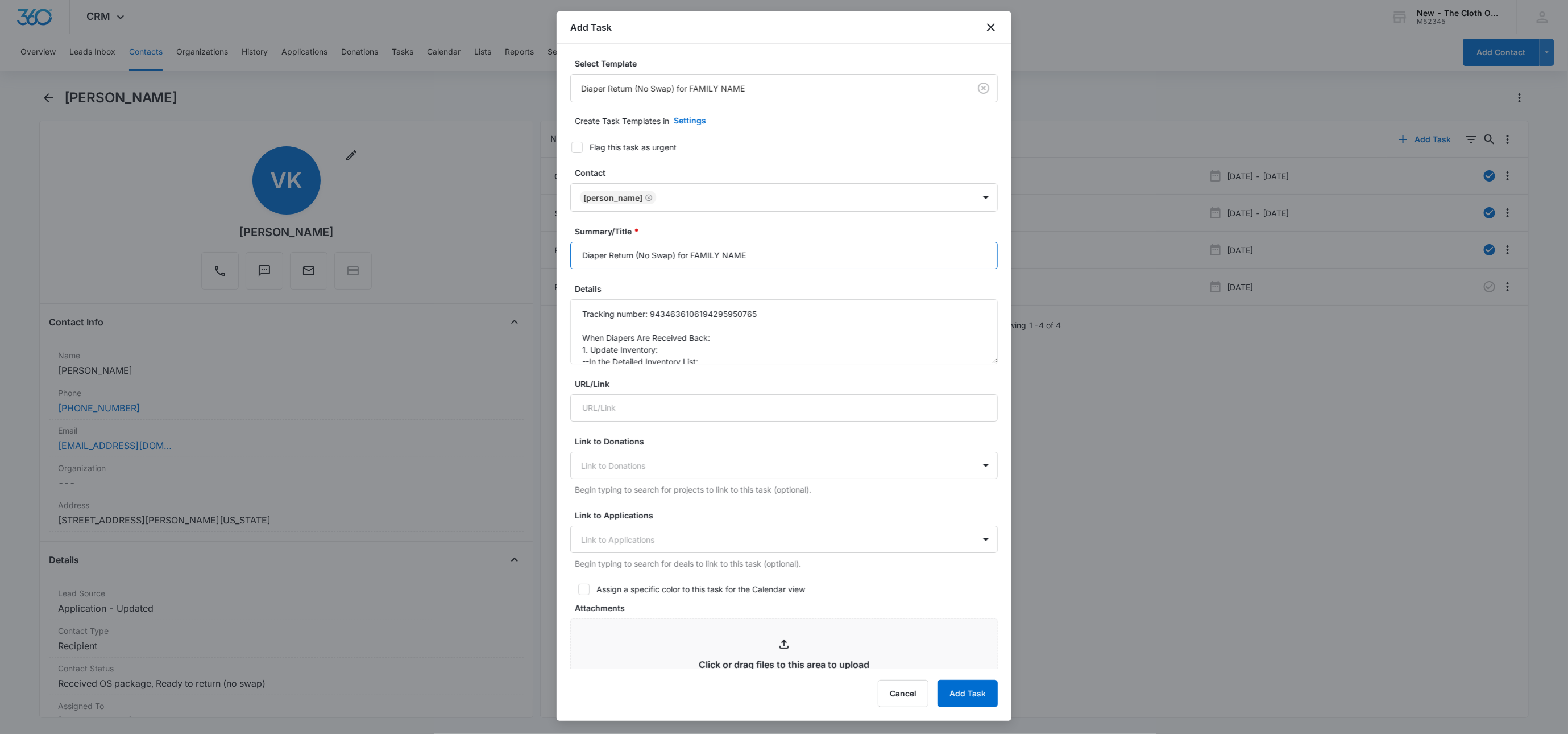
click at [884, 243] on input "Diaper Return (No Swap) for FAMILY NAME" at bounding box center [784, 256] width 427 height 27
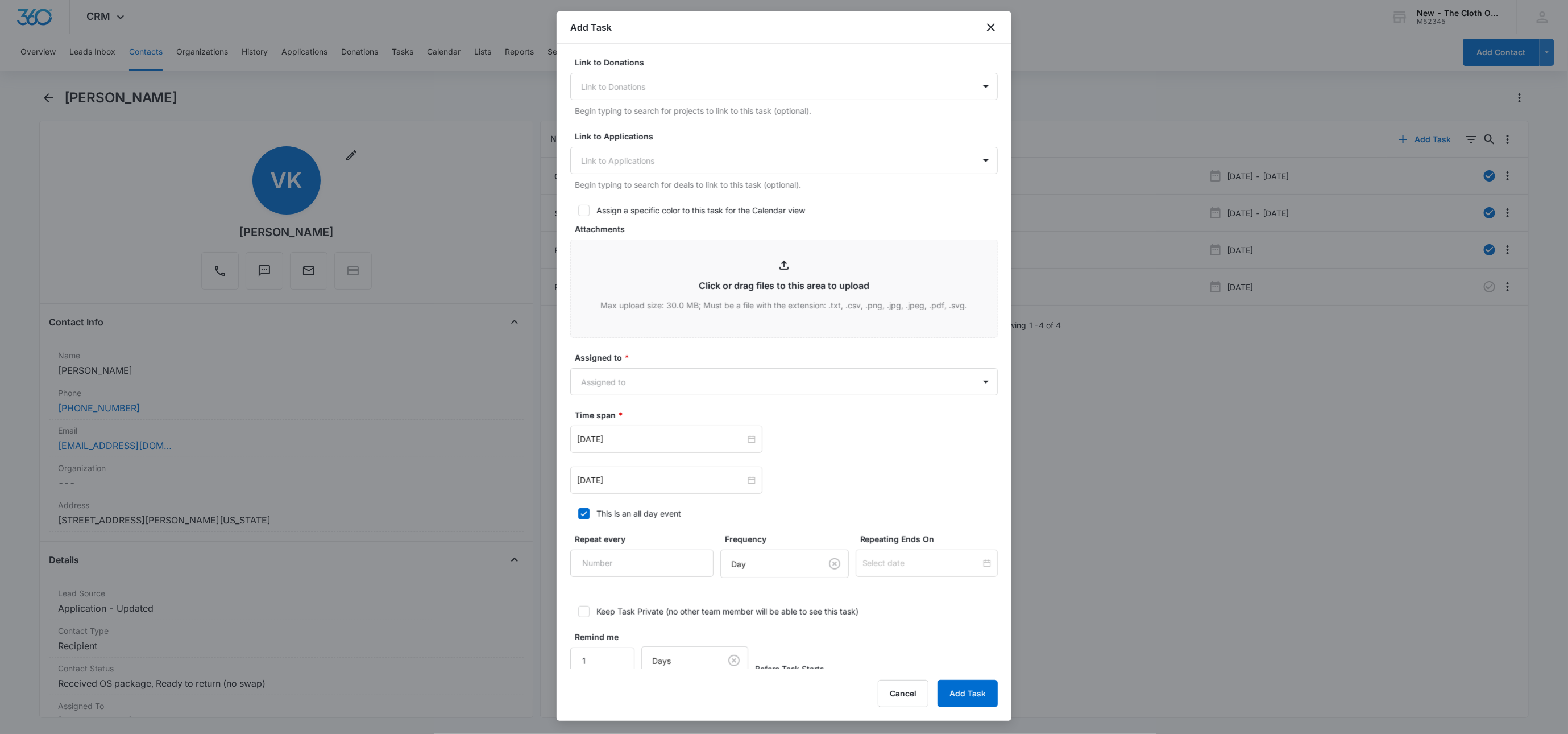
scroll to position [401, 0]
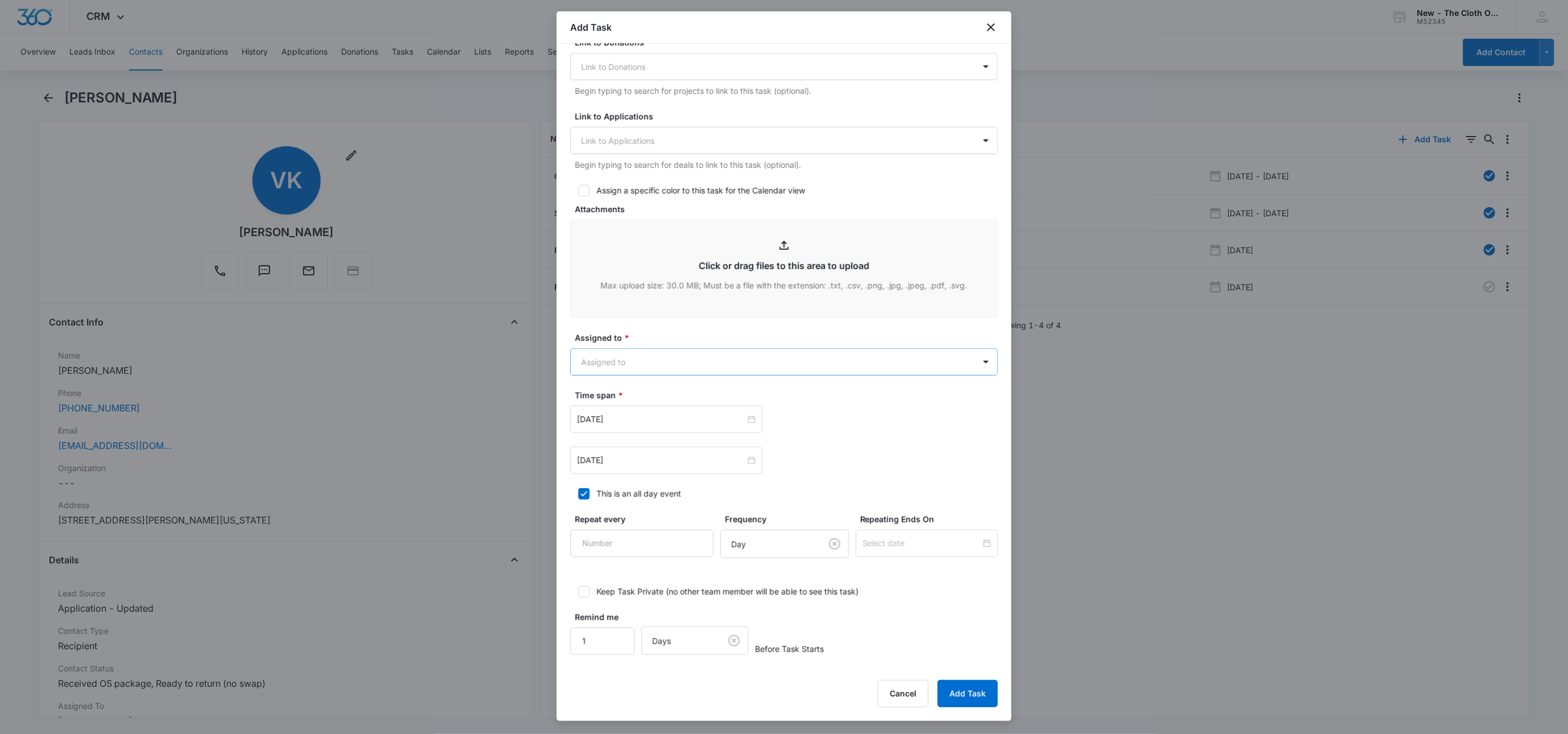
type input "Diaper Return (No Swap) for VALERIE KUTTER"
click at [620, 371] on body "CRM Apps Reputation Websites Forms CRM Email Social Shop Payments POS Ads Intel…" at bounding box center [784, 367] width 1568 height 734
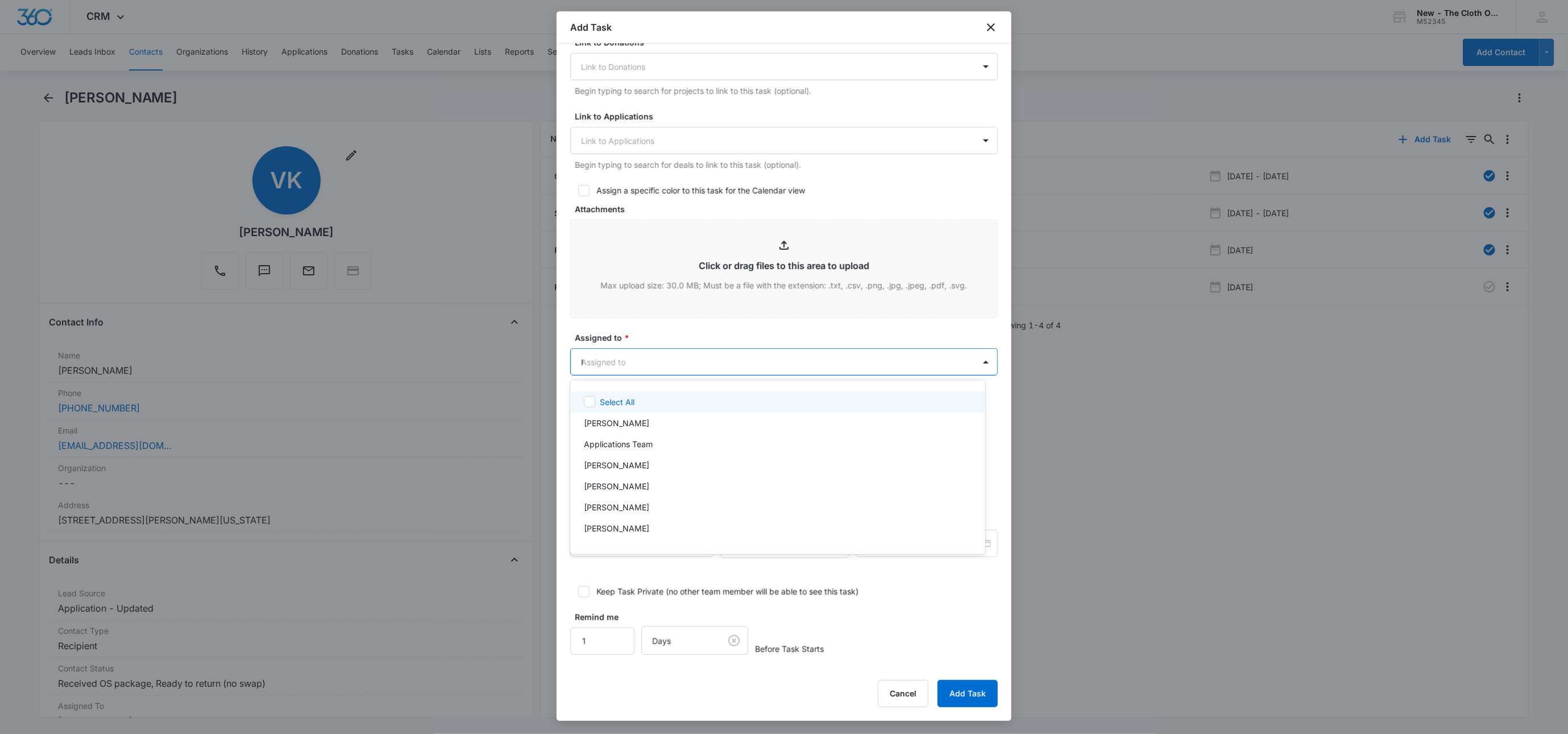
type input "hil"
click at [657, 333] on div at bounding box center [784, 367] width 1568 height 734
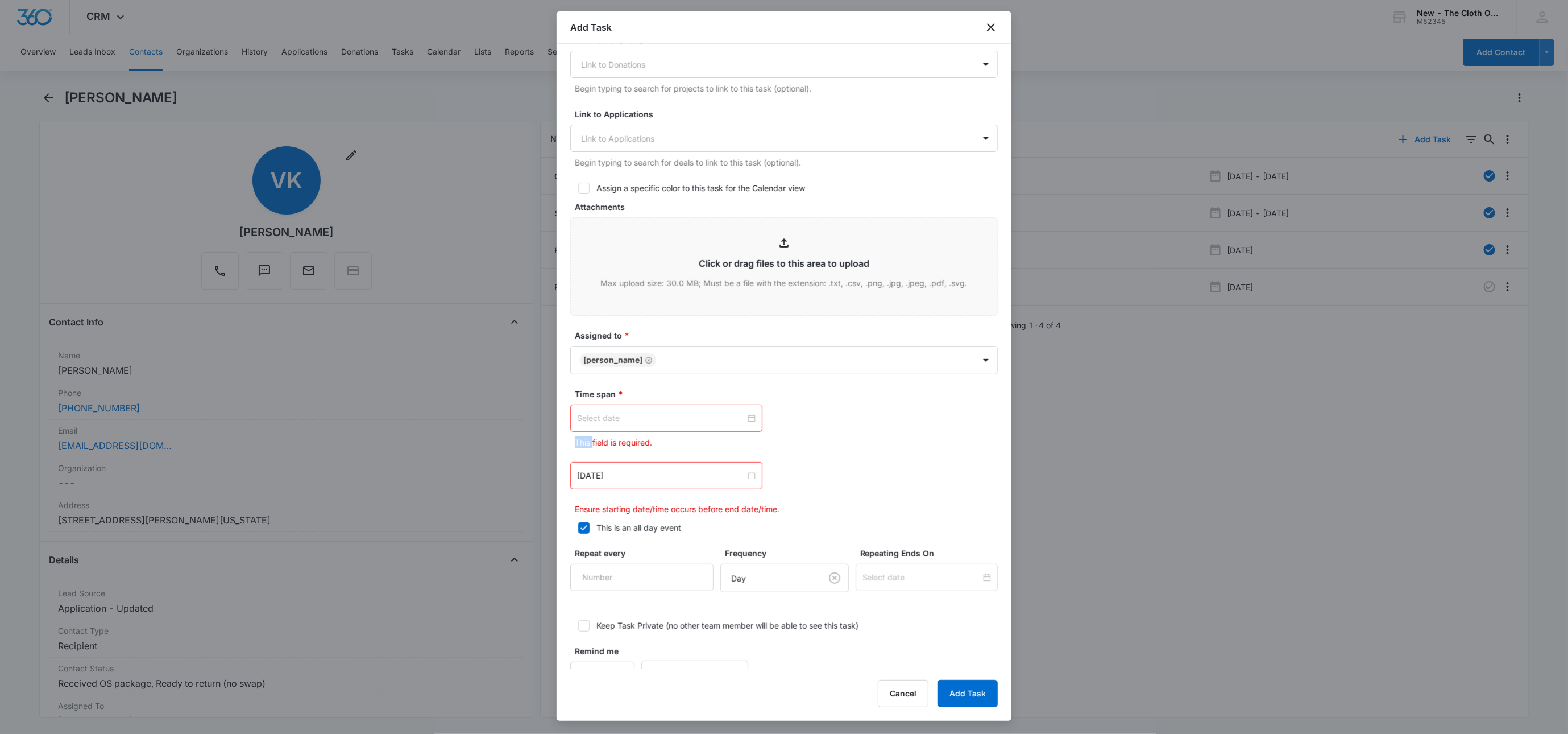
click at [742, 422] on div at bounding box center [666, 418] width 179 height 12
click at [650, 600] on link "[DATE]" at bounding box center [650, 601] width 26 height 9
type input "[DATE]"
click at [744, 465] on div at bounding box center [666, 459] width 179 height 12
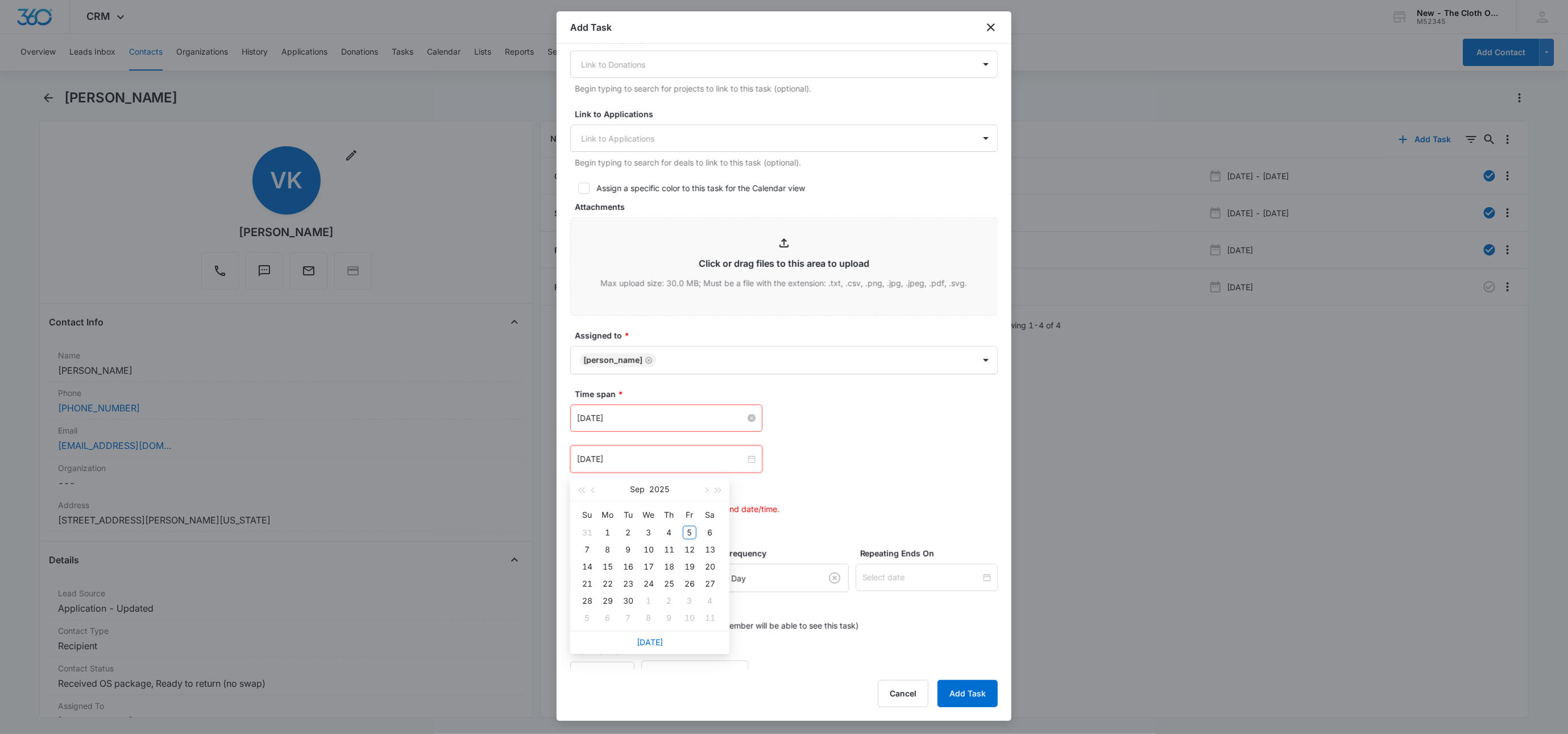
type input "Oct 11, 2025"
type input "[DATE]"
click at [589, 615] on div "5" at bounding box center [587, 618] width 14 height 14
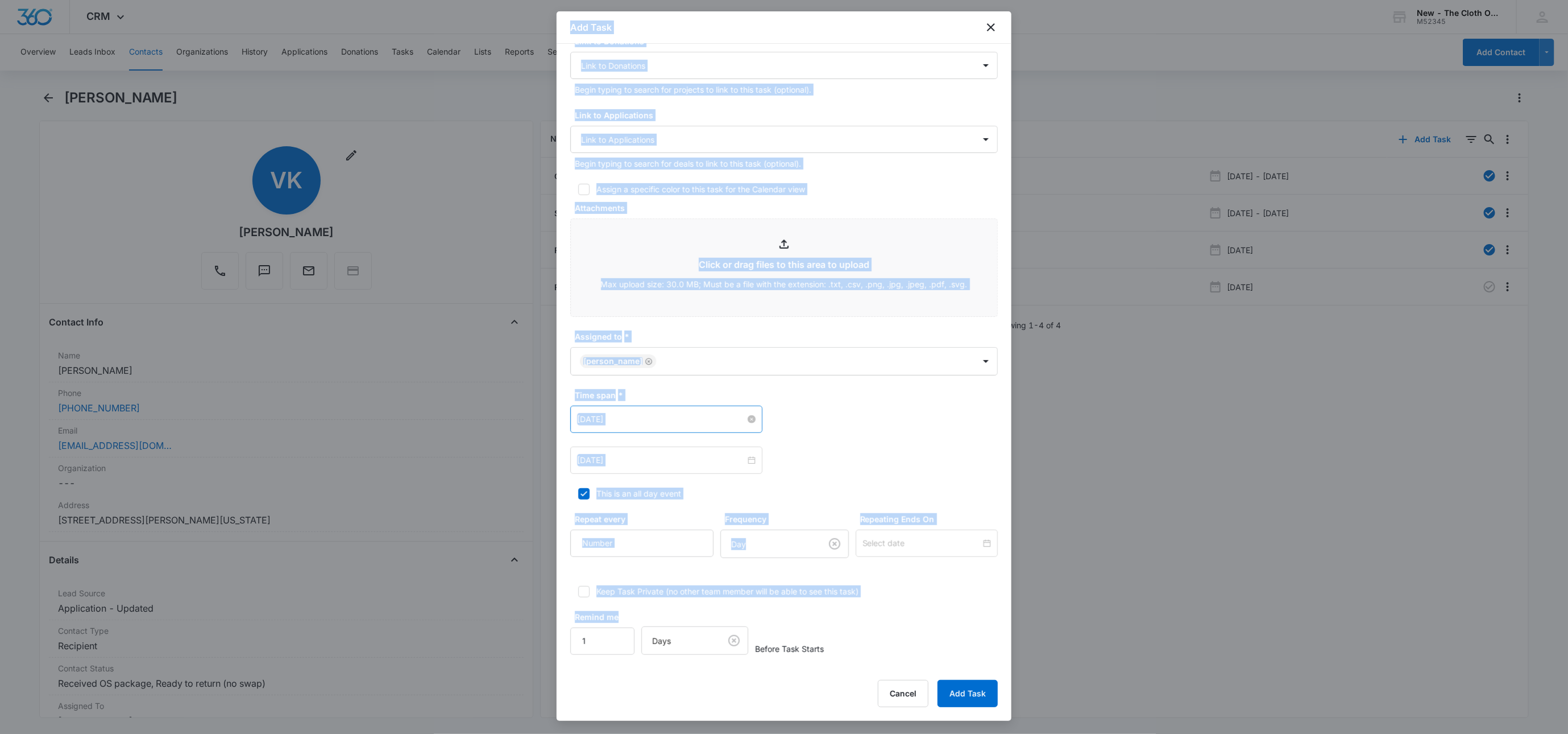
drag, startPoint x: 583, startPoint y: 656, endPoint x: 537, endPoint y: 636, distance: 50.2
click at [537, 651] on body "CRM Apps Reputation Websites Forms CRM Email Social Shop Payments POS Ads Intel…" at bounding box center [784, 367] width 1568 height 734
click at [601, 638] on input "1" at bounding box center [602, 641] width 64 height 27
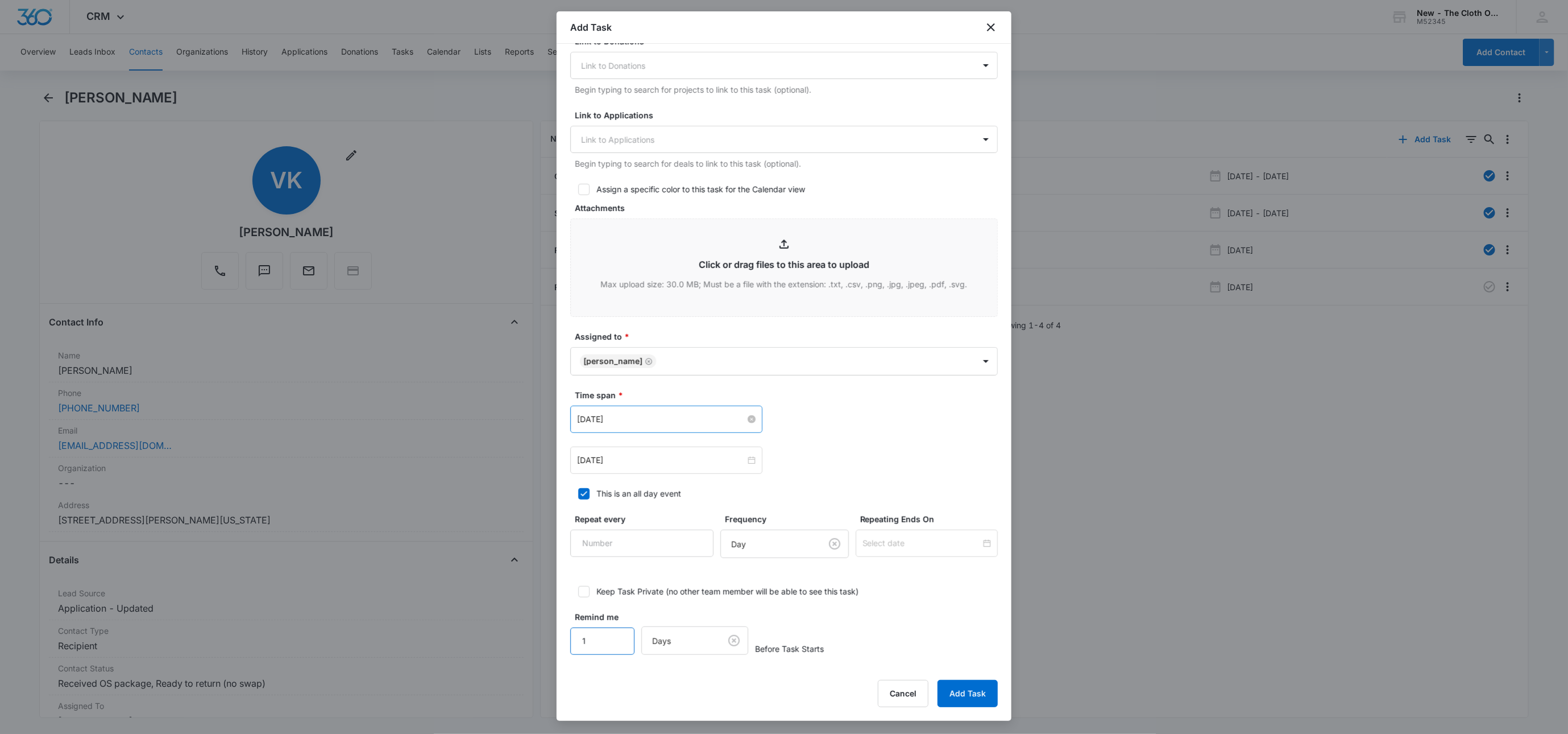
click at [593, 640] on input "1" at bounding box center [602, 641] width 64 height 27
drag, startPoint x: 592, startPoint y: 640, endPoint x: 582, endPoint y: 643, distance: 10.4
click at [582, 643] on input "1" at bounding box center [602, 641] width 64 height 27
click at [586, 692] on div "Cancel Add Task" at bounding box center [784, 693] width 427 height 27
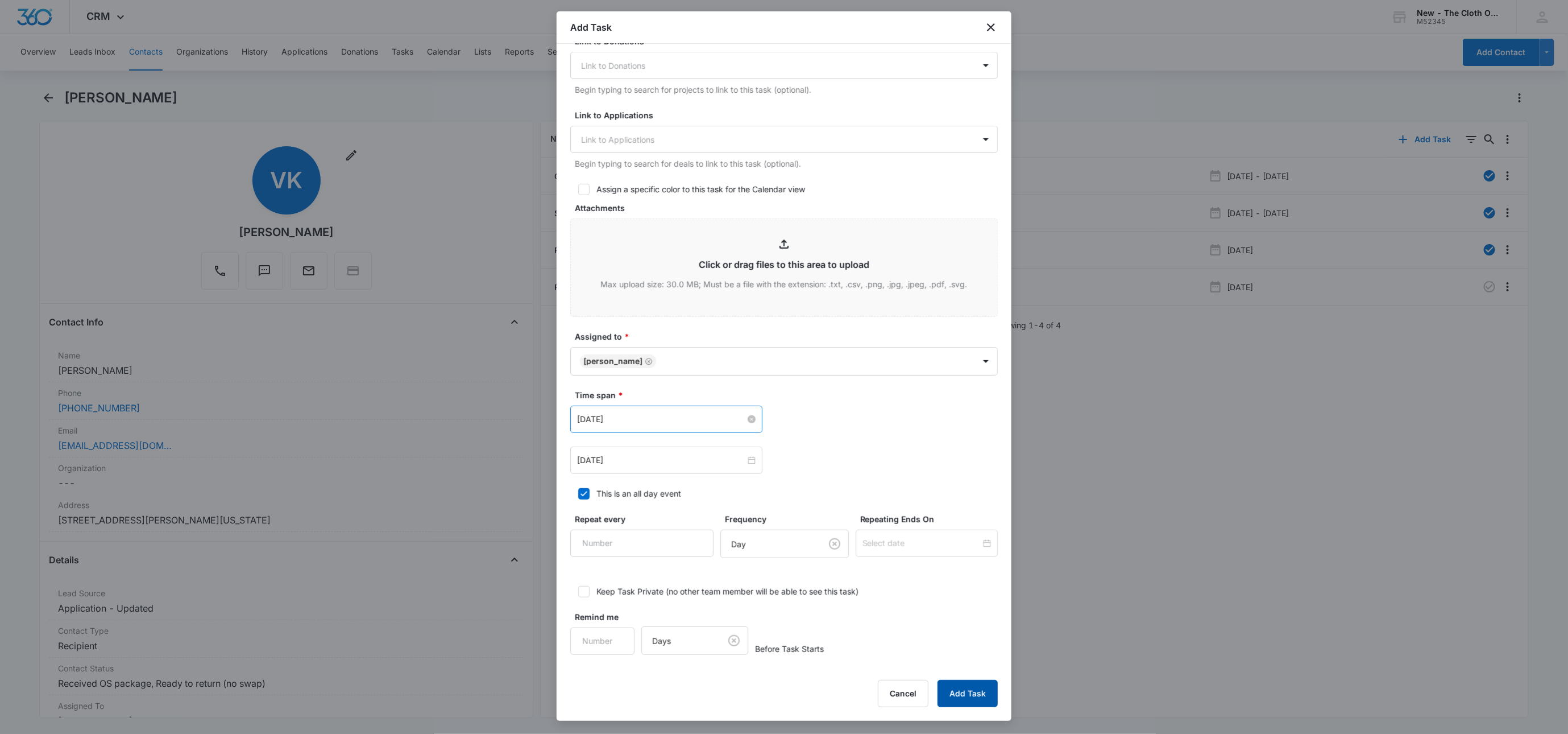
click at [990, 695] on button "Add Task" at bounding box center [967, 693] width 60 height 27
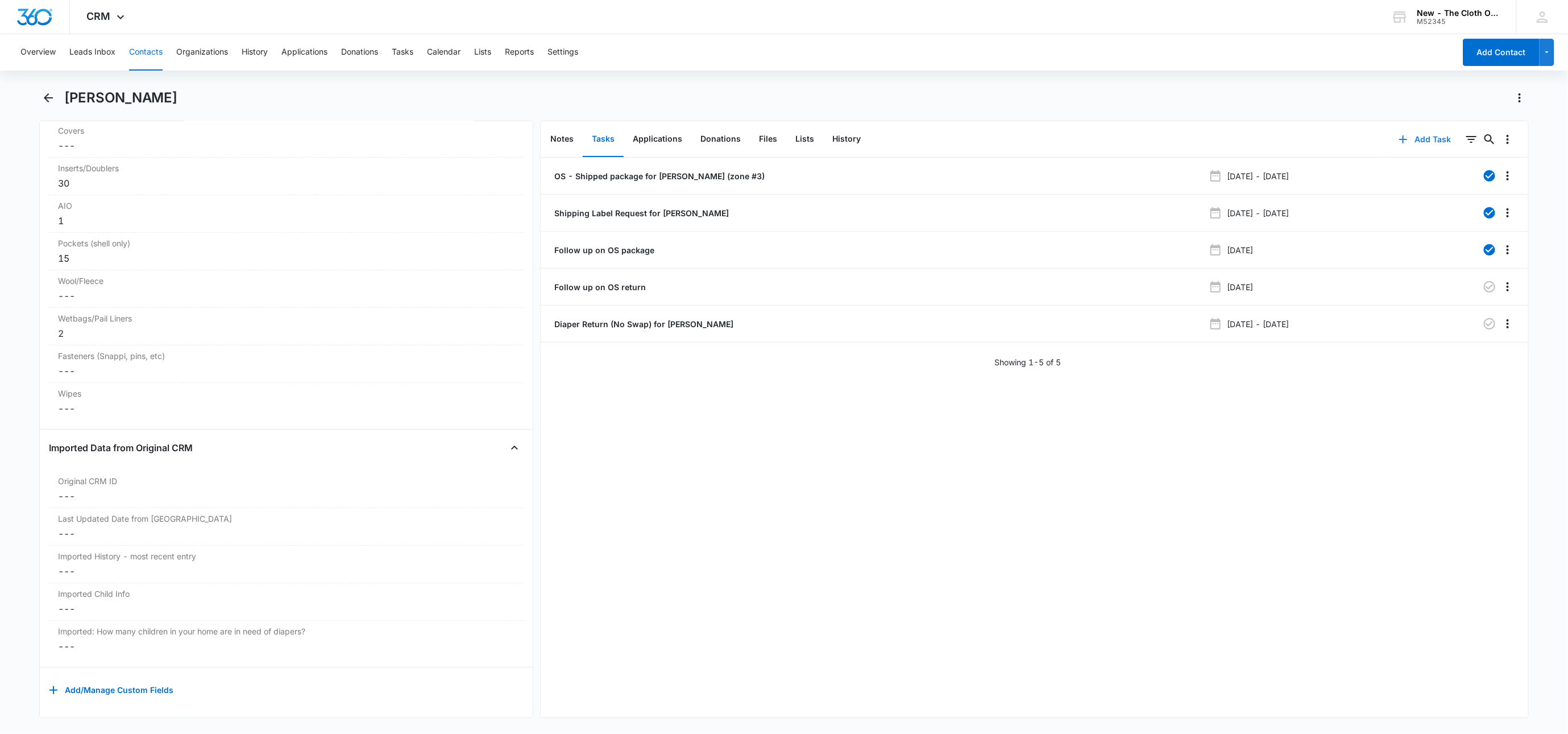
scroll to position [3038, 0]
click at [409, 58] on button "Tasks" at bounding box center [402, 52] width 22 height 37
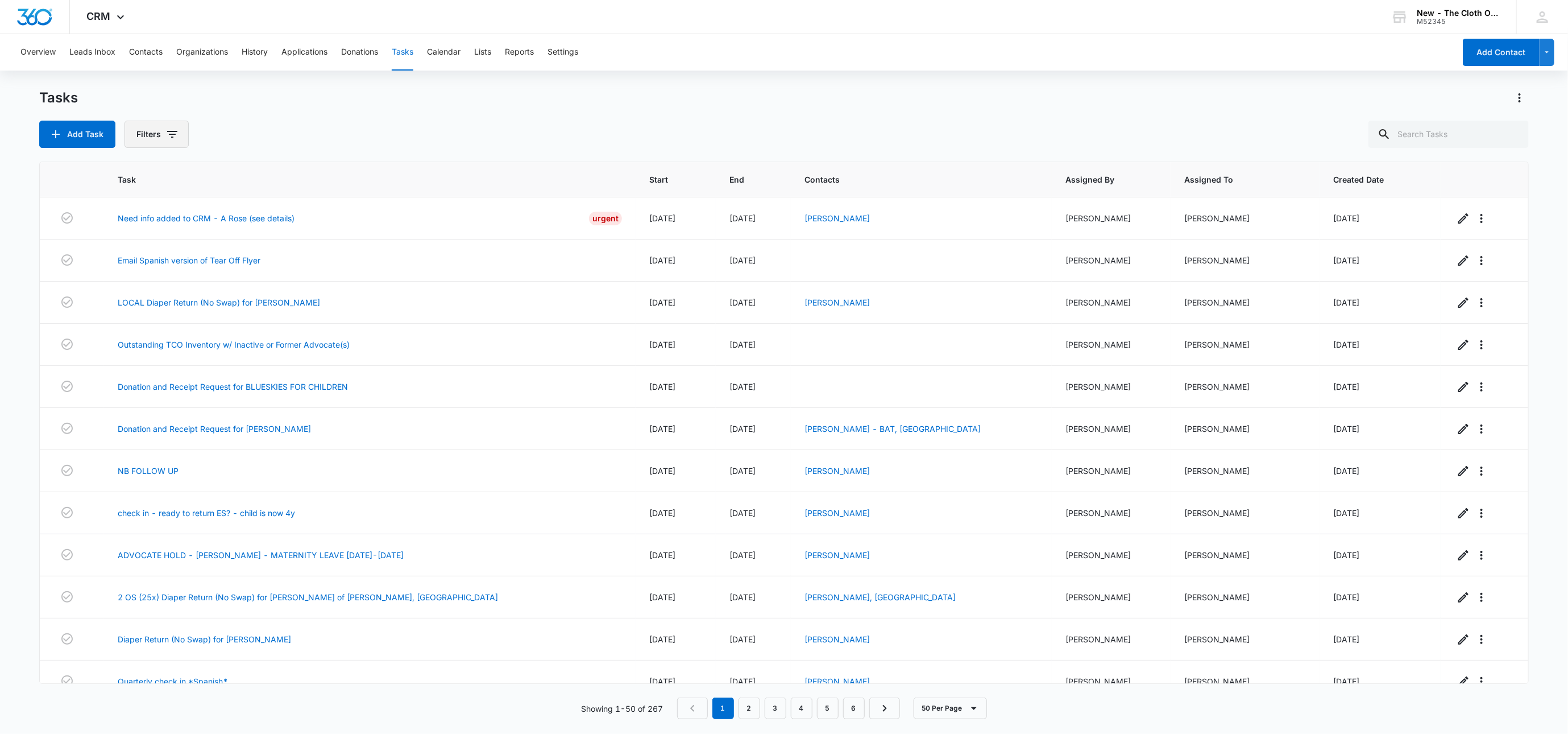
click at [158, 128] on button "Filters" at bounding box center [156, 134] width 64 height 27
drag, startPoint x: 244, startPoint y: 308, endPoint x: 244, endPoint y: 290, distance: 18.0
click at [244, 308] on button "Clear All" at bounding box center [204, 316] width 131 height 22
click at [261, 209] on icon "Show Assigned To filters" at bounding box center [260, 206] width 14 height 14
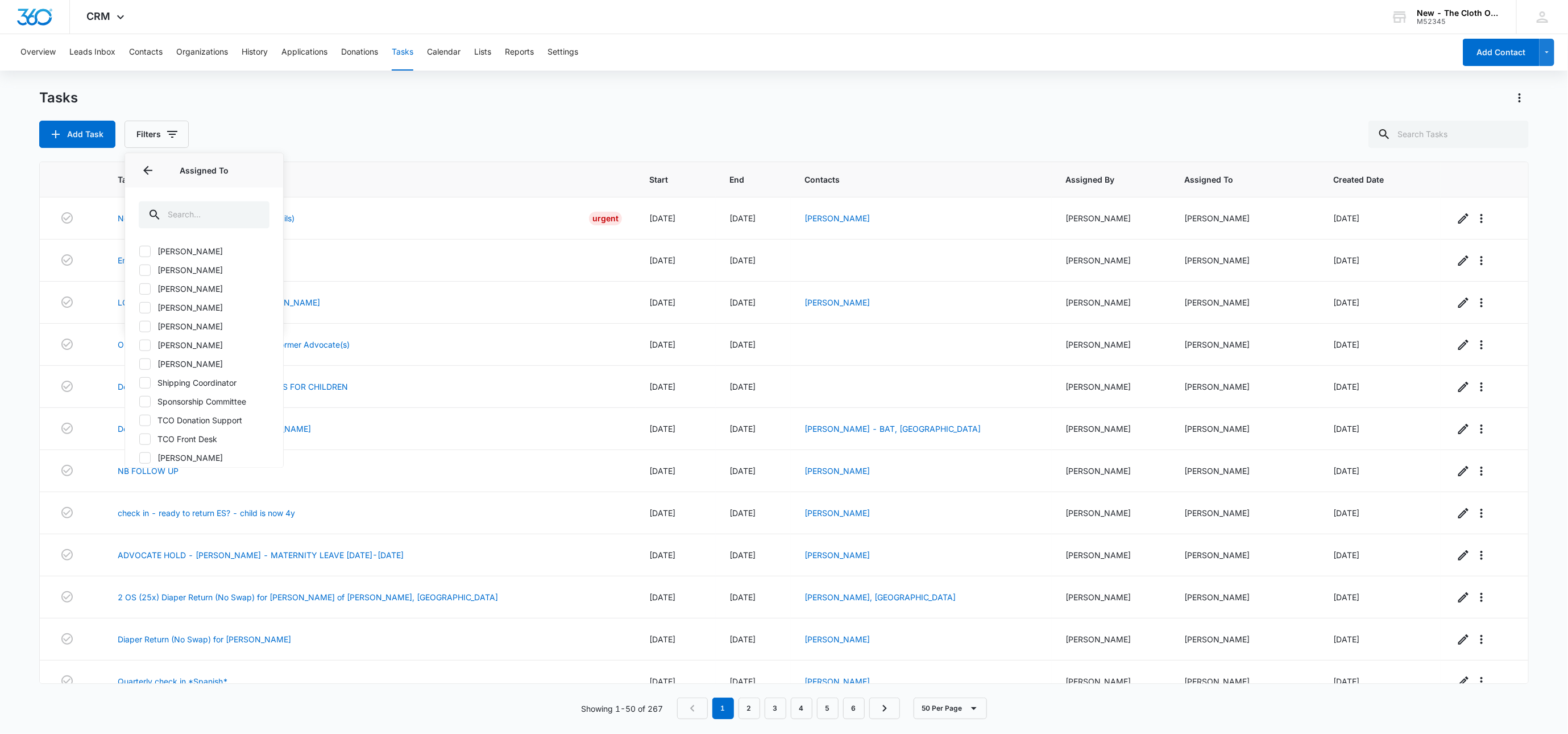
scroll to position [675, 0]
click at [144, 366] on icon at bounding box center [145, 366] width 10 height 10
click at [140, 367] on input "Shipping Coordinator" at bounding box center [139, 367] width 1 height 1
checkbox input "true"
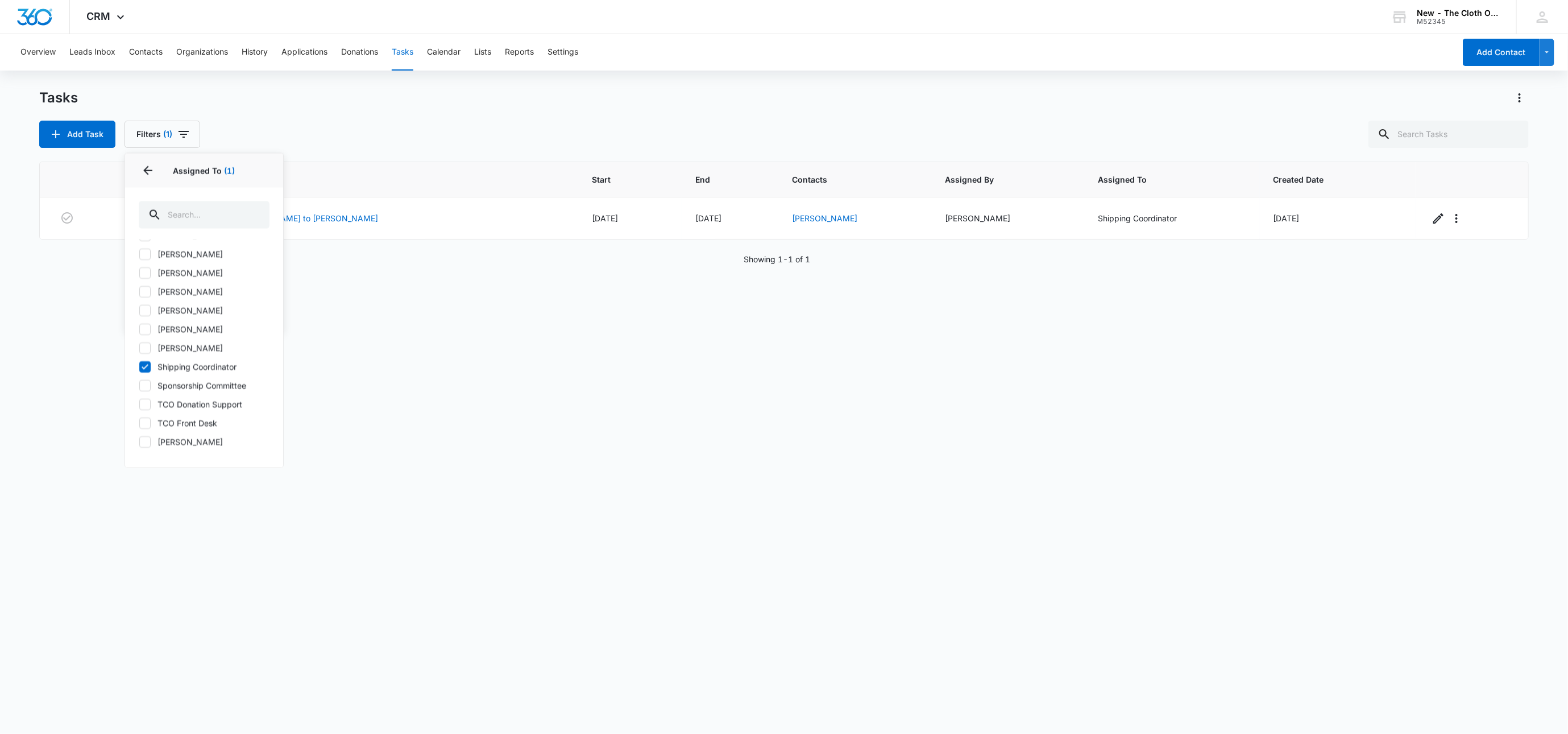
click at [667, 432] on div "Task Start End Contacts Assigned By Assigned To Created Date TCO Inventory Move…" at bounding box center [784, 440] width 1489 height 558
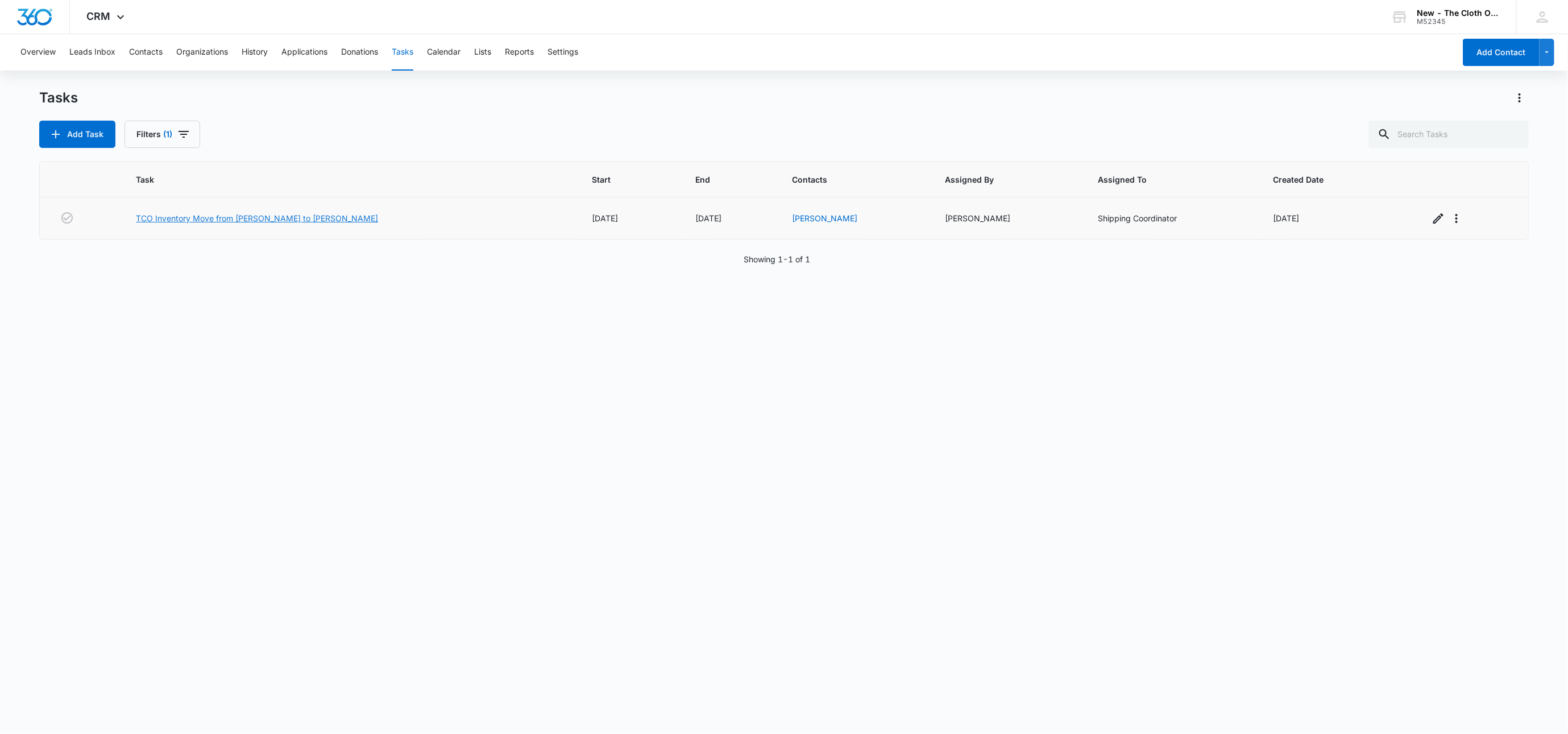
click at [276, 218] on link "TCO Inventory Move from [PERSON_NAME] to [PERSON_NAME]" at bounding box center [257, 218] width 242 height 12
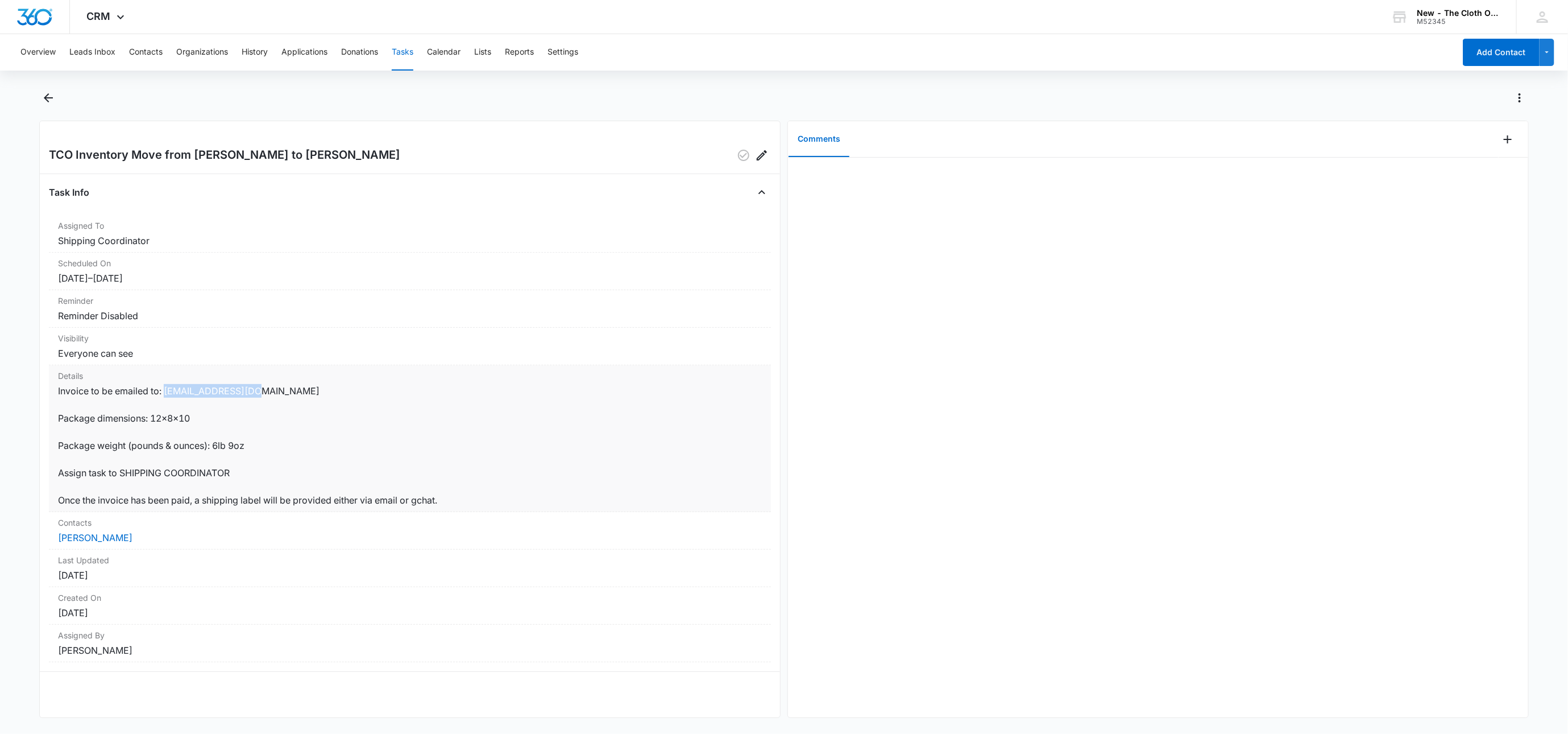
drag, startPoint x: 167, startPoint y: 392, endPoint x: 257, endPoint y: 395, distance: 90.0
click at [257, 395] on dd "Invoice to be emailed to: [EMAIL_ADDRESS][DOMAIN_NAME] Package dimensions: 12x8…" at bounding box center [410, 445] width 704 height 123
copy dd "[EMAIL_ADDRESS][DOMAIN_NAME]"
click at [1504, 142] on icon "Add Comment" at bounding box center [1508, 140] width 8 height 8
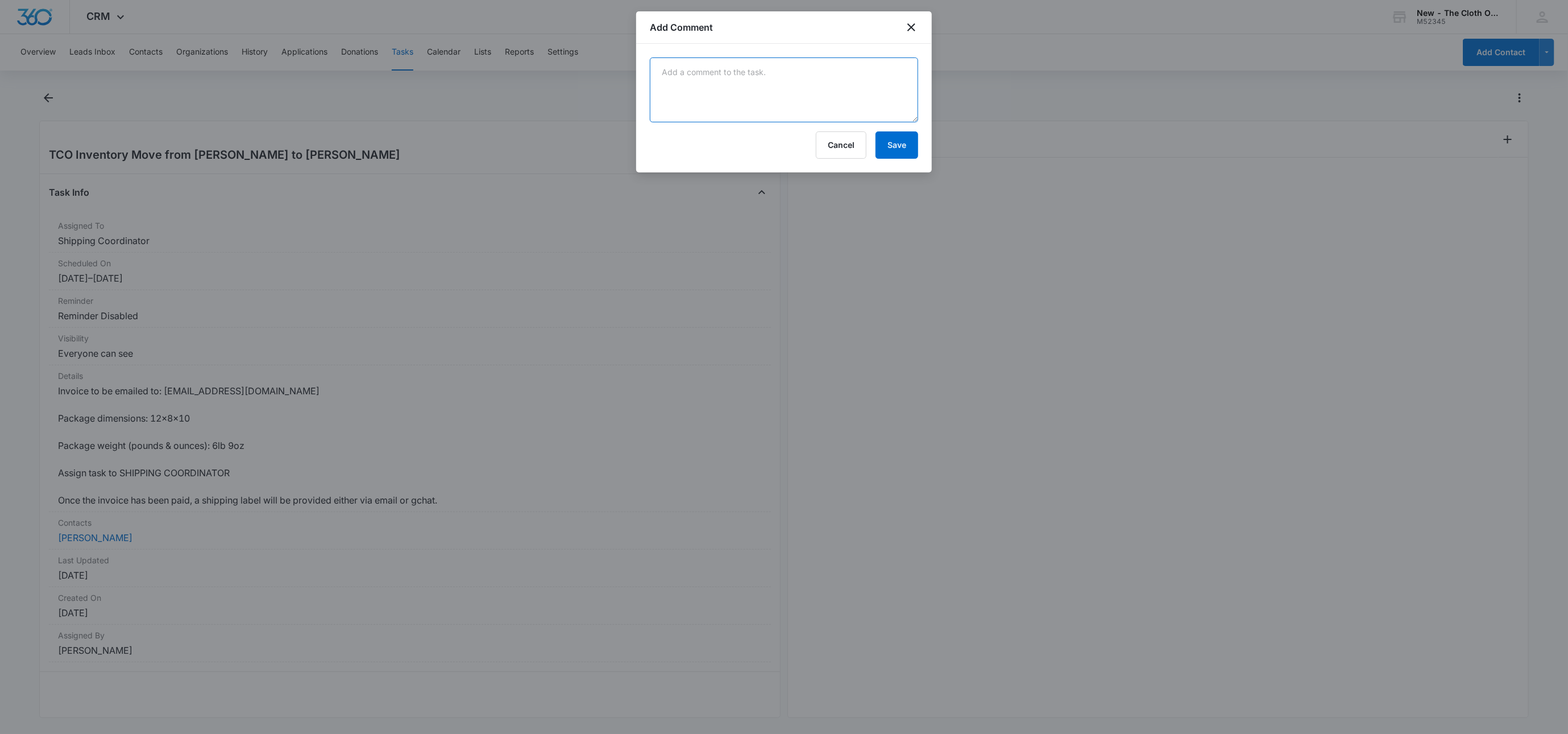
click at [786, 109] on textarea at bounding box center [784, 90] width 268 height 65
type textarea "Invoice# 2349 sent."
click at [898, 152] on button "Save" at bounding box center [897, 145] width 43 height 27
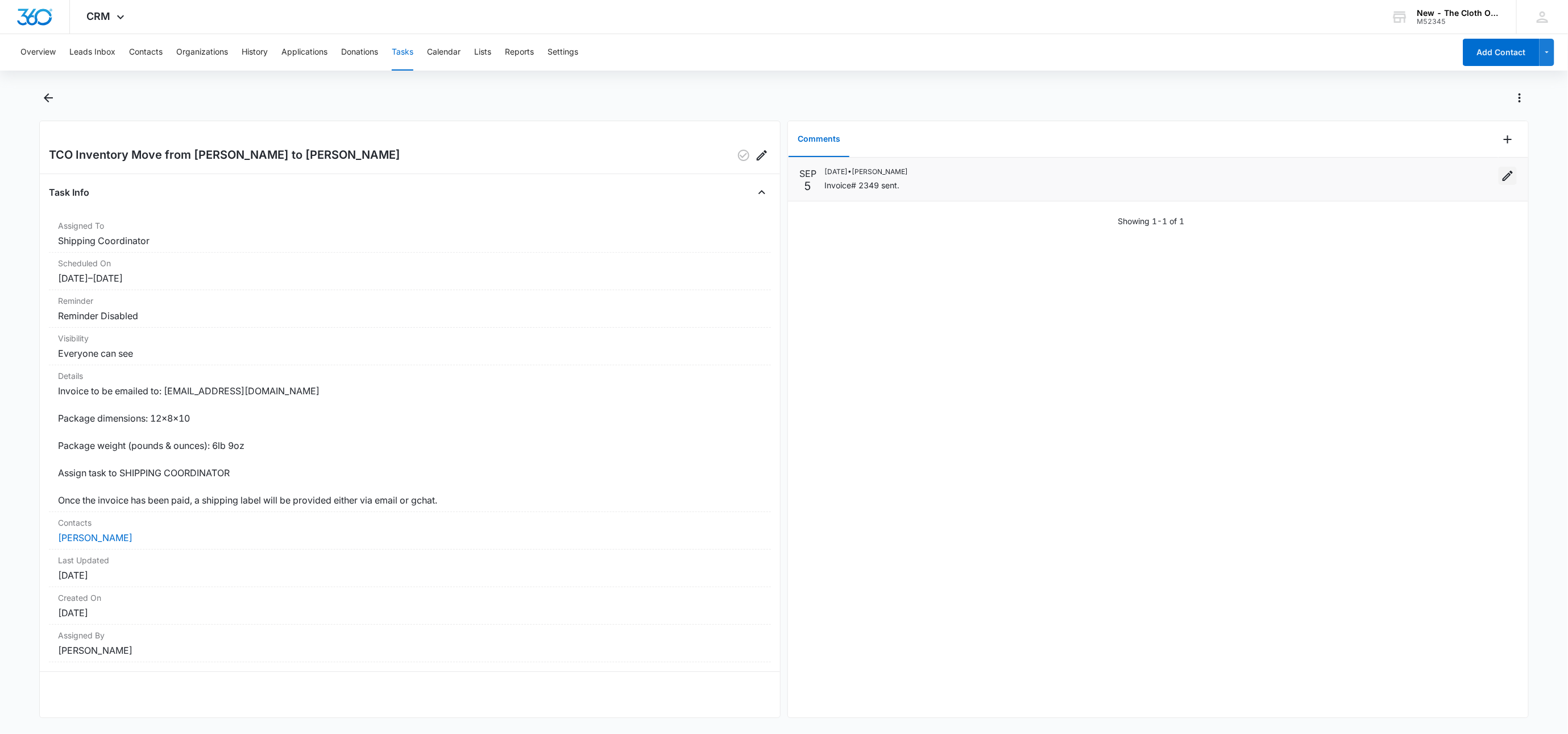
click at [1501, 175] on icon "Edit" at bounding box center [1508, 176] width 14 height 14
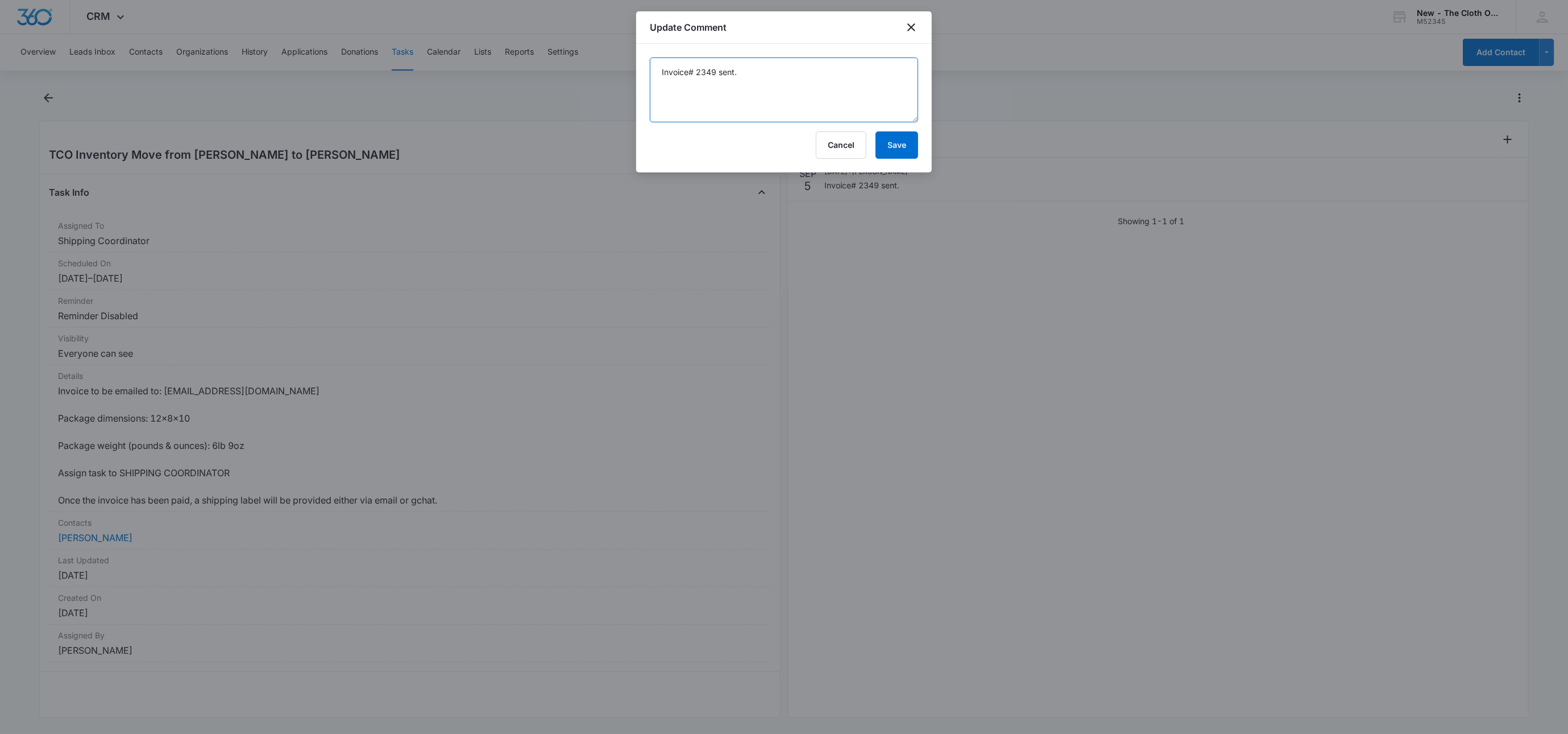
click at [764, 70] on textarea "Invoice# 2349 sent." at bounding box center [784, 90] width 268 height 65
type textarea "Invoice# 2349 sent via gchat to [PERSON_NAME]."
click at [898, 149] on button "Save" at bounding box center [897, 145] width 43 height 27
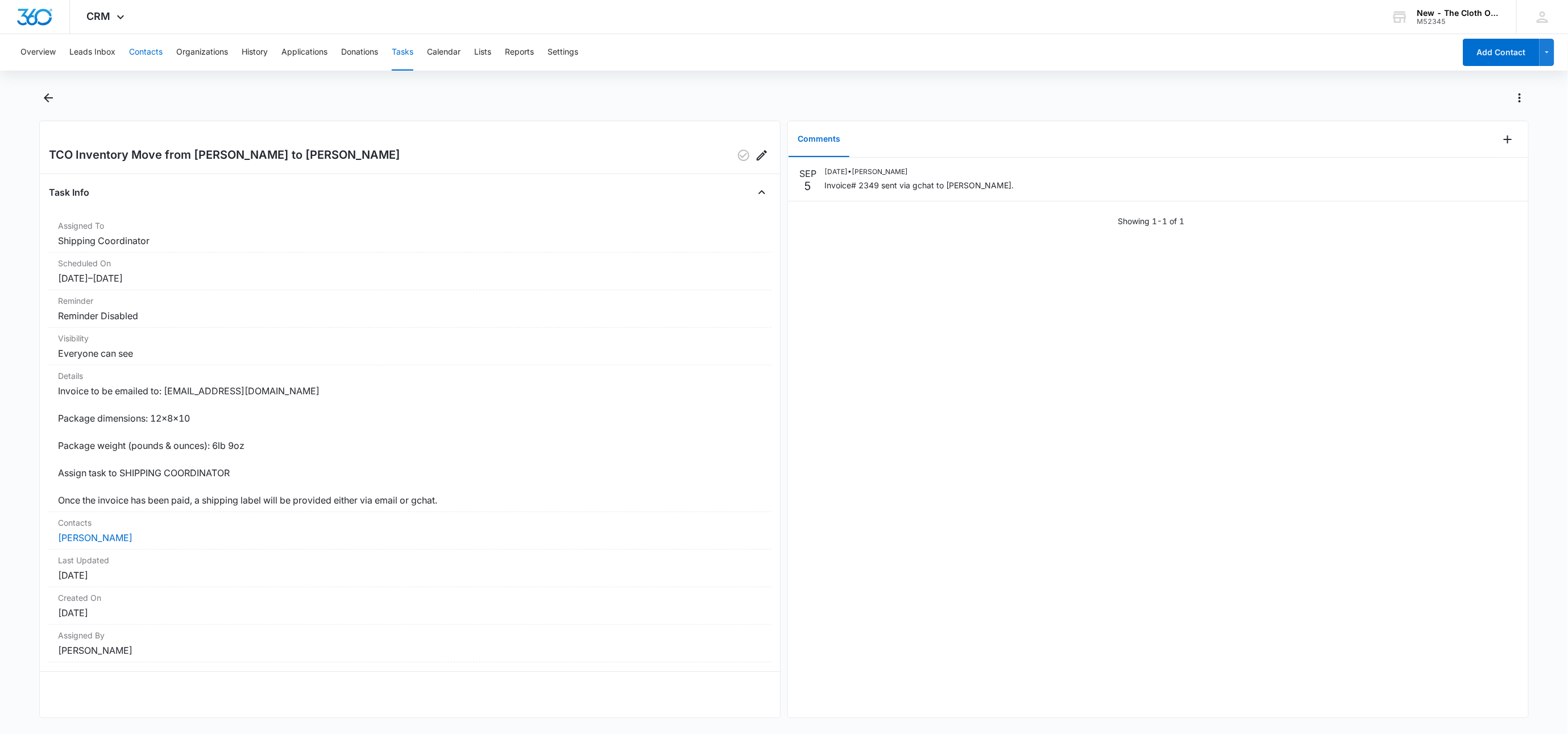
click at [145, 55] on button "Contacts" at bounding box center [146, 52] width 34 height 37
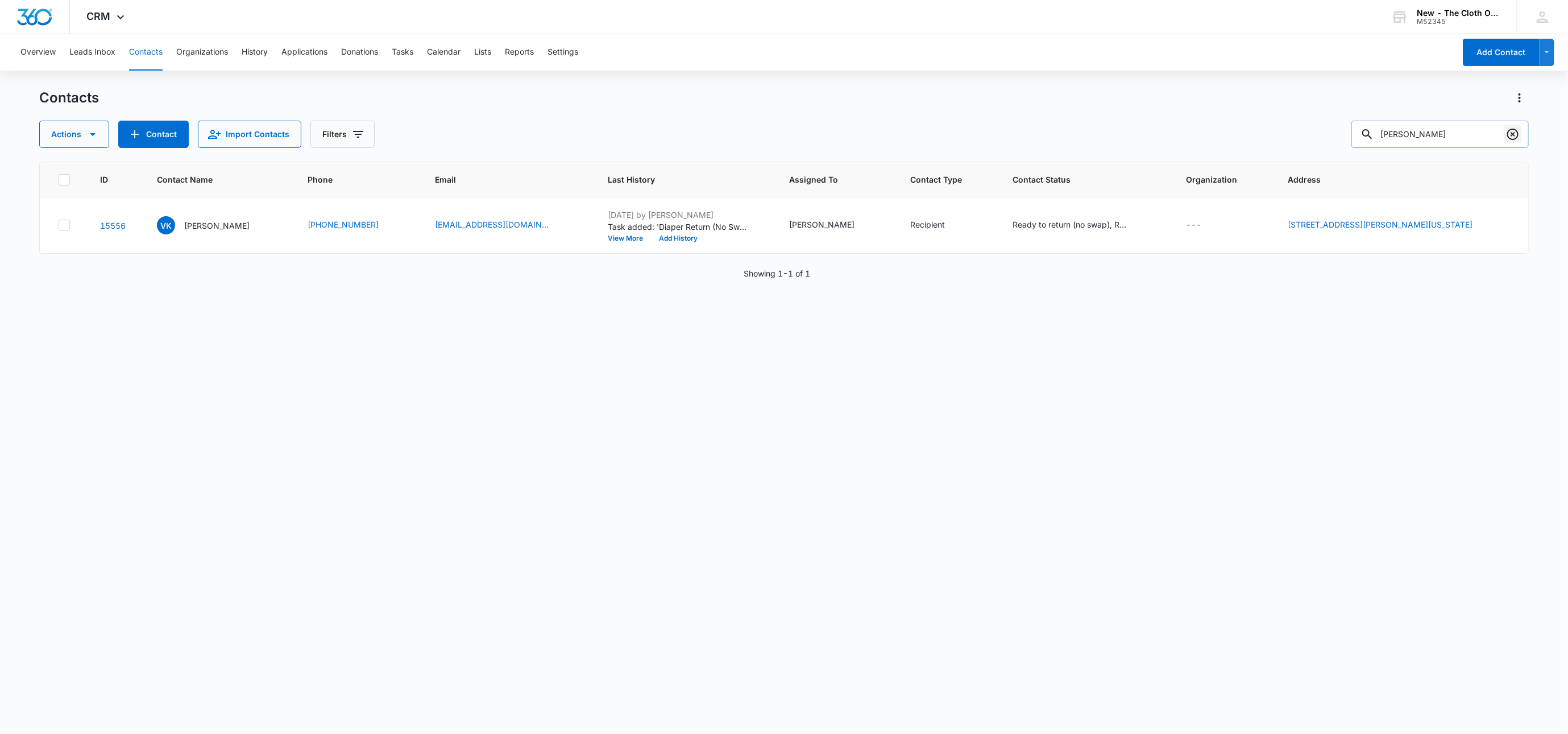
click at [1512, 136] on icon "Clear" at bounding box center [1513, 134] width 12 height 12
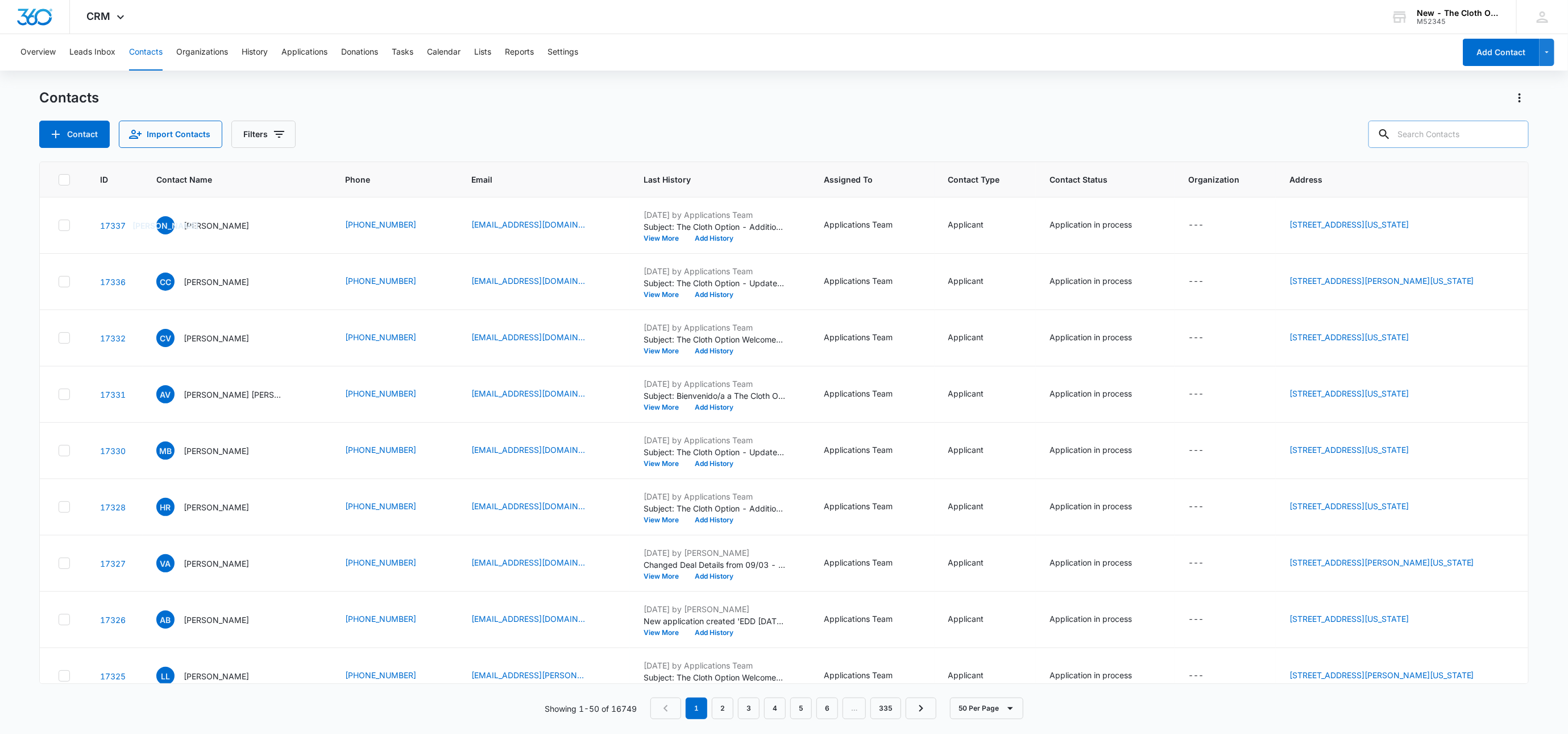
click at [64, 58] on div "Overview Leads Inbox Contacts Organizations History Applications Donations Task…" at bounding box center [734, 52] width 1441 height 37
click at [24, 58] on button "Overview" at bounding box center [38, 52] width 35 height 37
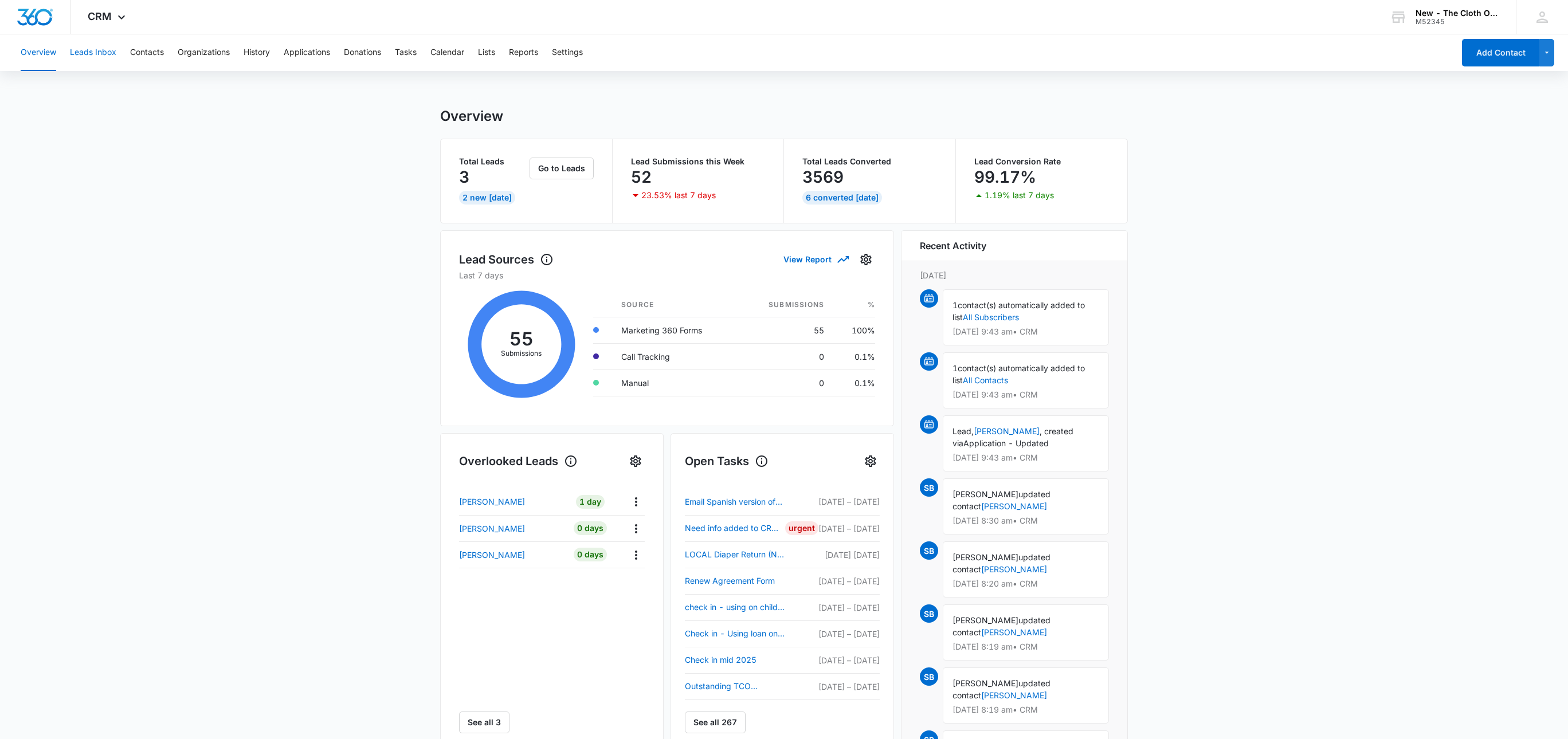
click at [87, 48] on button "Leads Inbox" at bounding box center [93, 53] width 46 height 37
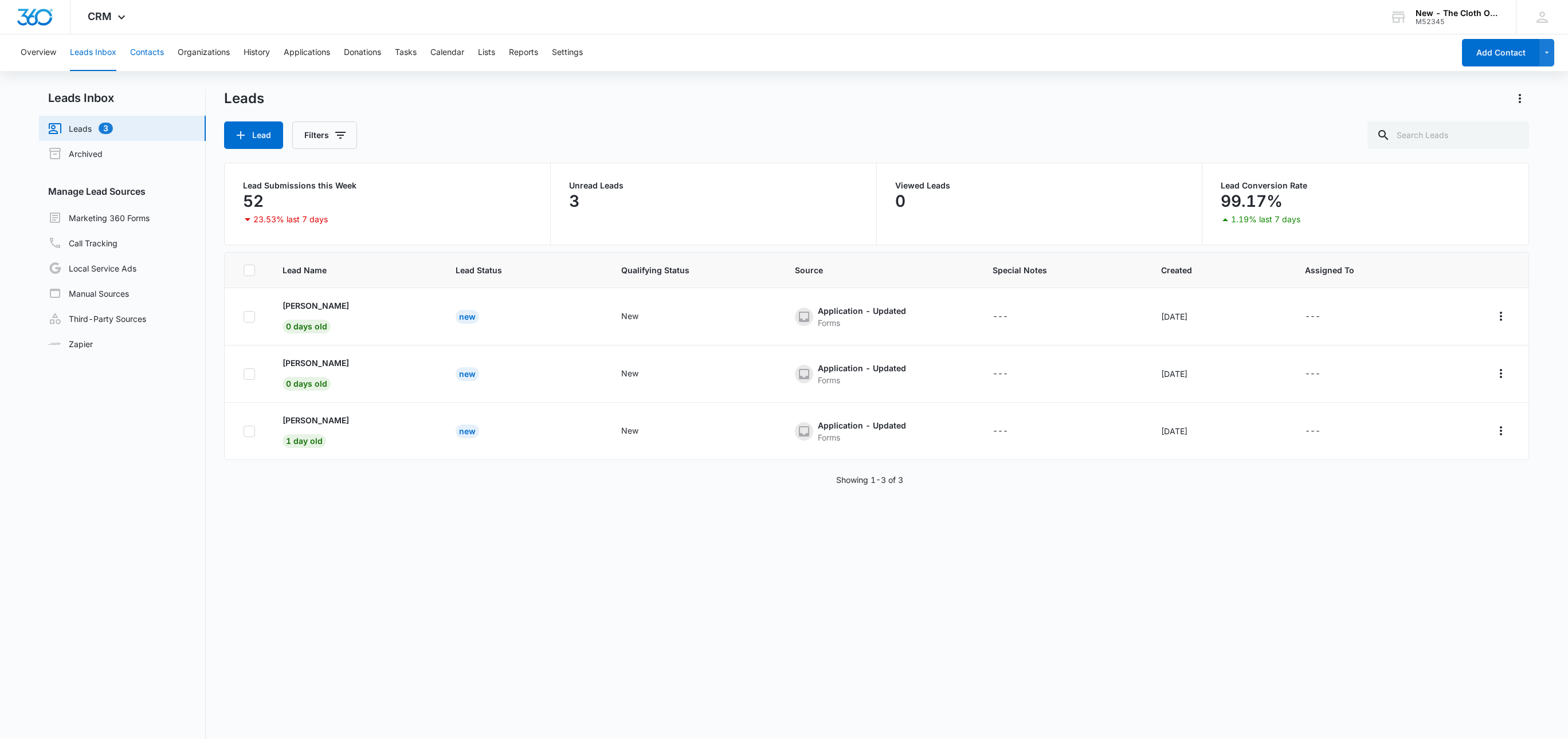
click at [147, 55] on button "Contacts" at bounding box center [147, 53] width 34 height 37
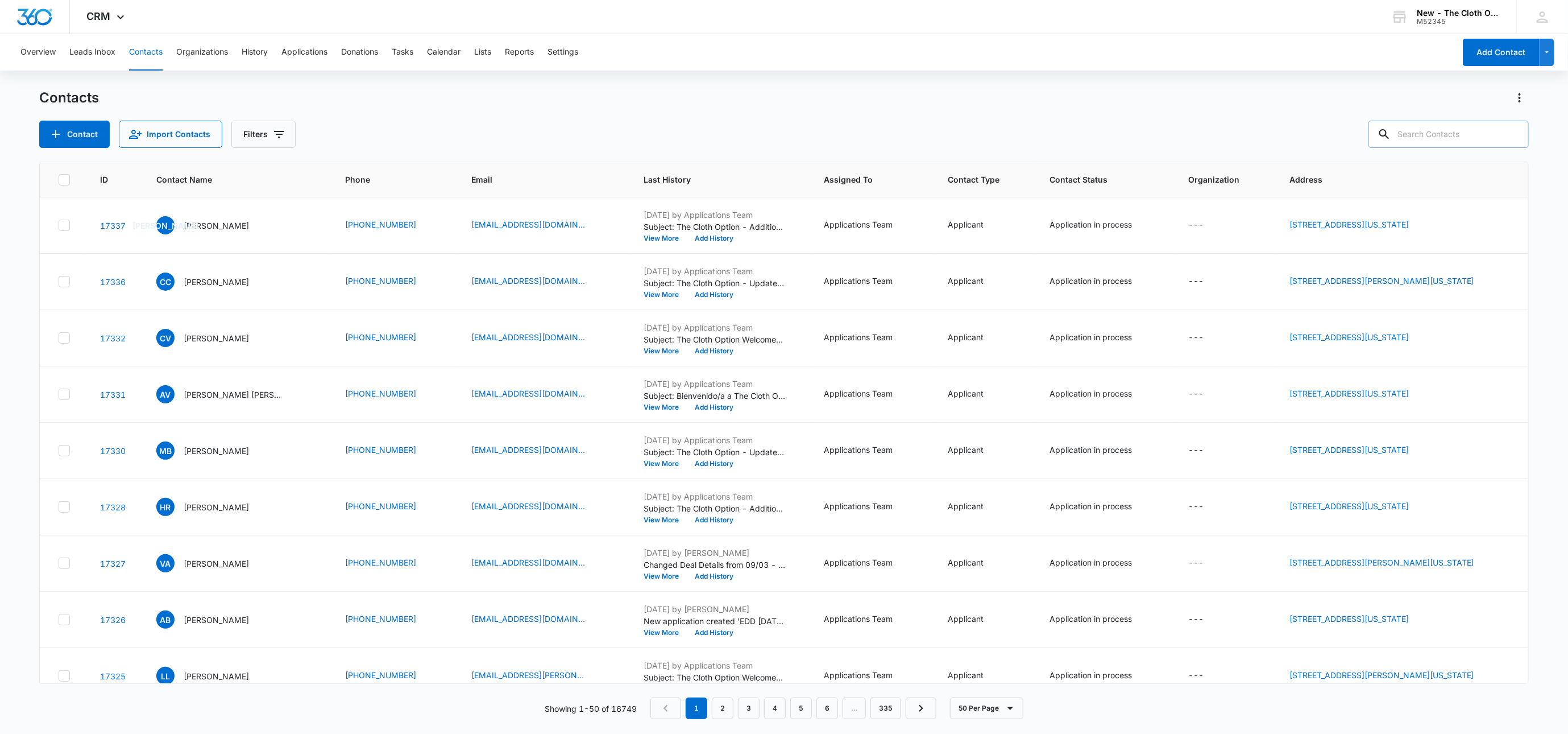
click at [1467, 129] on input "text" at bounding box center [1449, 134] width 161 height 27
type input "tc"
click at [384, 48] on div "Overview Leads Inbox Contacts Organizations History Applications Donations Task…" at bounding box center [734, 52] width 1441 height 37
drag, startPoint x: 392, startPoint y: 47, endPoint x: 417, endPoint y: 47, distance: 25.0
click at [393, 47] on div "Overview Leads Inbox Contacts Organizations History Applications Donations Task…" at bounding box center [734, 52] width 1441 height 37
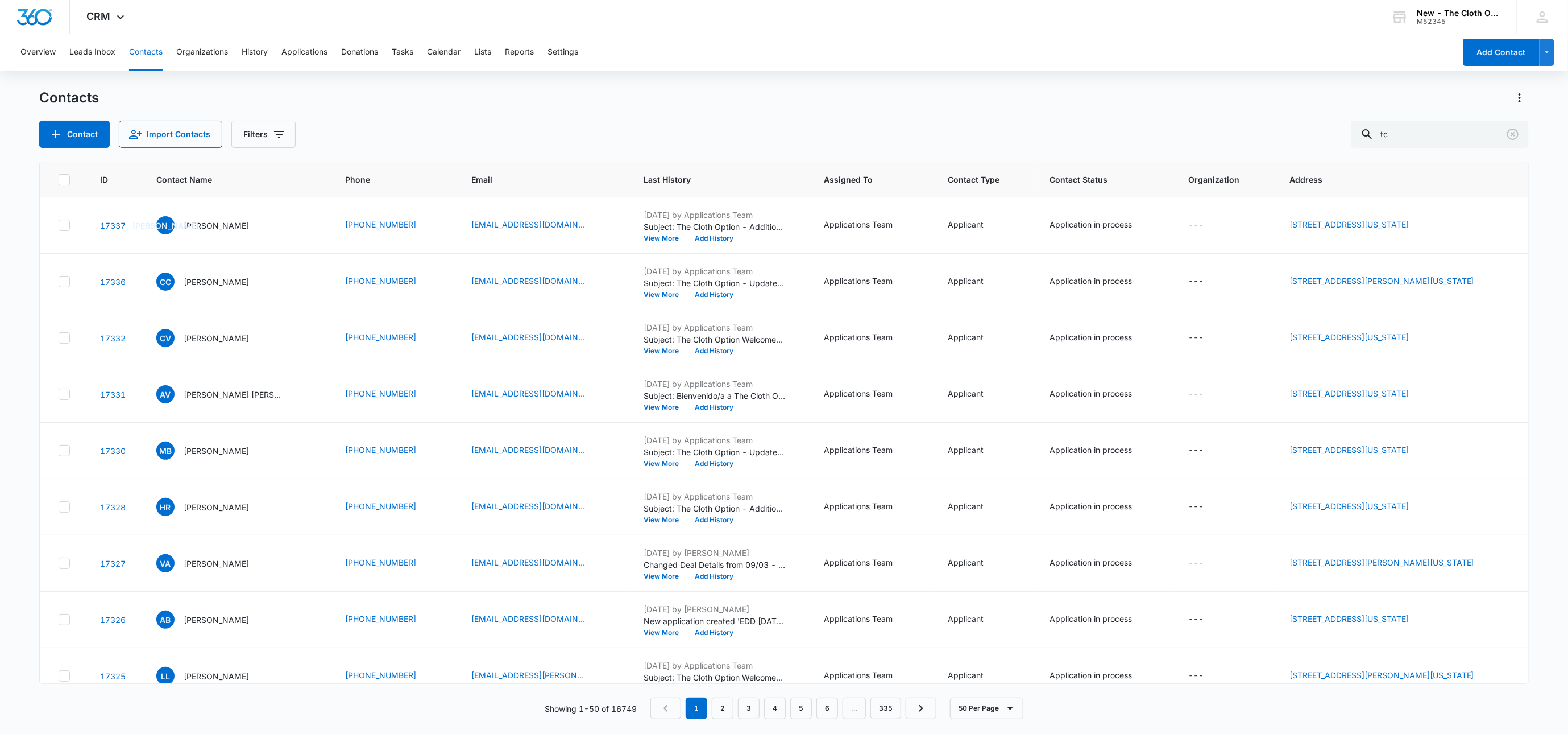
click at [420, 47] on div "Overview Leads Inbox Contacts Organizations History Applications Donations Task…" at bounding box center [734, 52] width 1441 height 37
click at [406, 54] on button "Tasks" at bounding box center [402, 52] width 22 height 37
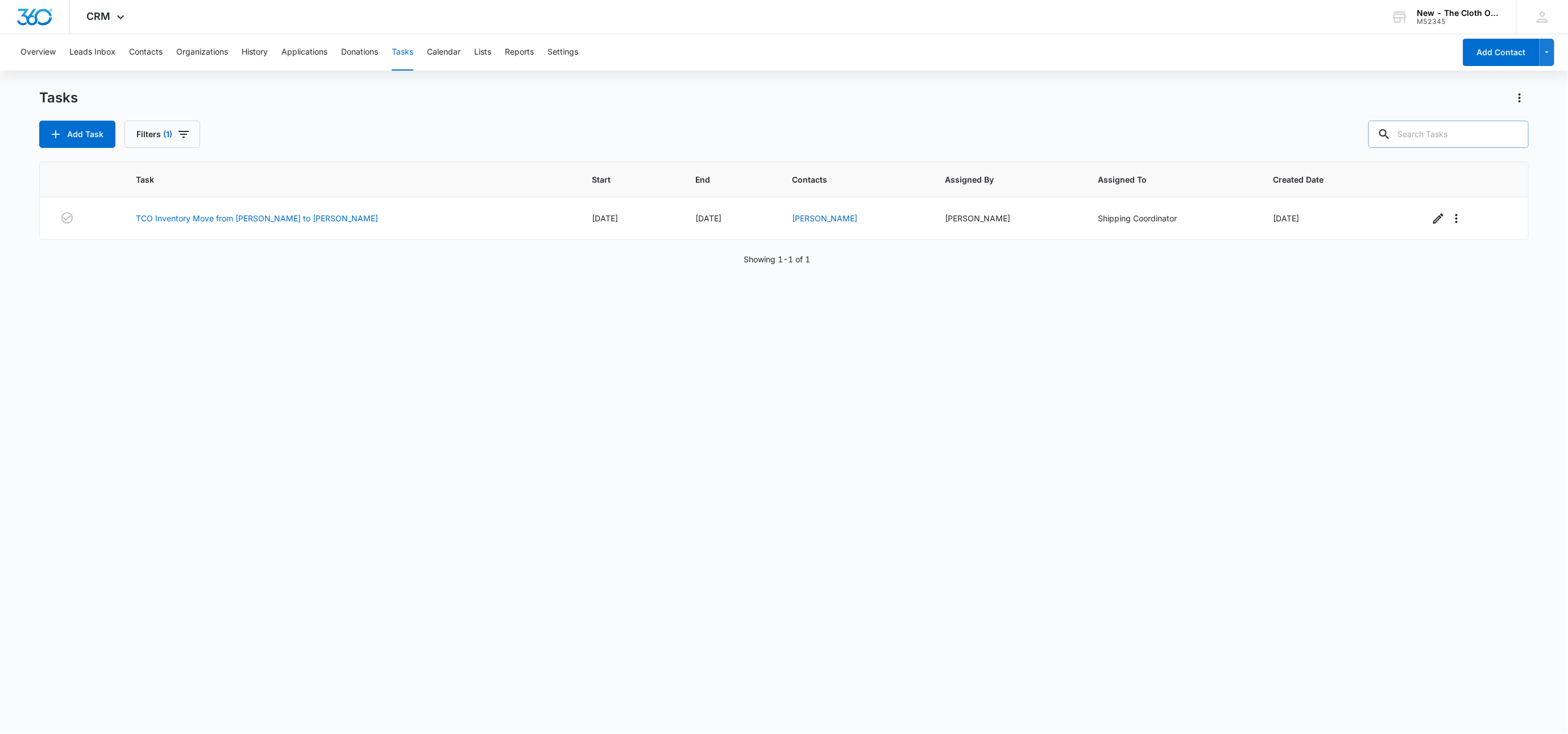
click at [1447, 136] on input "text" at bounding box center [1449, 134] width 161 height 27
paste input "9434636106194295969941"
type input "9434636106194295969941"
click at [263, 224] on link "TCO Inventory Move from [PERSON_NAME] to [PERSON_NAME]" at bounding box center [257, 218] width 242 height 12
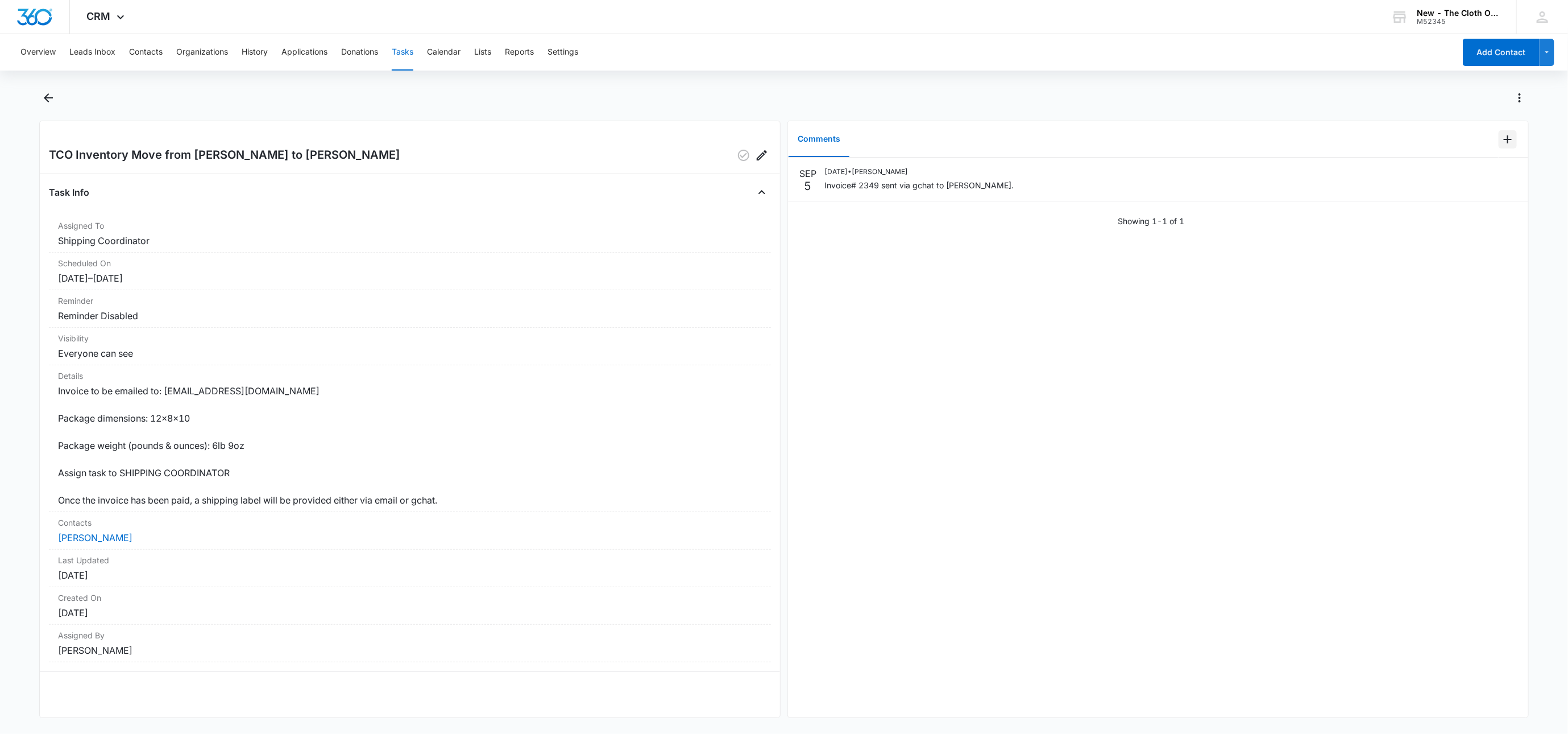
click at [1501, 134] on icon "Add Comment" at bounding box center [1508, 140] width 14 height 14
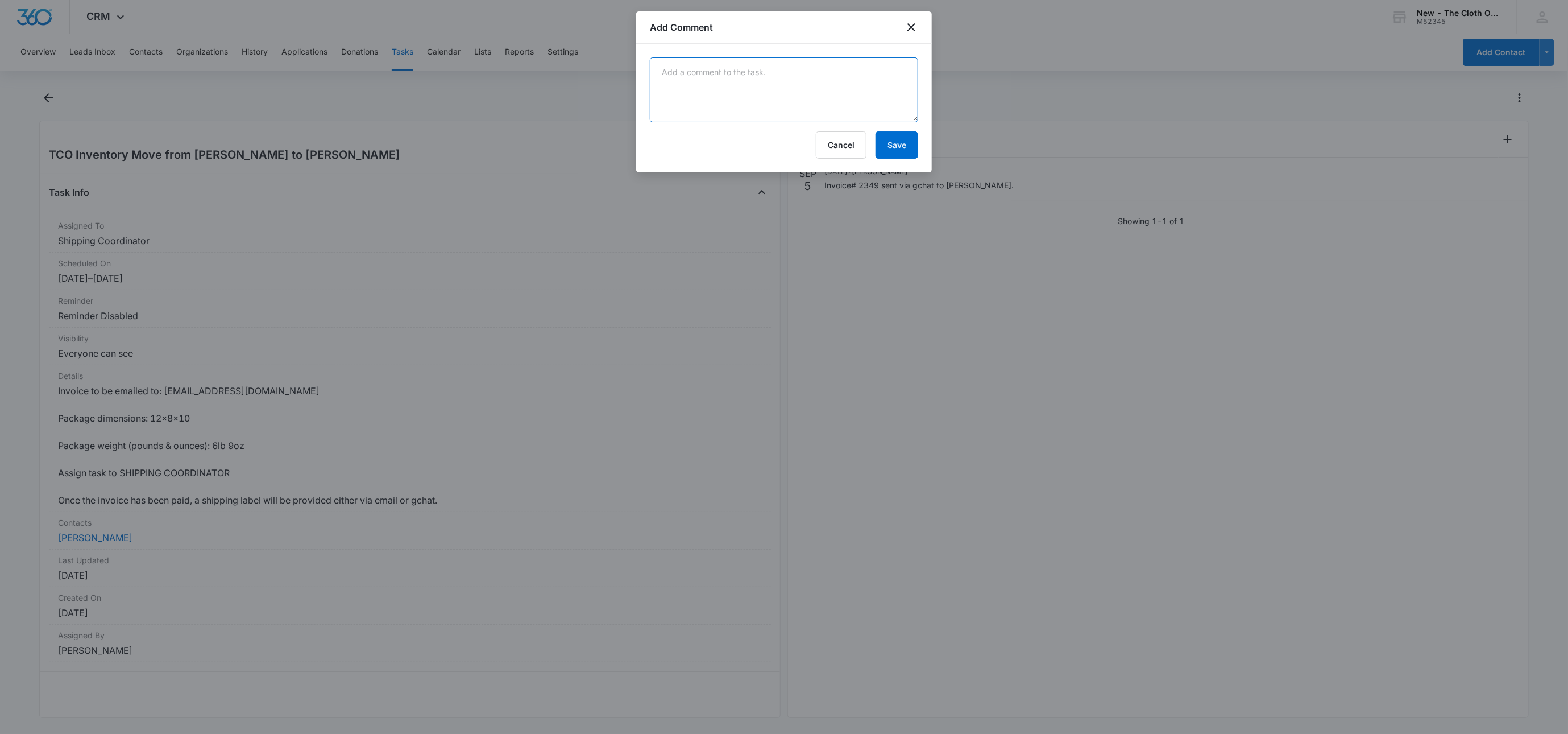
click at [751, 89] on textarea at bounding box center [784, 90] width 268 height 65
paste textarea "9434636106194295969941"
type textarea "9434636106194295969941"
click at [901, 146] on button "Save" at bounding box center [897, 145] width 43 height 27
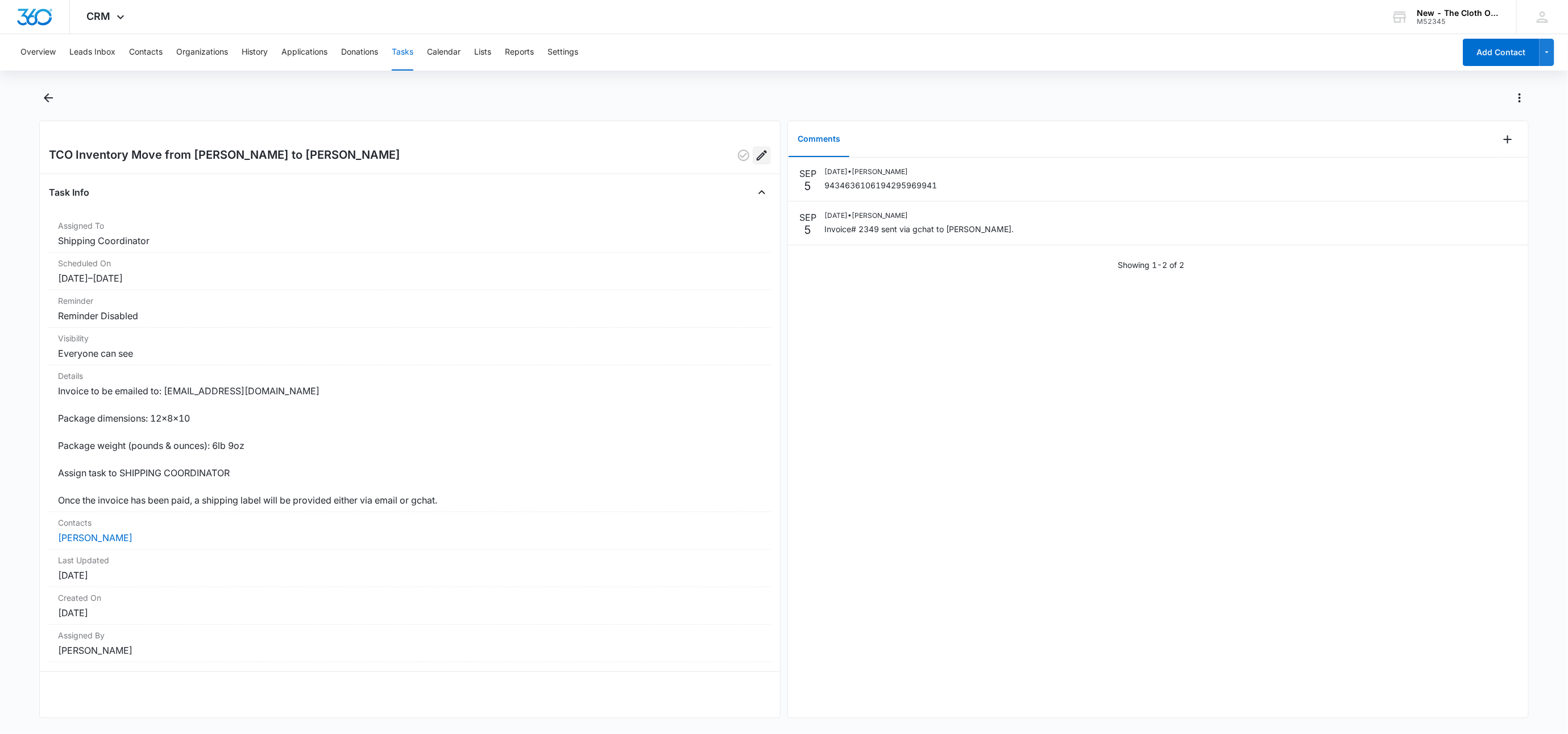
click at [755, 150] on icon "Edit" at bounding box center [762, 155] width 14 height 14
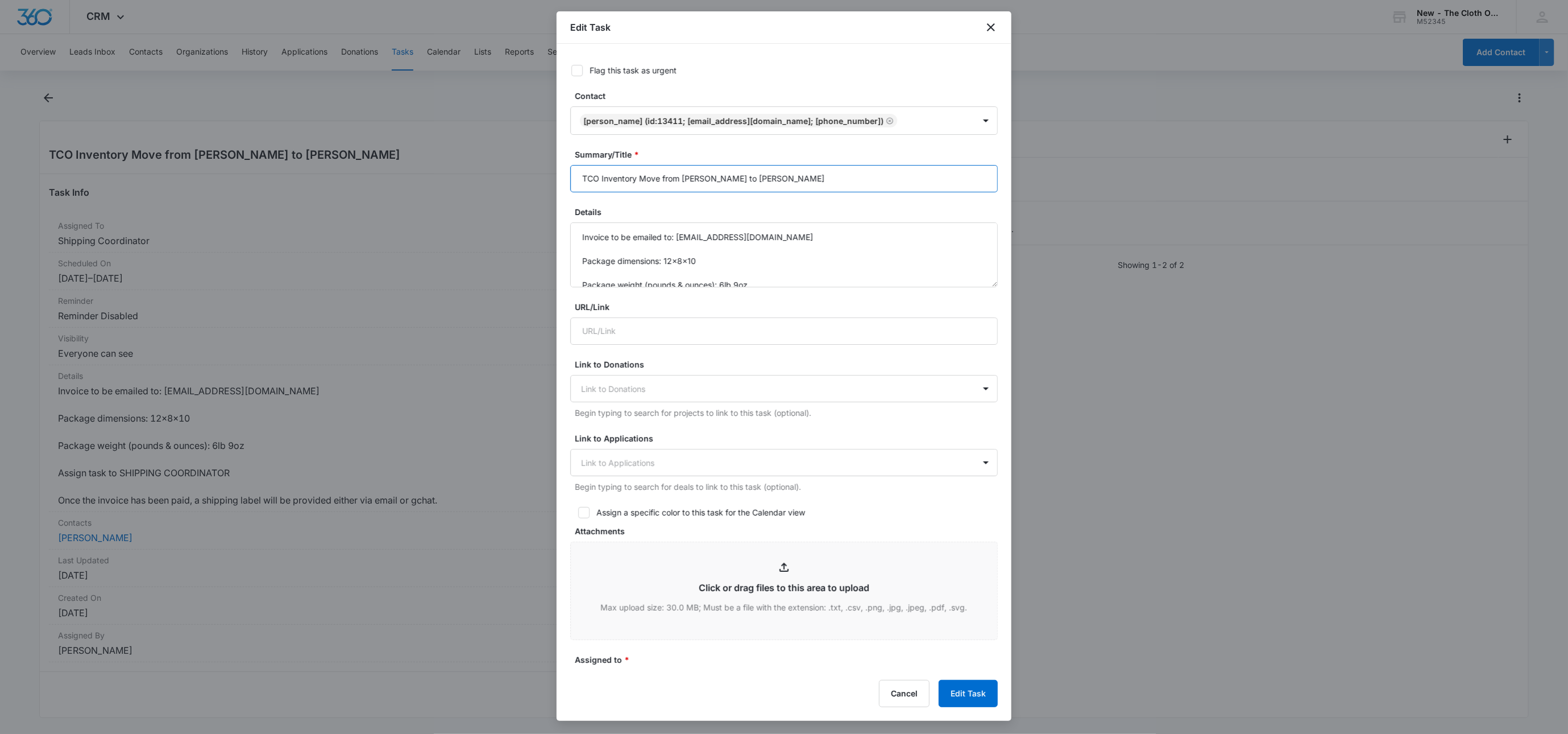
click at [930, 179] on input "TCO Inventory Move from [PERSON_NAME] to [PERSON_NAME]" at bounding box center [784, 178] width 427 height 27
click at [927, 125] on div at bounding box center [937, 121] width 72 height 14
type input "[PERSON_NAME].fl"
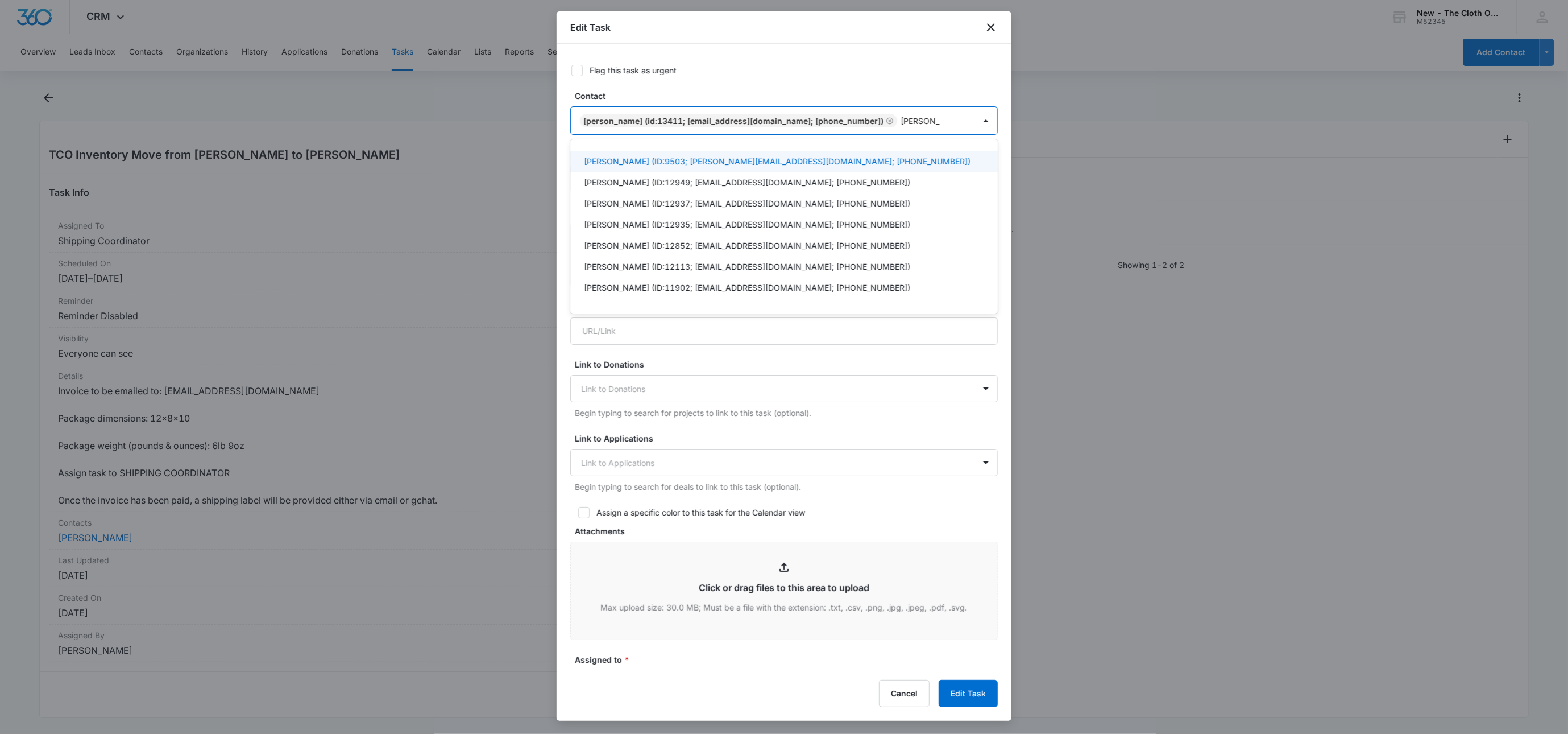
click at [912, 152] on div "[PERSON_NAME] (ID:9503; [PERSON_NAME][EMAIL_ADDRESS][DOMAIN_NAME]; [PHONE_NUMBE…" at bounding box center [784, 161] width 427 height 21
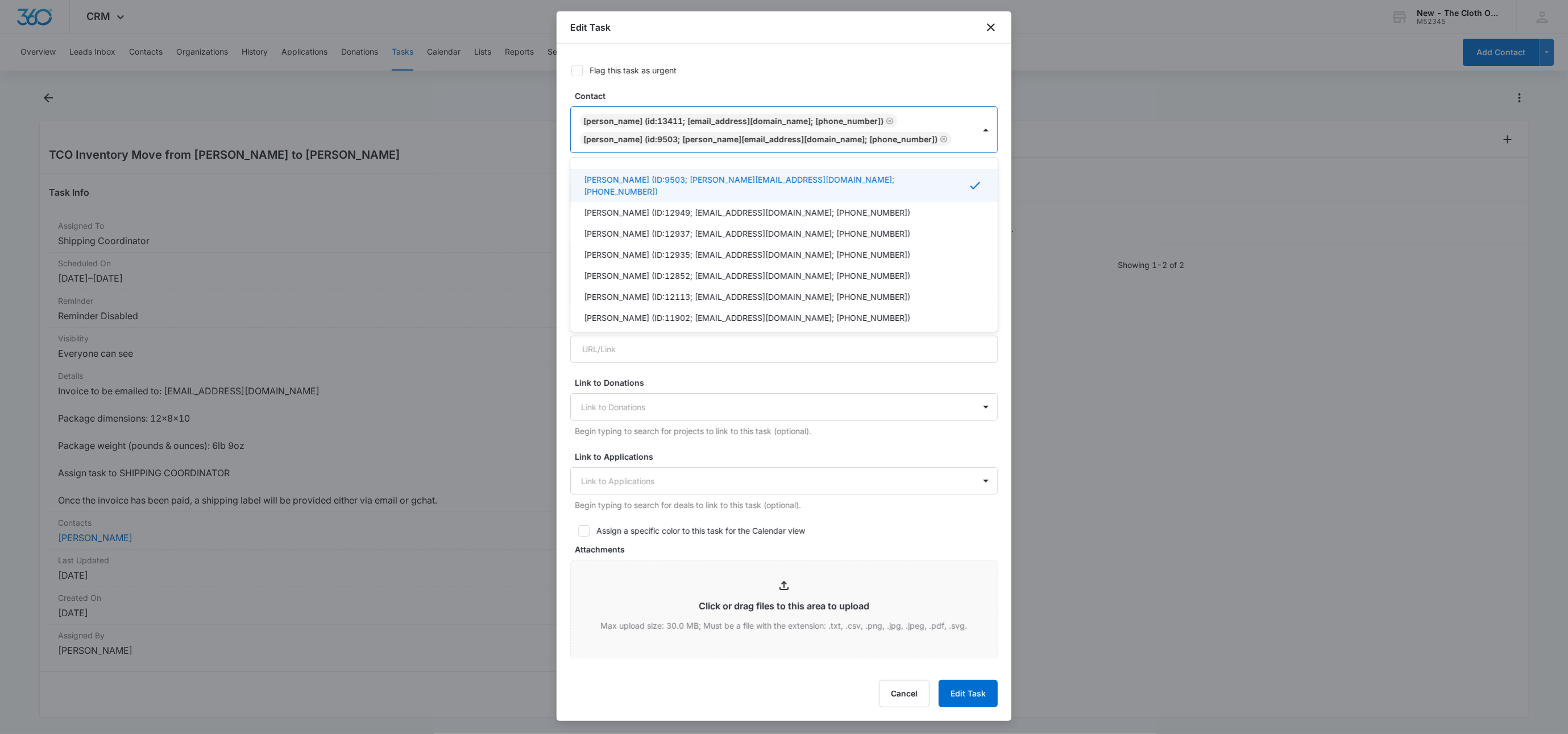
click at [927, 85] on form "Flag this task as urgent Contact option [PERSON_NAME] (ID:9503; [PERSON_NAME][E…" at bounding box center [784, 530] width 427 height 932
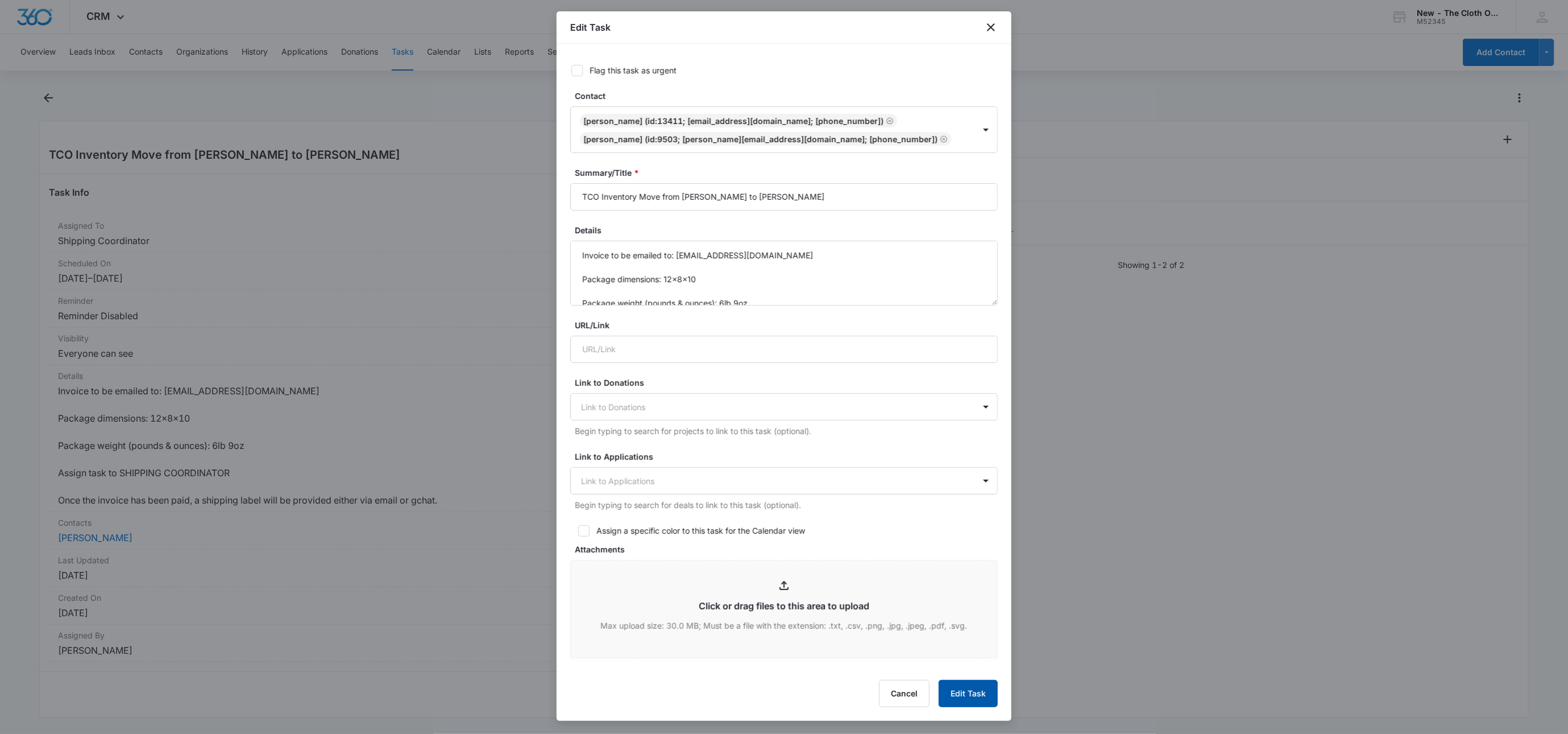
click at [971, 695] on button "Edit Task" at bounding box center [968, 693] width 59 height 27
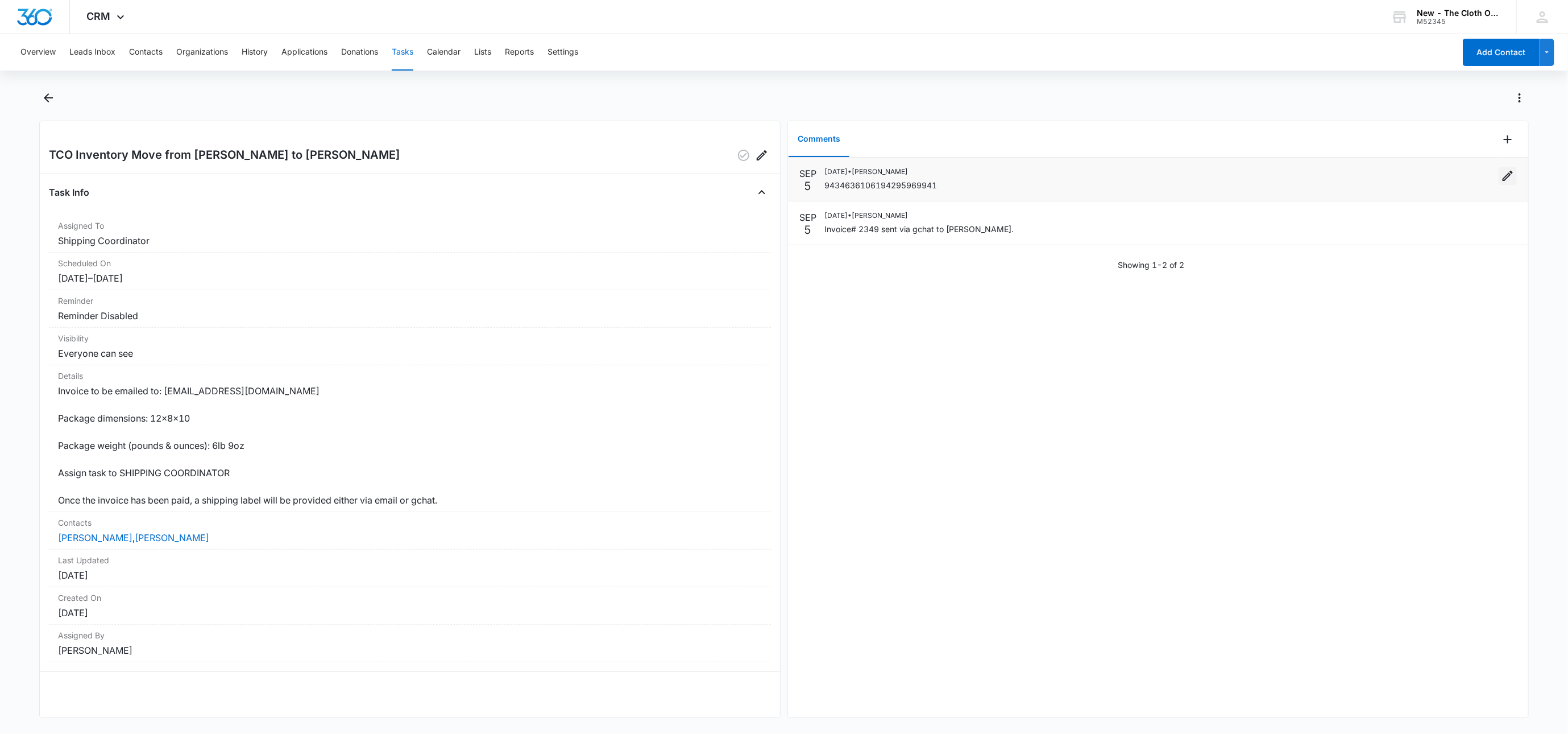
click at [1503, 176] on icon "Edit" at bounding box center [1508, 176] width 10 height 10
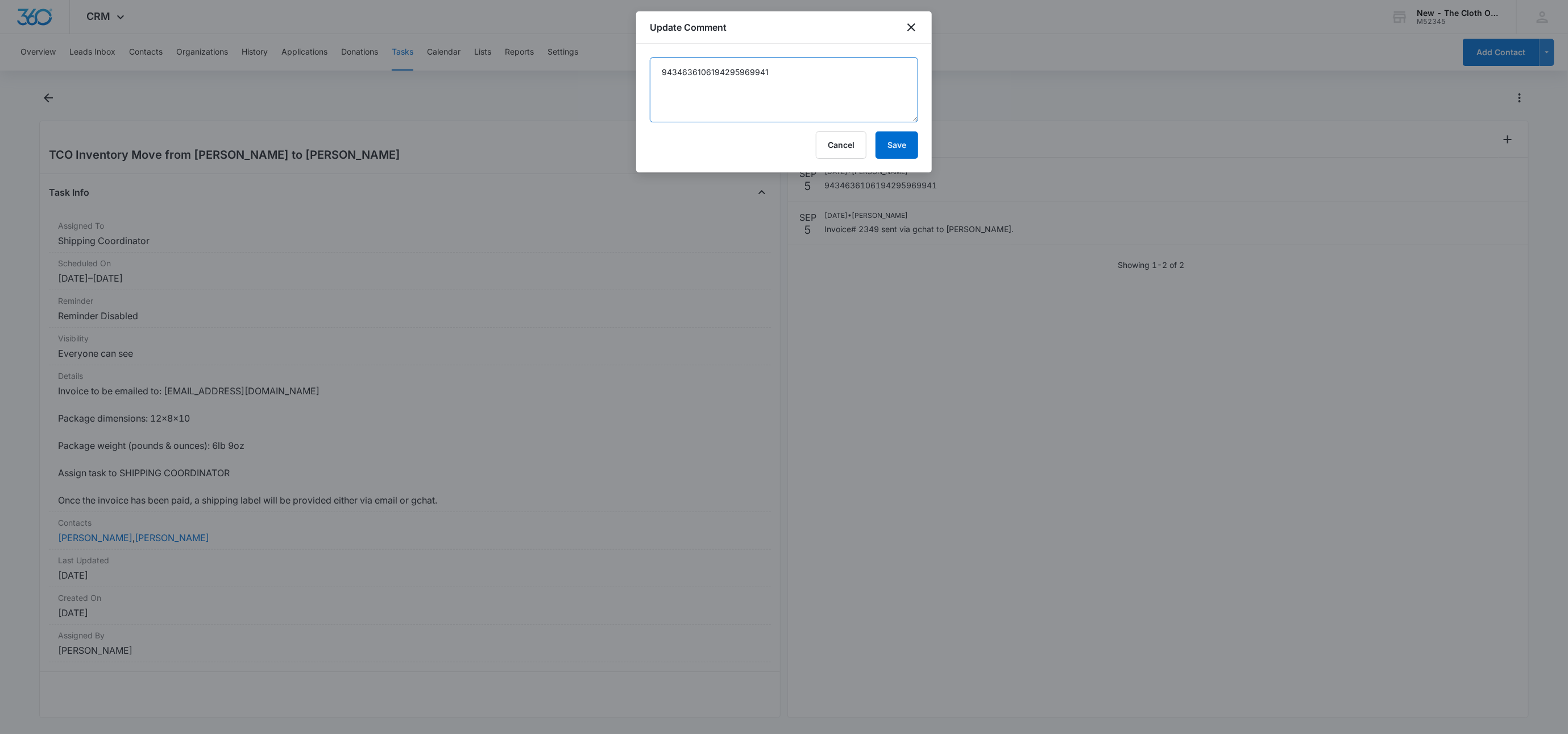
click at [863, 98] on textarea "9434636106194295969941" at bounding box center [784, 90] width 268 height 65
type textarea "9434636106194295969941 Link to label sent via gchat to [PERSON_NAME]."
click at [893, 142] on button "Save" at bounding box center [897, 145] width 43 height 27
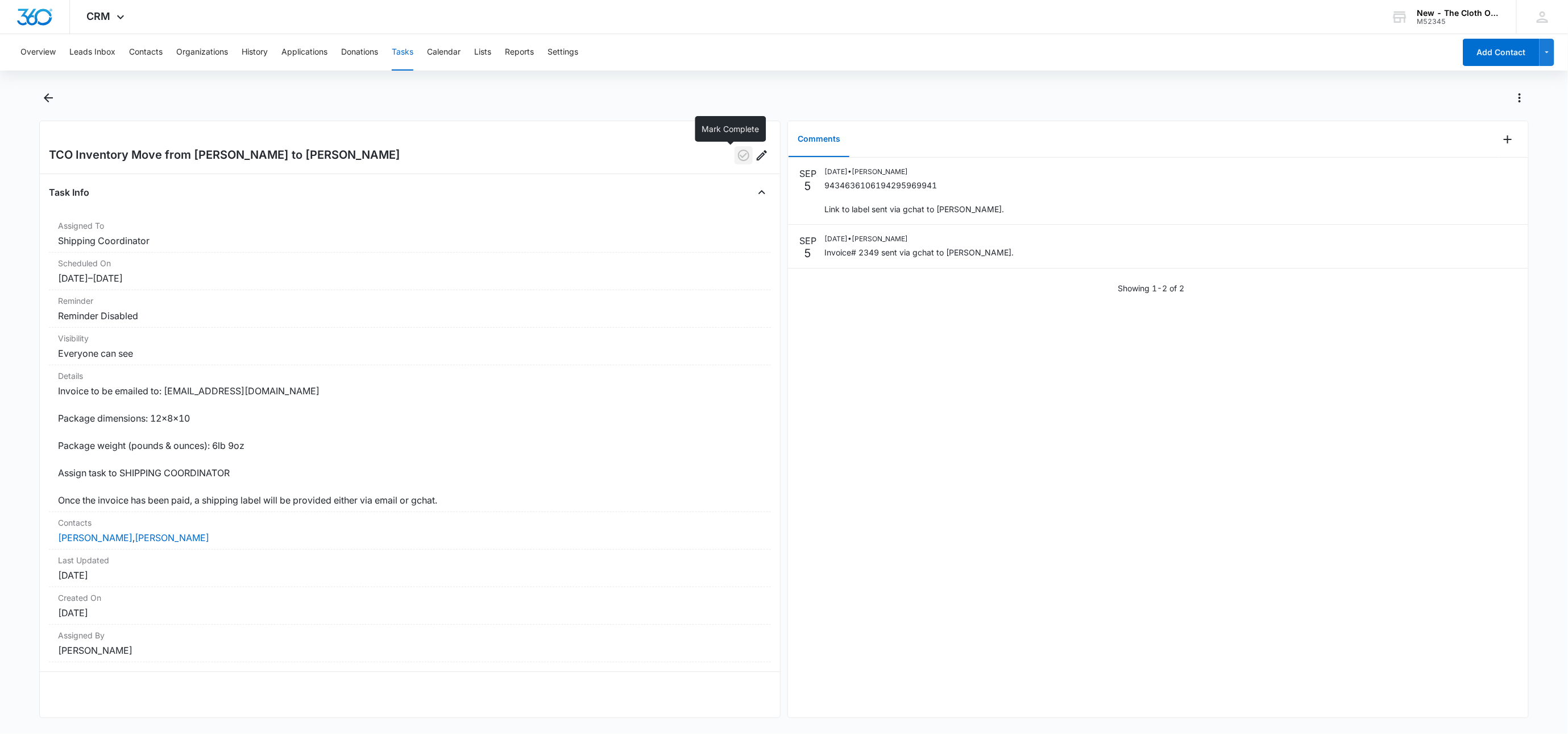
click at [737, 156] on icon "button" at bounding box center [744, 155] width 14 height 14
click at [146, 54] on button "Contacts" at bounding box center [146, 52] width 34 height 37
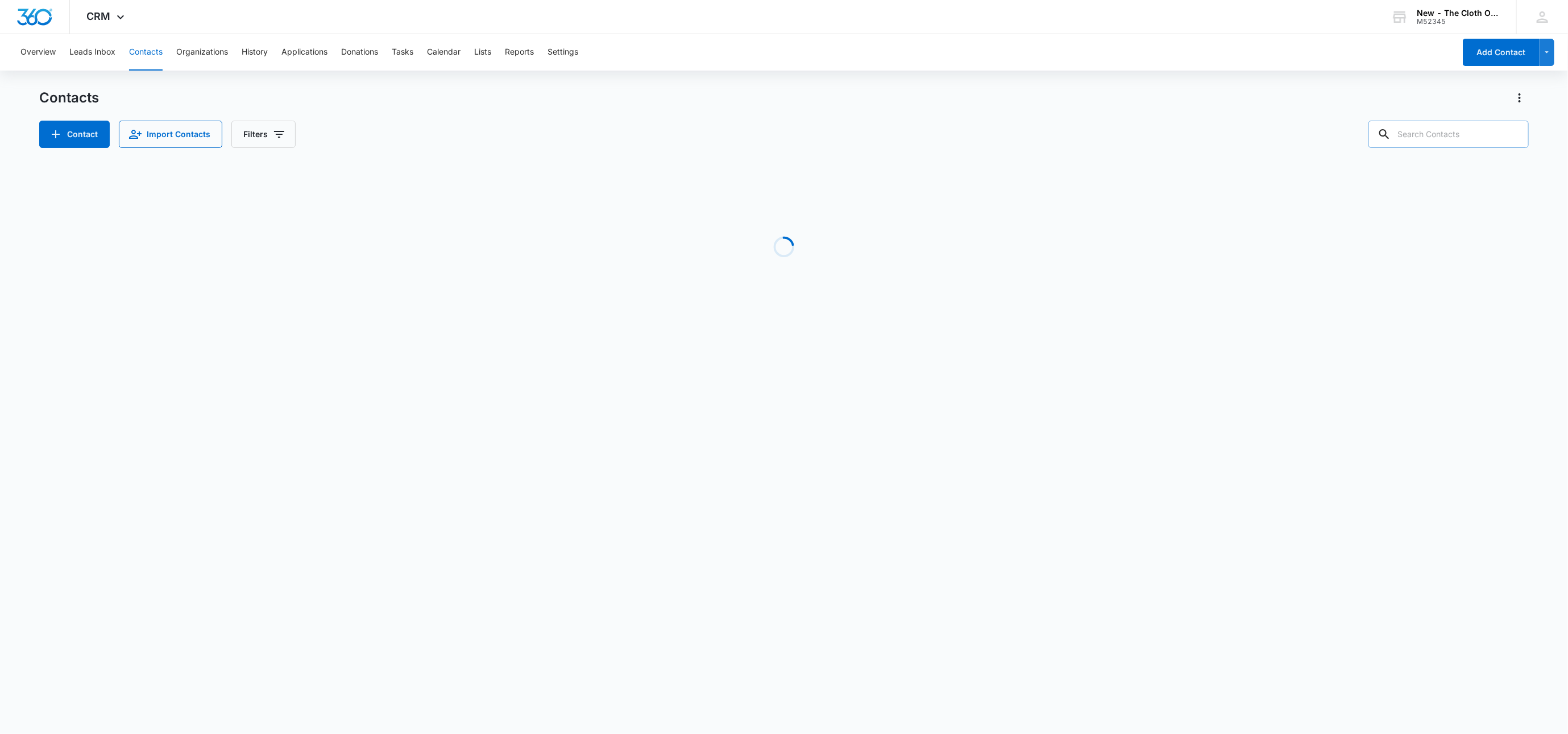
click at [1495, 140] on input "text" at bounding box center [1449, 134] width 161 height 27
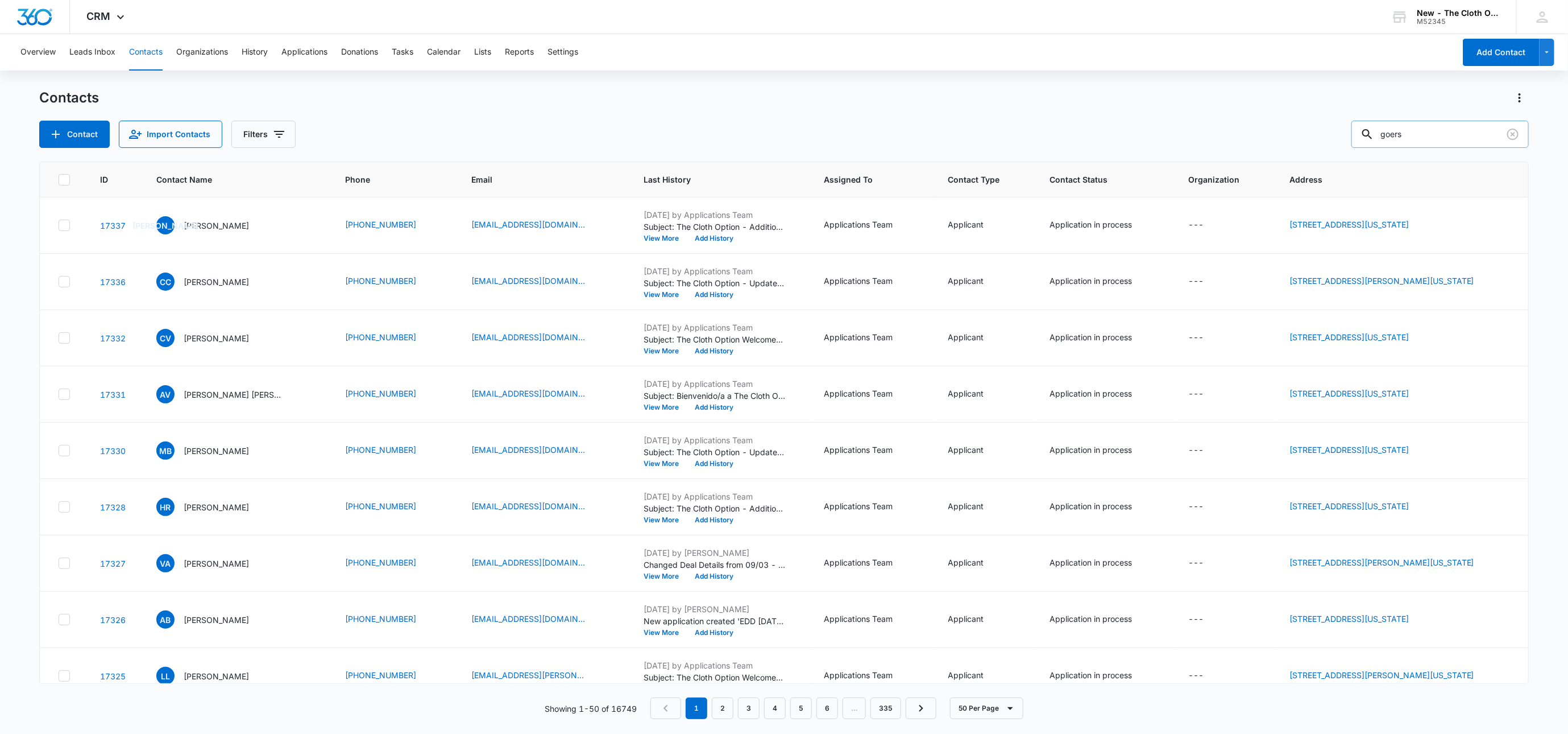
type input "goers"
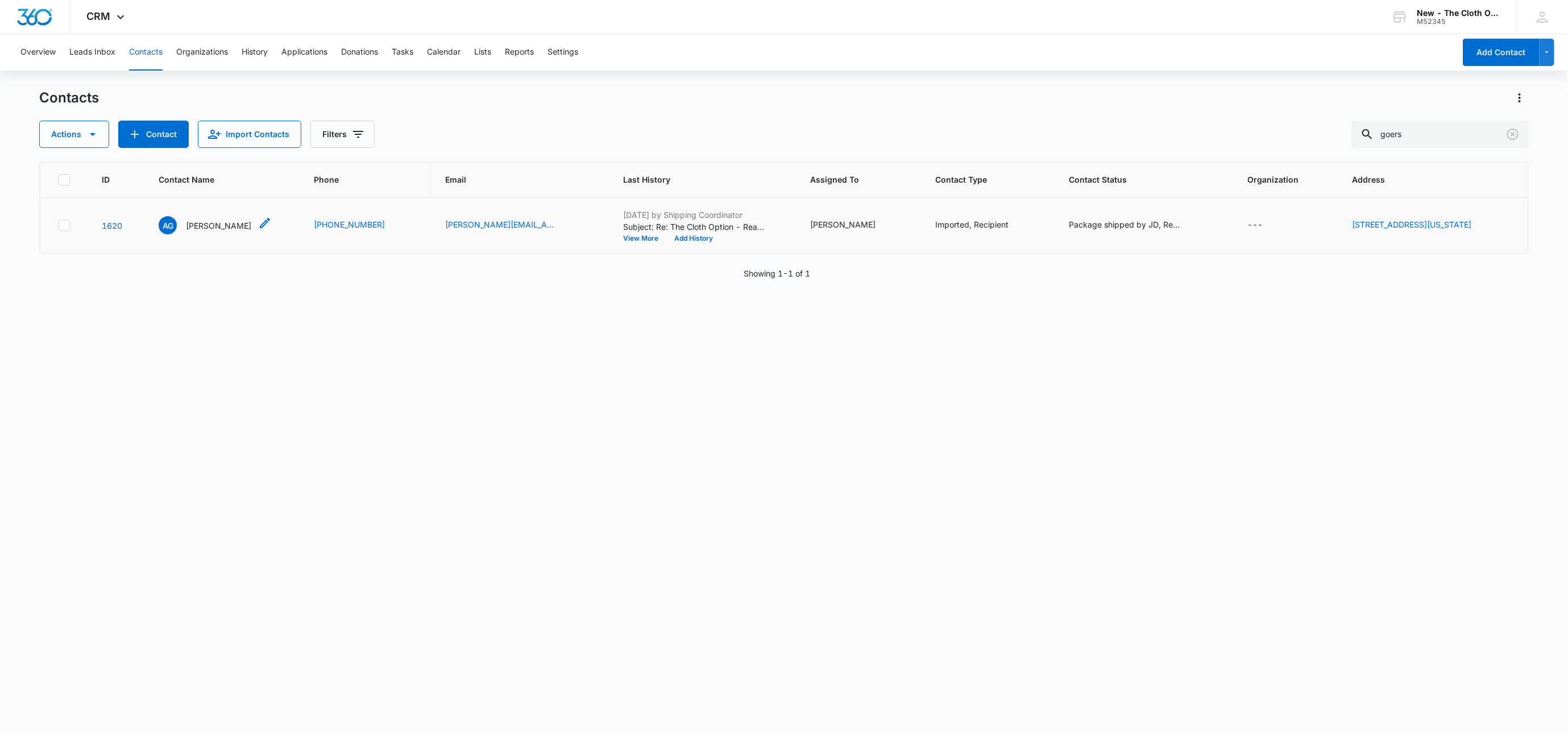
click at [205, 224] on p "[PERSON_NAME]" at bounding box center [219, 226] width 66 height 12
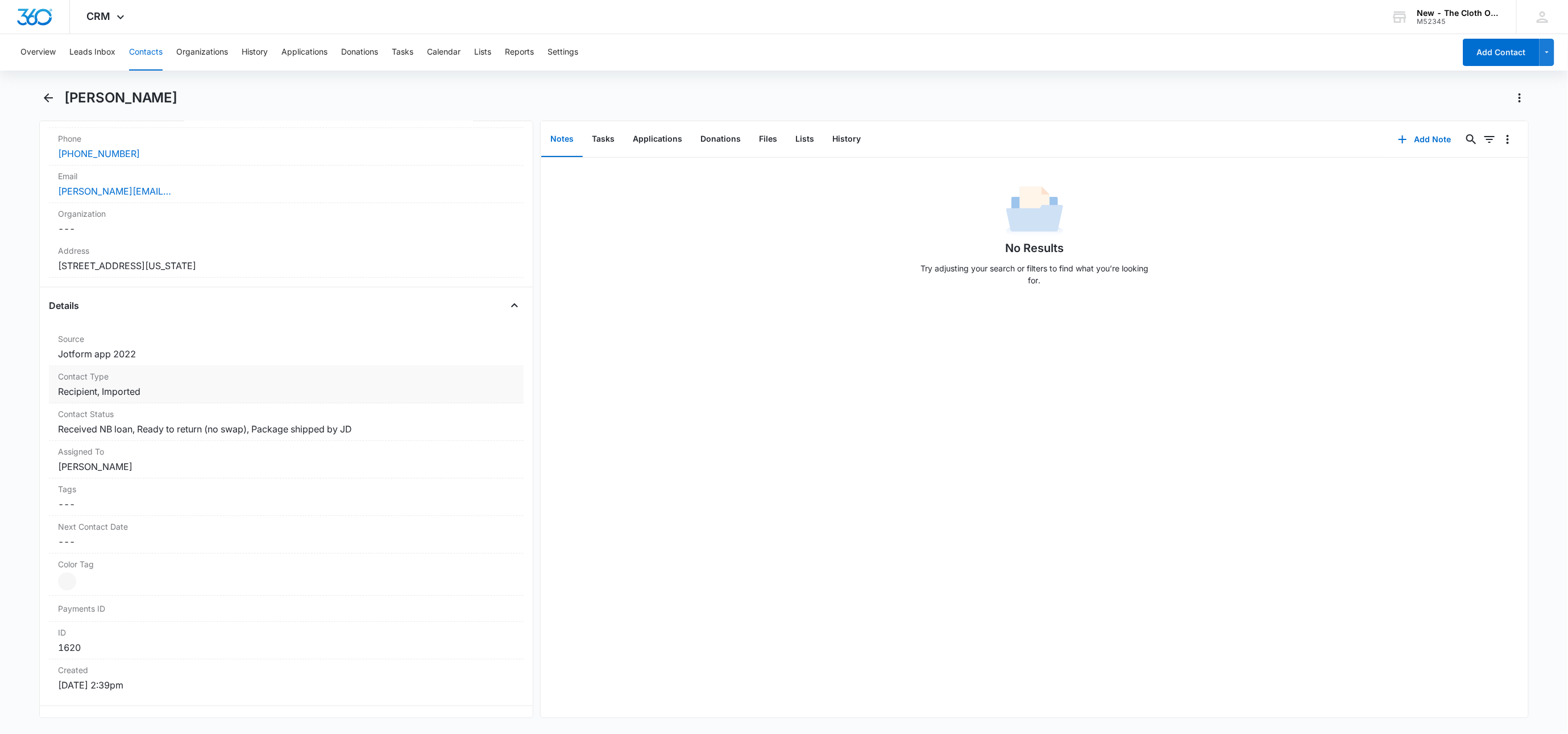
scroll to position [256, 0]
click at [608, 137] on button "Tasks" at bounding box center [603, 140] width 41 height 35
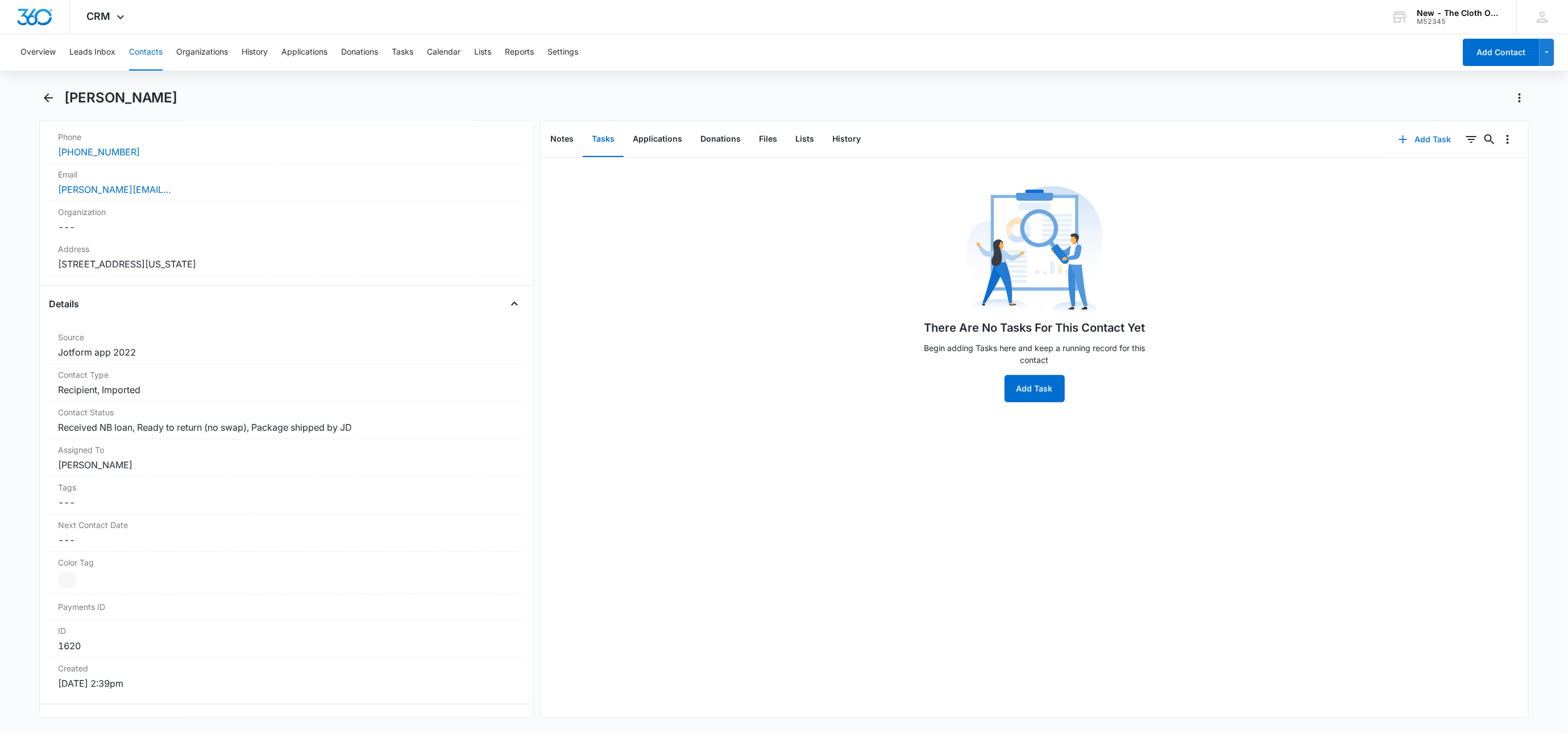
click at [1397, 144] on icon "button" at bounding box center [1403, 140] width 14 height 14
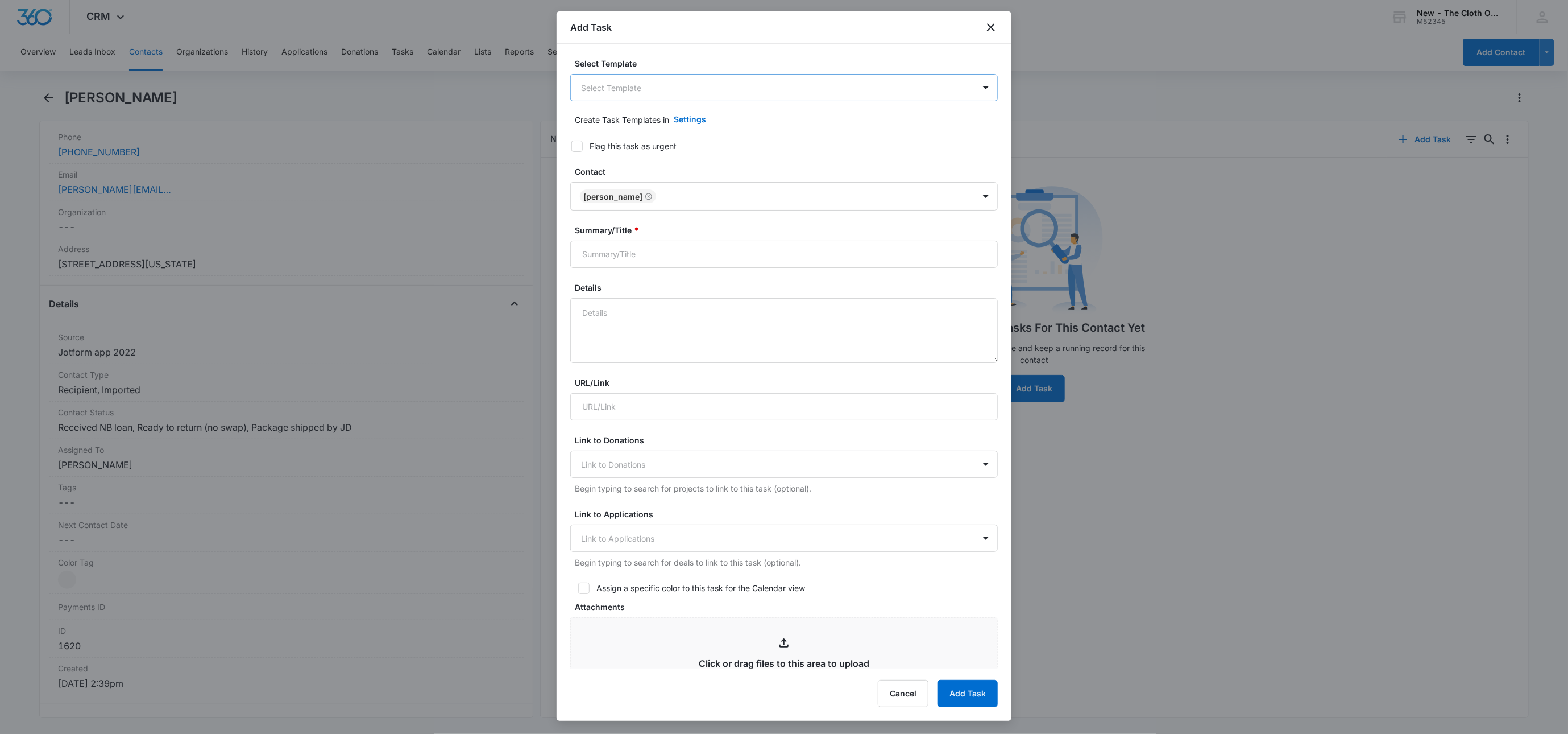
click at [660, 101] on body "CRM Apps Reputation Websites Forms CRM Email Social Shop Payments POS Ads Intel…" at bounding box center [784, 367] width 1568 height 734
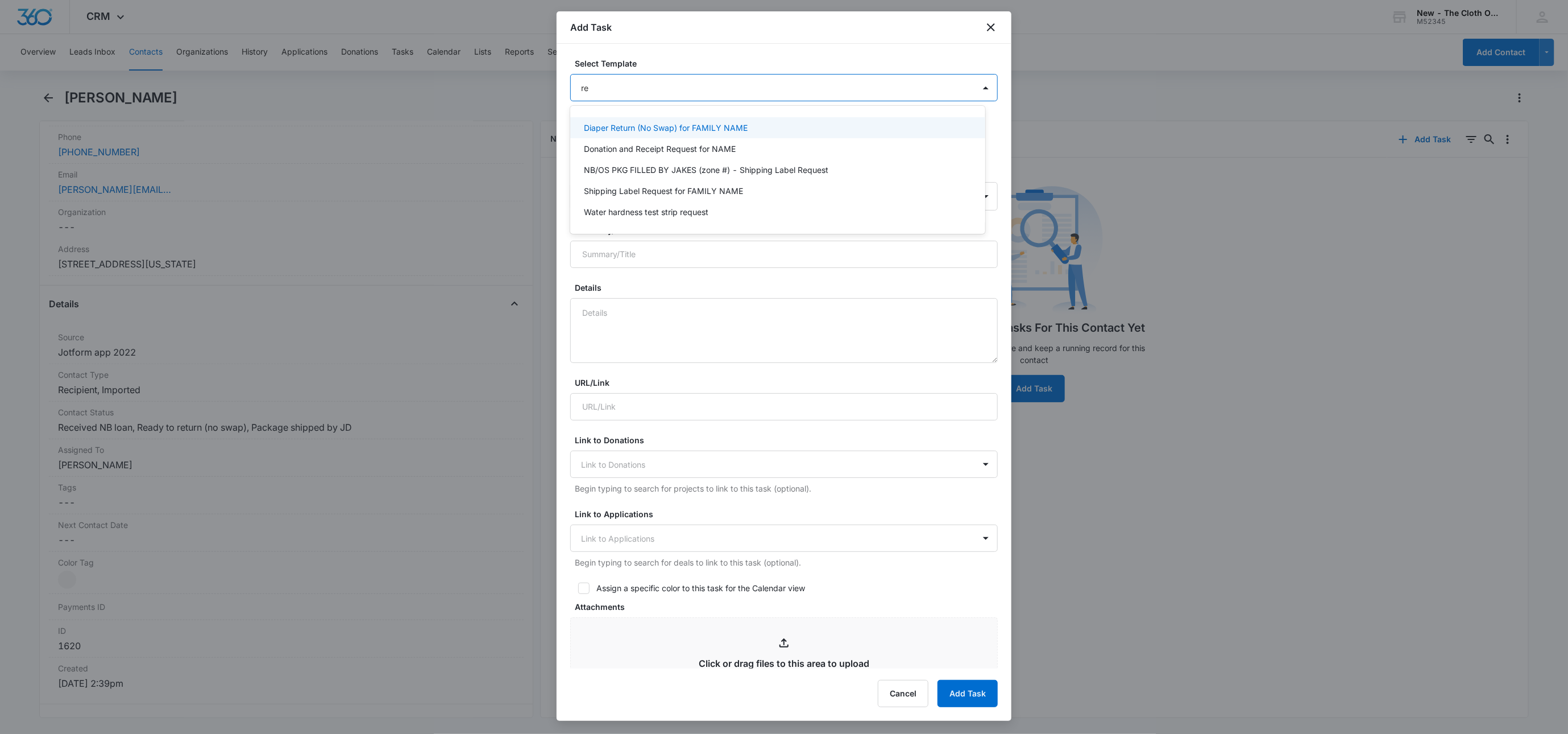
type input "ret"
click at [659, 129] on p "Diaper Return (No Swap) for FAMILY NAME" at bounding box center [666, 128] width 164 height 12
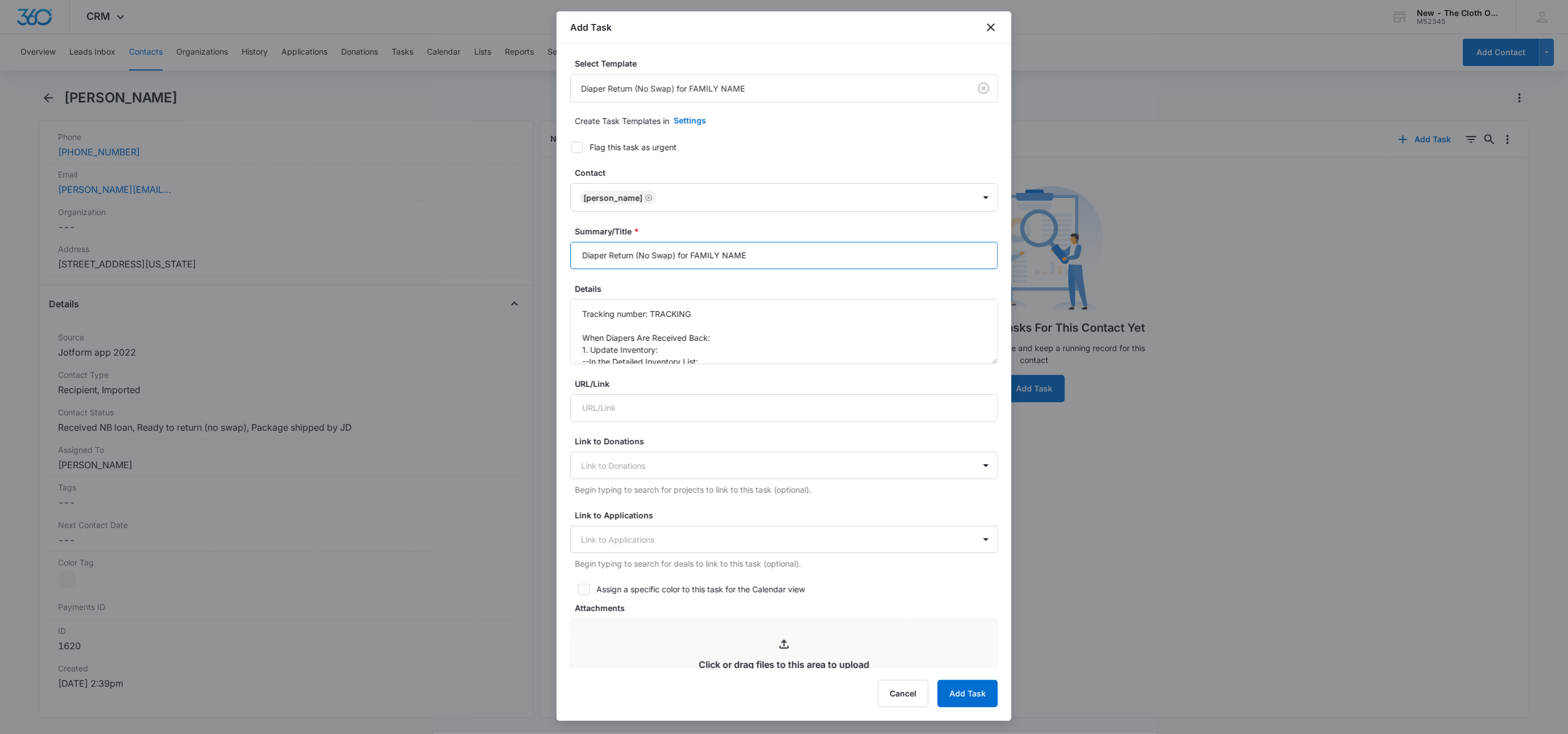
click at [677, 263] on input "Diaper Return (No Swap) for FAMILY NAME" at bounding box center [784, 256] width 427 height 27
type input "Diaper Return (No Swap) + Donation for FAMILY NAME"
drag, startPoint x: 696, startPoint y: 320, endPoint x: 652, endPoint y: 318, distance: 44.0
click at [652, 318] on textarea "Tracking number: TRACKING When Diapers Are Received Back: 1. Update Inventory: …" at bounding box center [784, 332] width 427 height 65
paste textarea "9434636106194295972378"
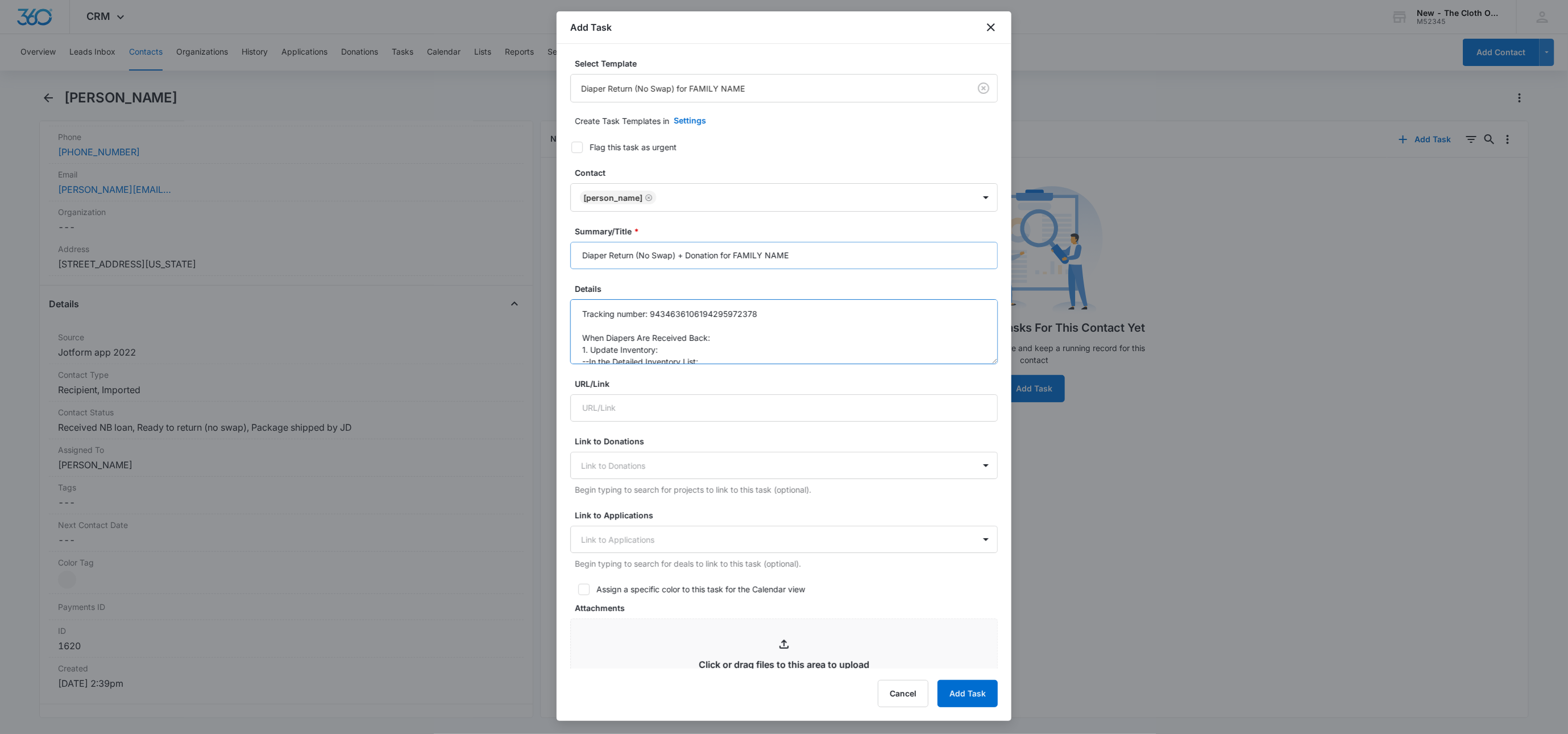
type textarea "Tracking number: 9434636106194295972378 When Diapers Are Received Back: 1. Upda…"
drag, startPoint x: 737, startPoint y: 255, endPoint x: 883, endPoint y: 266, distance: 146.4
click at [883, 266] on input "Diaper Return (No Swap) + Donation for FAMILY NAME" at bounding box center [784, 256] width 427 height 27
type input "Diaper Return (No Swap) + Donation for [PERSON_NAME]"
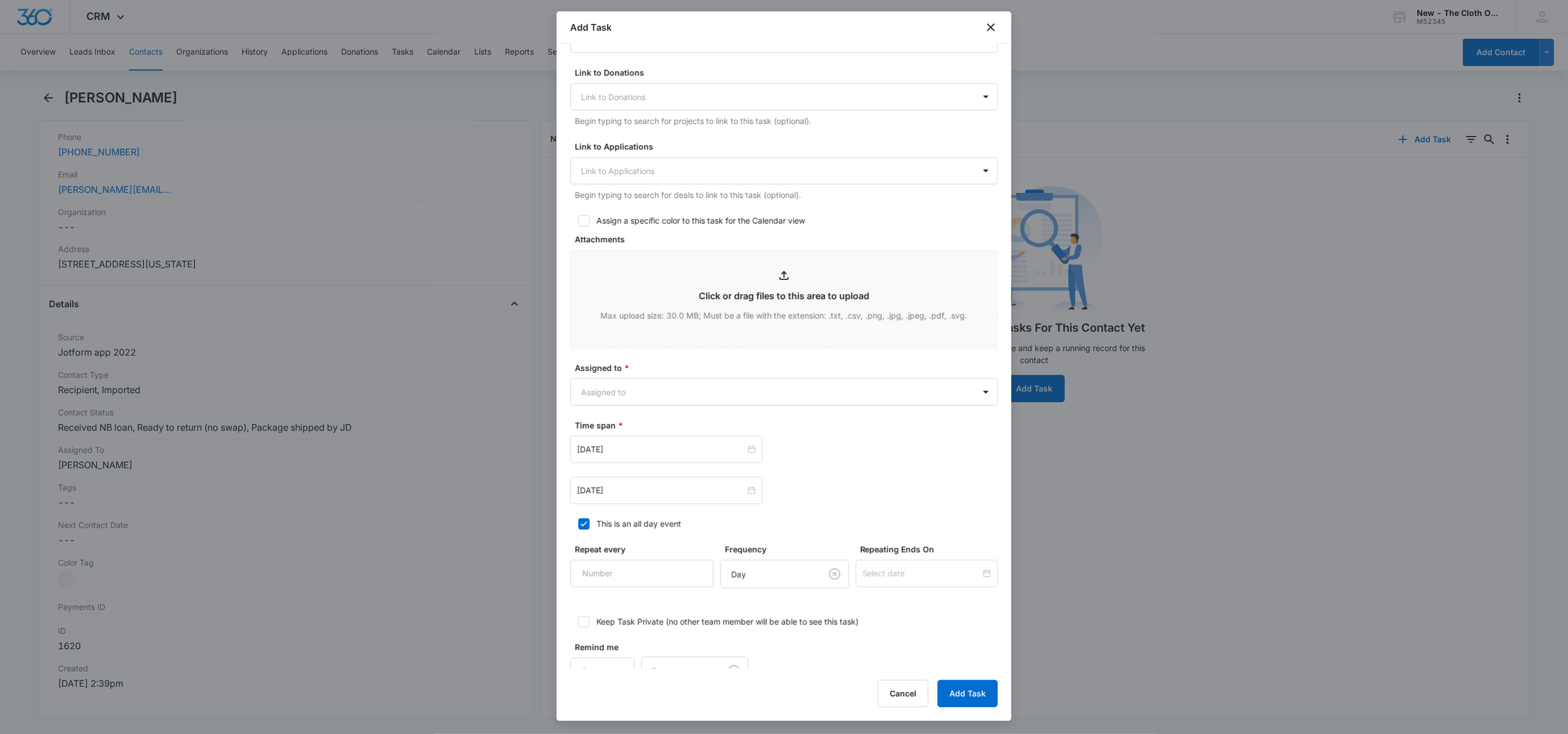
scroll to position [401, 0]
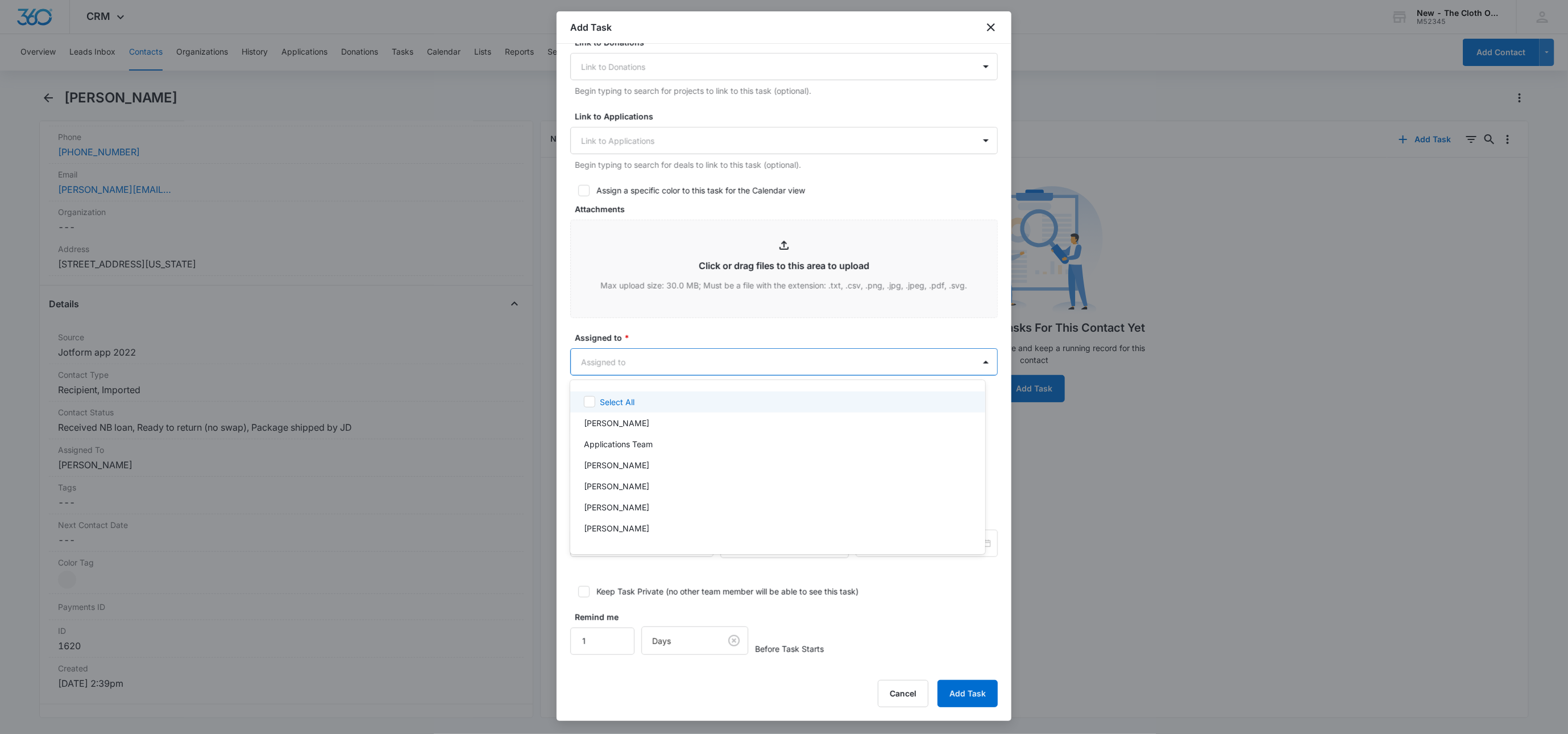
click at [579, 362] on body "CRM Apps Reputation Websites Forms CRM Email Social Shop Payments POS Ads Intel…" at bounding box center [784, 367] width 1568 height 734
type input "[PERSON_NAME]"
click at [669, 340] on div at bounding box center [784, 367] width 1568 height 734
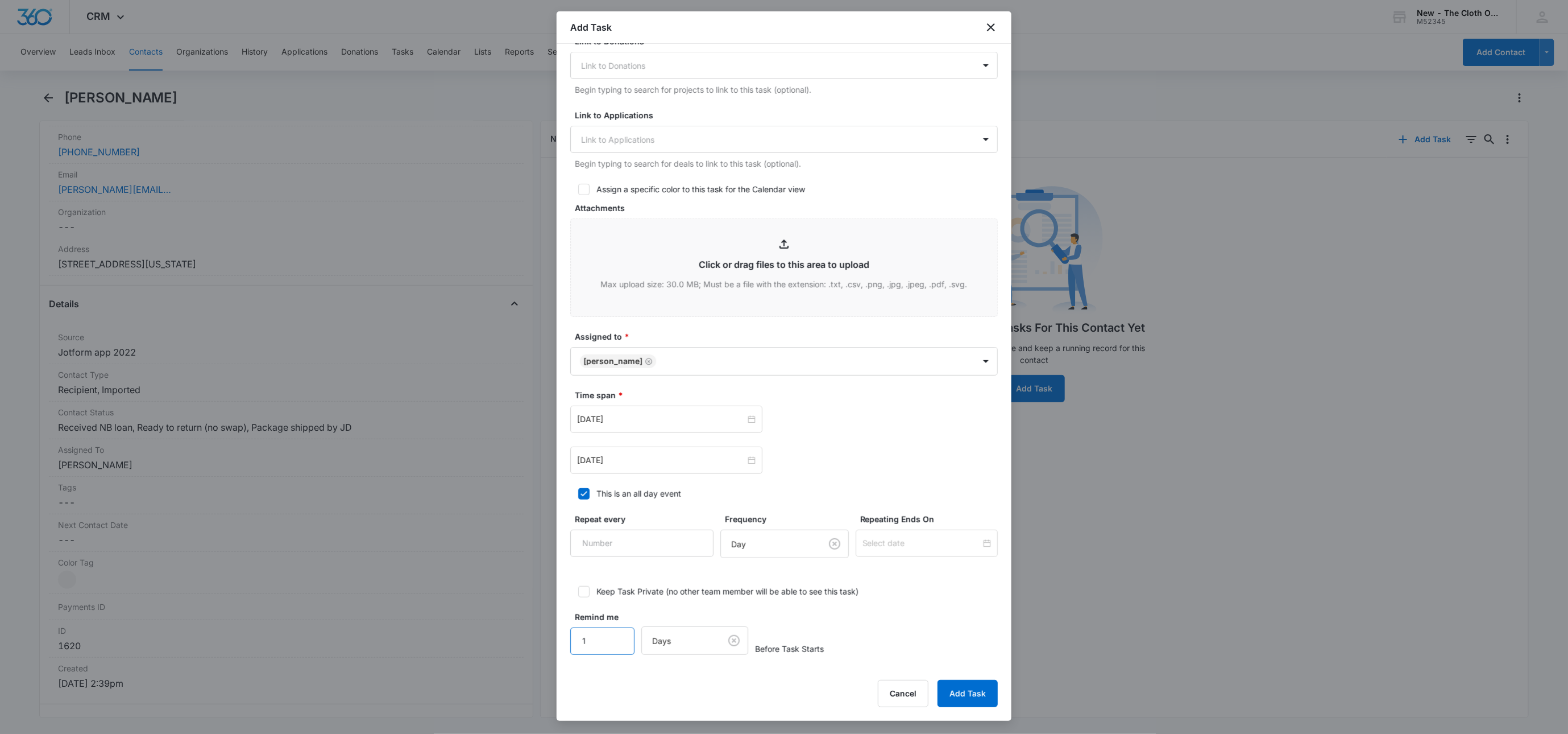
drag, startPoint x: 604, startPoint y: 632, endPoint x: 513, endPoint y: 646, distance: 92.1
click at [526, 649] on body "CRM Apps Reputation Websites Forms CRM Email Social Shop Payments POS Ads Intel…" at bounding box center [784, 367] width 1568 height 734
click at [715, 425] on input "[DATE]" at bounding box center [661, 419] width 168 height 12
click at [648, 599] on link "[DATE]" at bounding box center [650, 601] width 26 height 9
type input "[DATE]"
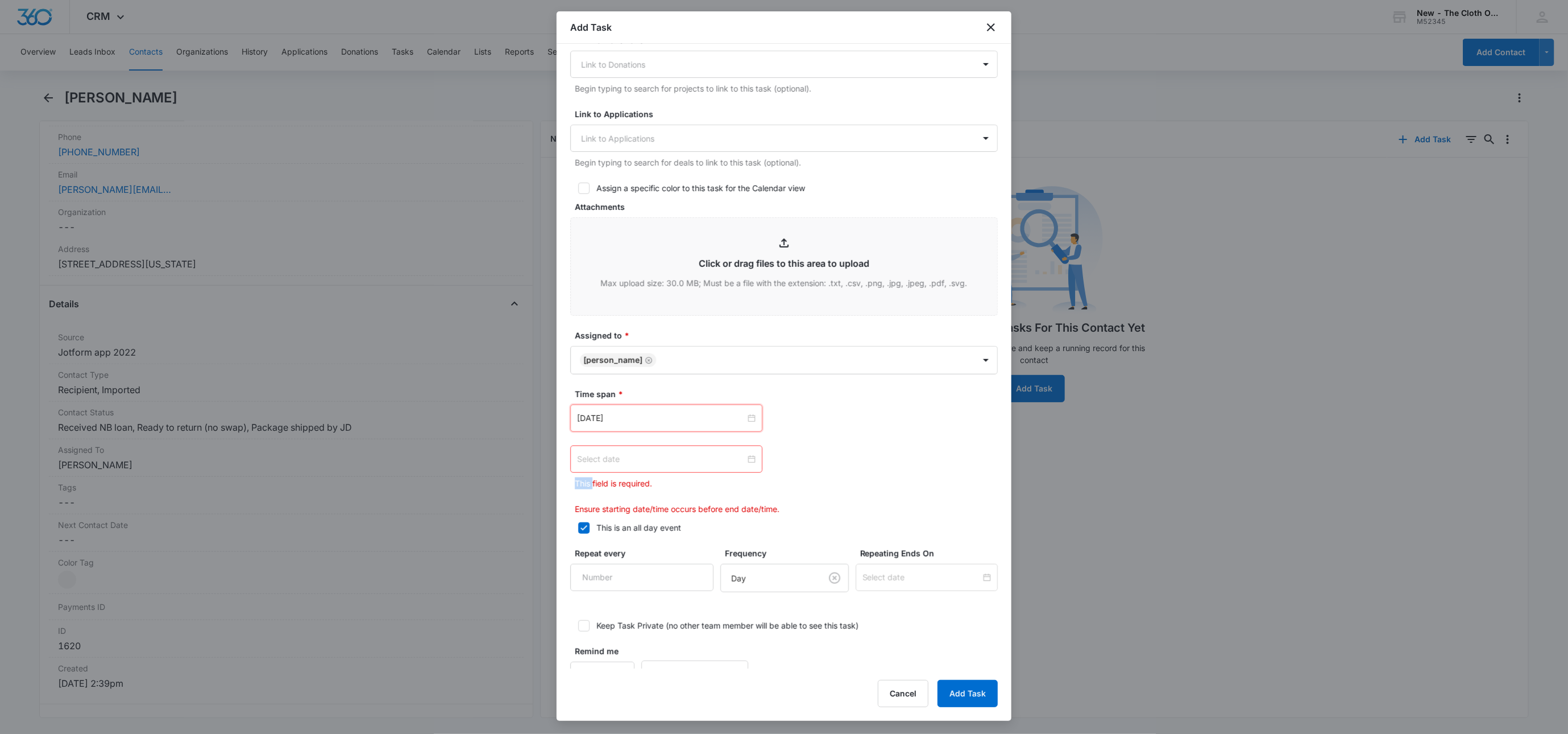
click at [747, 465] on div at bounding box center [666, 459] width 179 height 12
type input "[DATE]"
click at [590, 623] on div "5" at bounding box center [587, 618] width 14 height 14
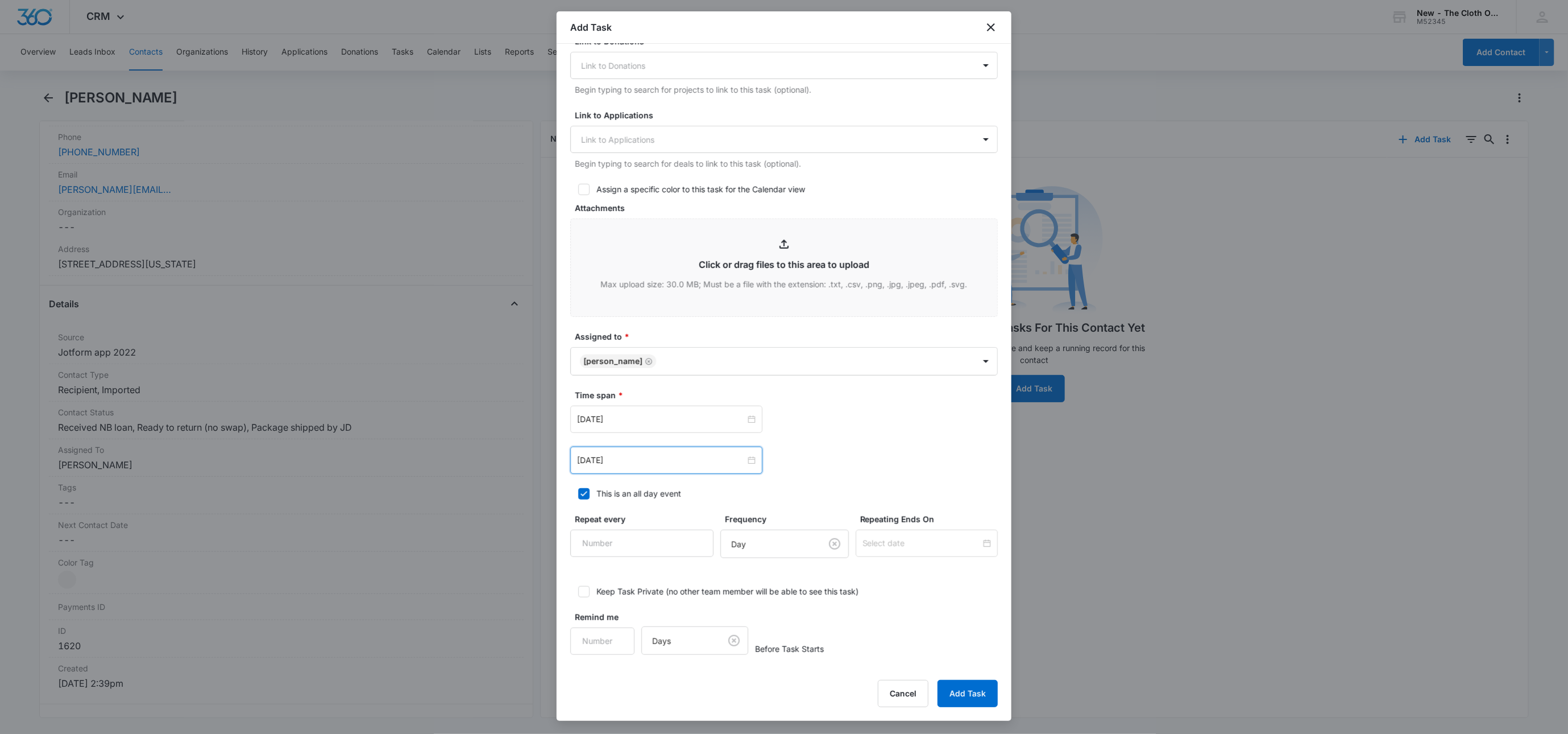
click at [740, 689] on div "Cancel Add Task" at bounding box center [784, 693] width 427 height 27
click at [979, 702] on button "Add Task" at bounding box center [967, 693] width 60 height 27
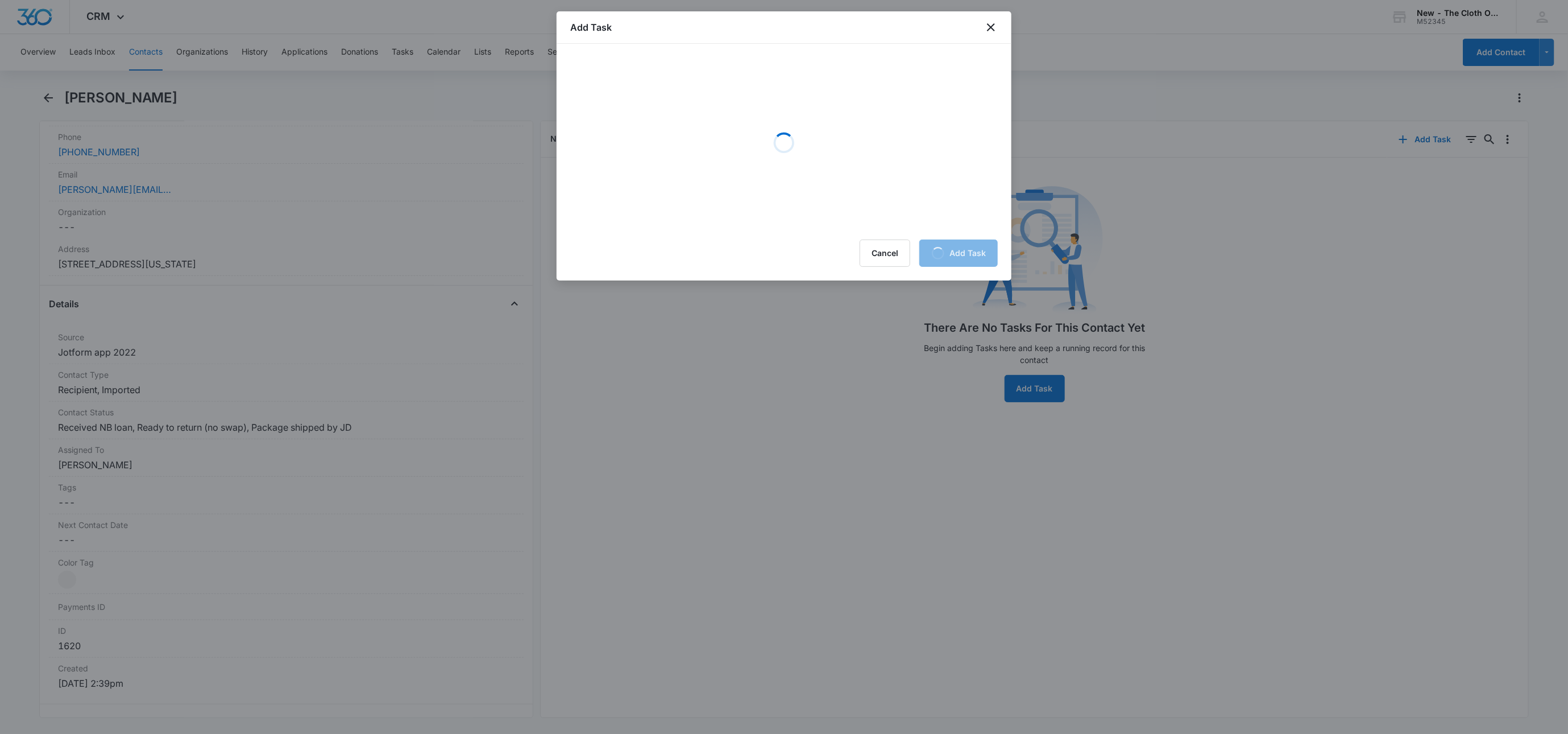
scroll to position [0, 0]
